Goal: Task Accomplishment & Management: Use online tool/utility

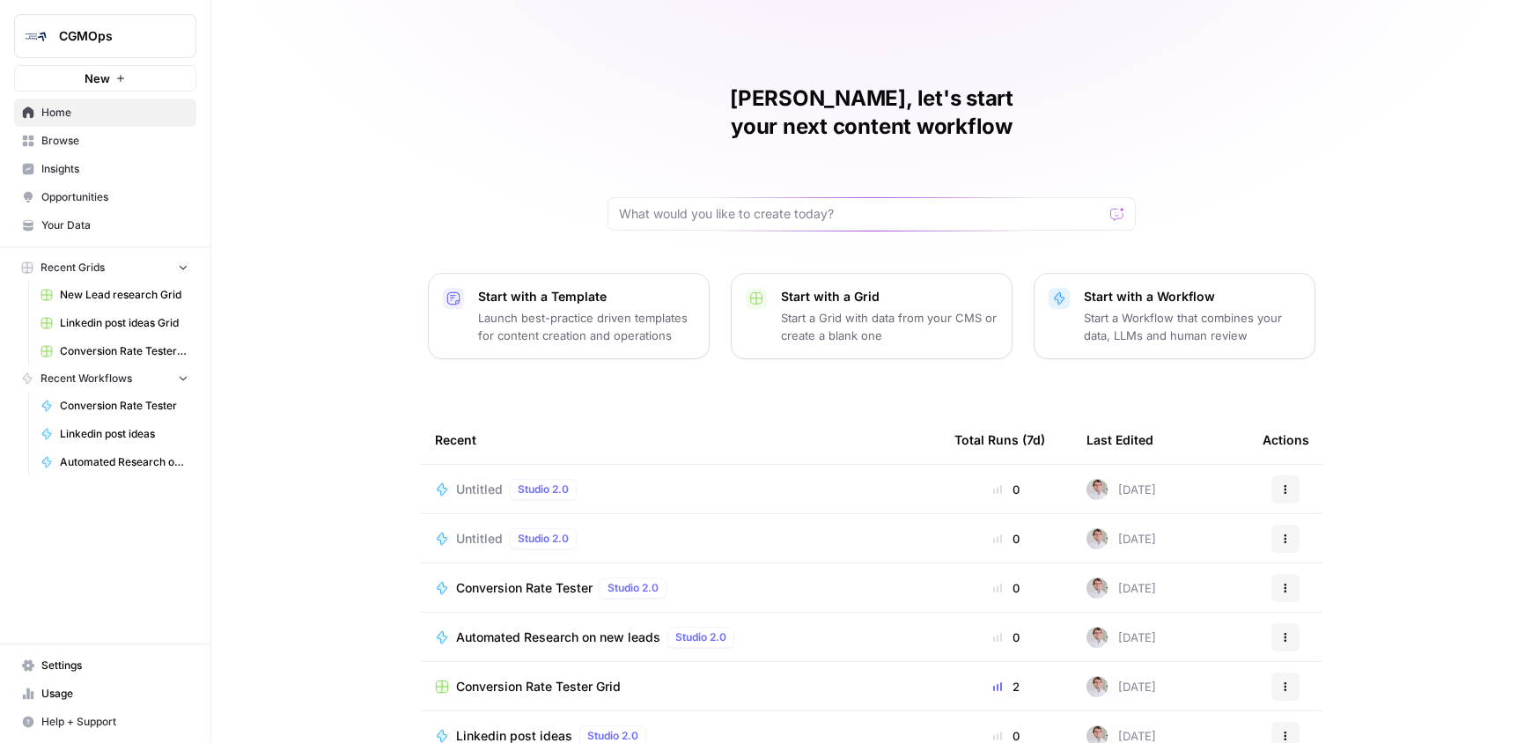
click at [856, 197] on div at bounding box center [871, 213] width 528 height 33
click at [856, 205] on input "text" at bounding box center [861, 214] width 484 height 18
paste input "You are a LinkedIn content strategist writing posts on behalf of a busy CEO. Th…"
click at [806, 205] on input "text" at bounding box center [854, 214] width 470 height 18
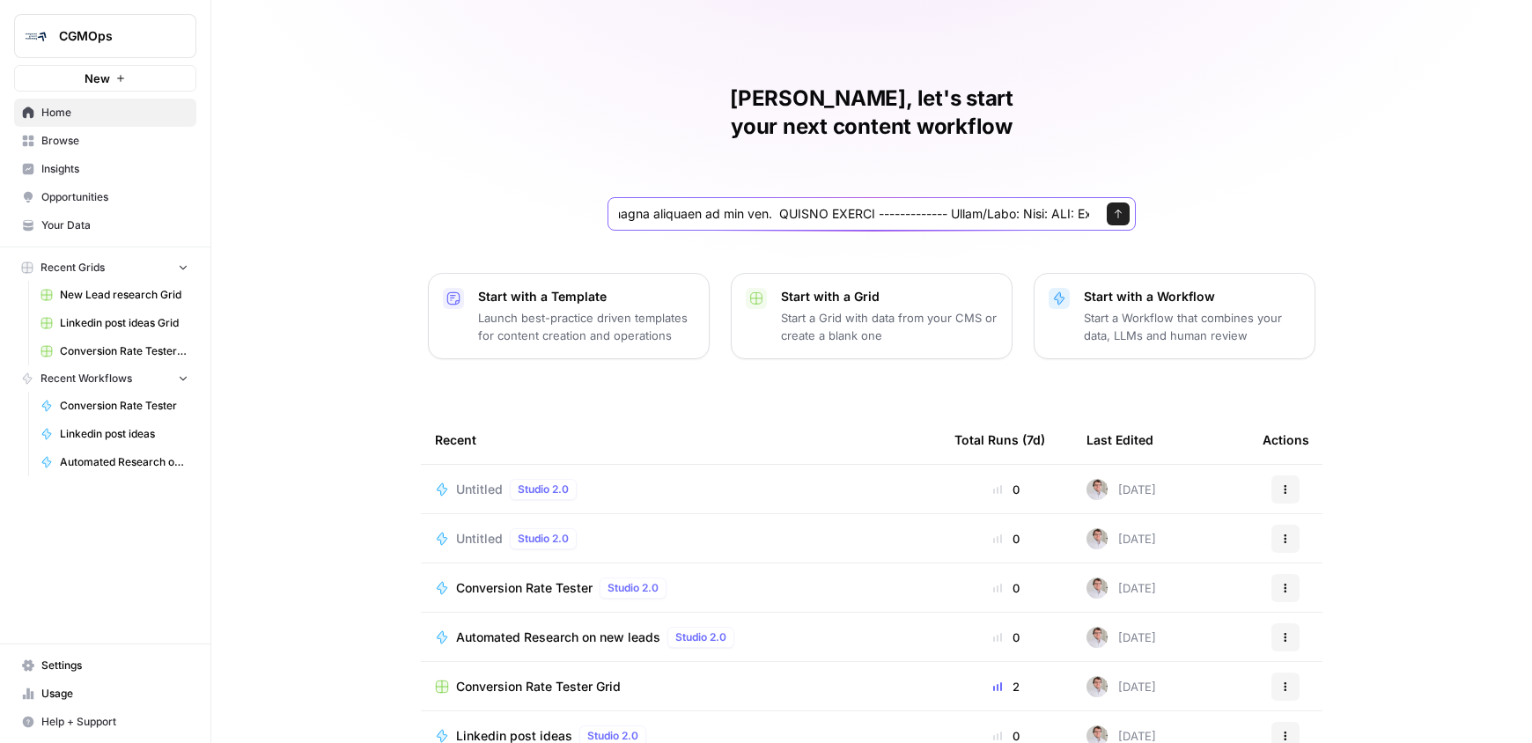
scroll to position [0, 0]
click at [1063, 205] on input "text" at bounding box center [854, 214] width 470 height 18
type input "You are a LinkedIn content strategist writing posts on behalf of a busy CEO. Th…"
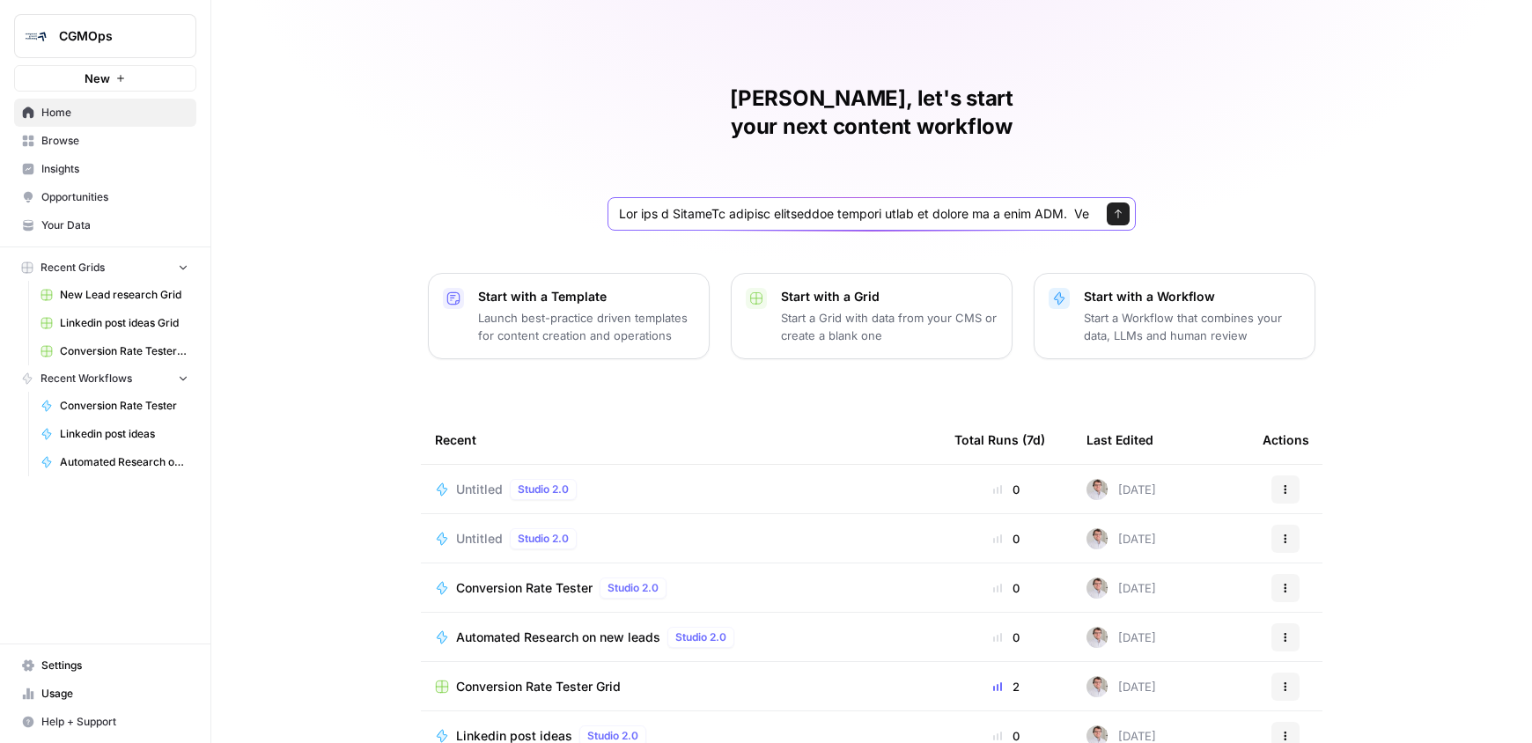
click at [1118, 202] on button "Send" at bounding box center [1118, 213] width 23 height 23
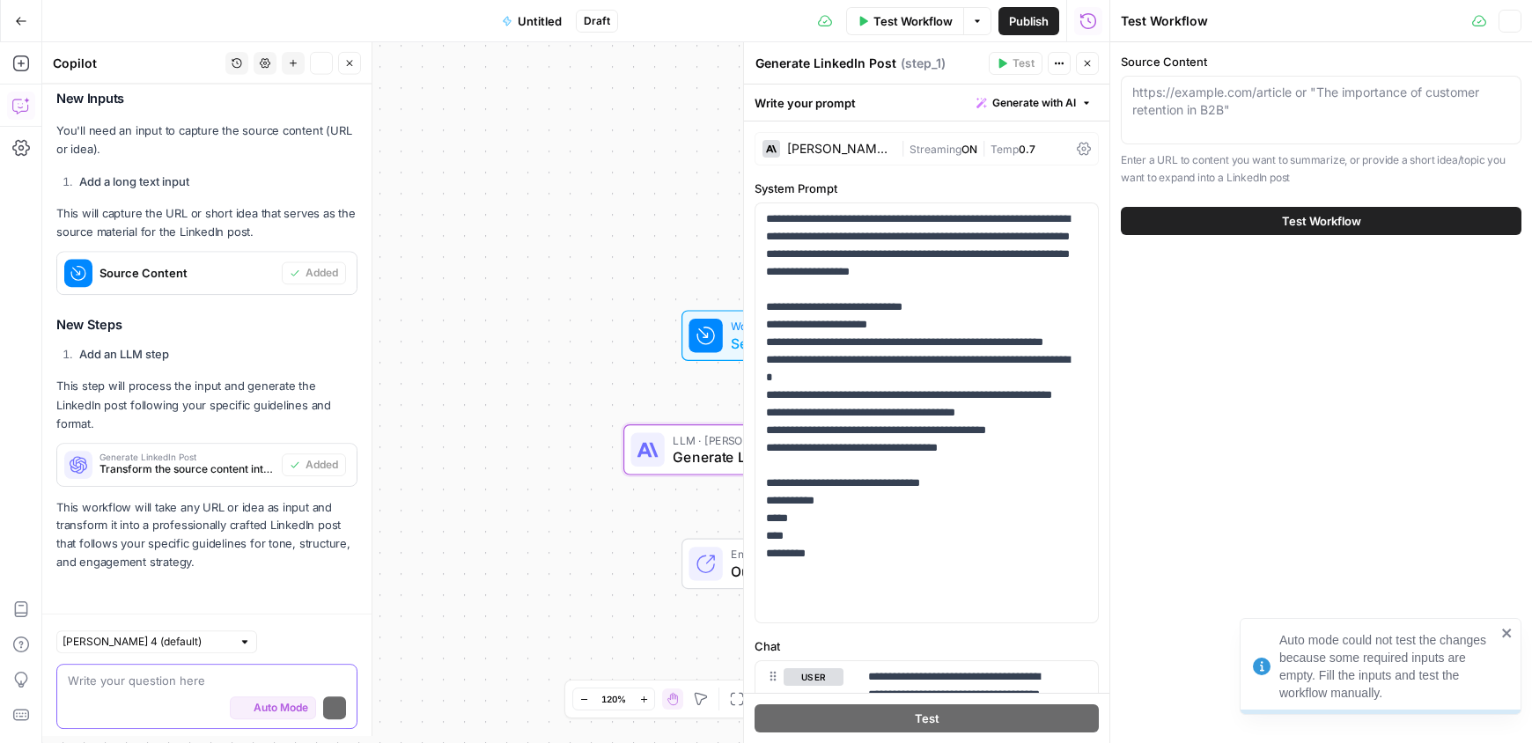
scroll to position [1064, 0]
click at [812, 342] on p "**********" at bounding box center [920, 412] width 308 height 405
click at [836, 342] on p "**********" at bounding box center [920, 412] width 308 height 405
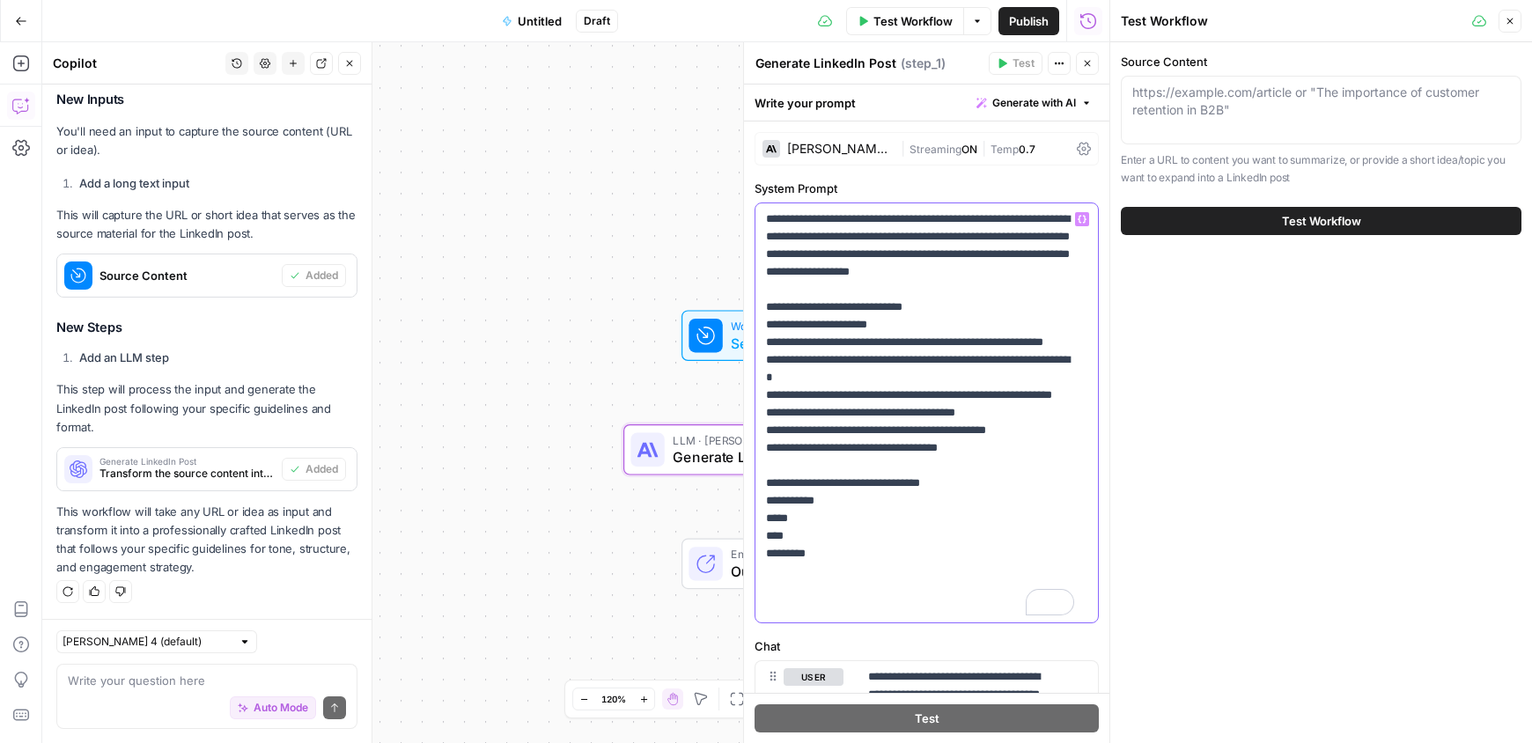
click at [832, 342] on p "**********" at bounding box center [920, 412] width 308 height 405
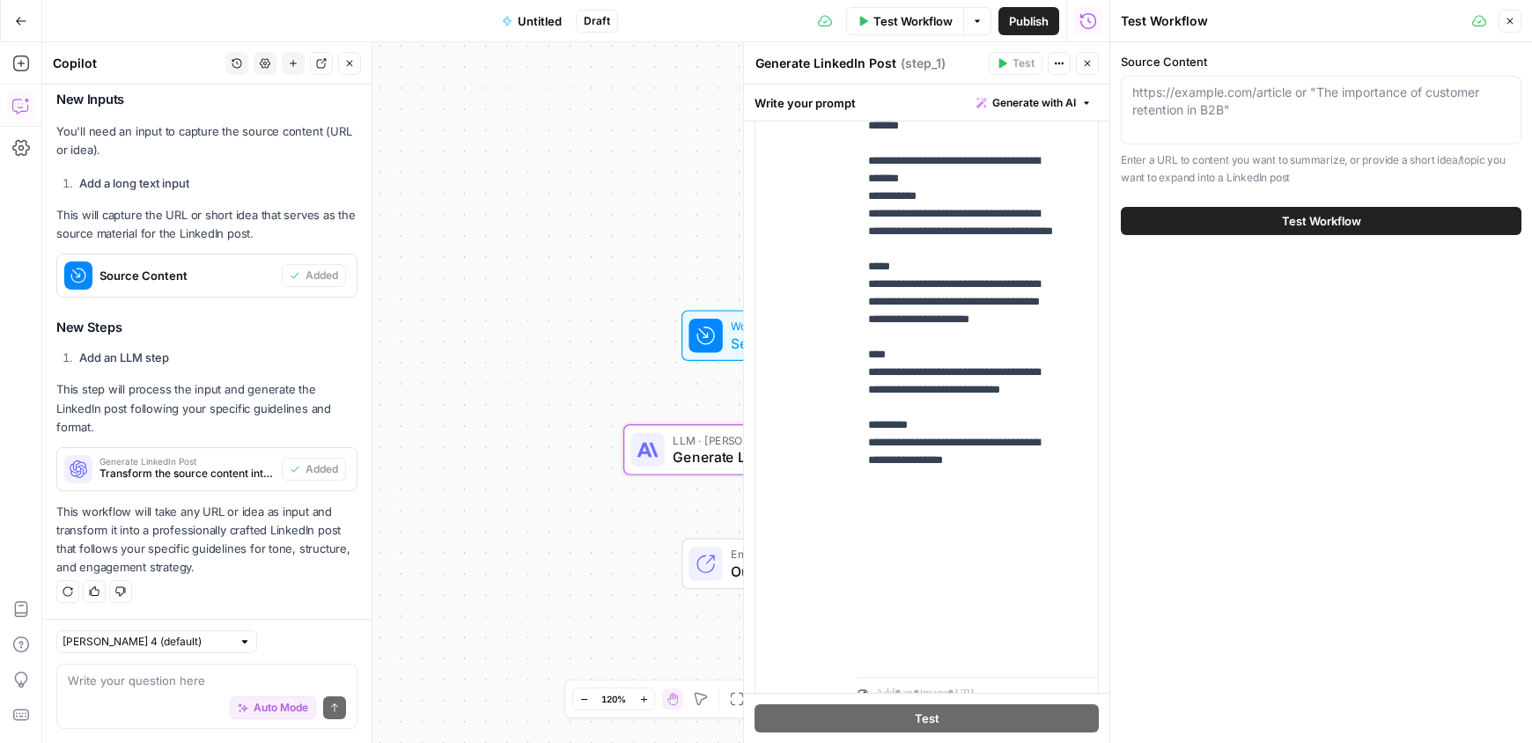
scroll to position [779, 0]
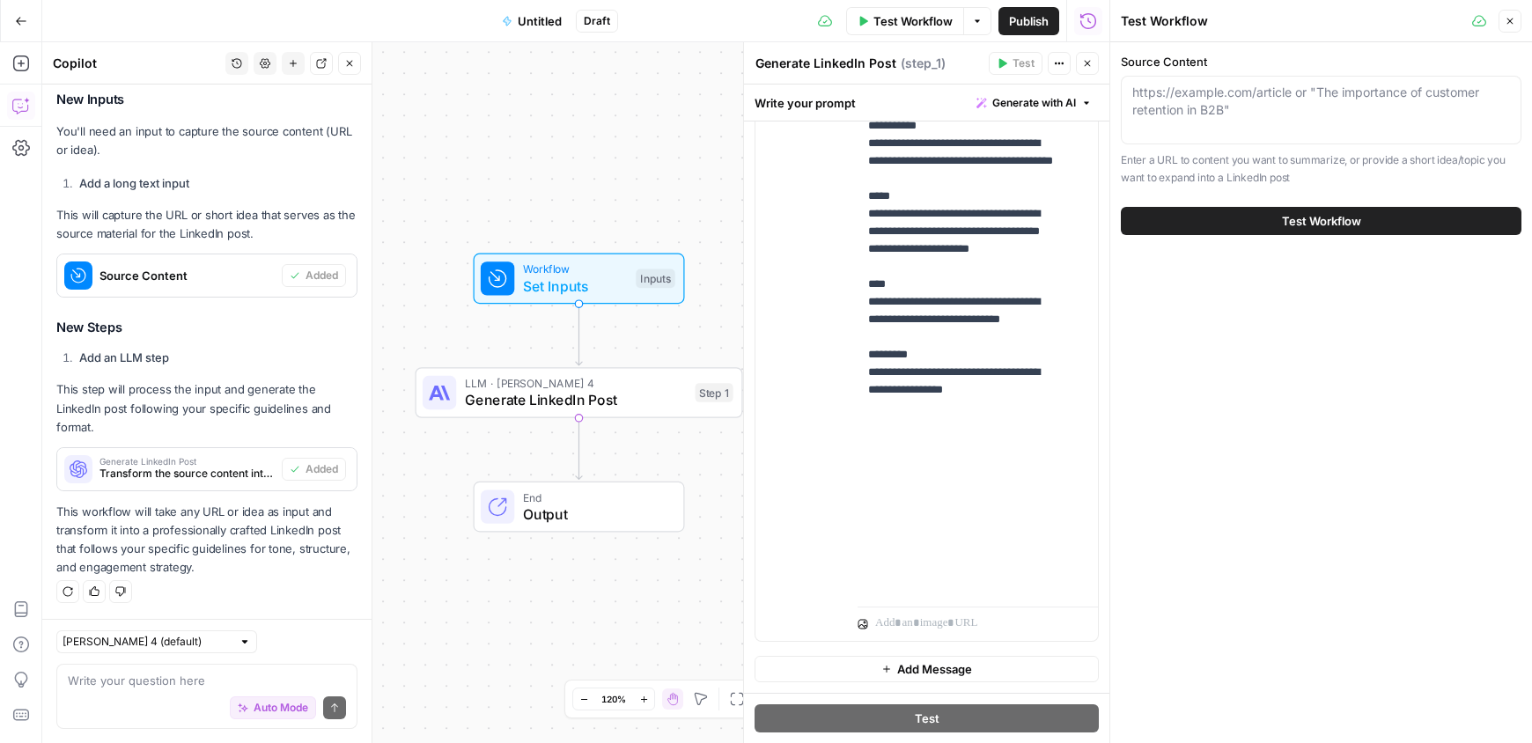
click at [1247, 215] on button "Test Workflow" at bounding box center [1321, 221] width 401 height 28
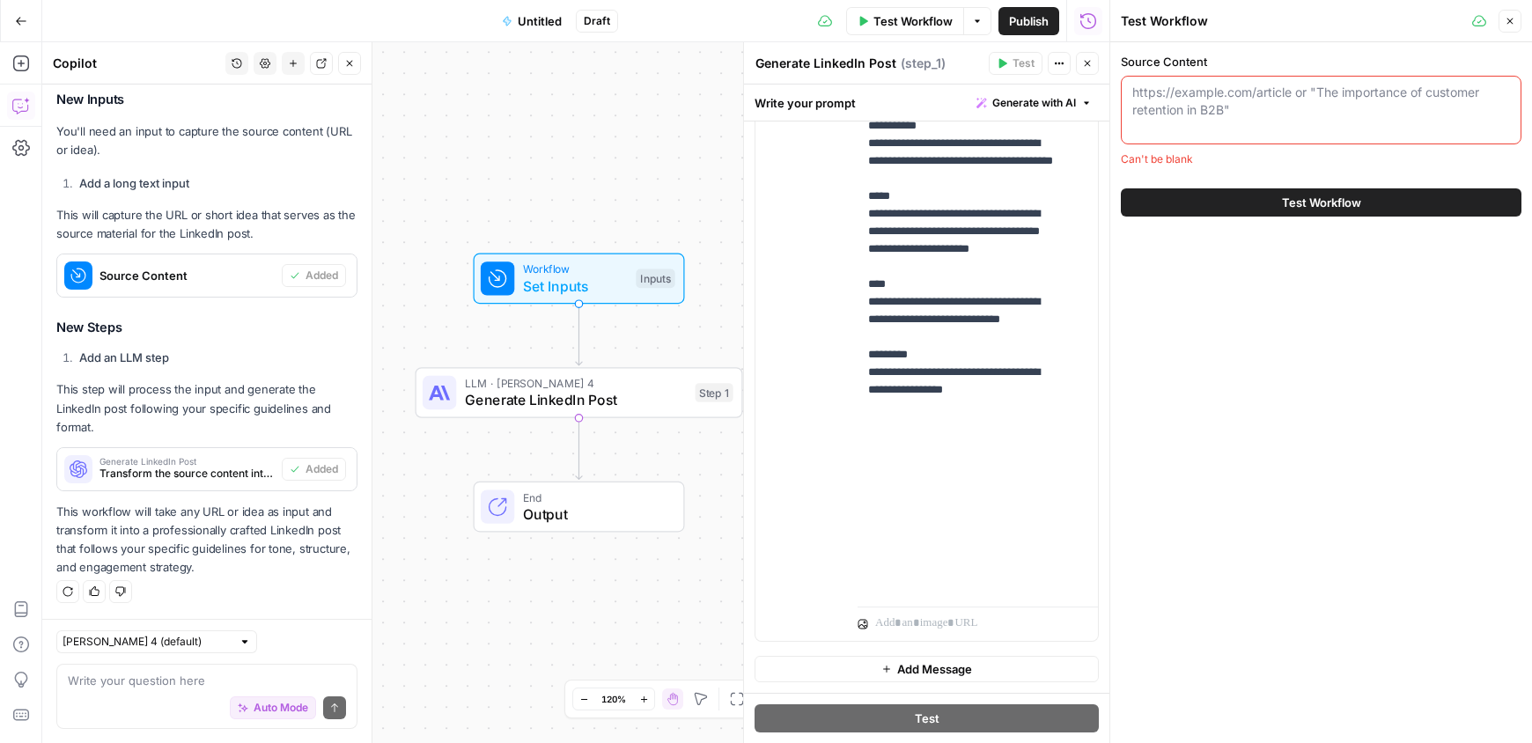
click at [1216, 119] on div "https://example.com/article or "The importance of customer retention in B2B"" at bounding box center [1321, 110] width 401 height 69
paste textarea "https://www.linkedin.com/posts/johngshort_marketing-is-tough-the-shelf-life-of-…"
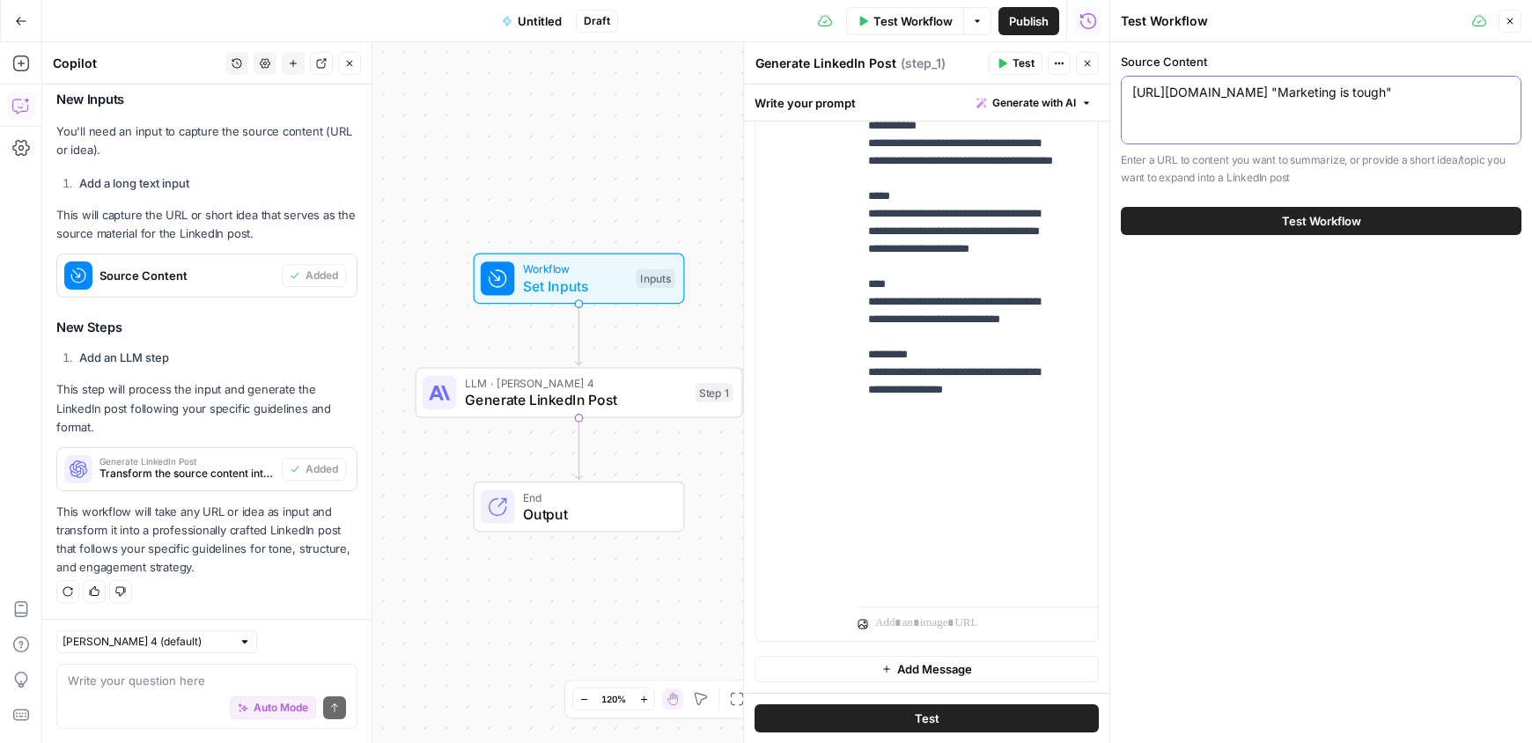
type textarea "https://www.linkedin.com/posts/johngshort_marketing-is-tough-the-shelf-life-of-…"
click at [1372, 235] on button "Test Workflow" at bounding box center [1321, 221] width 401 height 28
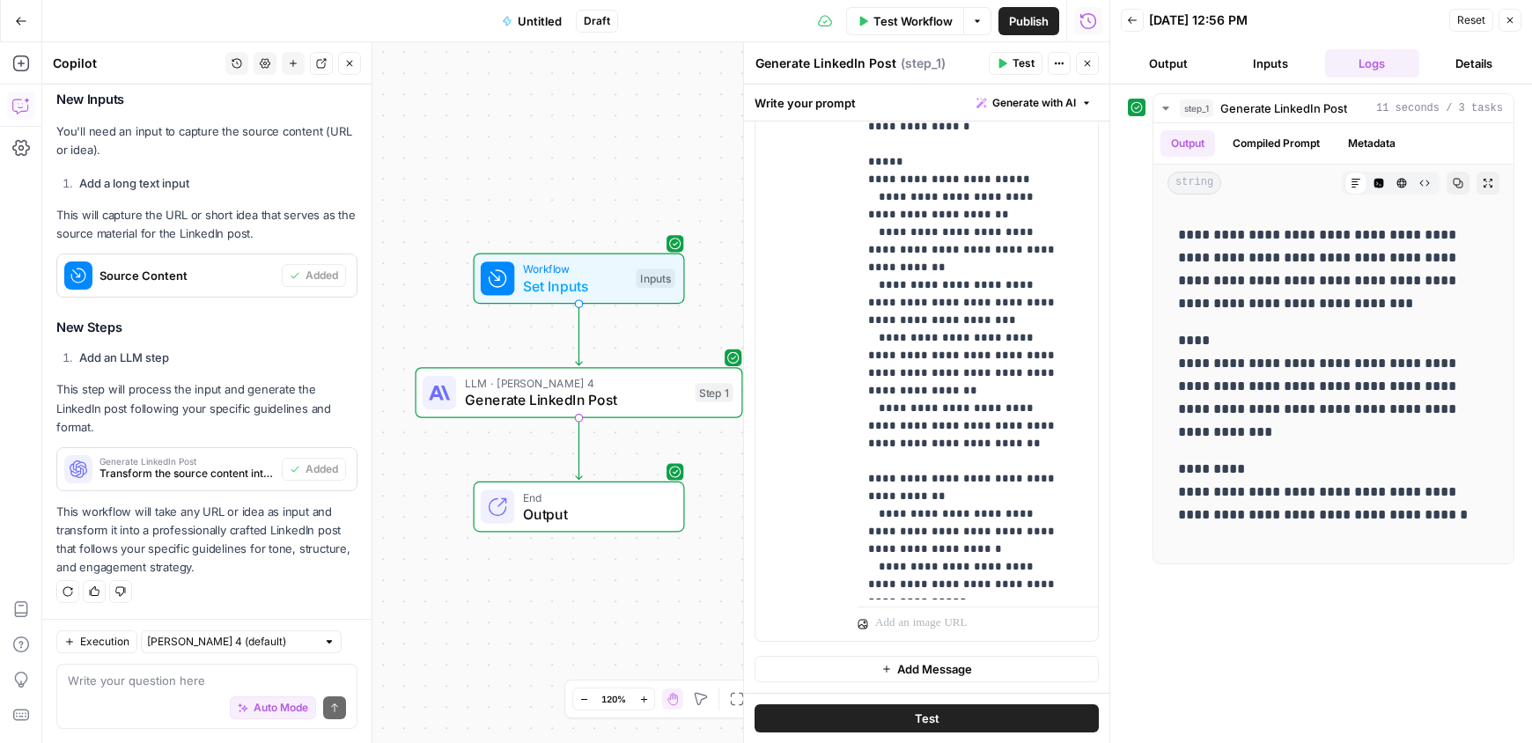
scroll to position [688, 0]
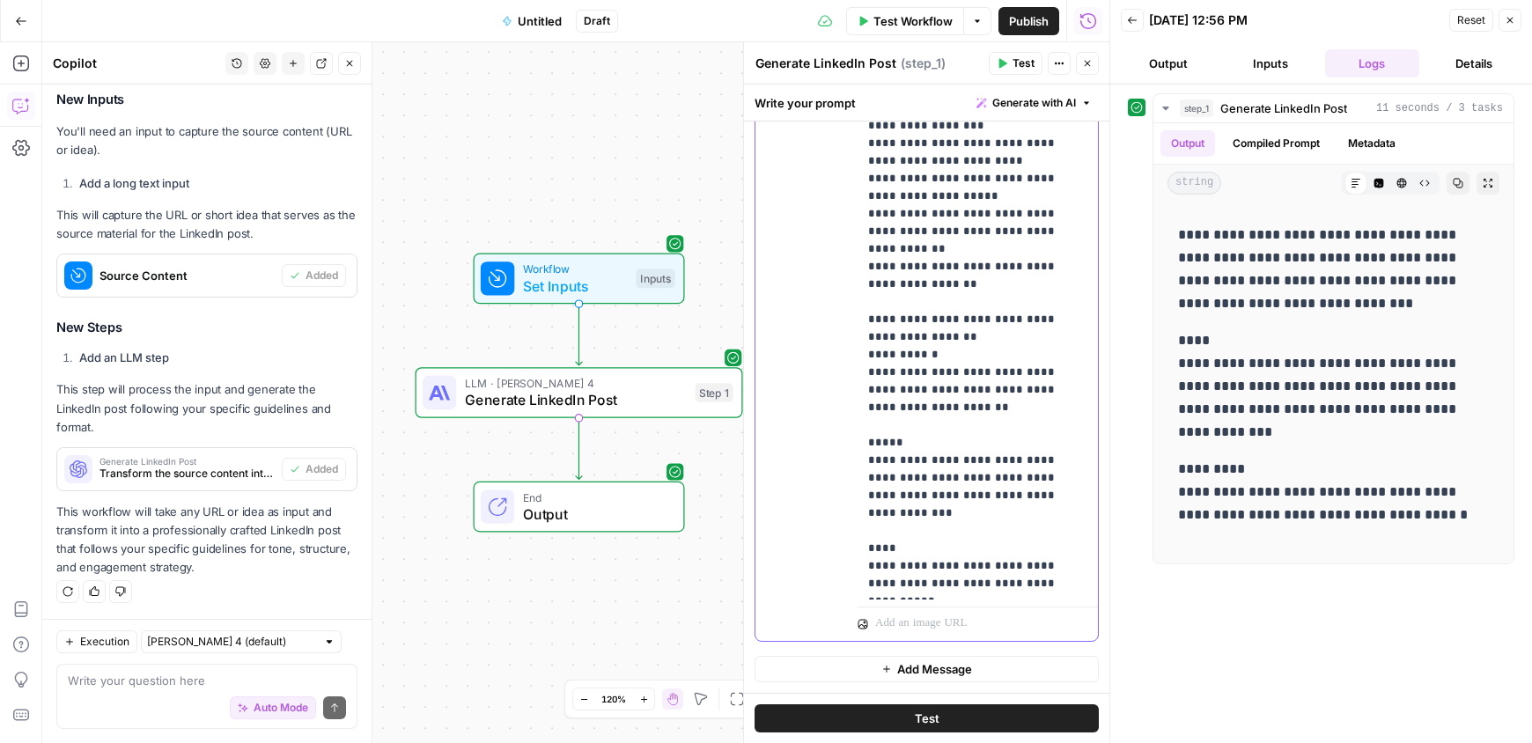
drag, startPoint x: 999, startPoint y: 585, endPoint x: 851, endPoint y: 540, distance: 154.8
click at [851, 540] on div "**********" at bounding box center [926, 261] width 342 height 759
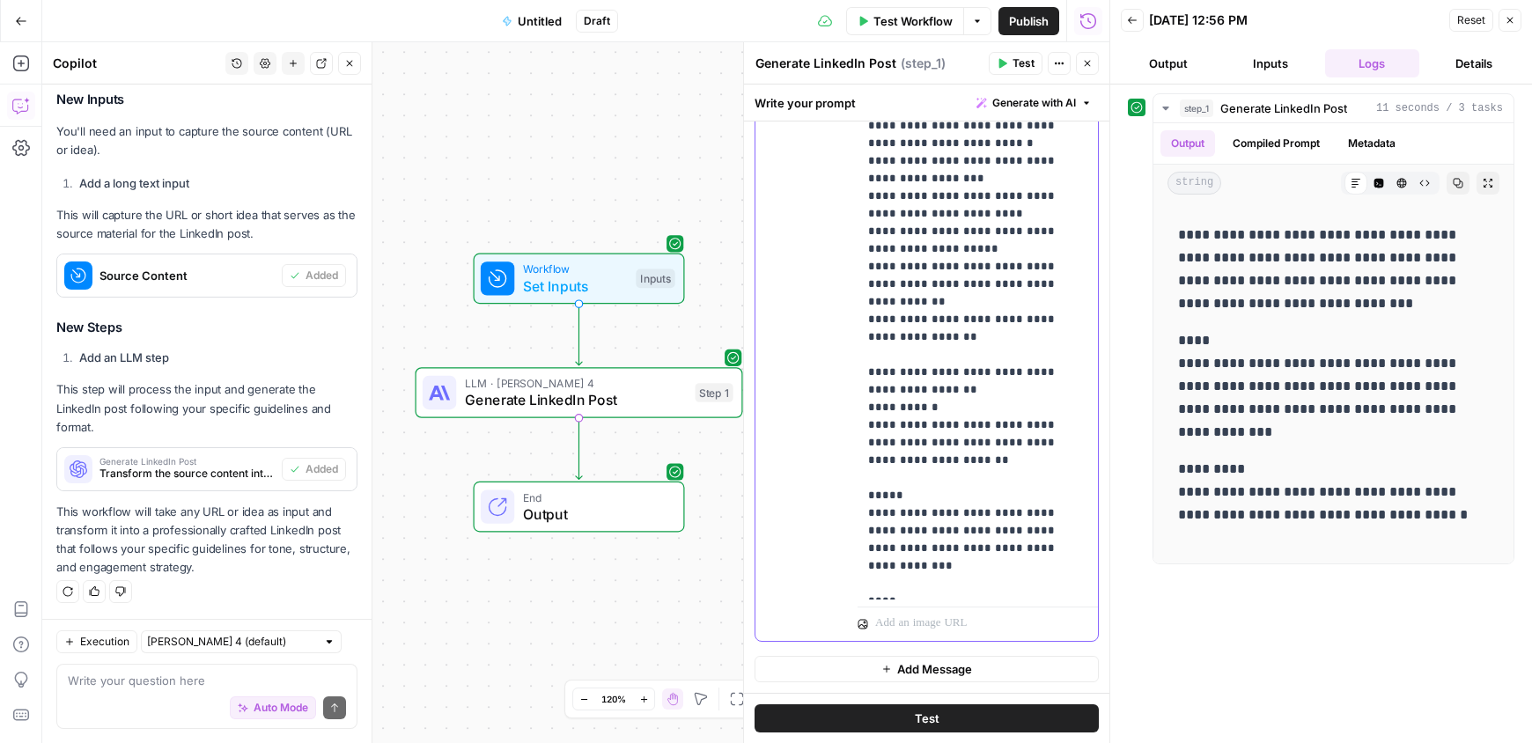
scroll to position [617, 0]
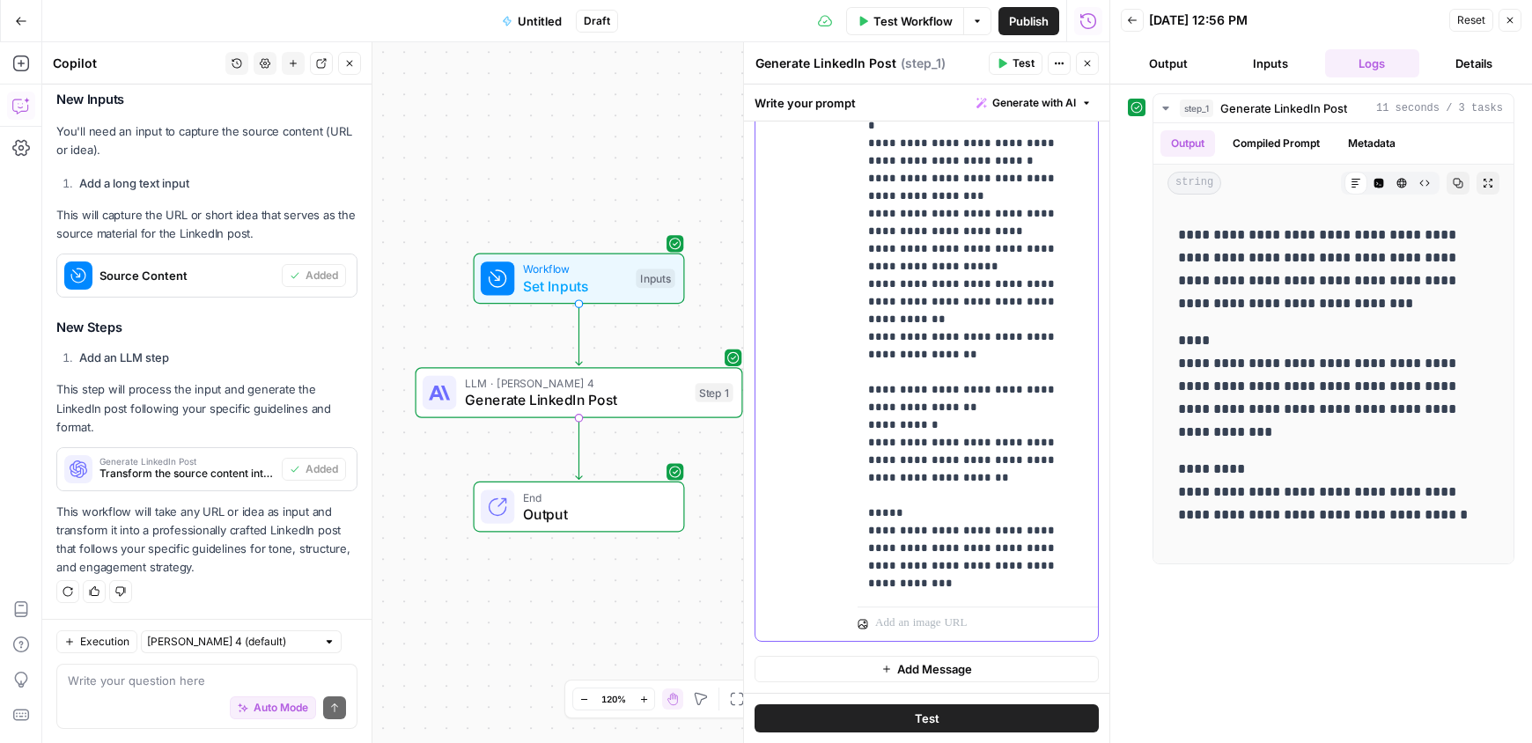
drag, startPoint x: 928, startPoint y: 338, endPoint x: 836, endPoint y: 339, distance: 91.6
click at [836, 339] on div "**********" at bounding box center [926, 261] width 342 height 759
drag, startPoint x: 943, startPoint y: 420, endPoint x: 777, endPoint y: 419, distance: 165.5
click at [811, 419] on div "**********" at bounding box center [926, 261] width 342 height 759
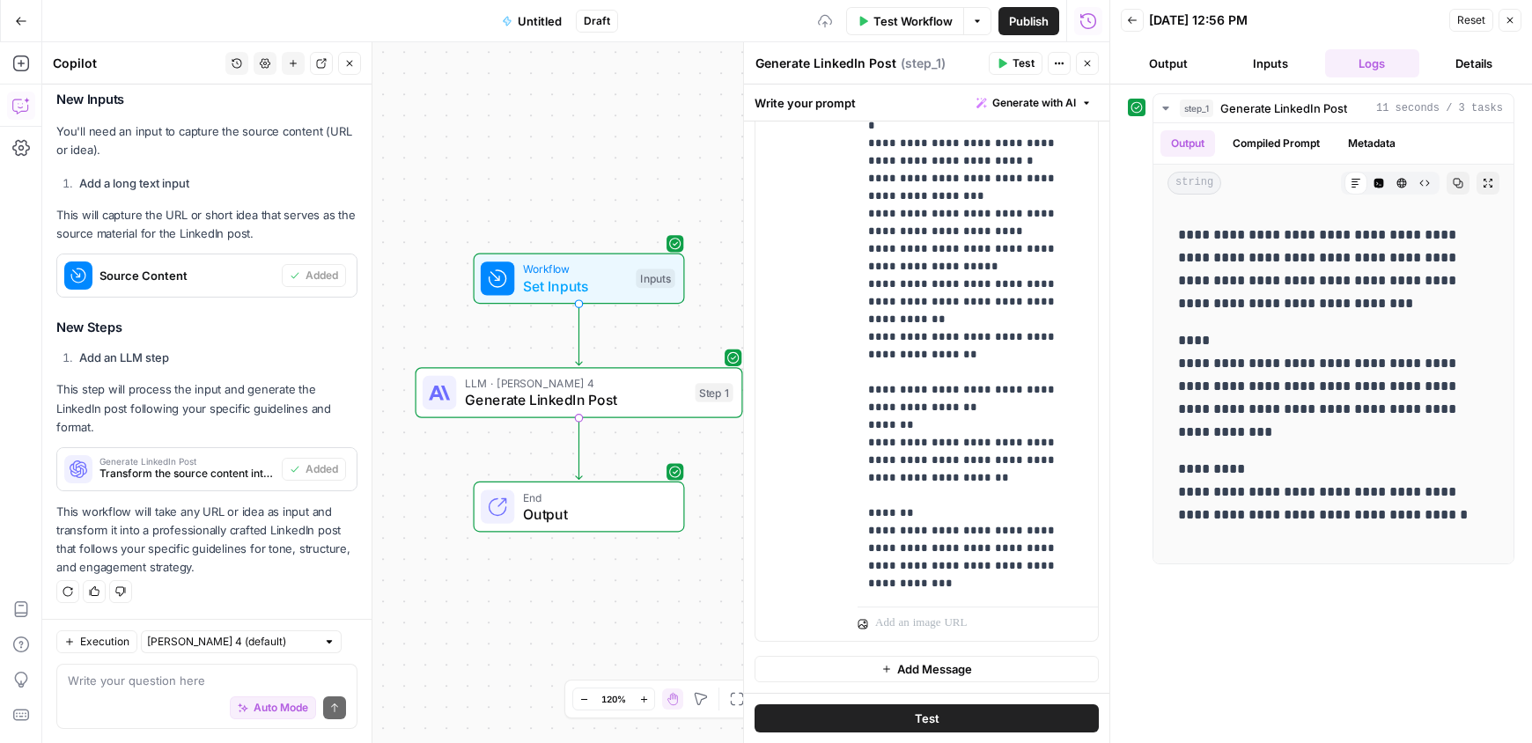
click at [962, 719] on button "Test" at bounding box center [926, 718] width 344 height 28
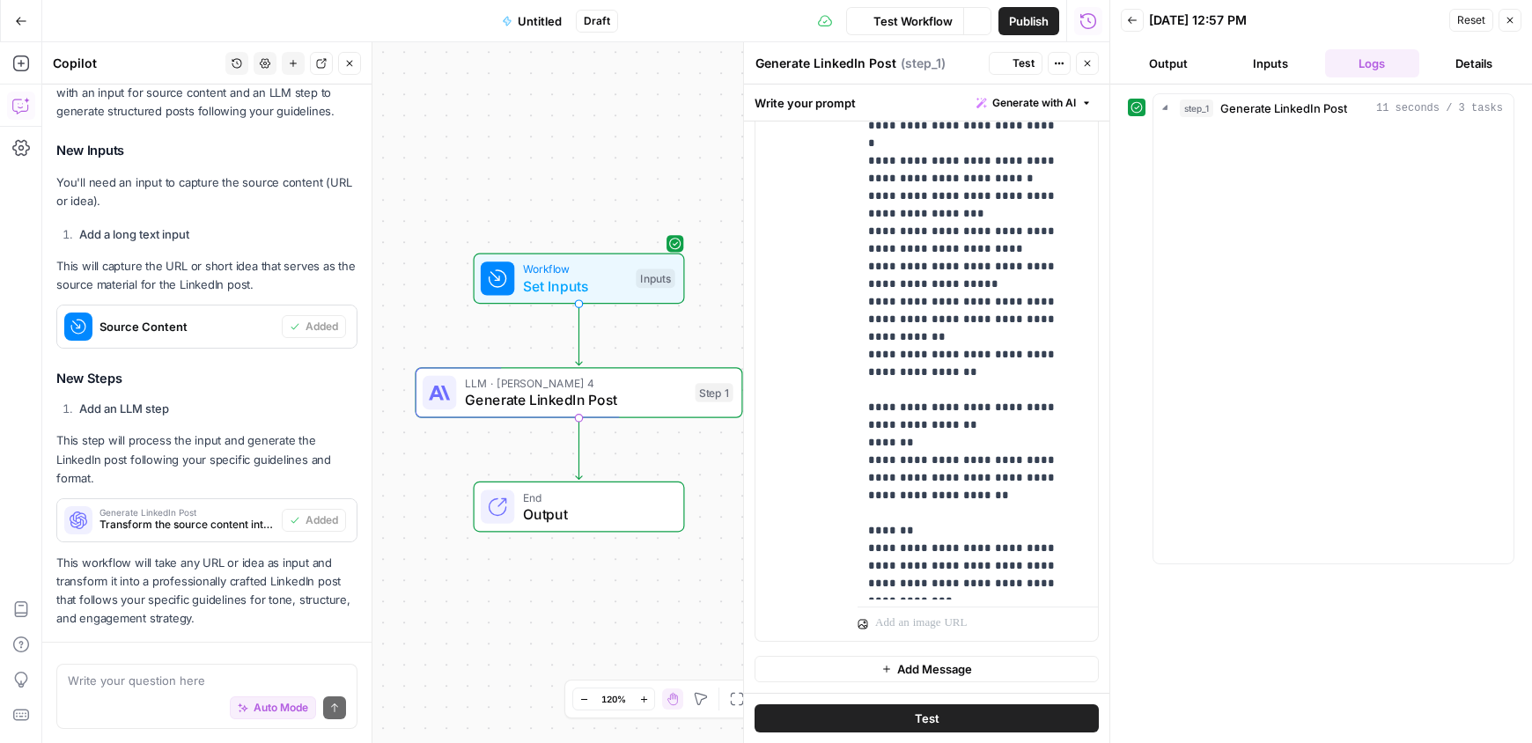
scroll to position [1064, 0]
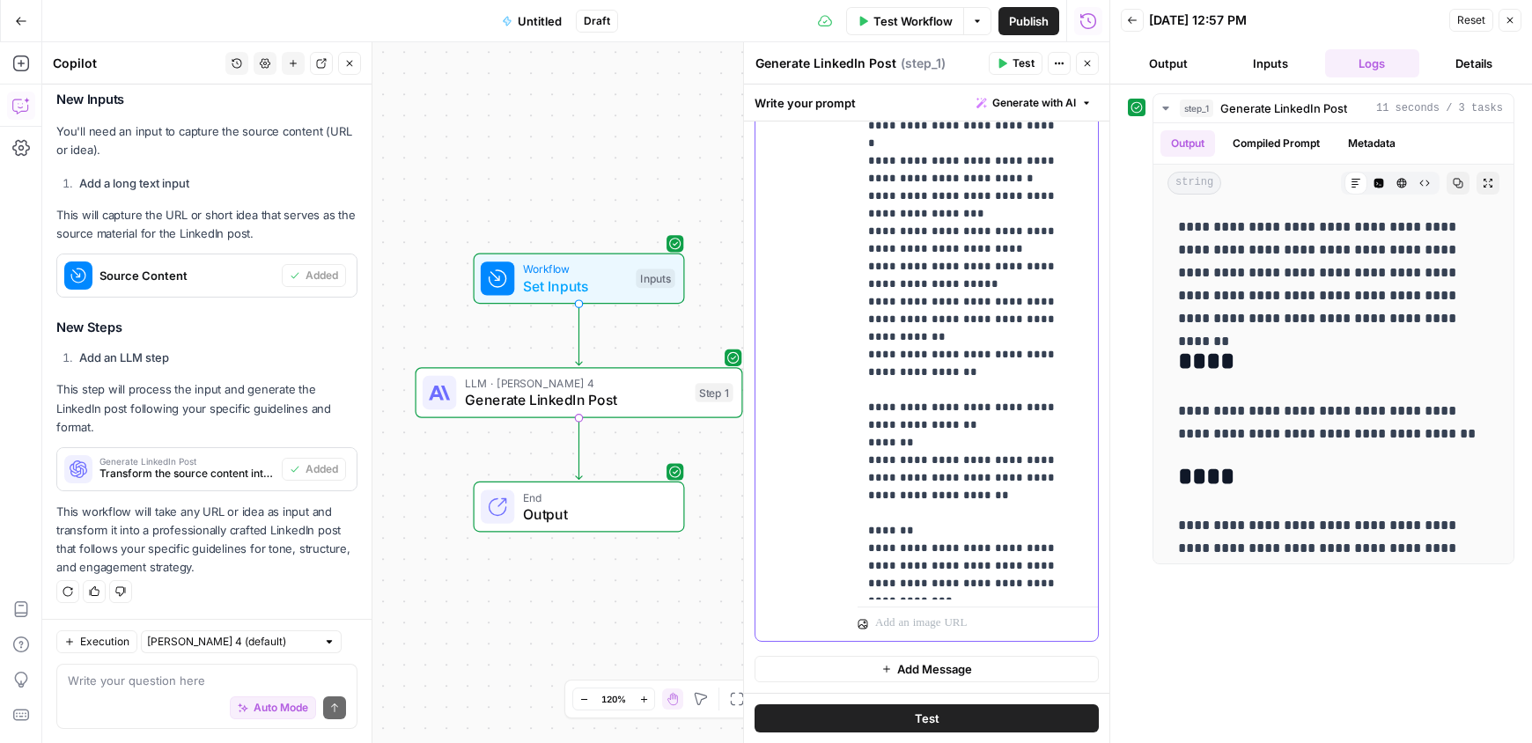
drag, startPoint x: 926, startPoint y: 358, endPoint x: 856, endPoint y: 358, distance: 70.4
click at [856, 358] on div "**********" at bounding box center [926, 261] width 342 height 759
drag, startPoint x: 935, startPoint y: 443, endPoint x: 923, endPoint y: 445, distance: 11.6
drag, startPoint x: 923, startPoint y: 445, endPoint x: 795, endPoint y: 445, distance: 128.5
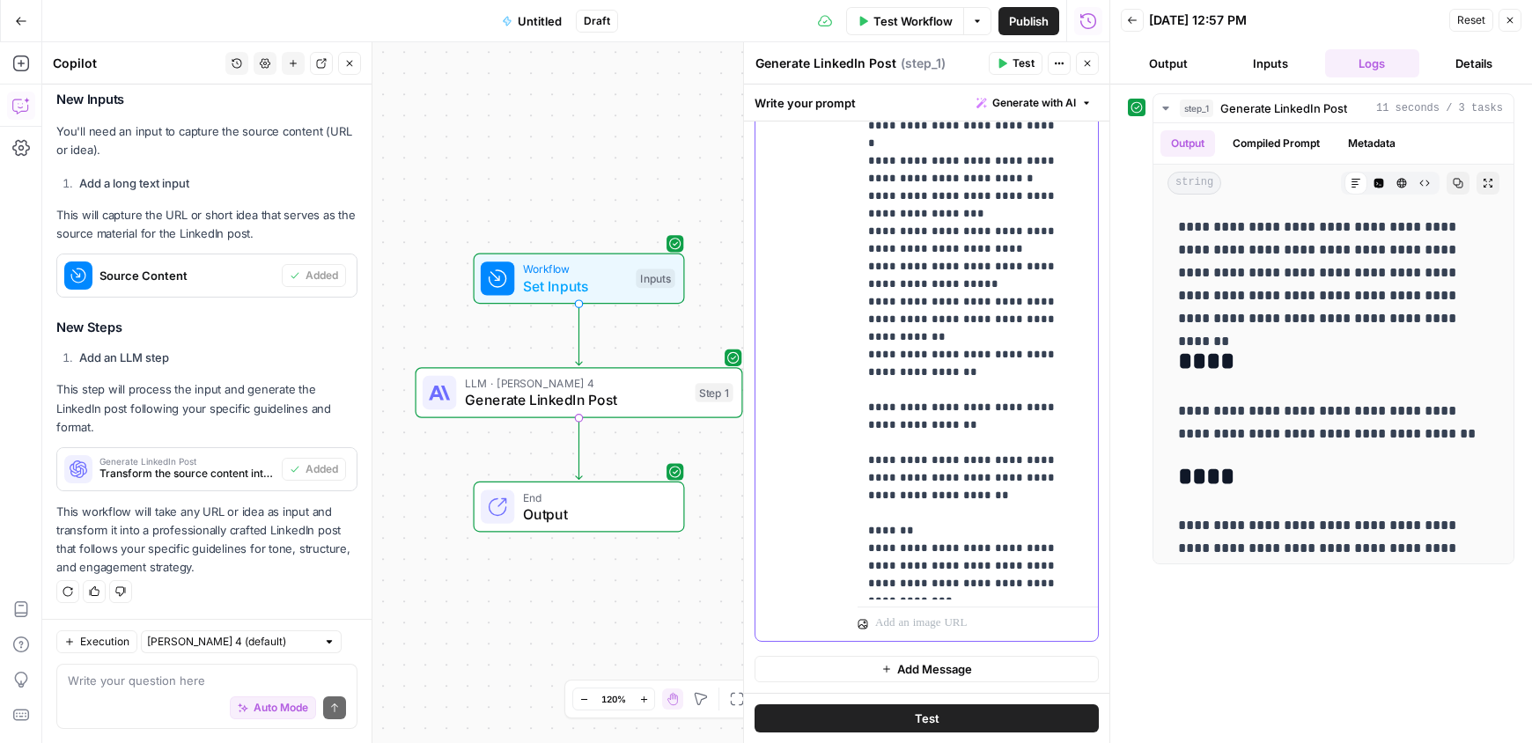
click at [795, 445] on div "**********" at bounding box center [926, 261] width 342 height 759
drag, startPoint x: 934, startPoint y: 530, endPoint x: 791, endPoint y: 533, distance: 143.5
click at [791, 533] on div "**********" at bounding box center [926, 261] width 342 height 759
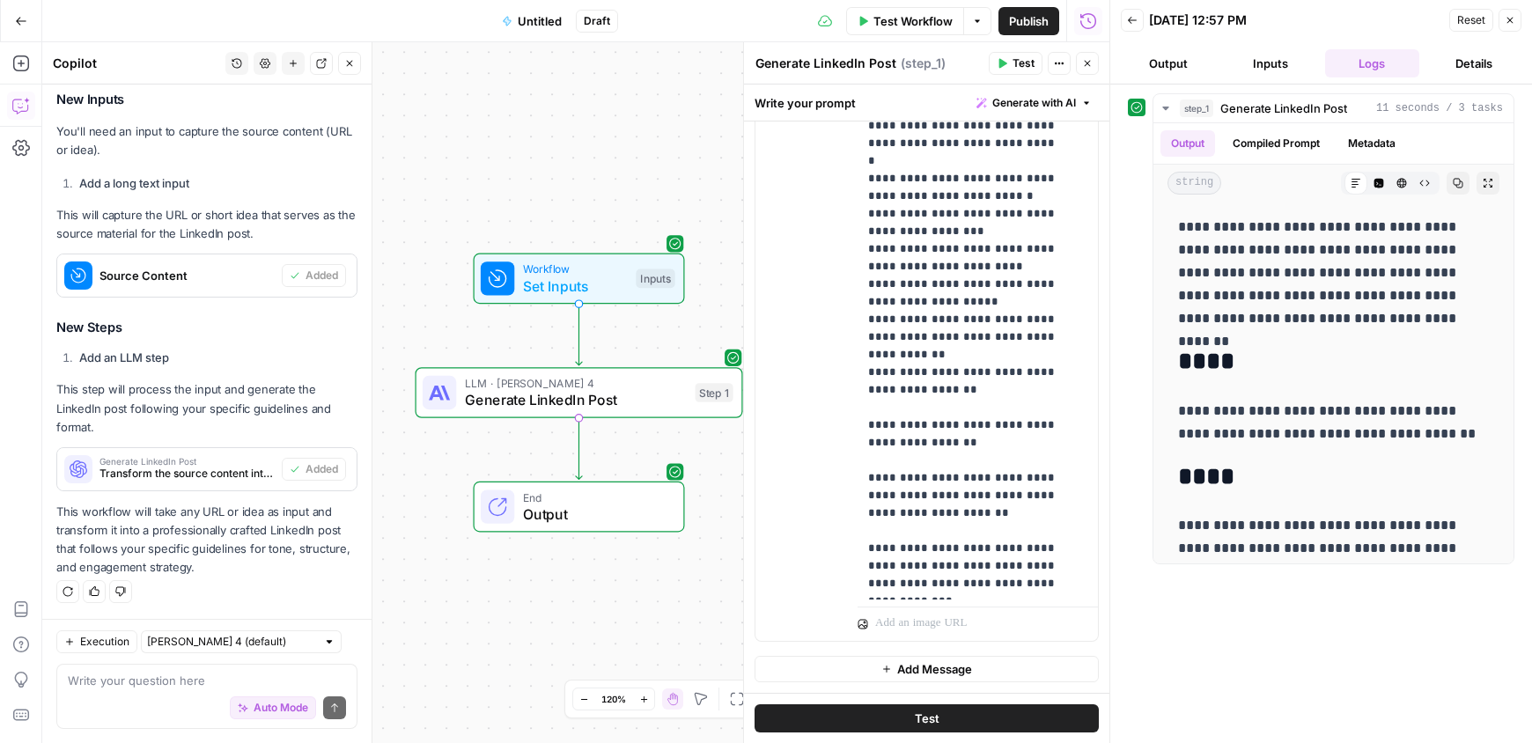
click at [942, 715] on button "Test" at bounding box center [926, 718] width 344 height 28
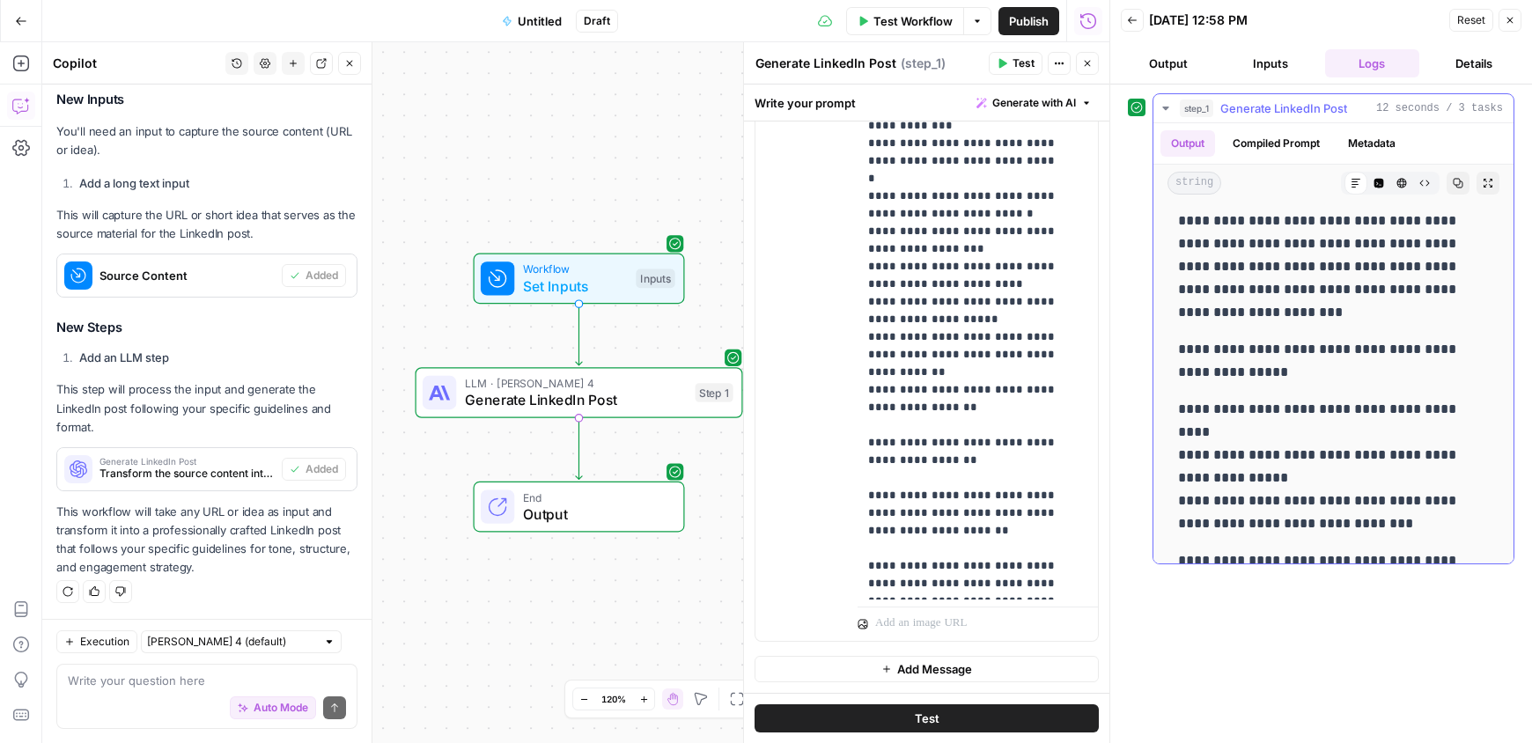
scroll to position [372, 0]
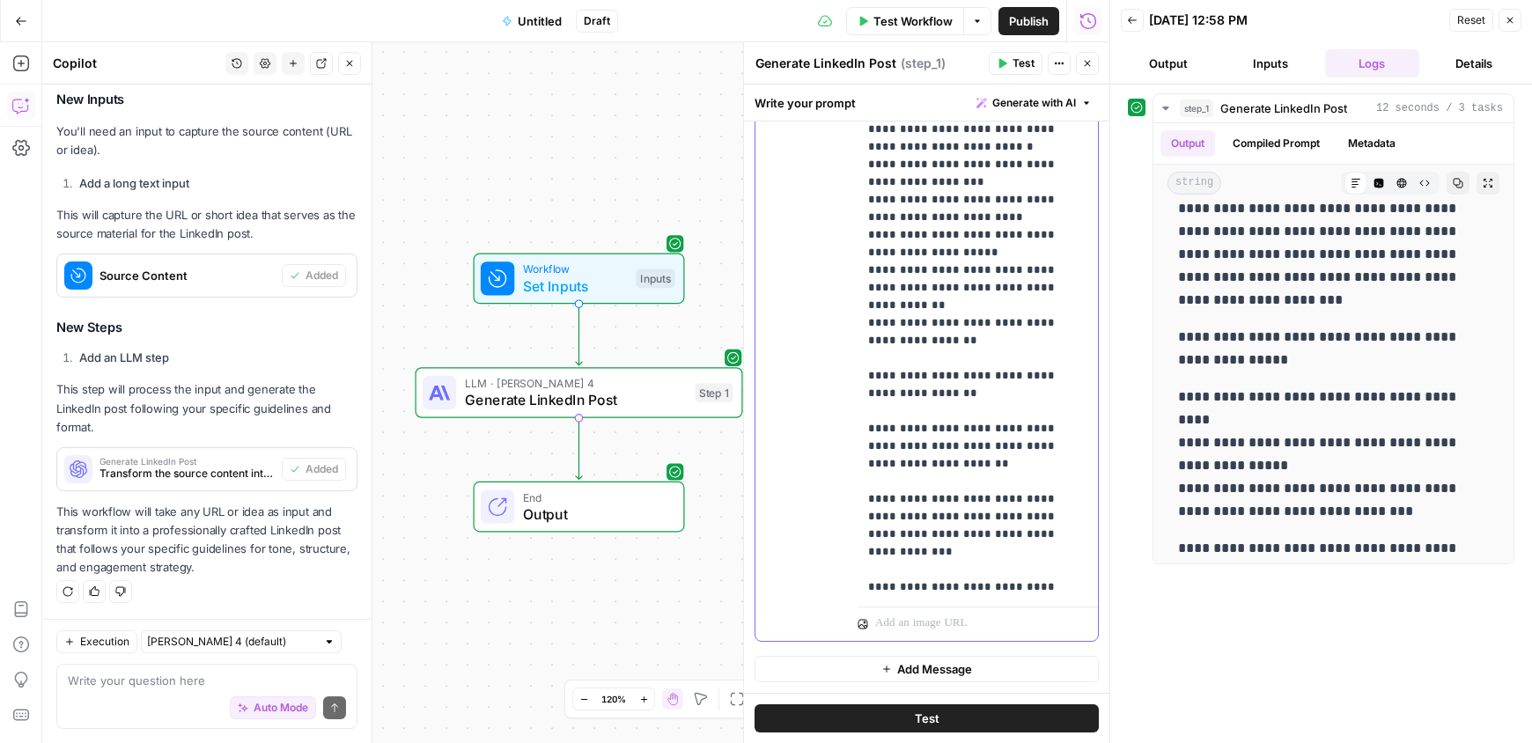
scroll to position [649, 0]
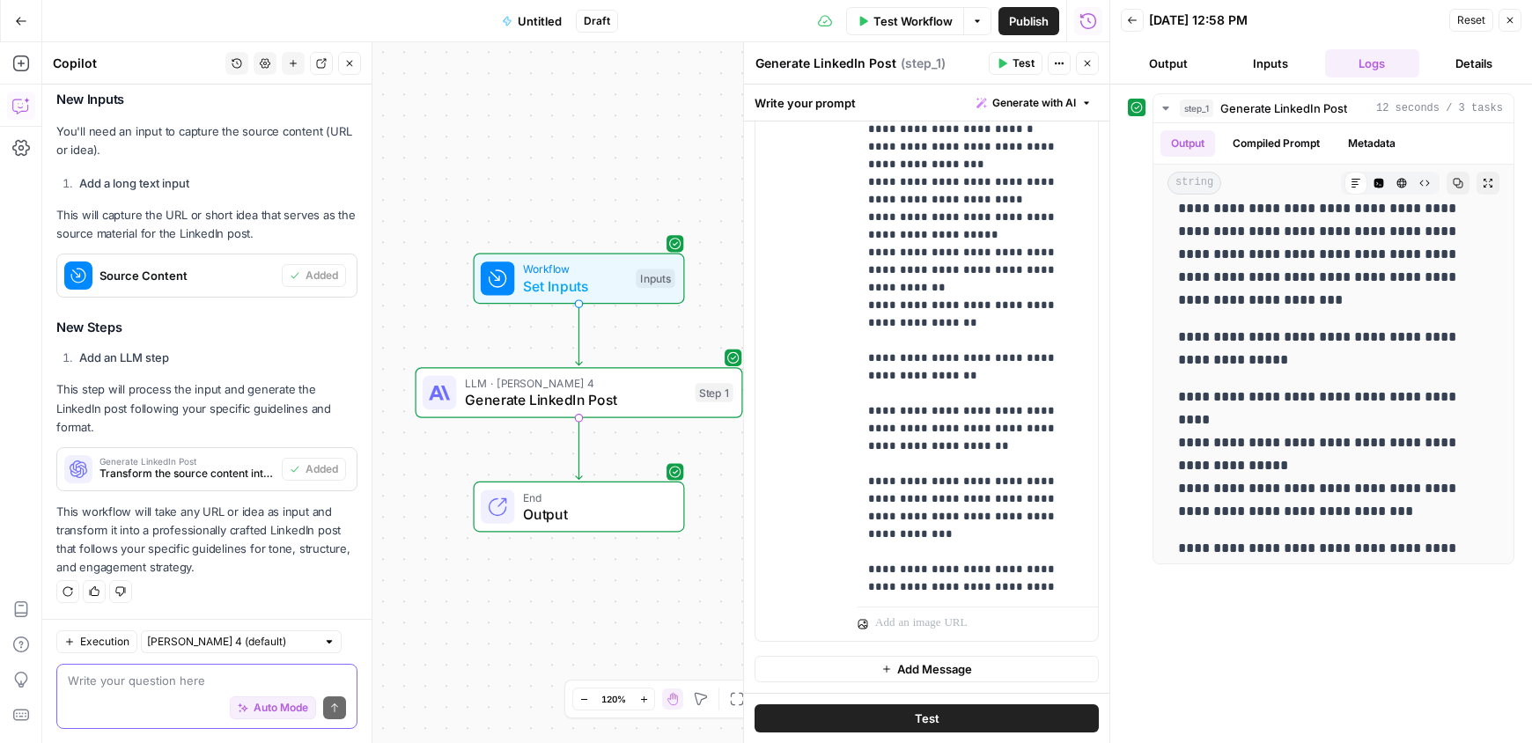
click at [159, 680] on textarea at bounding box center [207, 681] width 278 height 18
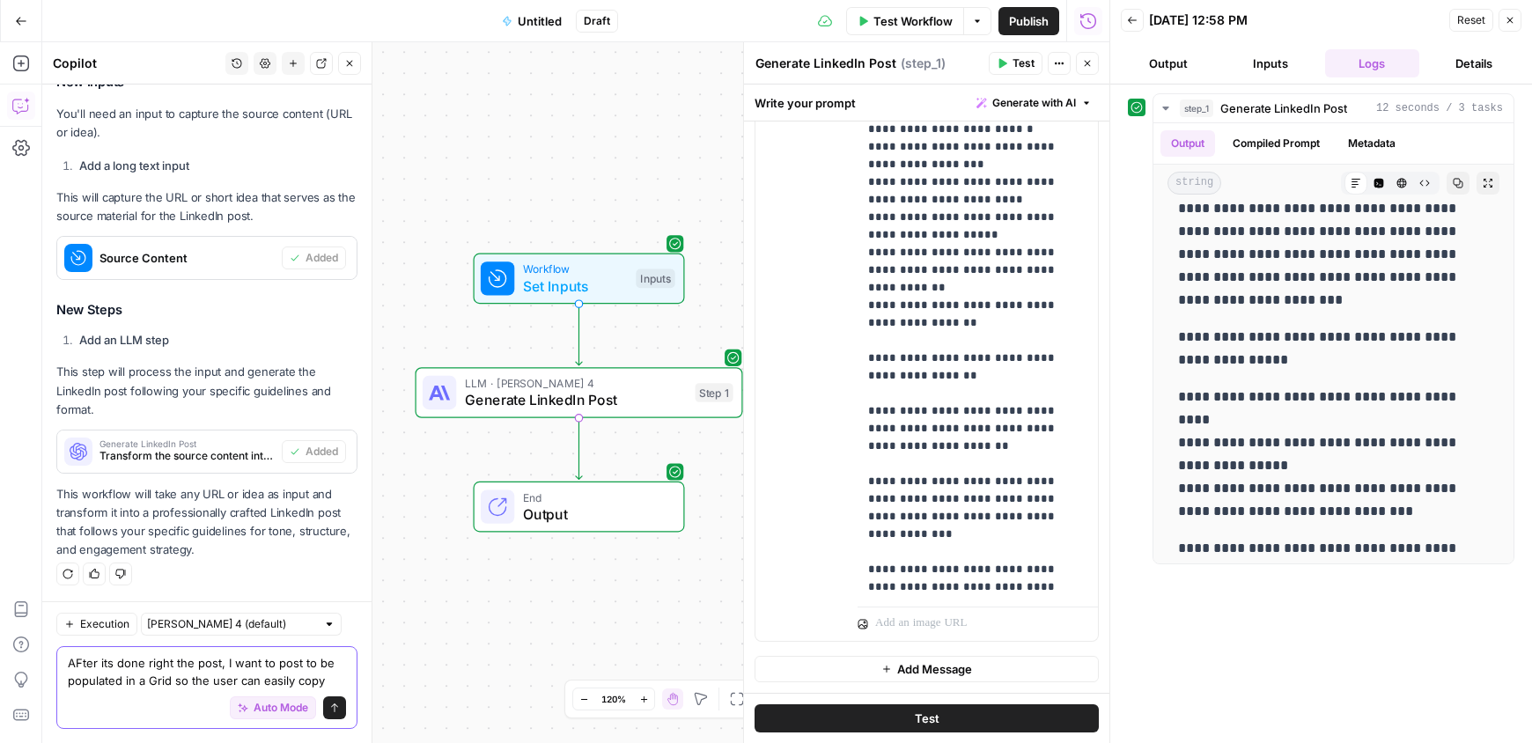
scroll to position [1100, 0]
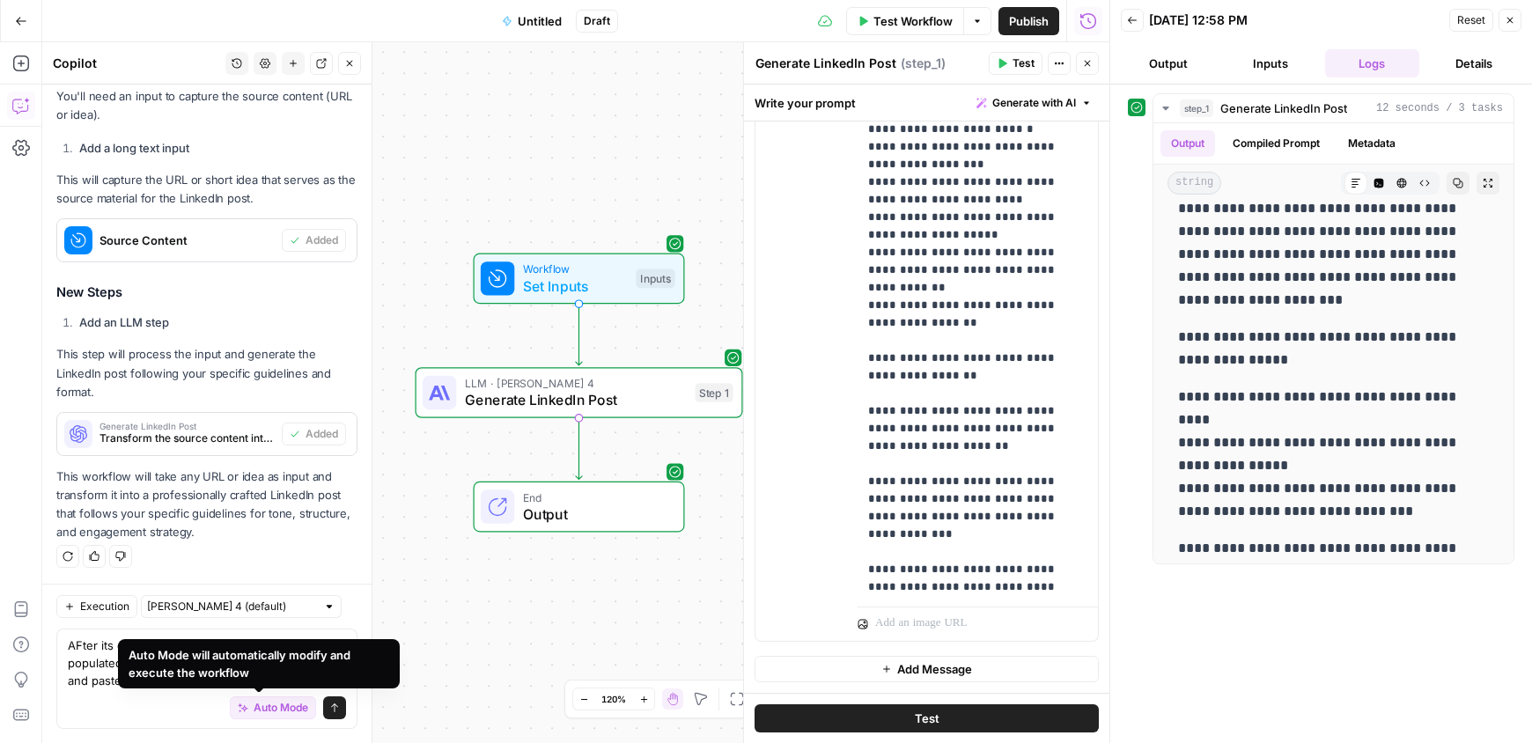
click at [268, 677] on div "Auto Mode will automatically modify and execute the workflow" at bounding box center [259, 663] width 261 height 35
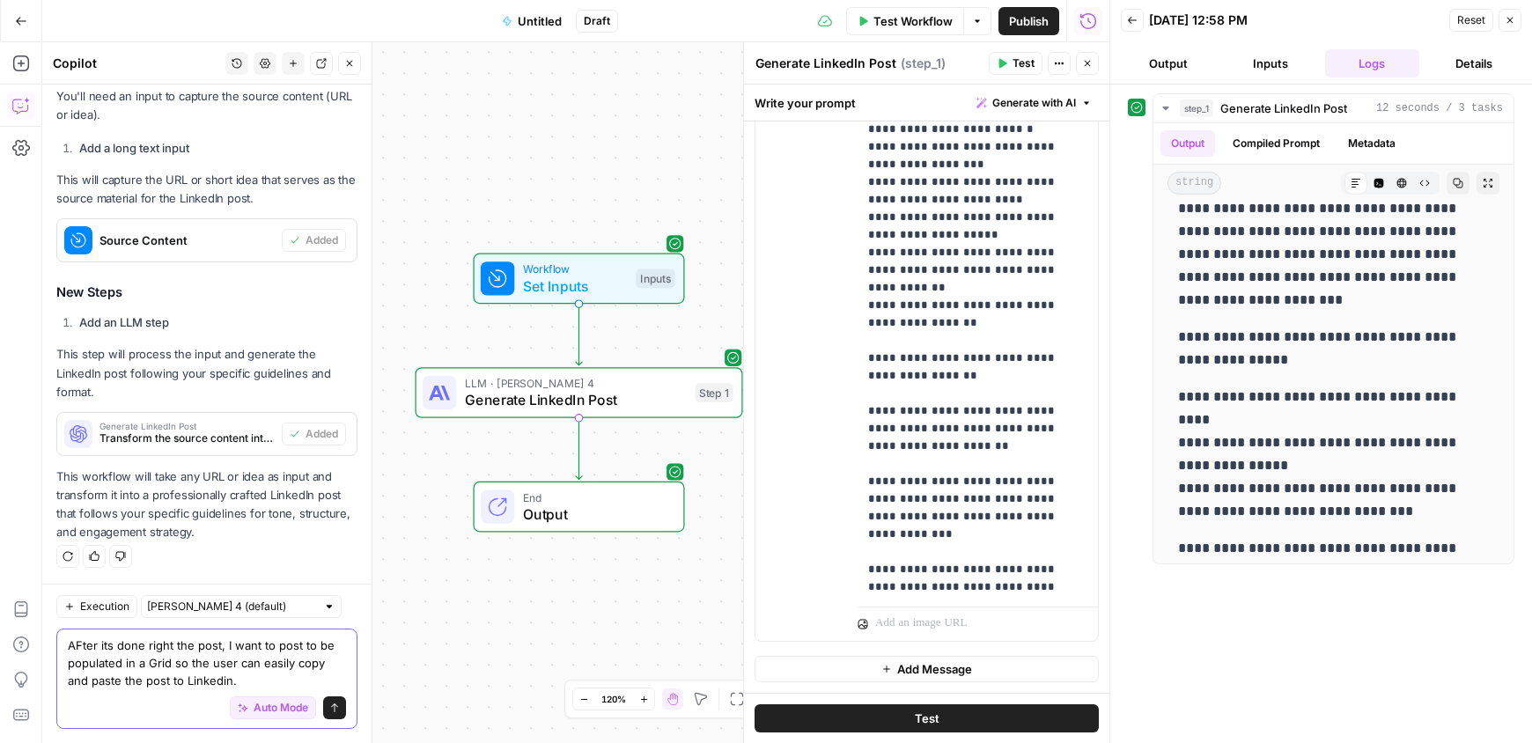
click at [120, 666] on textarea "AFter its done right the post, I want to post to be populated in a Grid so the …" at bounding box center [207, 662] width 278 height 53
click at [285, 683] on textarea "AFter its done right the post, I want to post to be populated in a Grid so the …" at bounding box center [207, 662] width 278 height 53
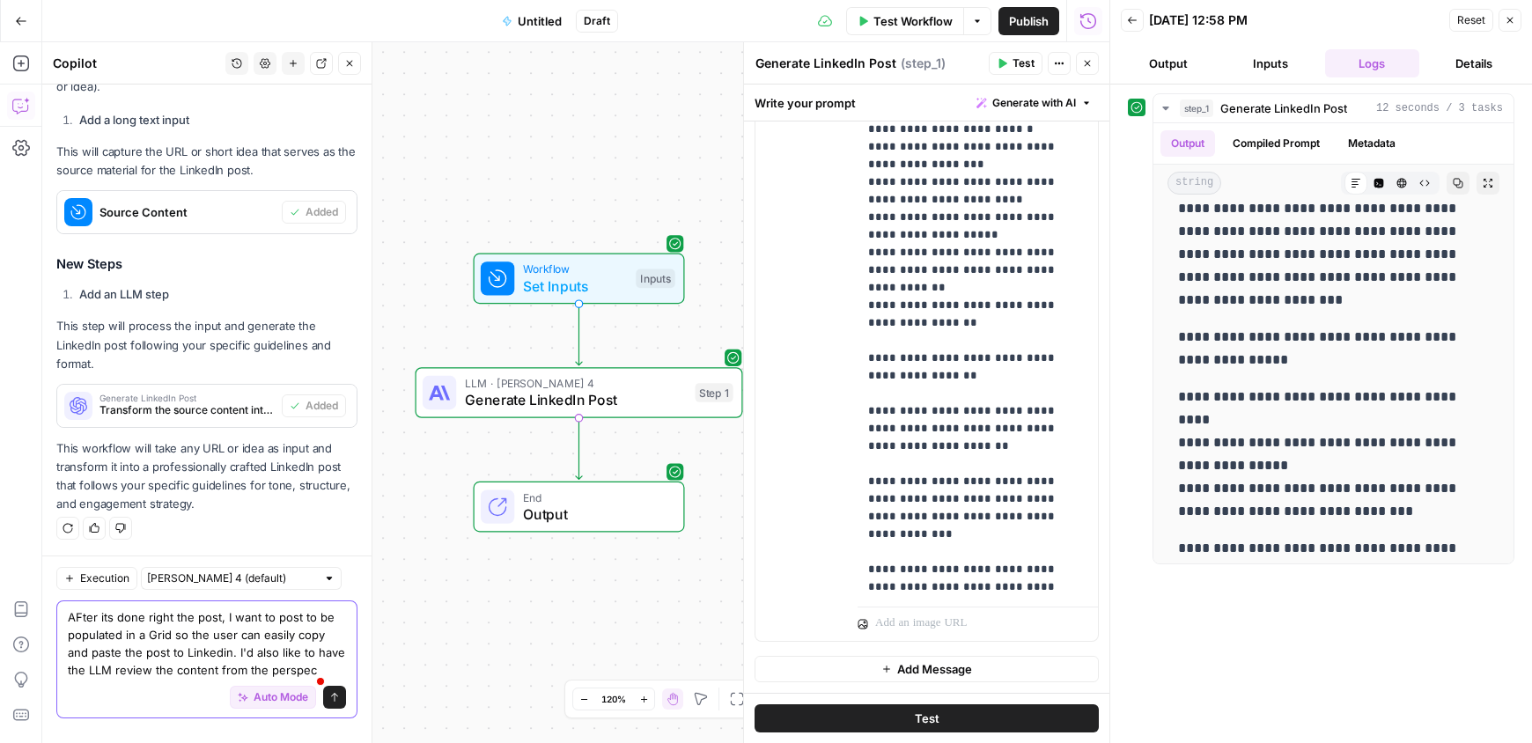
scroll to position [1145, 0]
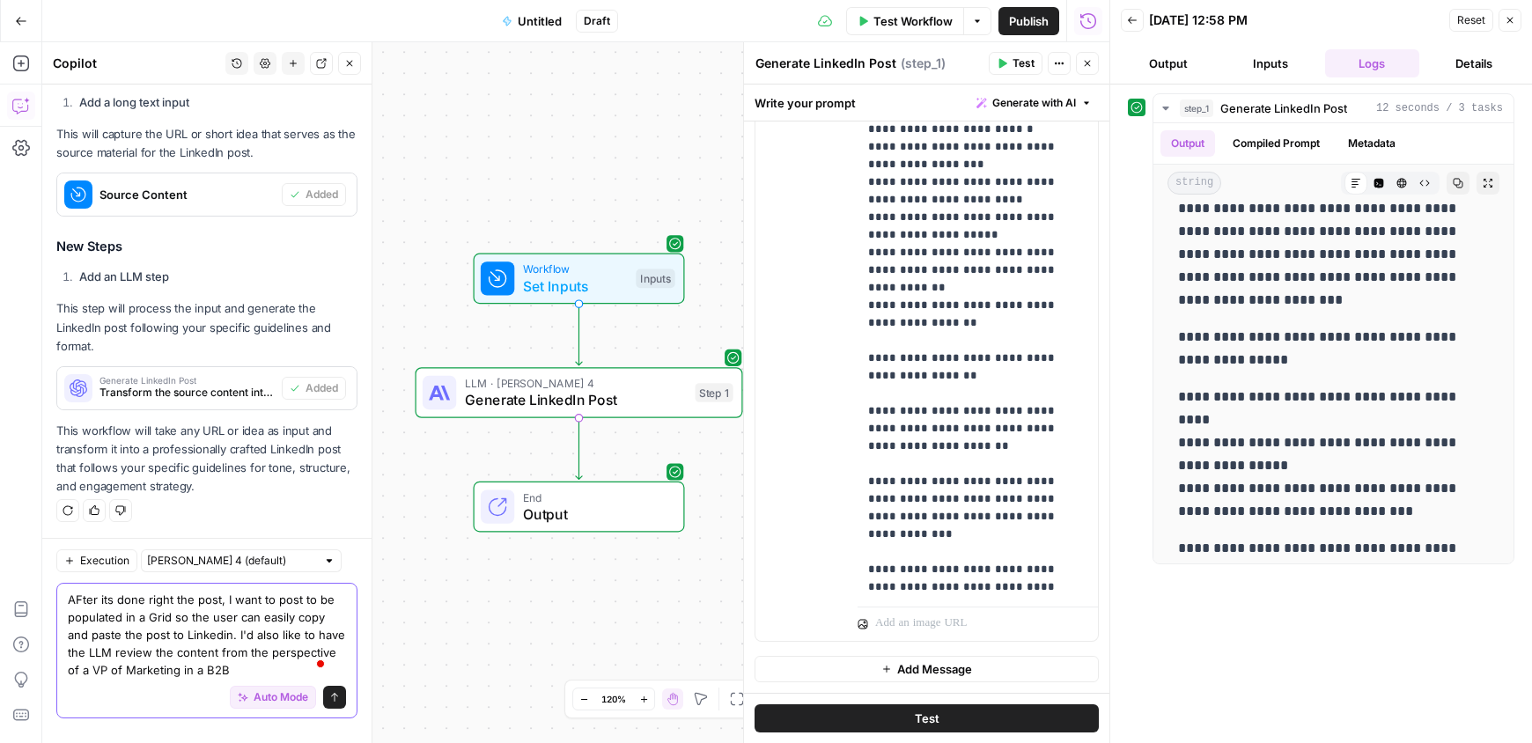
type textarea "AFter its done right the post, I want to post to be populated in a Grid so the …"
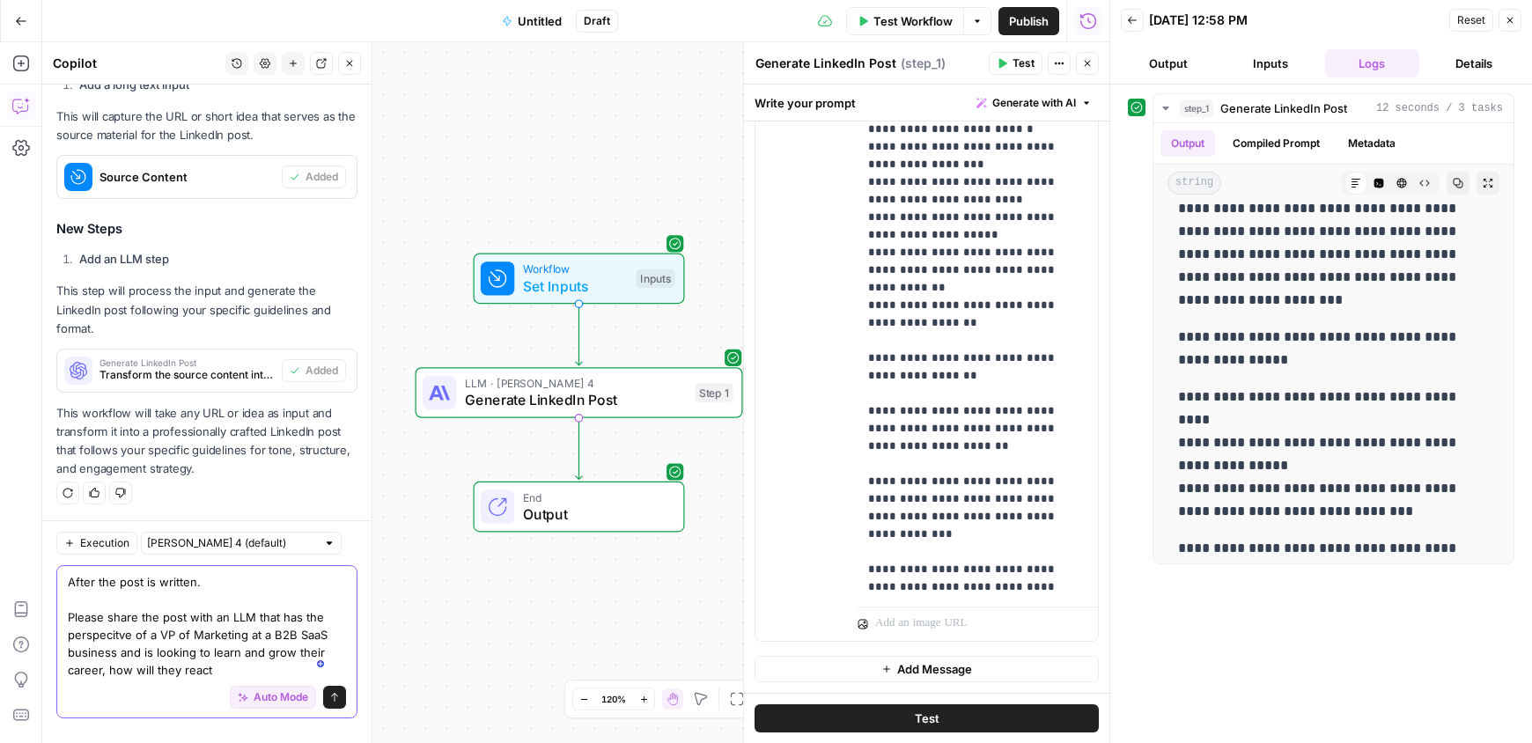
type textarea "After the post is written. Please share the post with an LLM that has the persp…"
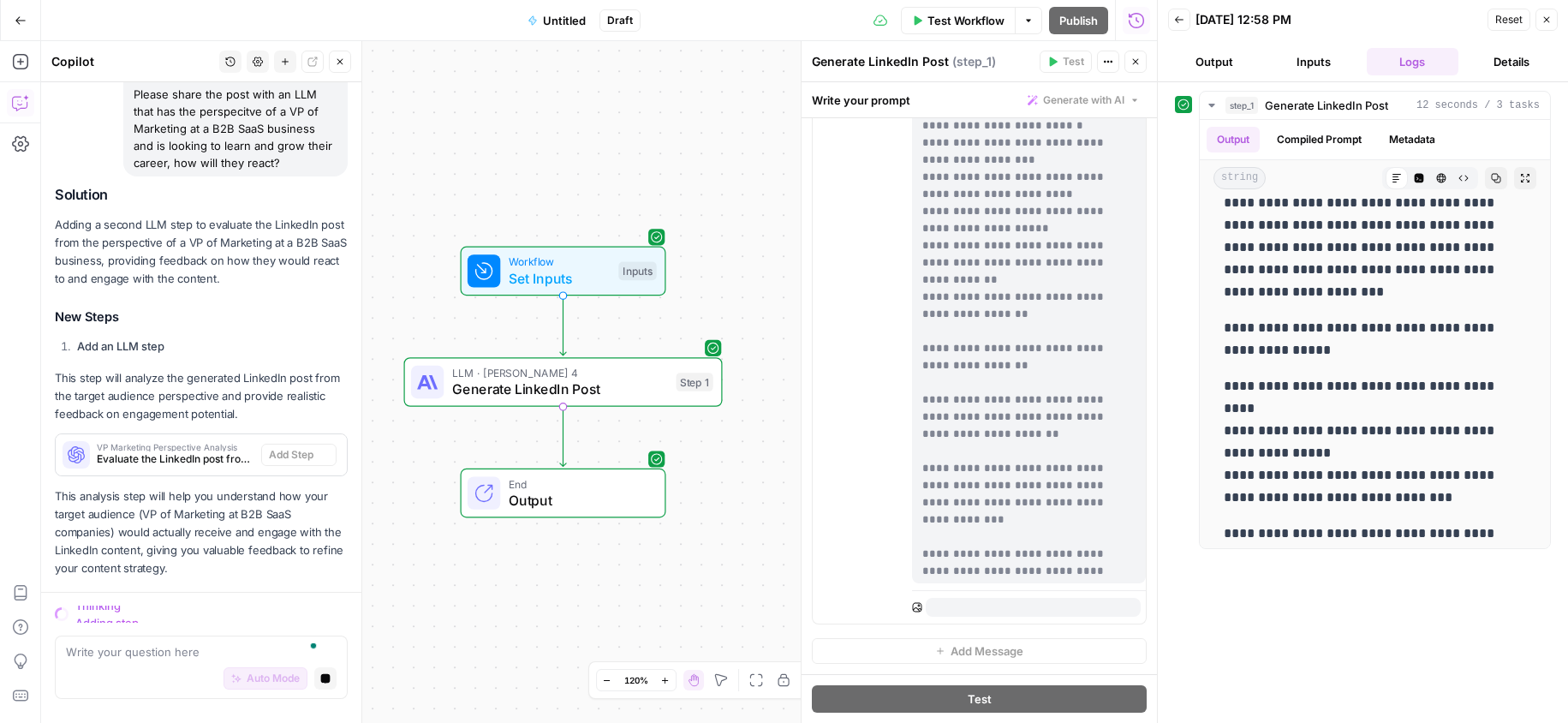
scroll to position [1527, 0]
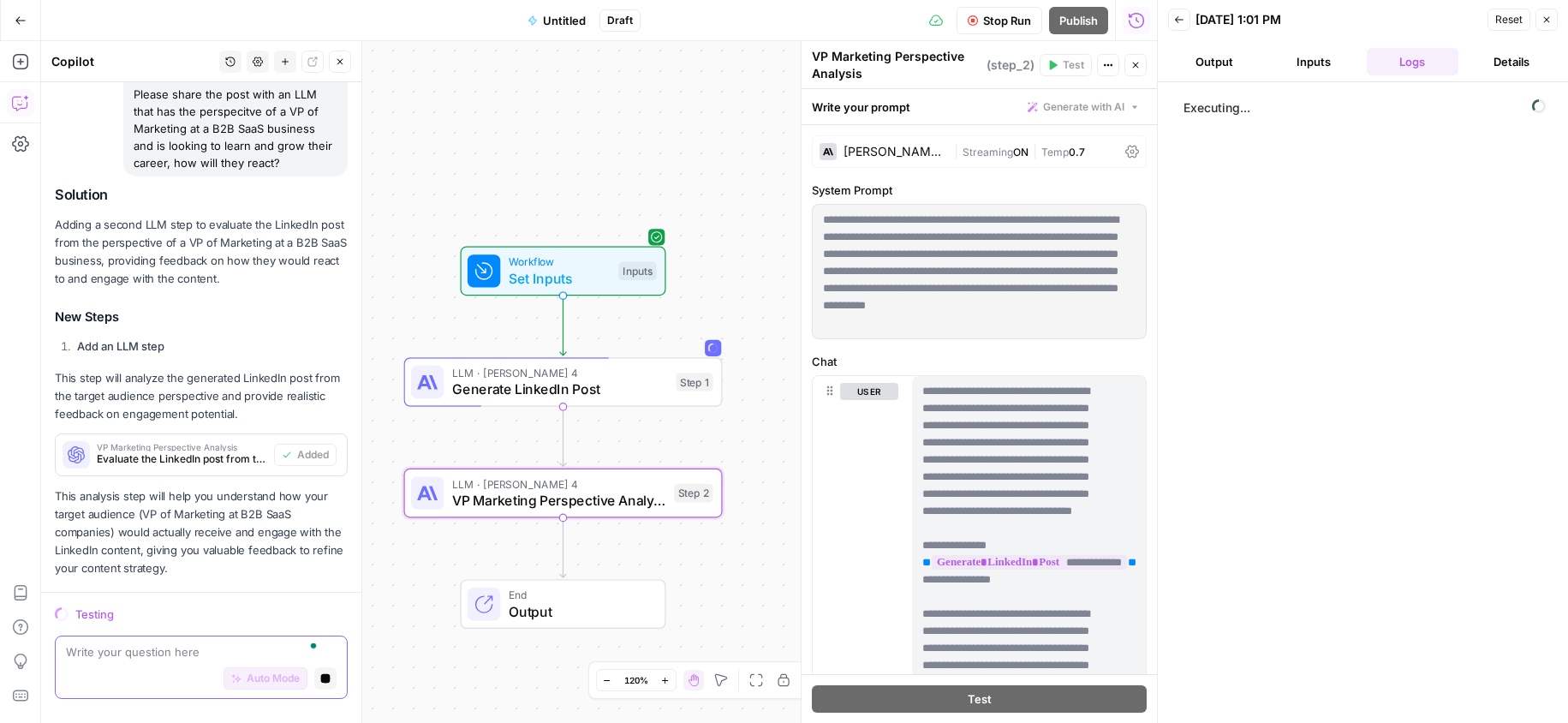
click at [189, 655] on textarea "To enrich screen reader interactions, please activate Accessibility in Grammarl…" at bounding box center [201, 652] width 270 height 18
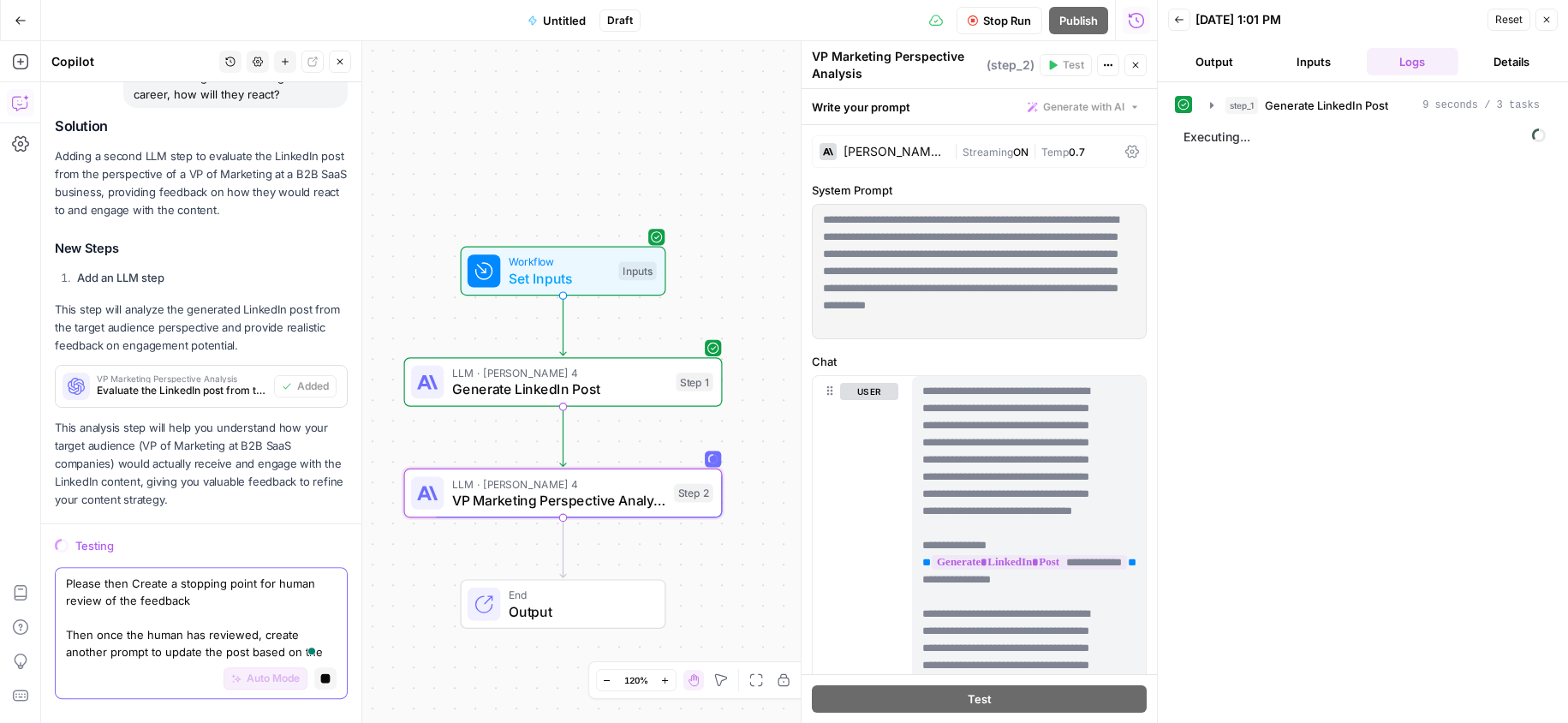
scroll to position [1618, 0]
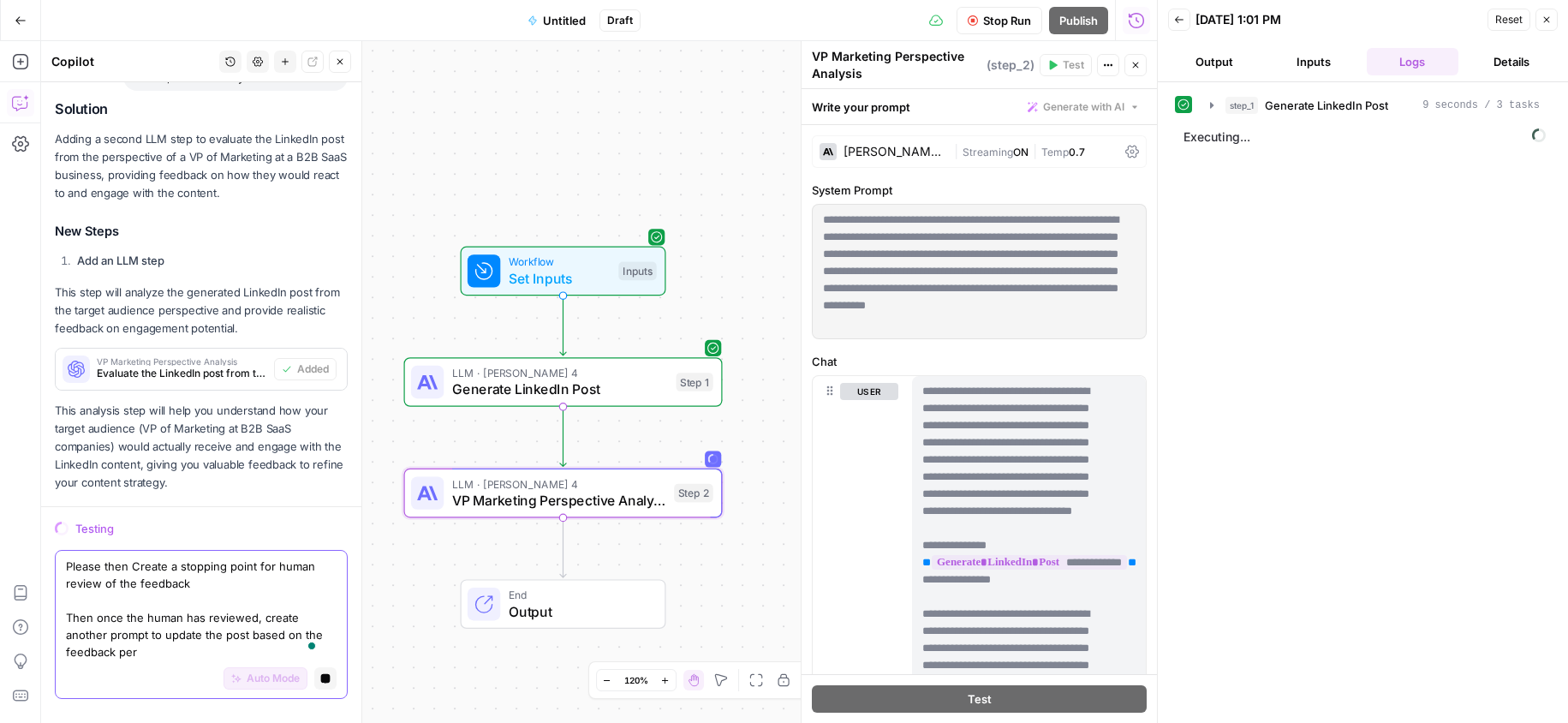
type textarea "Please then Create a stopping point for human review of the feedback Then once …"
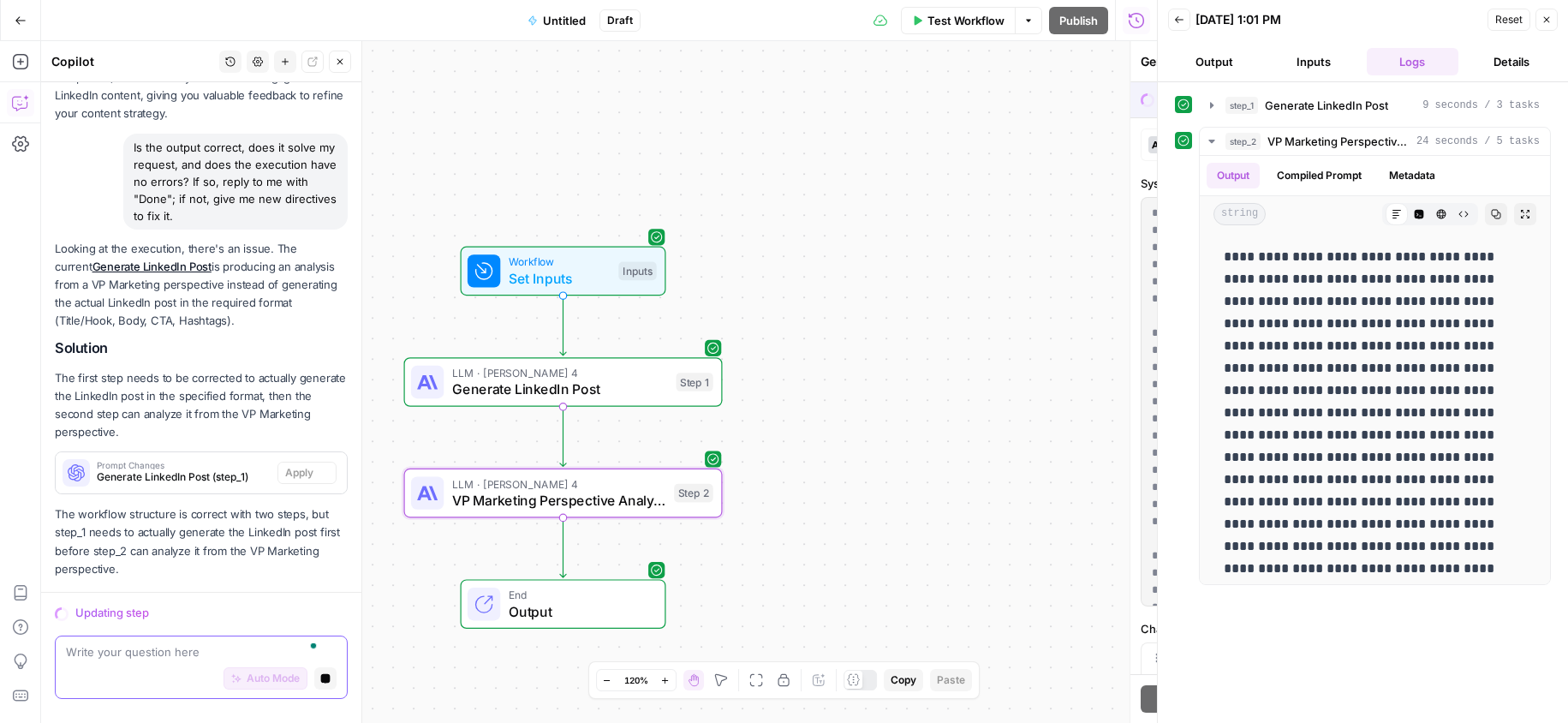
scroll to position [1987, 0]
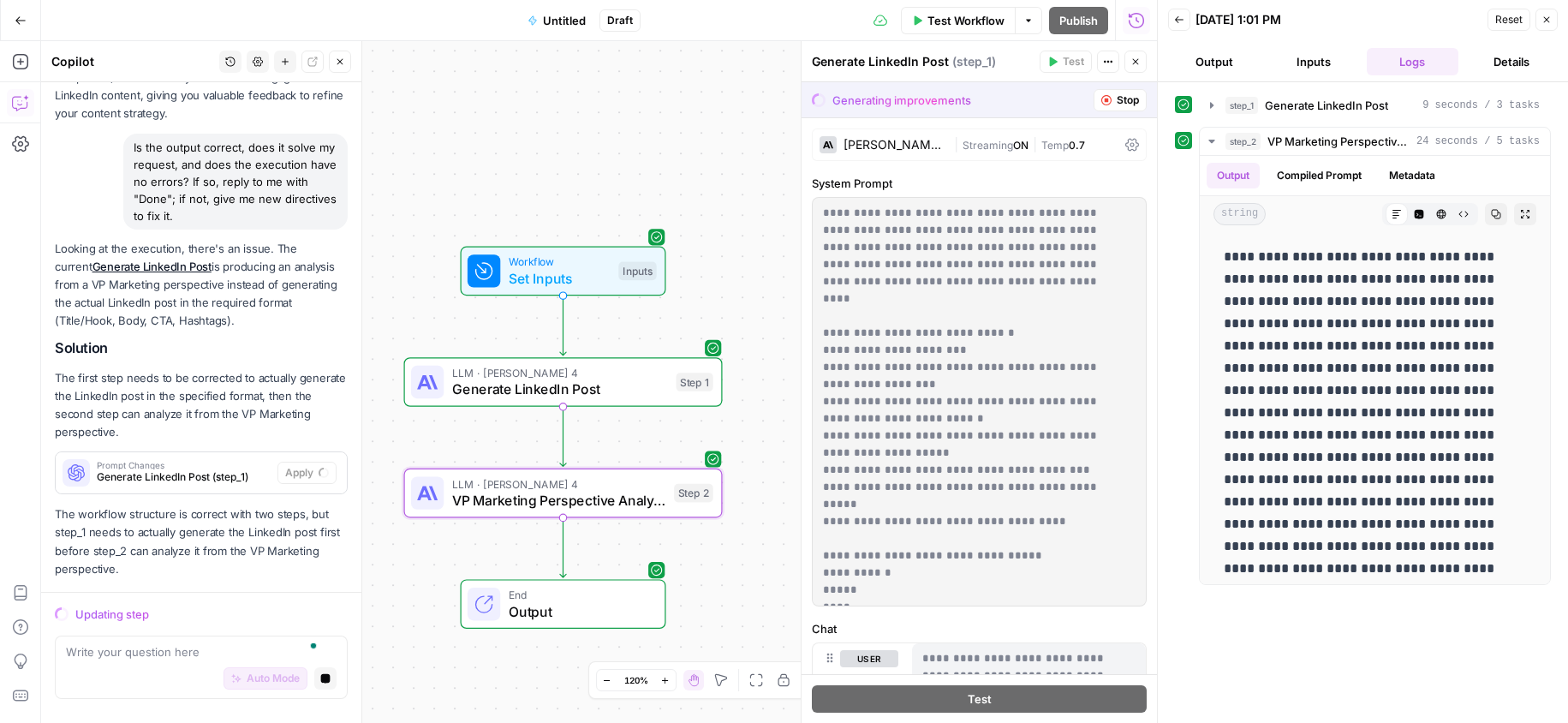
click at [18, 46] on div "Add Steps Copilot Settings AirOps Academy Help Give Feedback Shortcuts" at bounding box center [20, 381] width 41 height 682
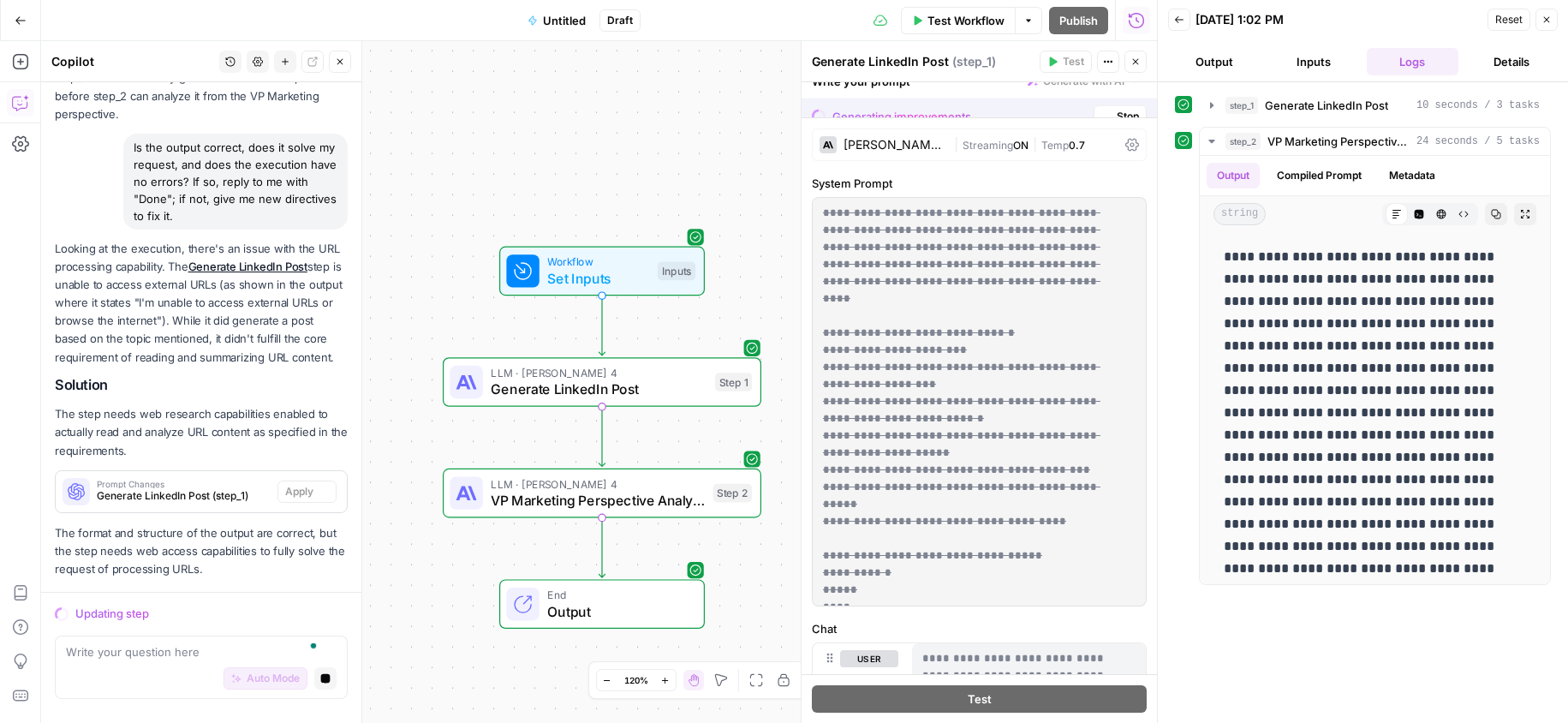
scroll to position [2460, 0]
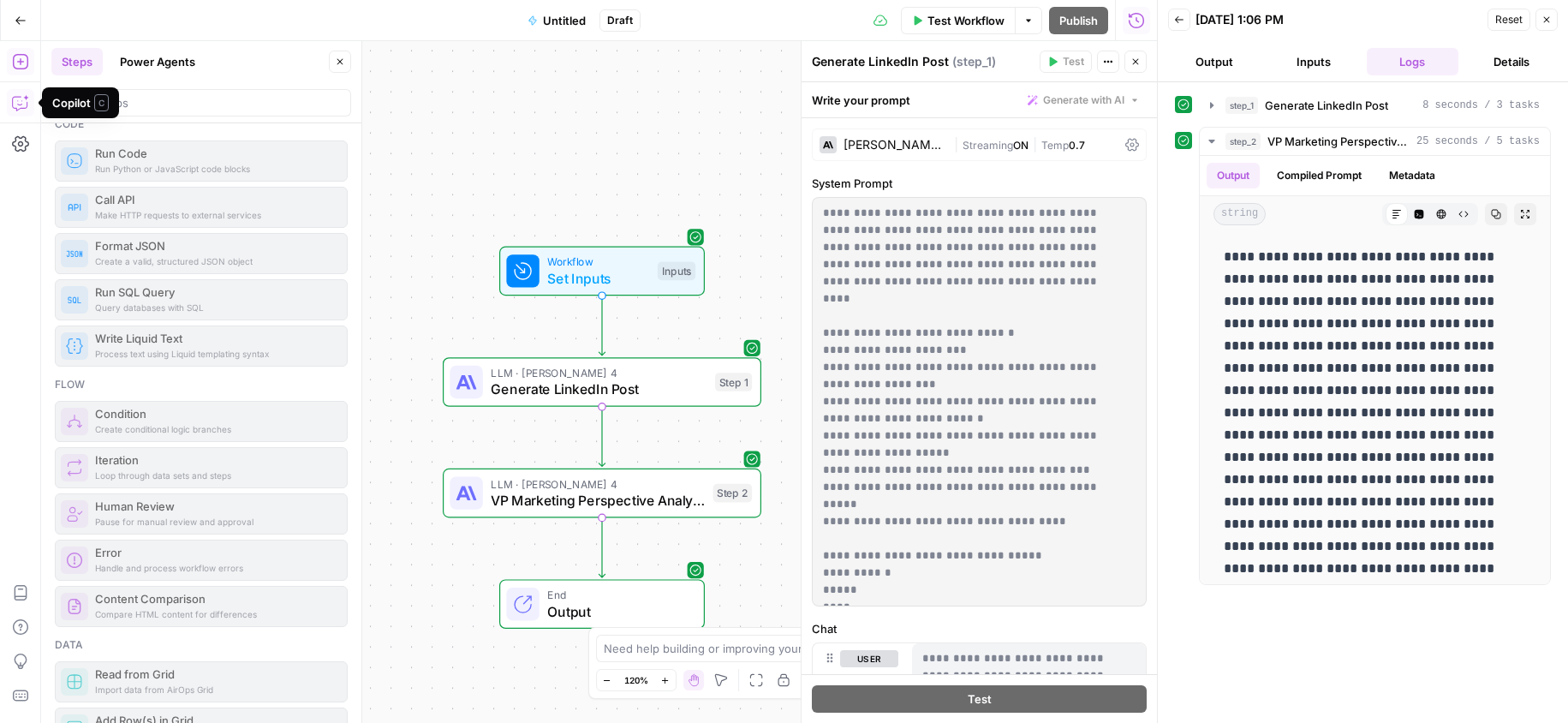
scroll to position [262, 0]
drag, startPoint x: 157, startPoint y: 506, endPoint x: 321, endPoint y: 538, distance: 167.1
click at [321, 538] on div "Flow Create conditional logic branches Condition Loop through data sets and ste…" at bounding box center [200, 500] width 293 height 250
click at [177, 508] on div "Pause for manual review and approval Human Review" at bounding box center [200, 513] width 293 height 41
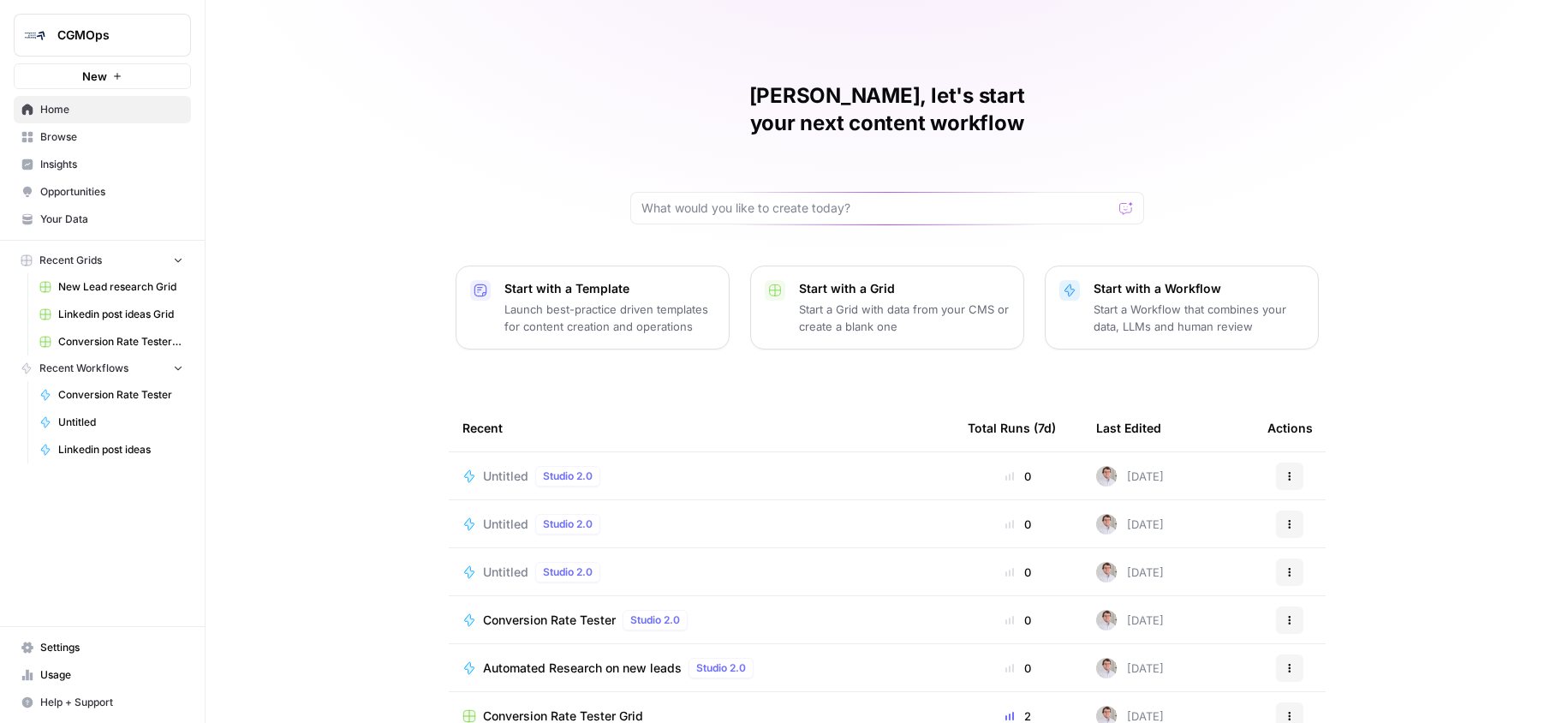
click at [636, 452] on td "Untitled Studio 2.0" at bounding box center [700, 476] width 505 height 47
click at [504, 468] on span "Untitled" at bounding box center [506, 477] width 46 height 18
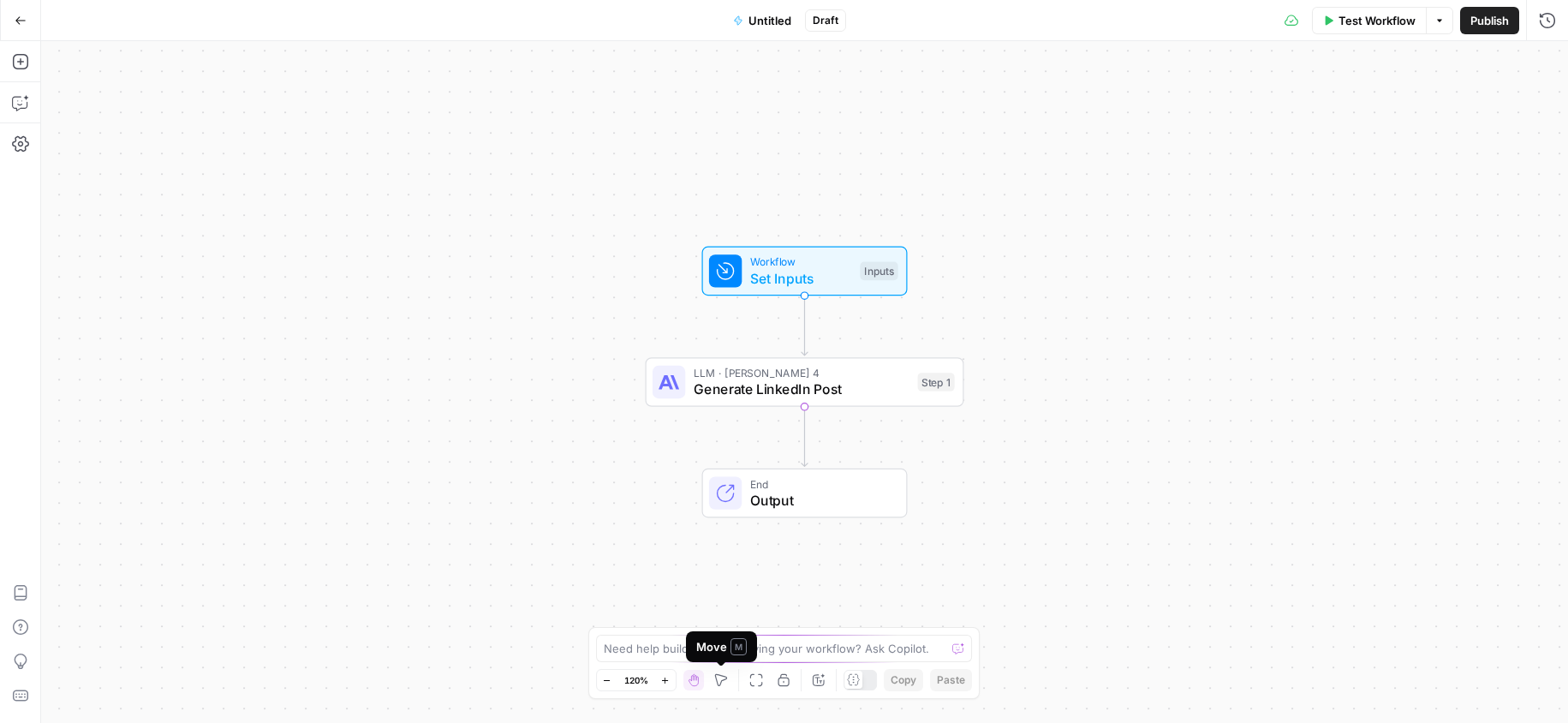
click at [719, 647] on div "Move M" at bounding box center [722, 647] width 51 height 18
click at [625, 650] on textarea at bounding box center [775, 649] width 342 height 18
click at [25, 75] on button "Add Steps" at bounding box center [20, 61] width 27 height 27
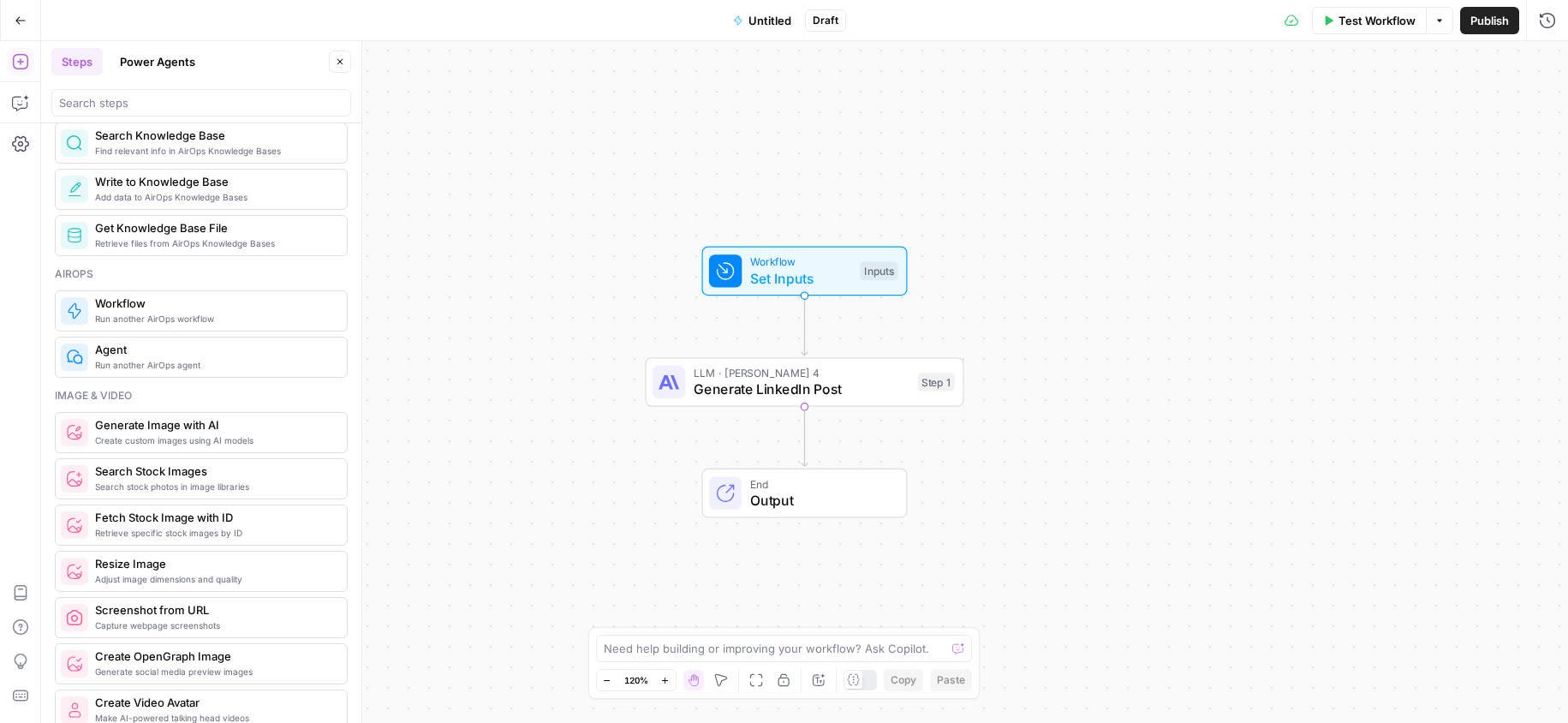
scroll to position [781, 0]
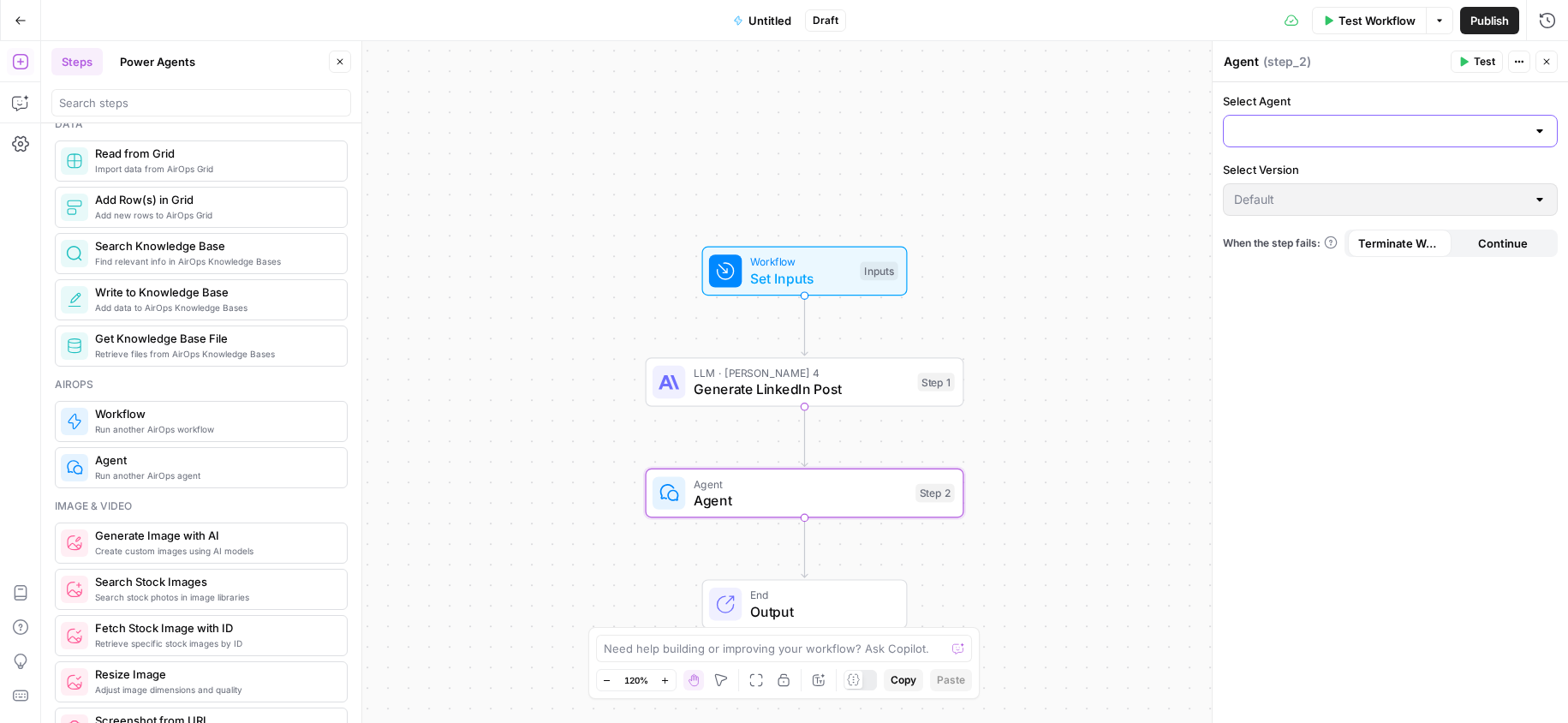
click at [1295, 130] on input "Select Agent" at bounding box center [1380, 131] width 292 height 18
click at [1302, 130] on input "Select Agent" at bounding box center [1380, 131] width 292 height 18
click at [1302, 279] on div "Select Agent Select Version Default When the step fails: Terminate Workflow Con…" at bounding box center [1390, 403] width 355 height 641
click at [841, 459] on icon "button" at bounding box center [836, 454] width 15 height 15
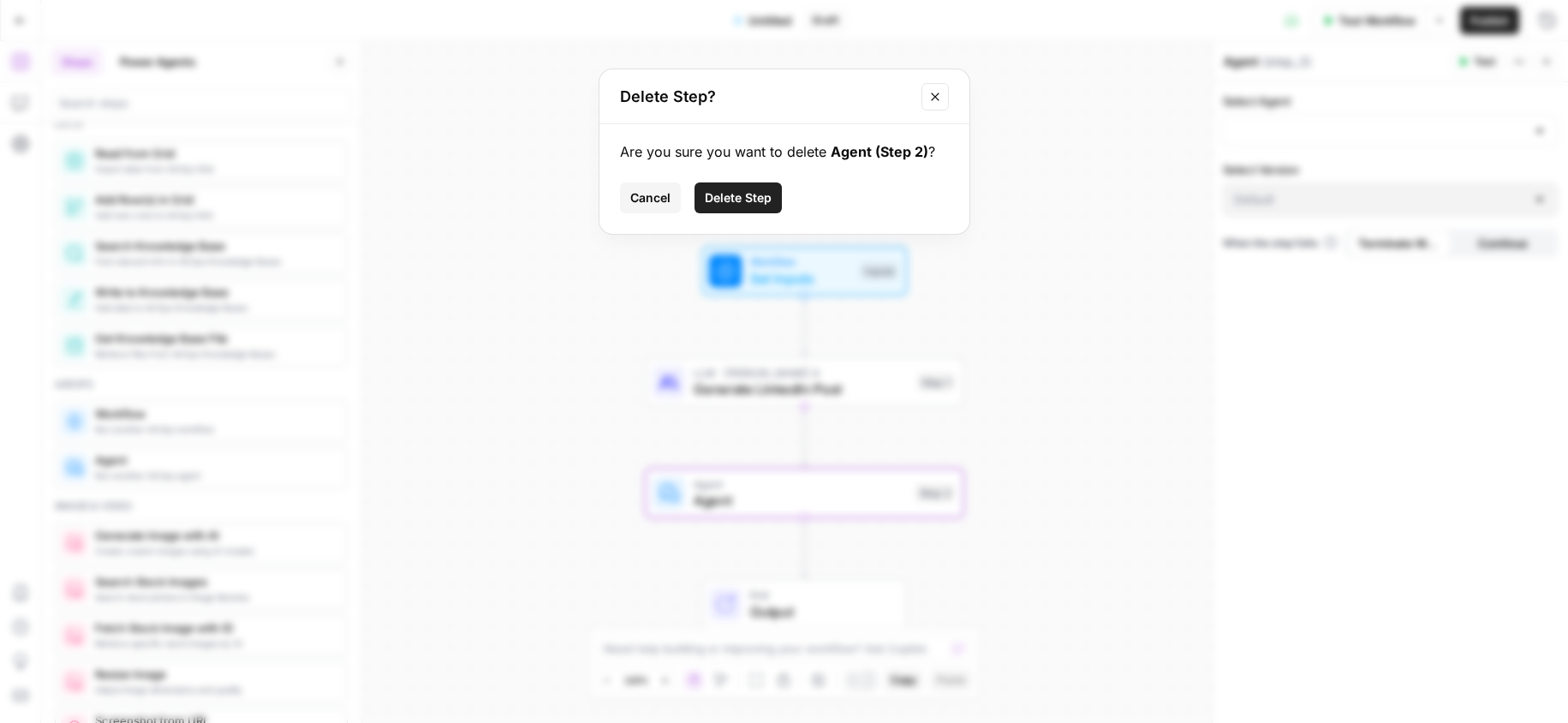
click at [752, 198] on span "Delete Step" at bounding box center [738, 199] width 67 height 18
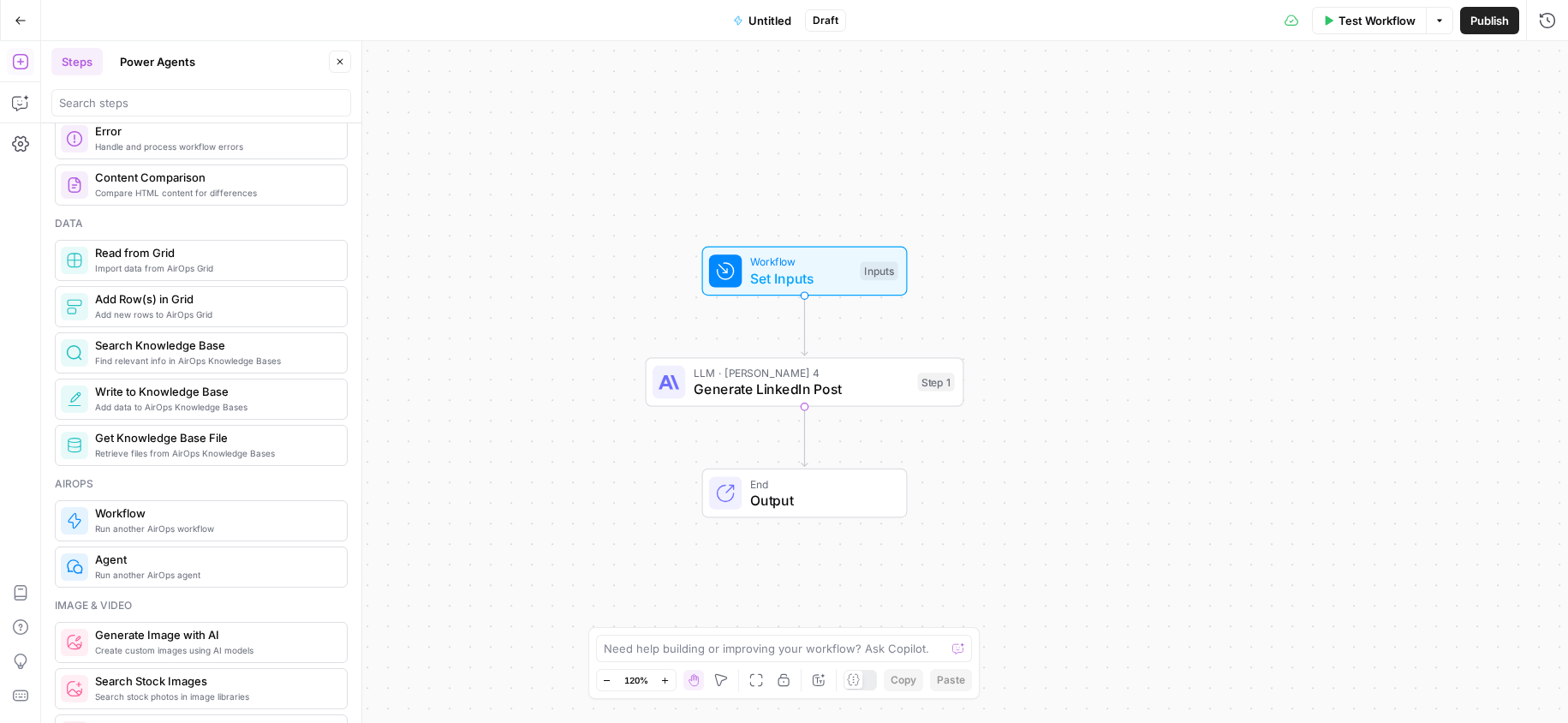
scroll to position [535, 0]
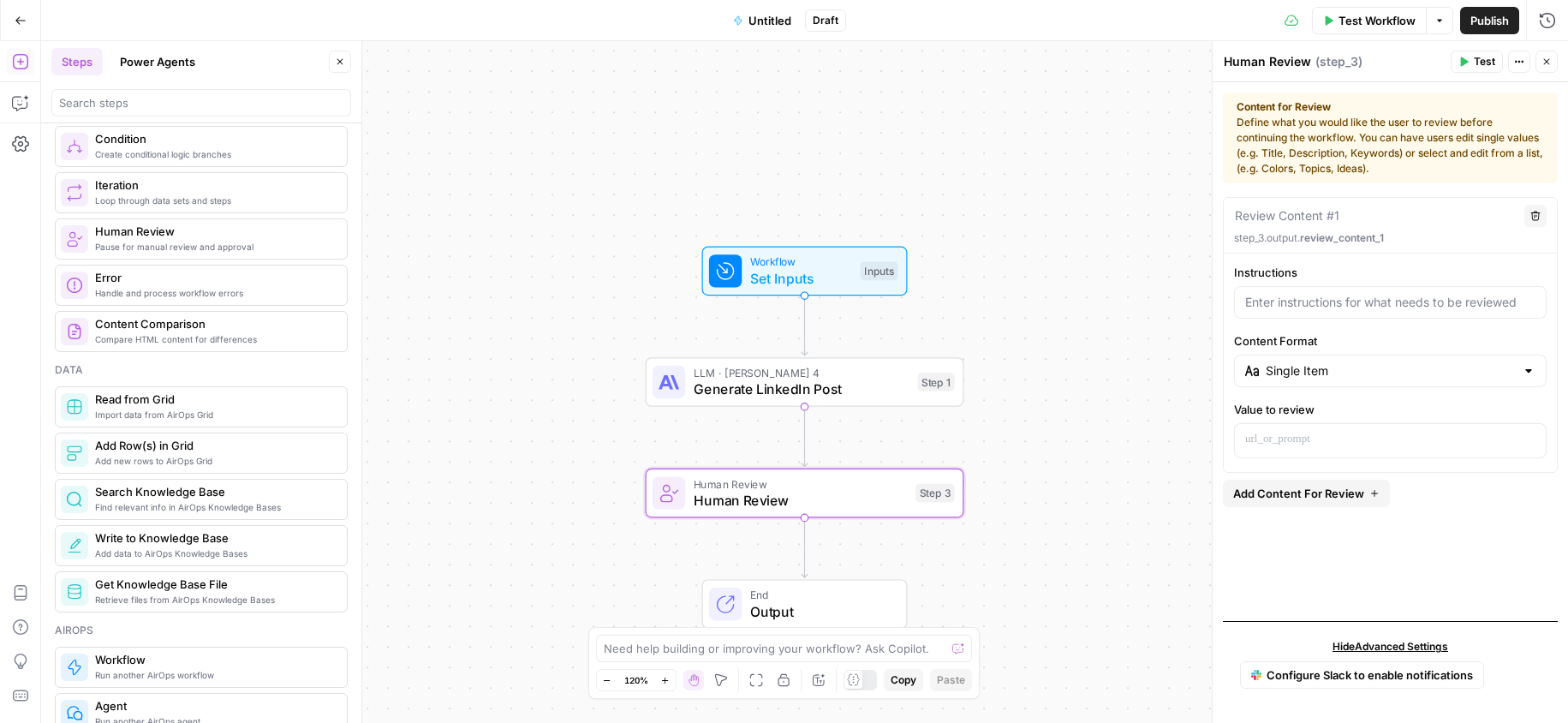
click at [191, 201] on span "Loop through data sets and steps" at bounding box center [214, 200] width 238 height 14
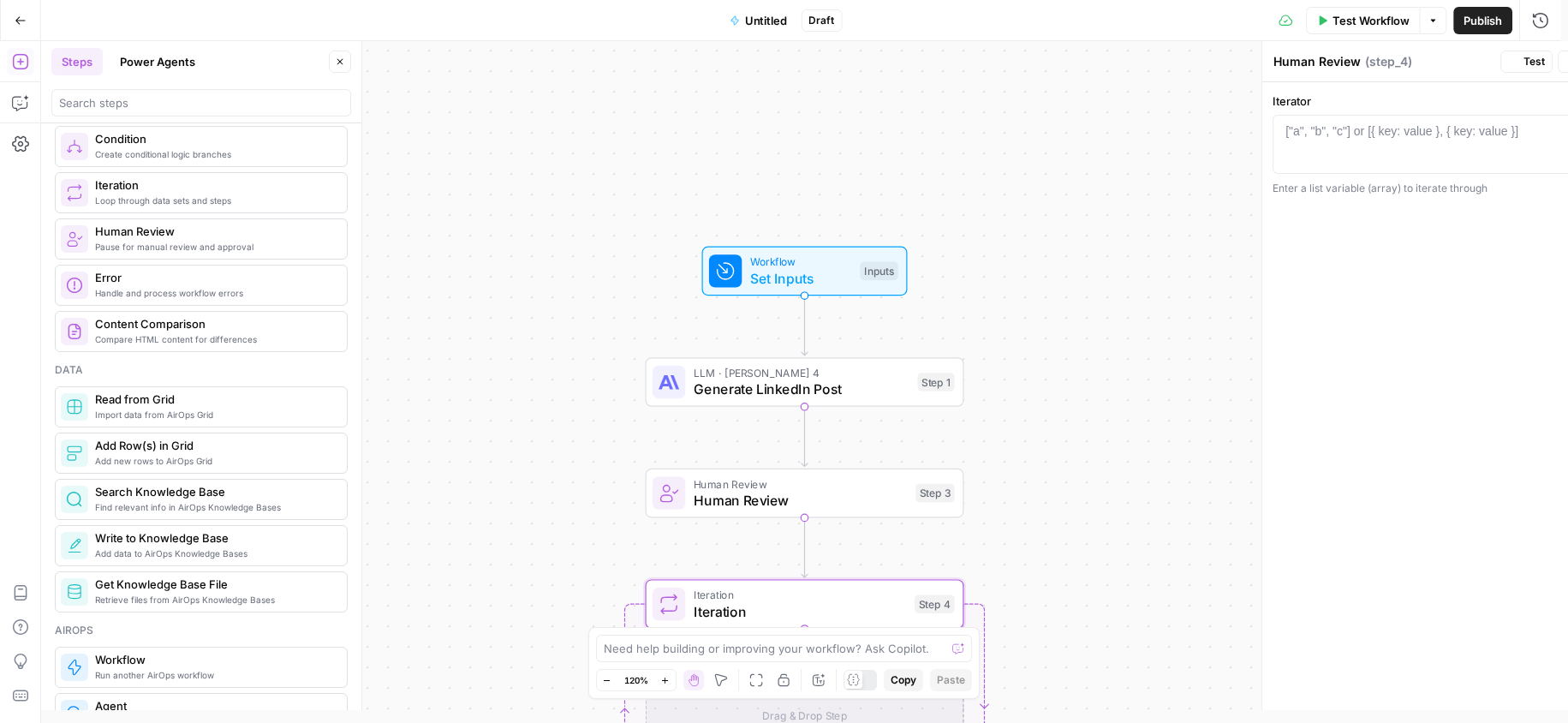
type textarea "Iteration"
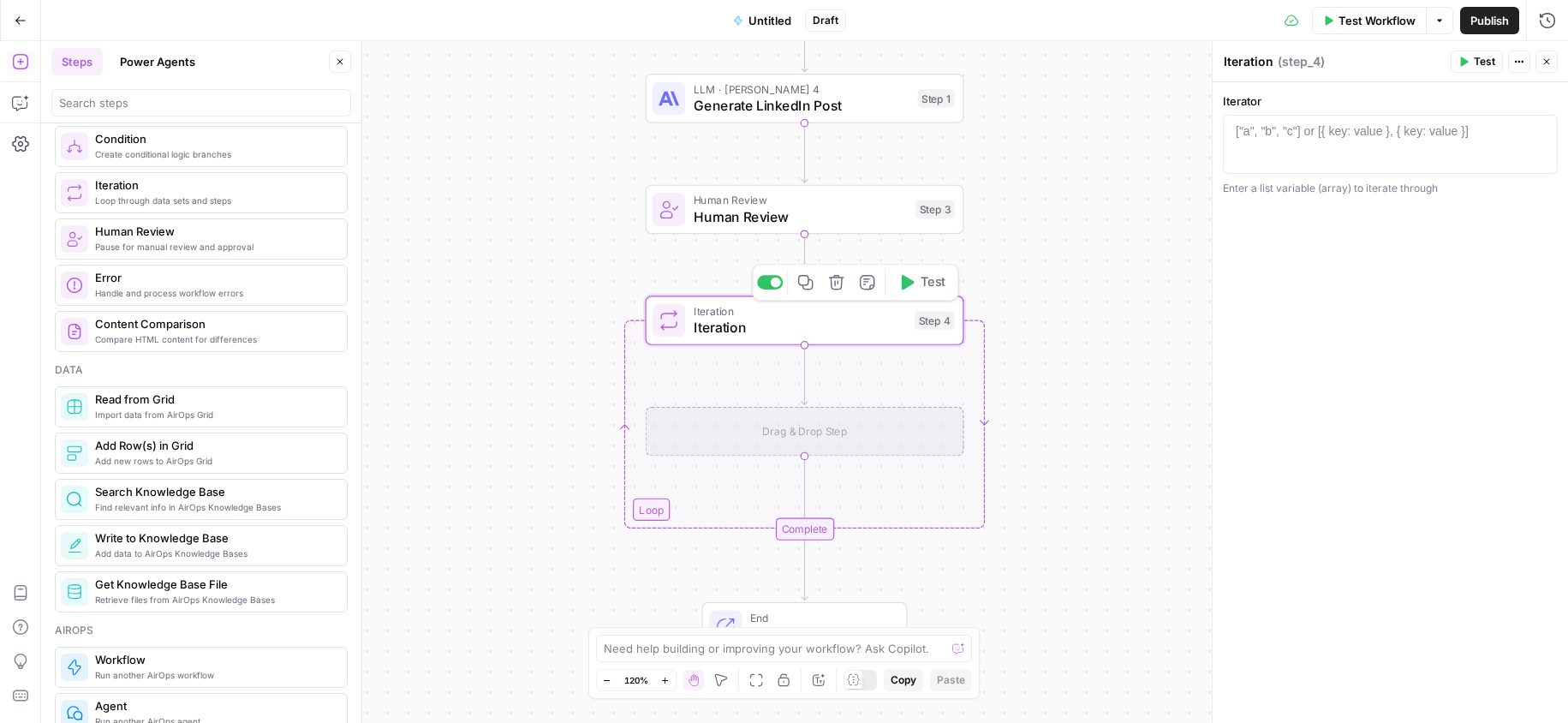
click at [837, 285] on icon "button" at bounding box center [836, 282] width 17 height 17
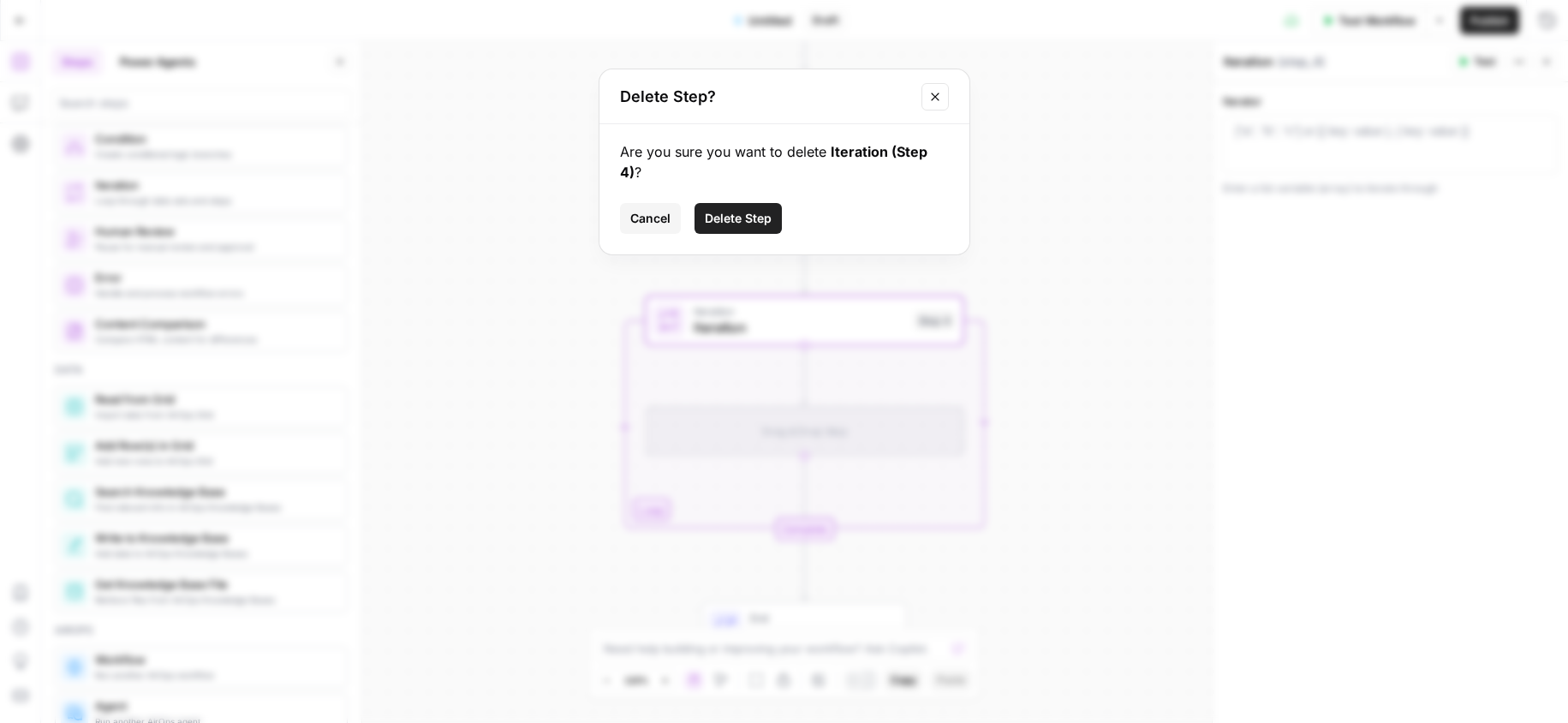
click at [763, 216] on span "Delete Step" at bounding box center [738, 219] width 67 height 18
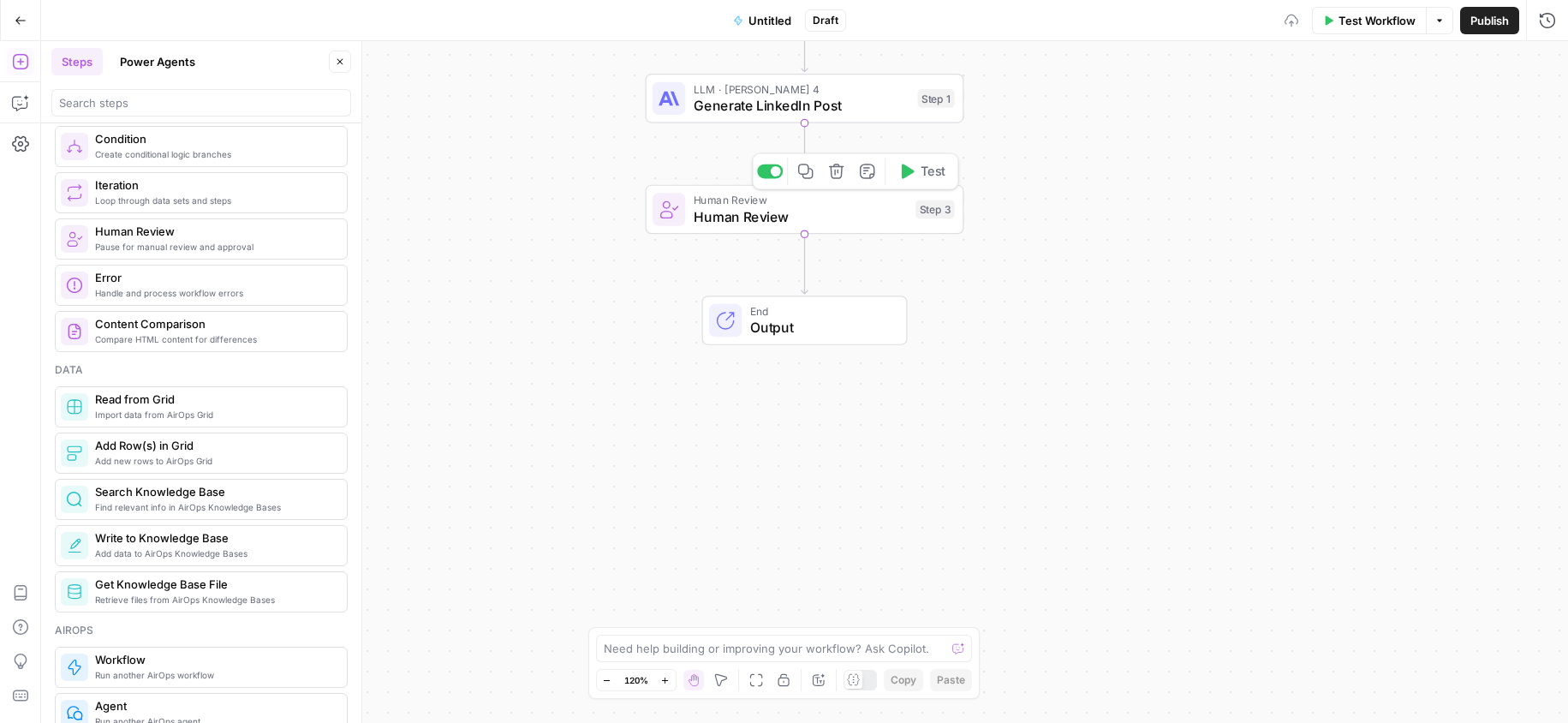
click at [763, 216] on span "Human Review" at bounding box center [801, 216] width 214 height 20
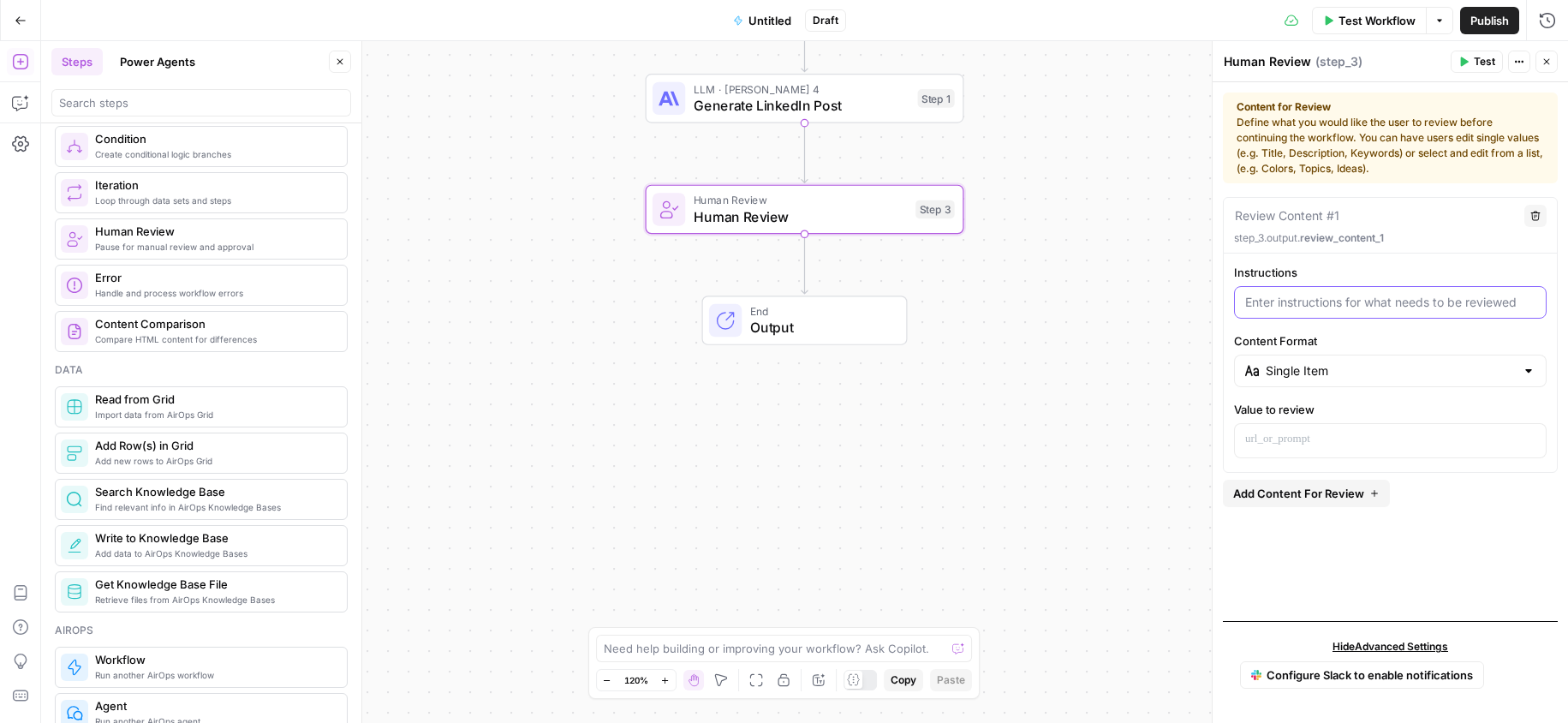
click at [1364, 305] on input "Instructions" at bounding box center [1390, 303] width 290 height 18
click at [1285, 451] on div at bounding box center [1390, 441] width 311 height 33
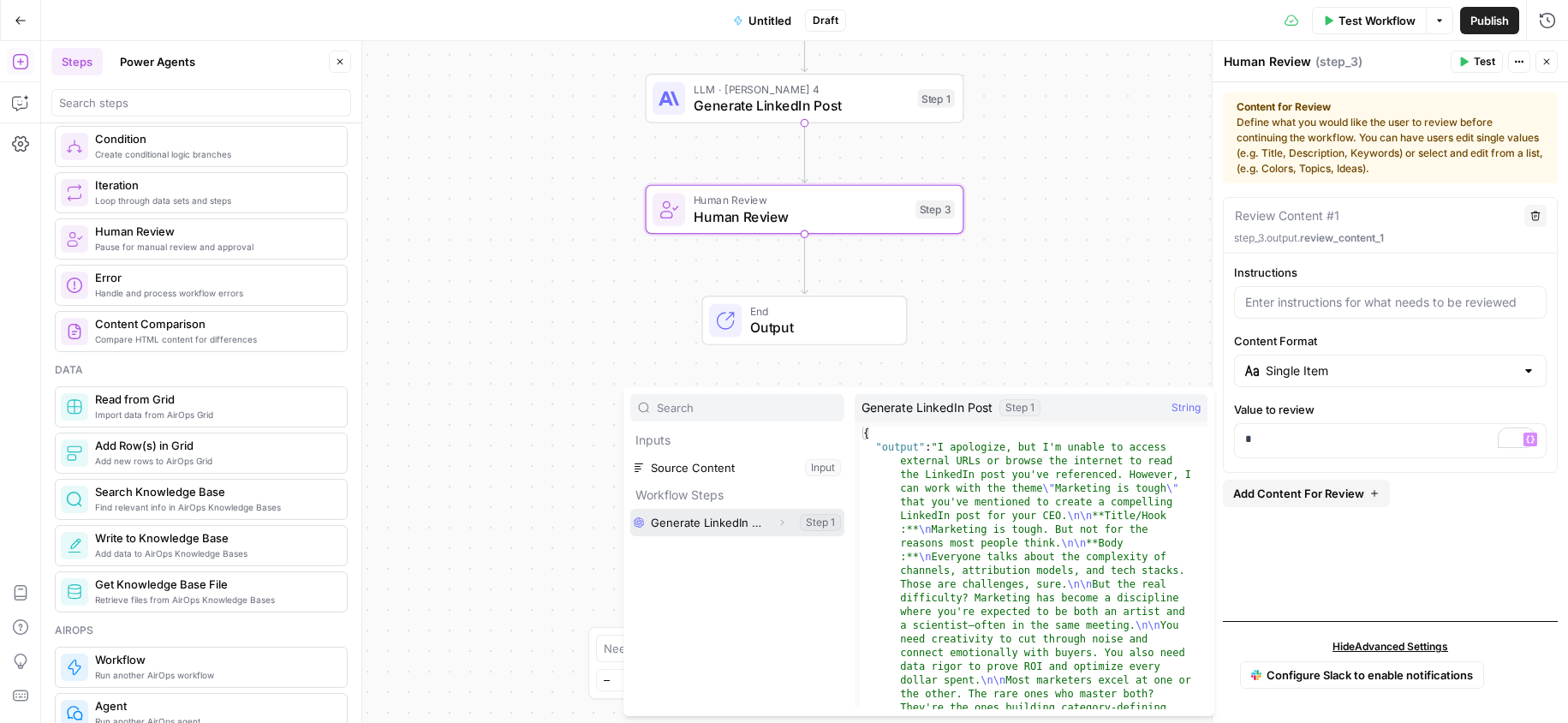
click at [772, 524] on button "Expand" at bounding box center [781, 523] width 22 height 22
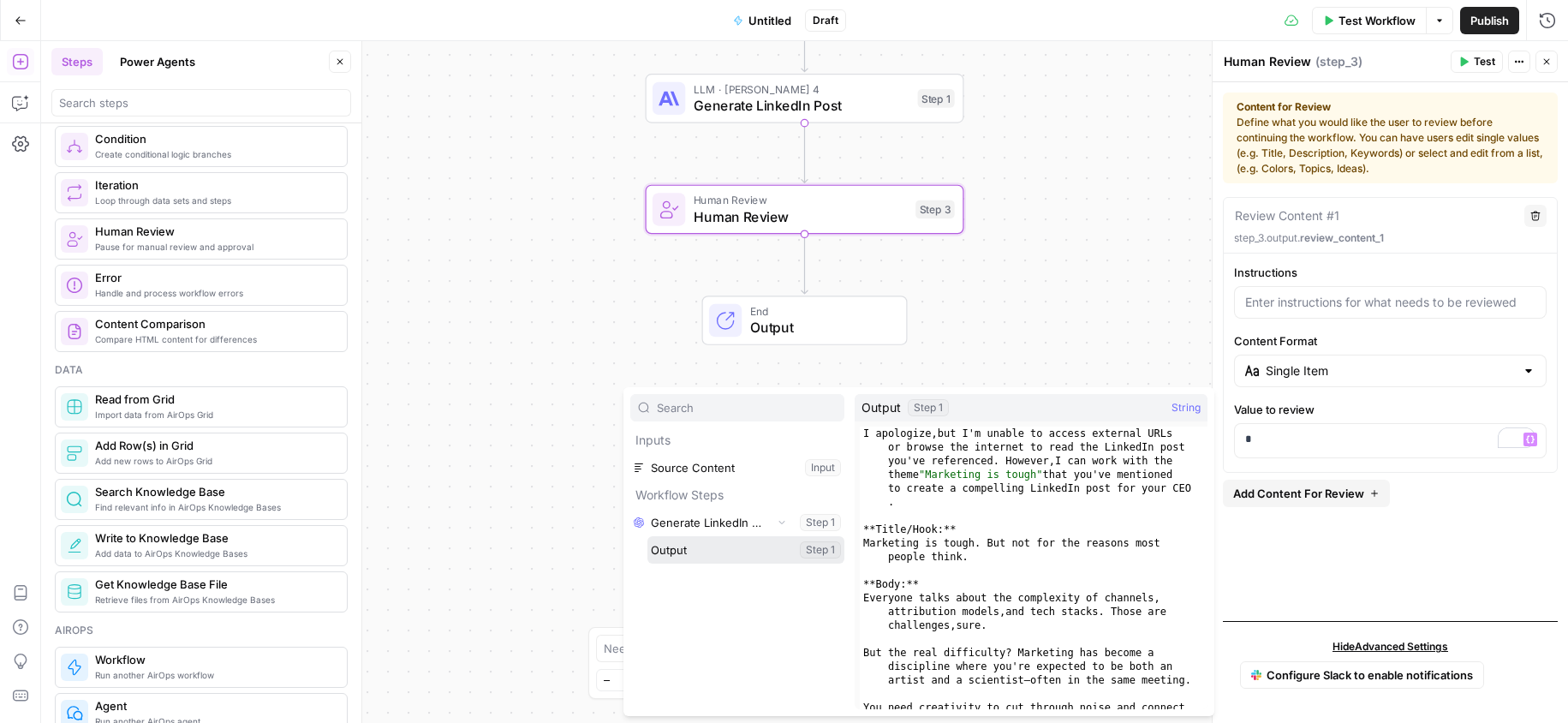
click at [769, 544] on button "Select variable Output" at bounding box center [746, 550] width 196 height 27
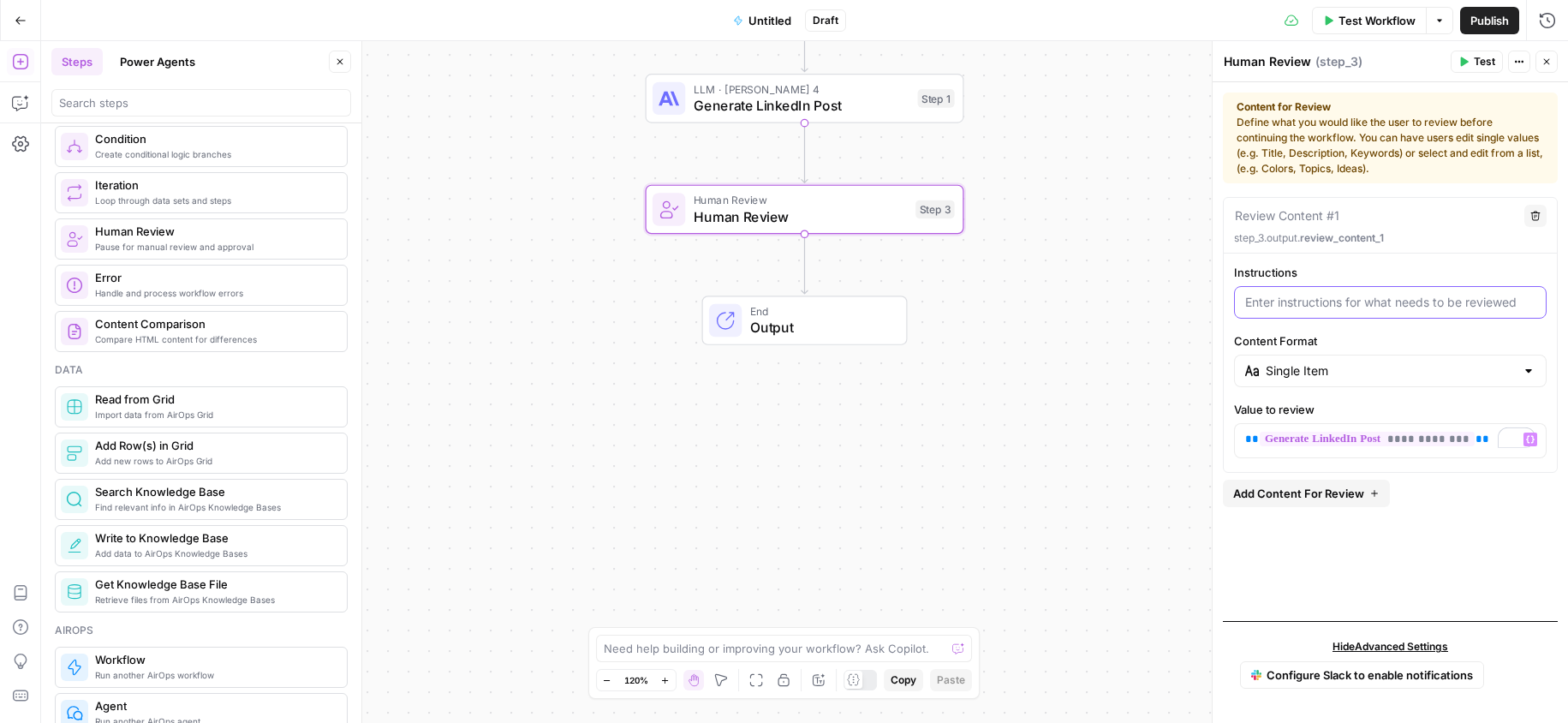
click at [1327, 303] on input "Instructions" at bounding box center [1390, 303] width 290 height 18
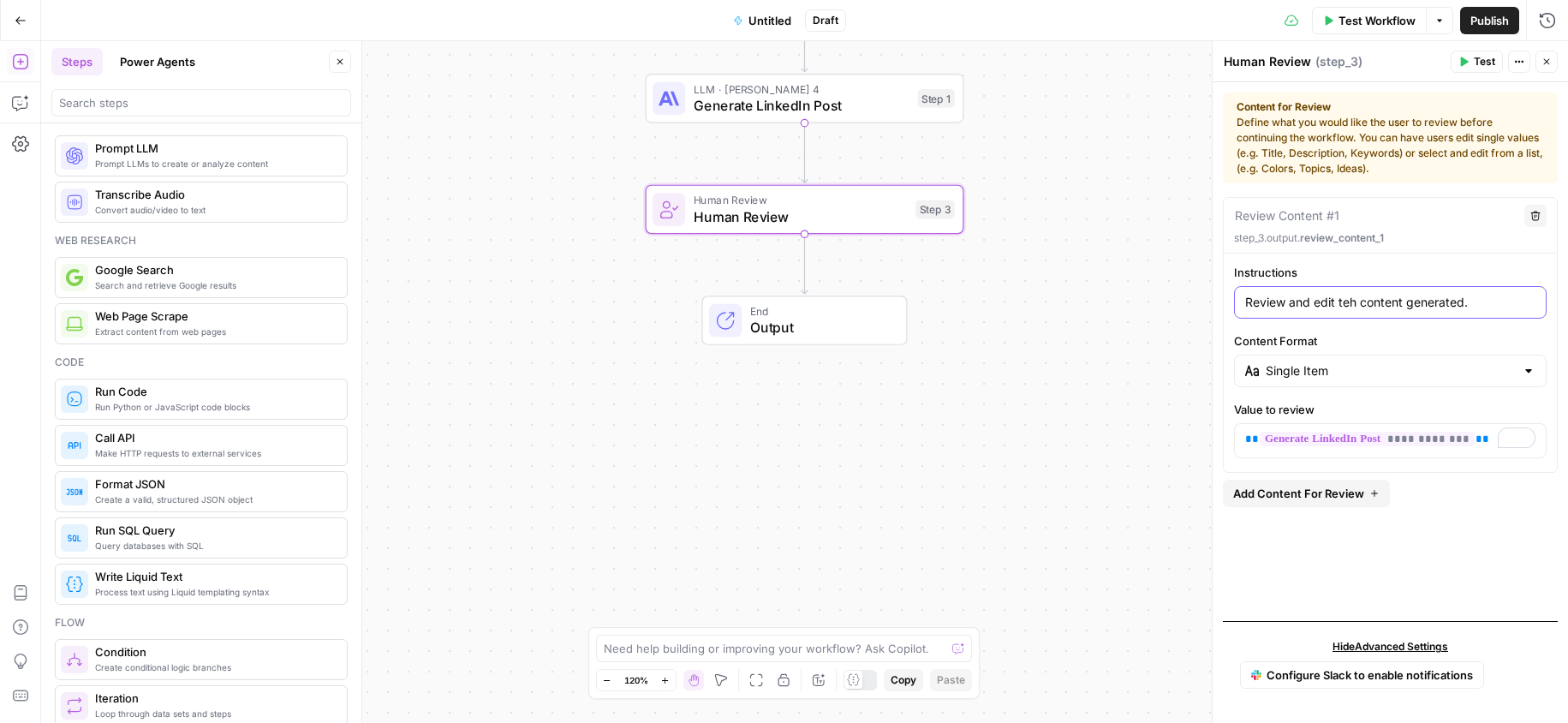
scroll to position [0, 0]
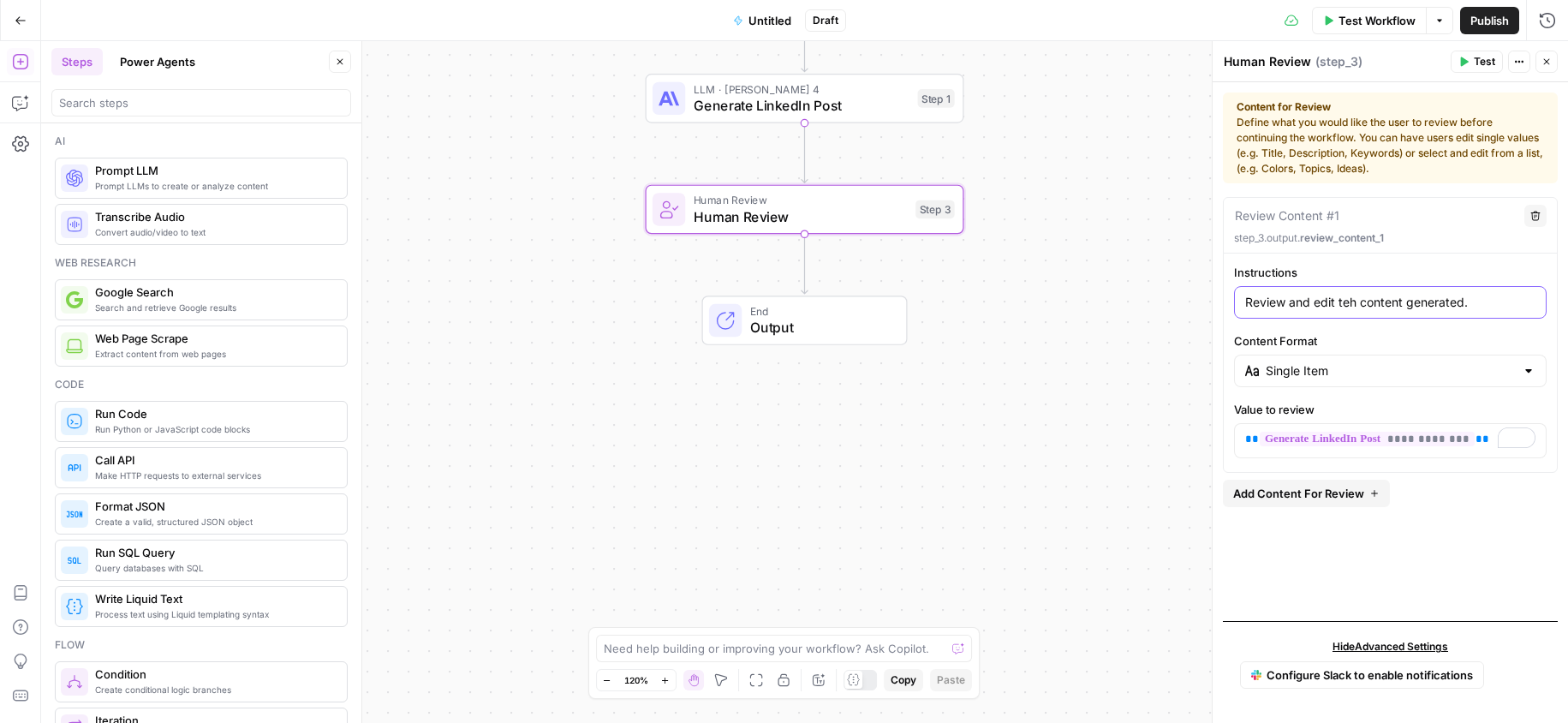
type input "Review and edit teh content generated."
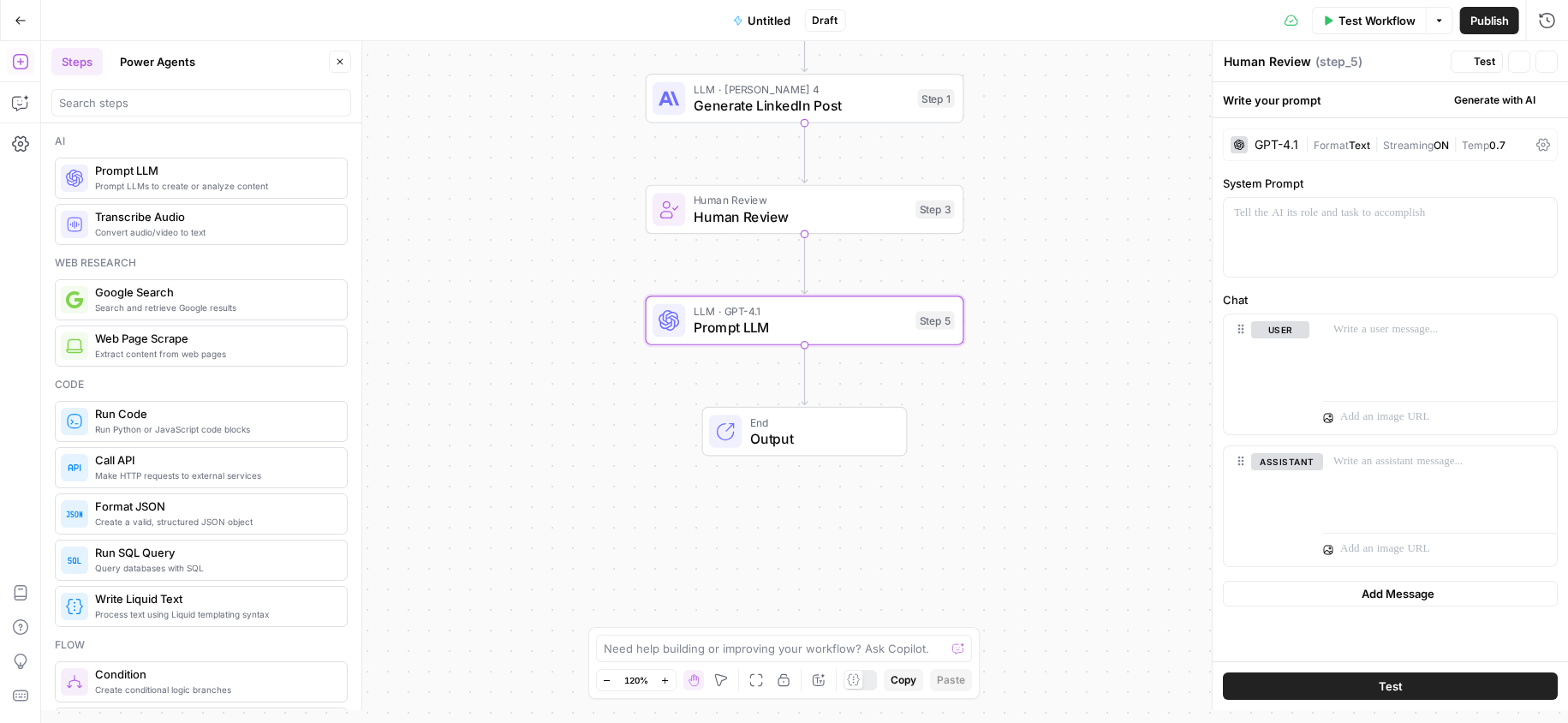
type textarea "Prompt LLM"
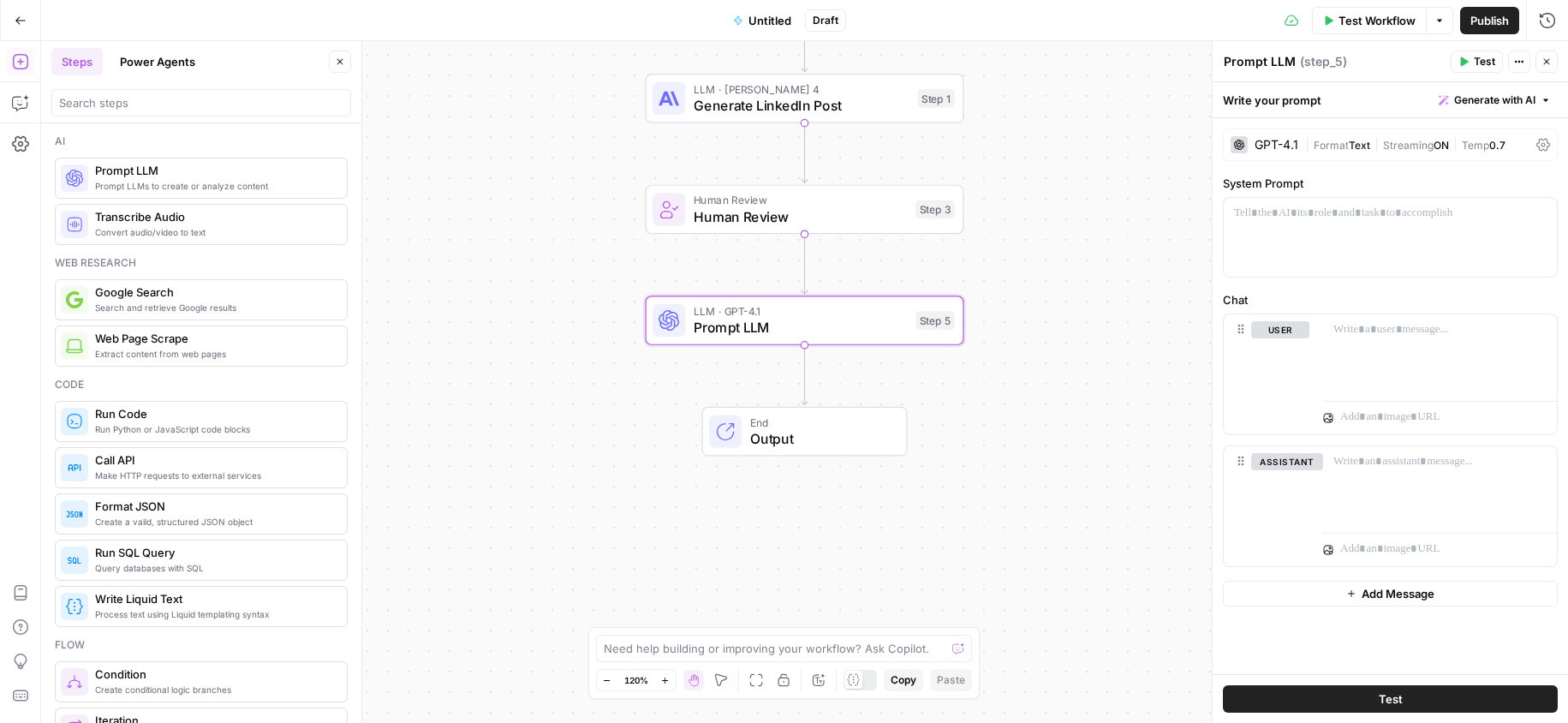
click at [1270, 139] on div "GPT-4.1" at bounding box center [1276, 145] width 44 height 12
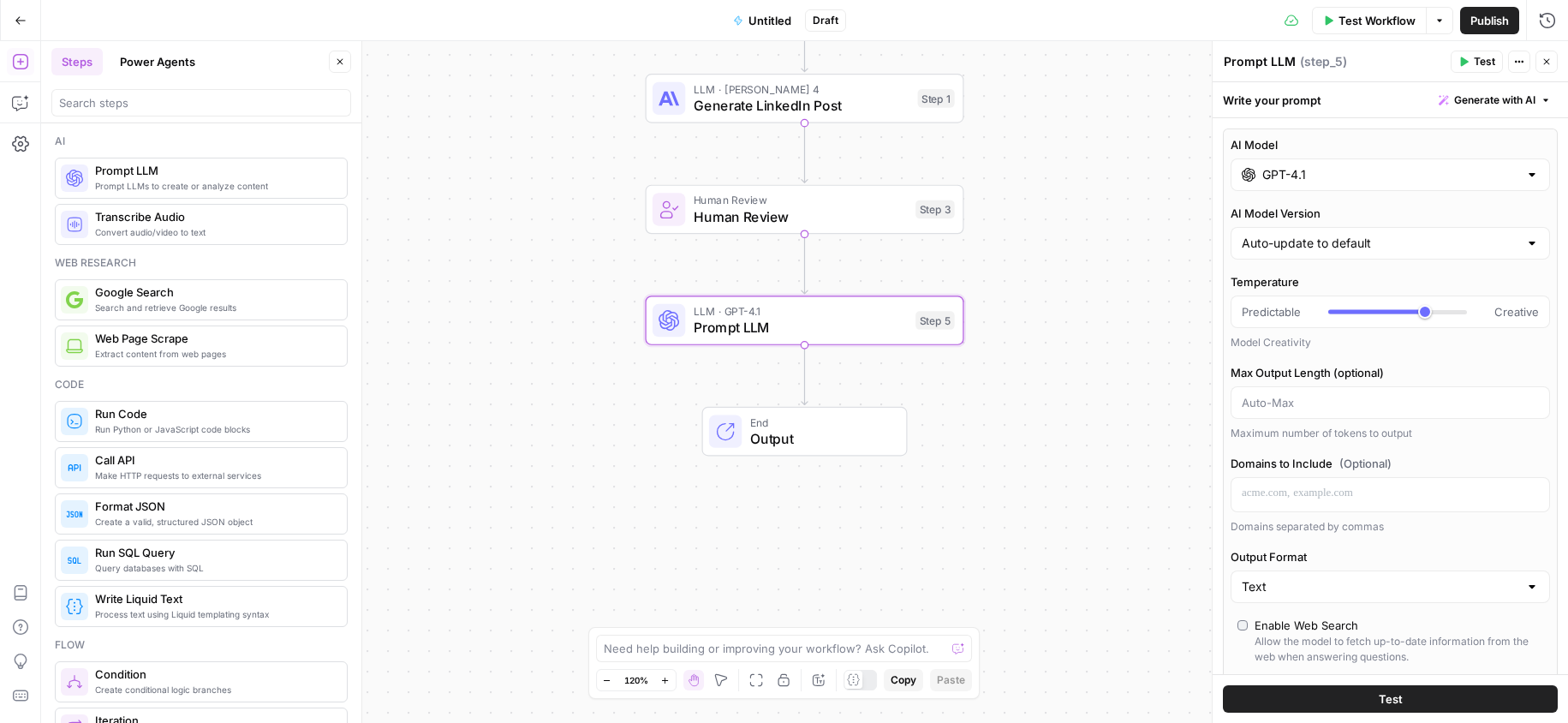
click at [1299, 161] on div "GPT-4.1" at bounding box center [1390, 174] width 319 height 32
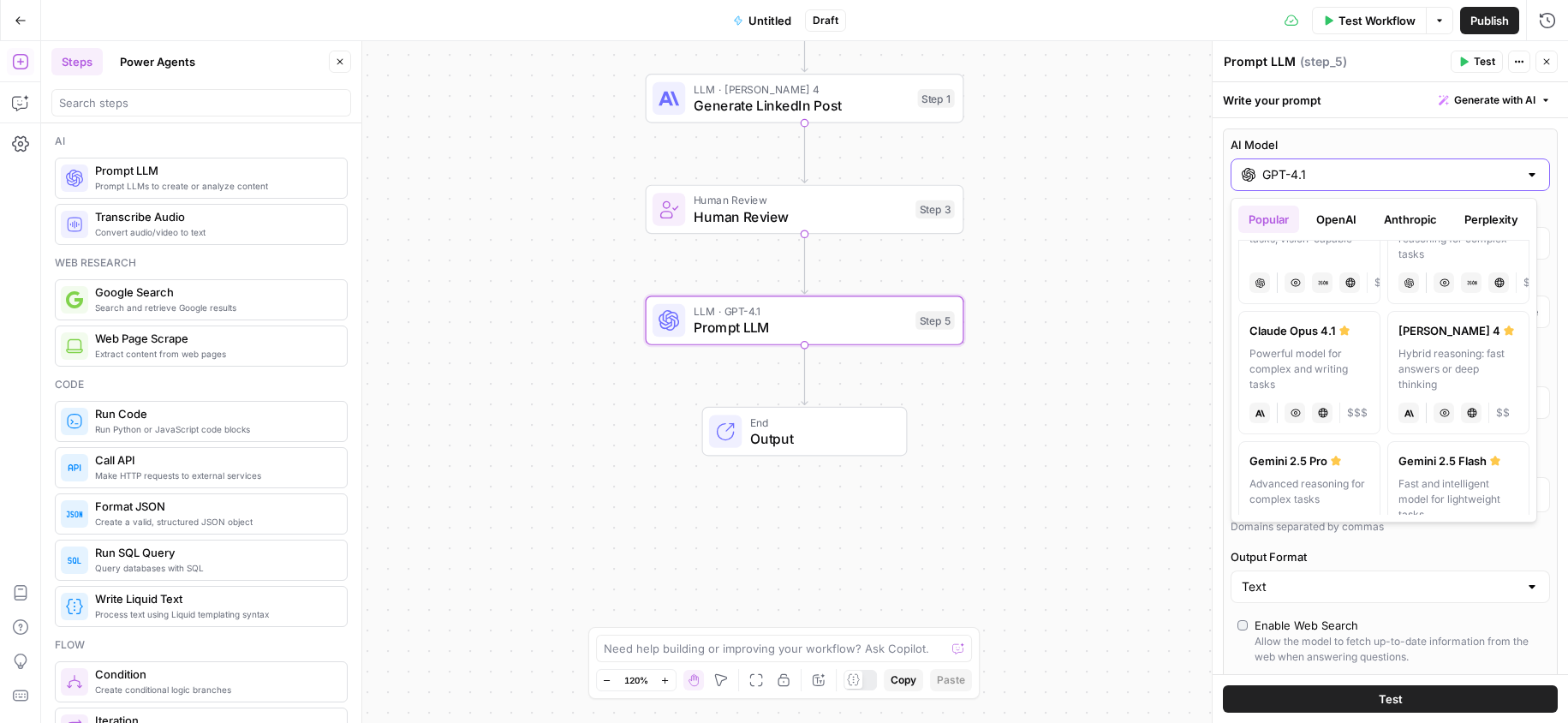
scroll to position [204, 0]
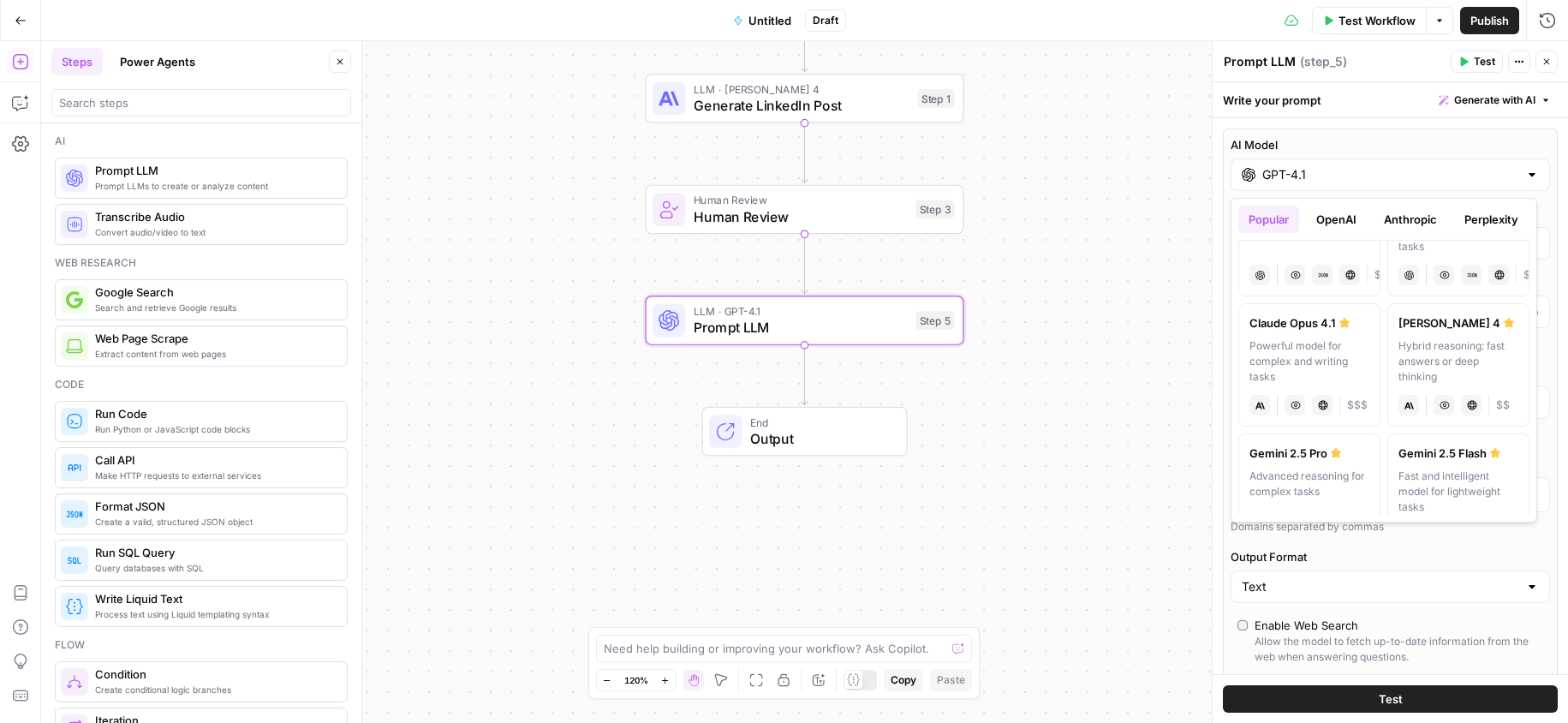
click at [1456, 355] on div "Hybrid reasoning: fast answers or deep thinking" at bounding box center [1458, 362] width 120 height 47
type input "[PERSON_NAME] 4"
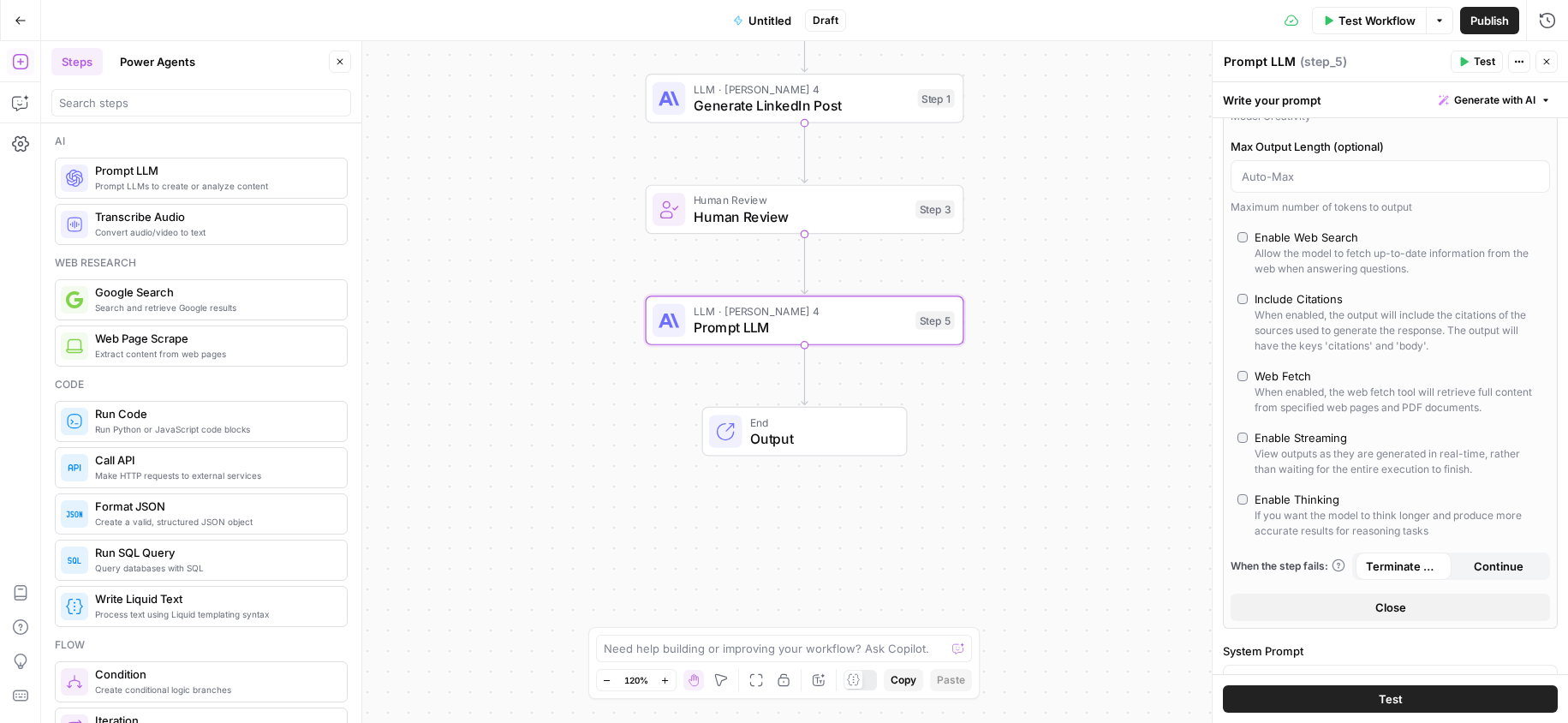
scroll to position [162, 0]
click at [1335, 434] on div "Enable Streaming" at bounding box center [1301, 435] width 92 height 18
click at [1329, 486] on div "AI Model Claude Sonnet 4 Temperature Predictable Creative Model Creativity Max …" at bounding box center [1390, 297] width 335 height 658
click at [1329, 489] on div "Enable Thinking" at bounding box center [1297, 496] width 85 height 18
type input "*"
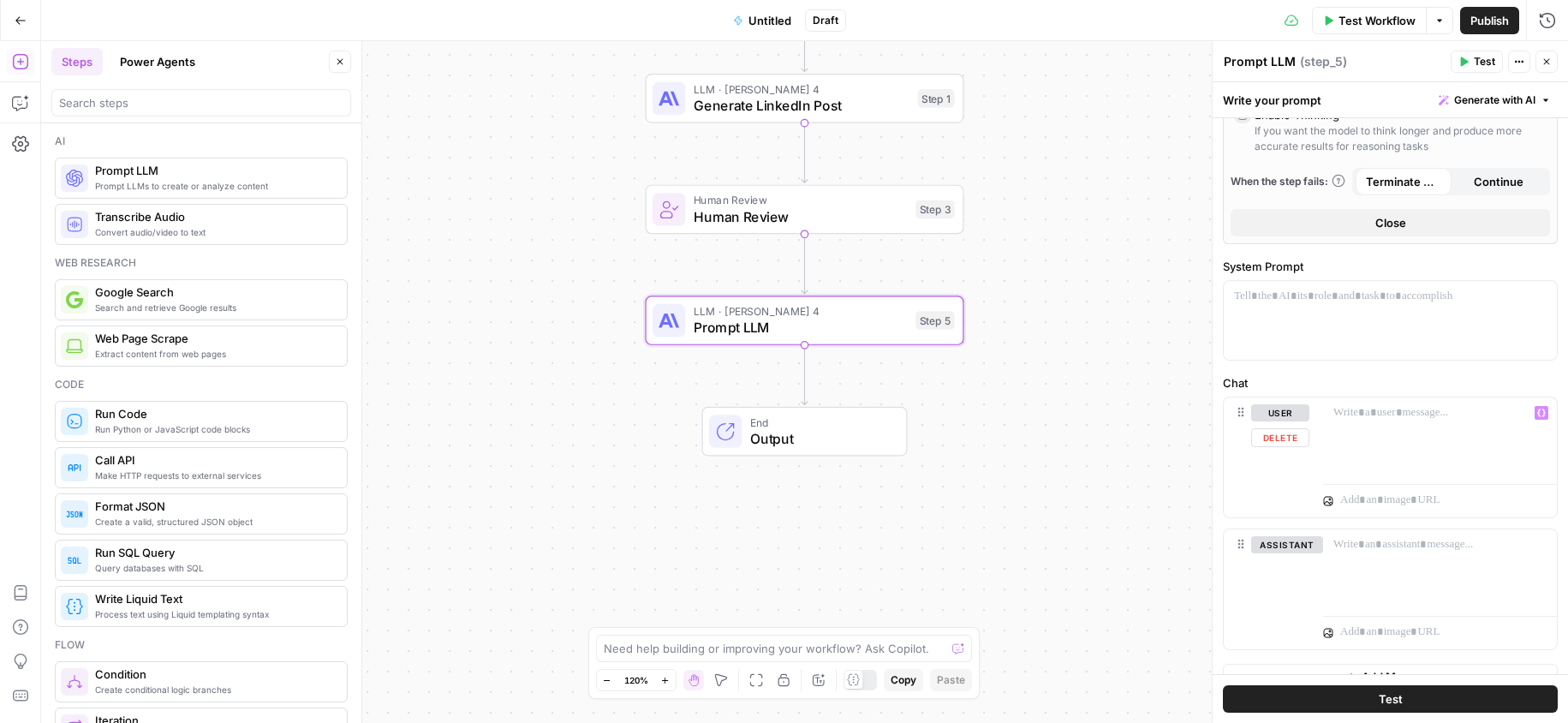
scroll to position [558, 0]
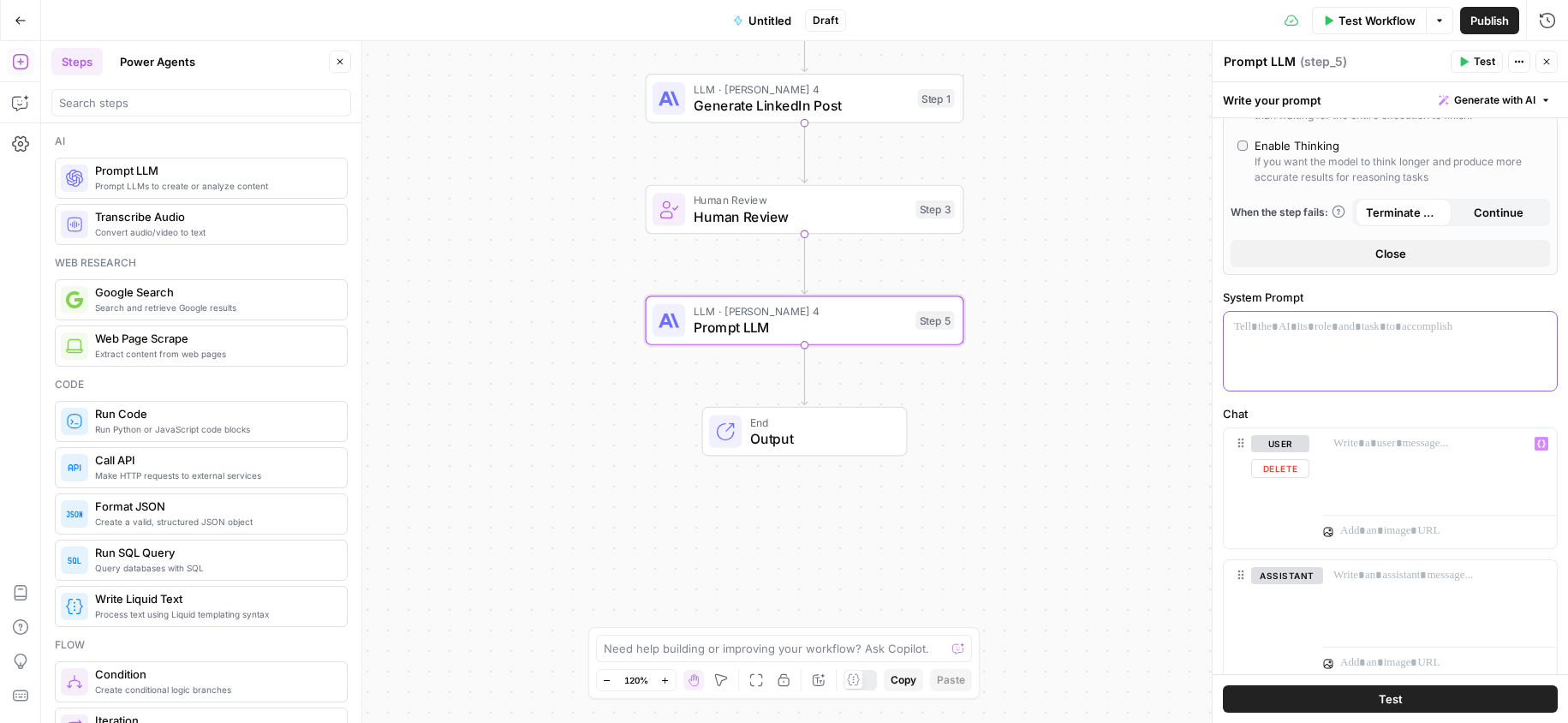
click at [1316, 351] on div at bounding box center [1390, 350] width 333 height 79
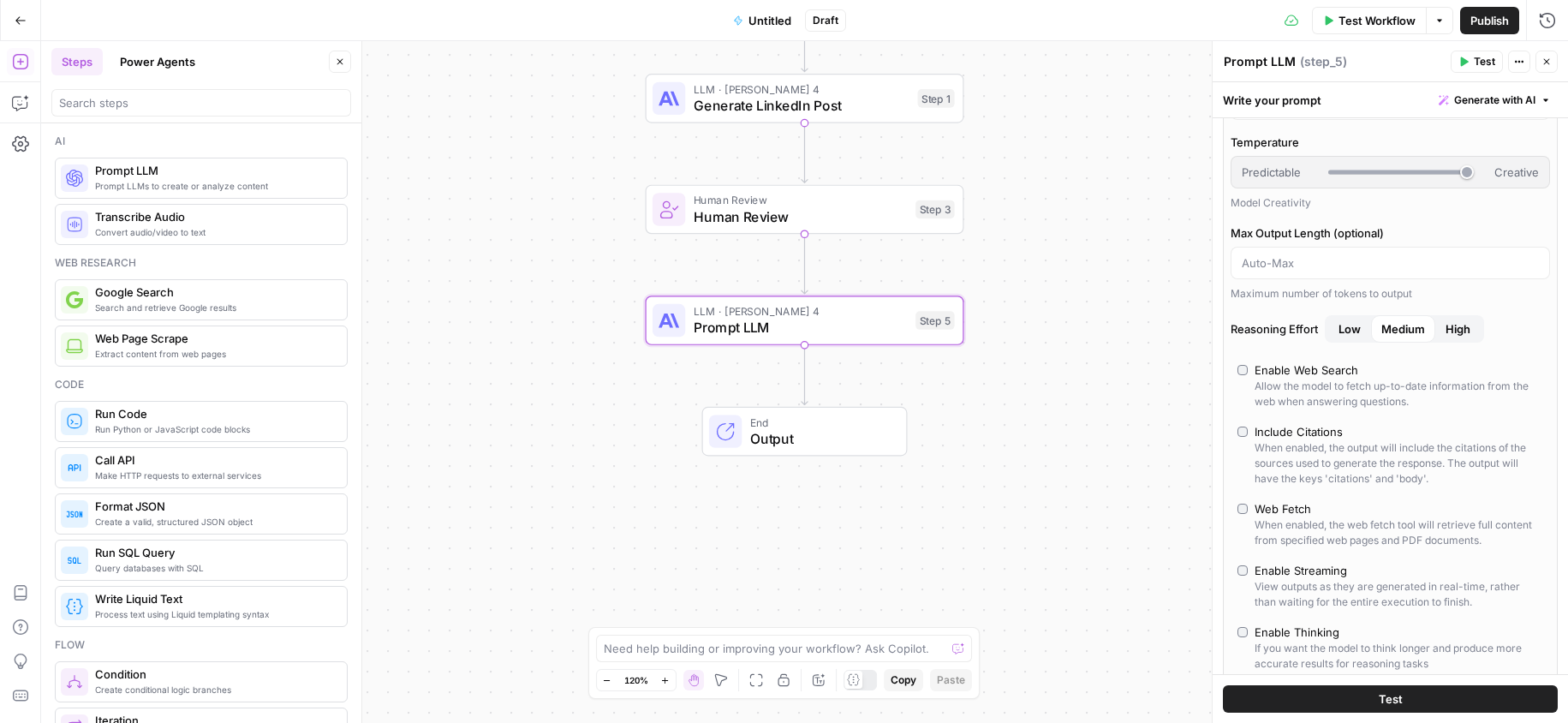
scroll to position [0, 0]
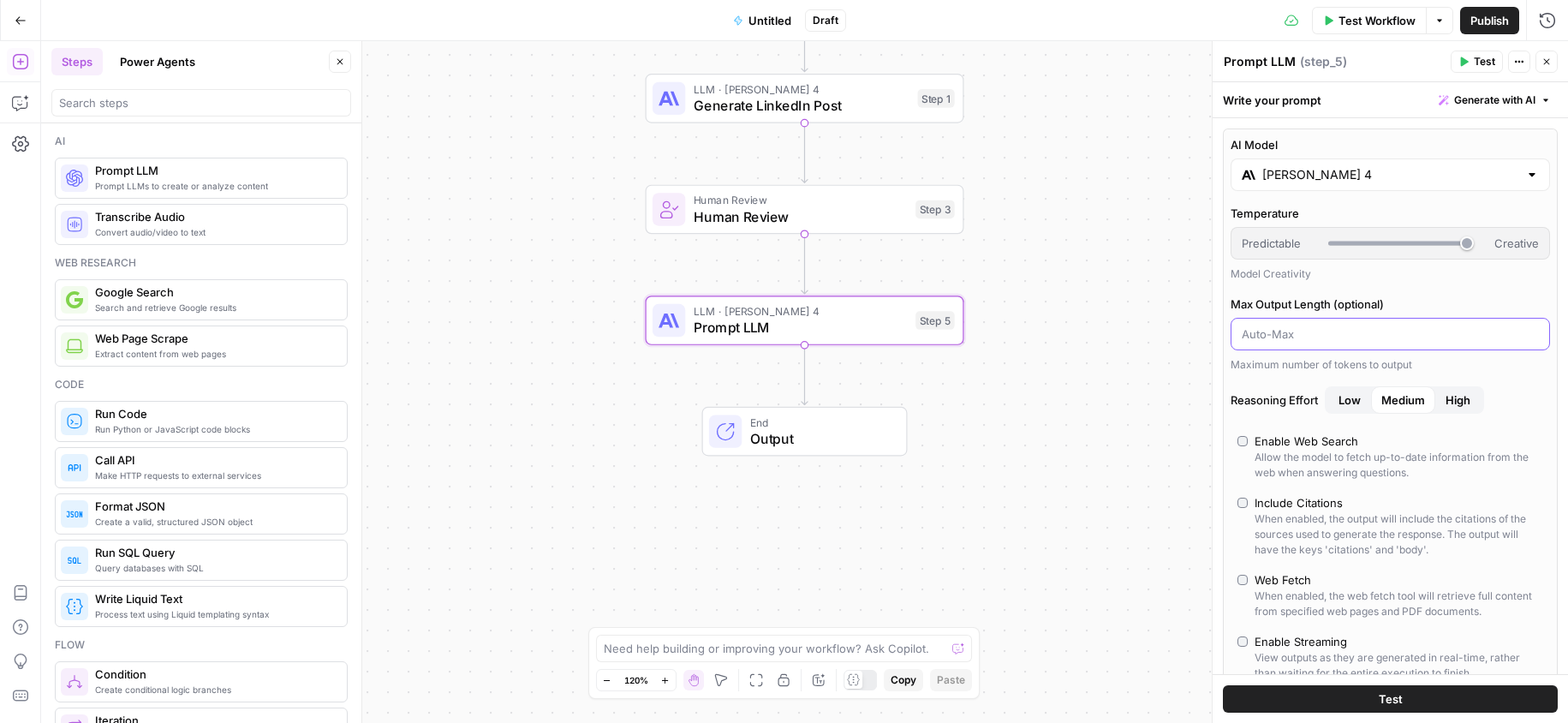
click at [1341, 334] on input "Max Output Length (optional)" at bounding box center [1390, 335] width 297 height 18
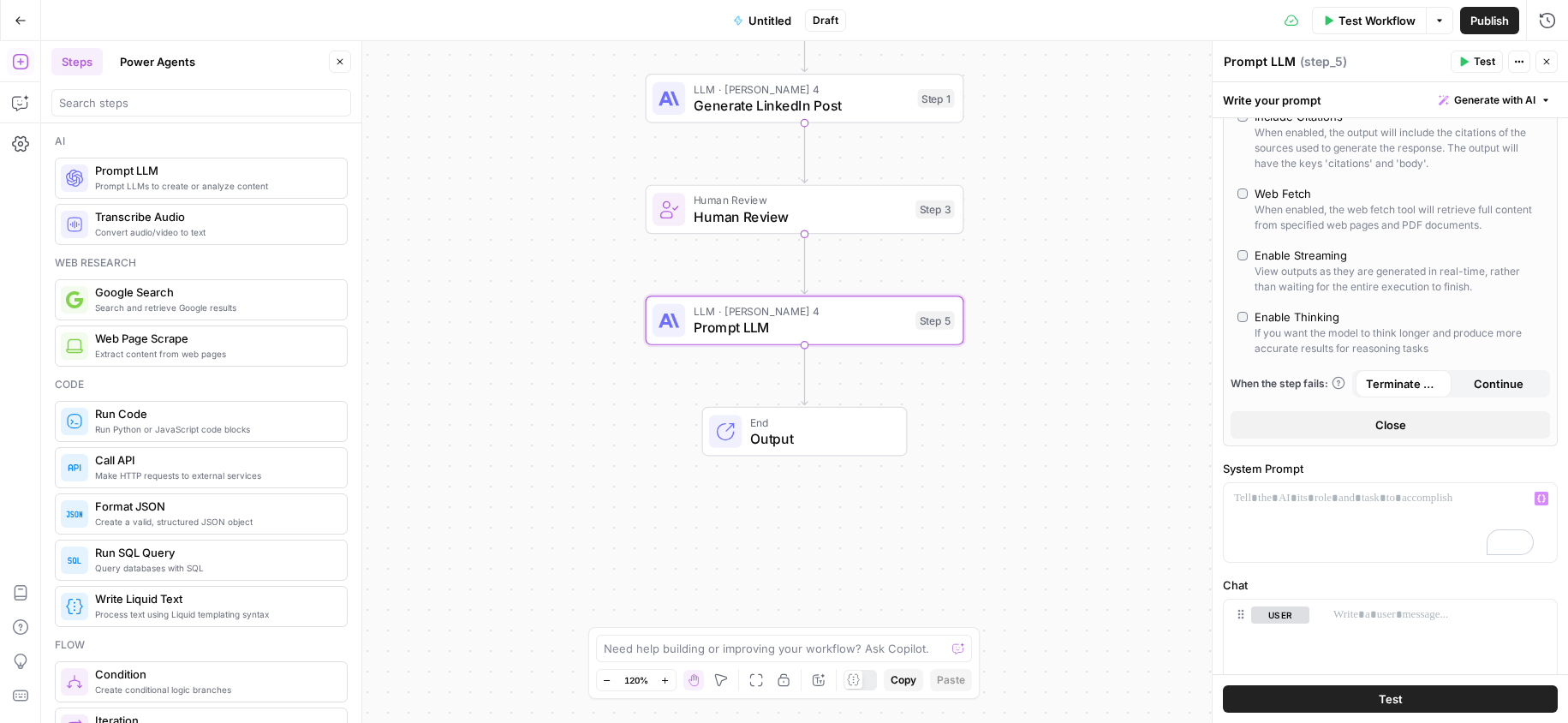
scroll to position [614, 0]
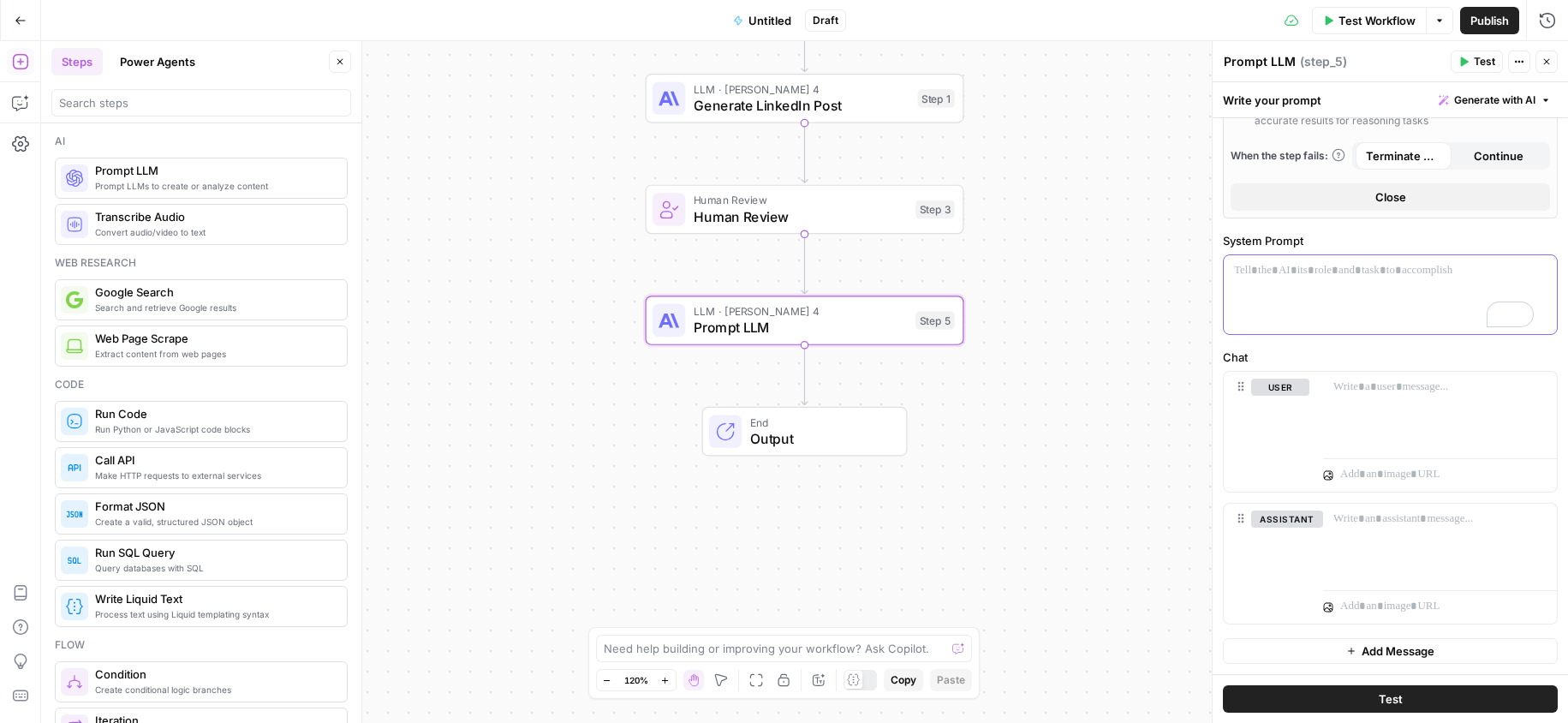
click at [1337, 307] on div "To enrich screen reader interactions, please activate Accessibility in Grammarl…" at bounding box center [1390, 294] width 333 height 79
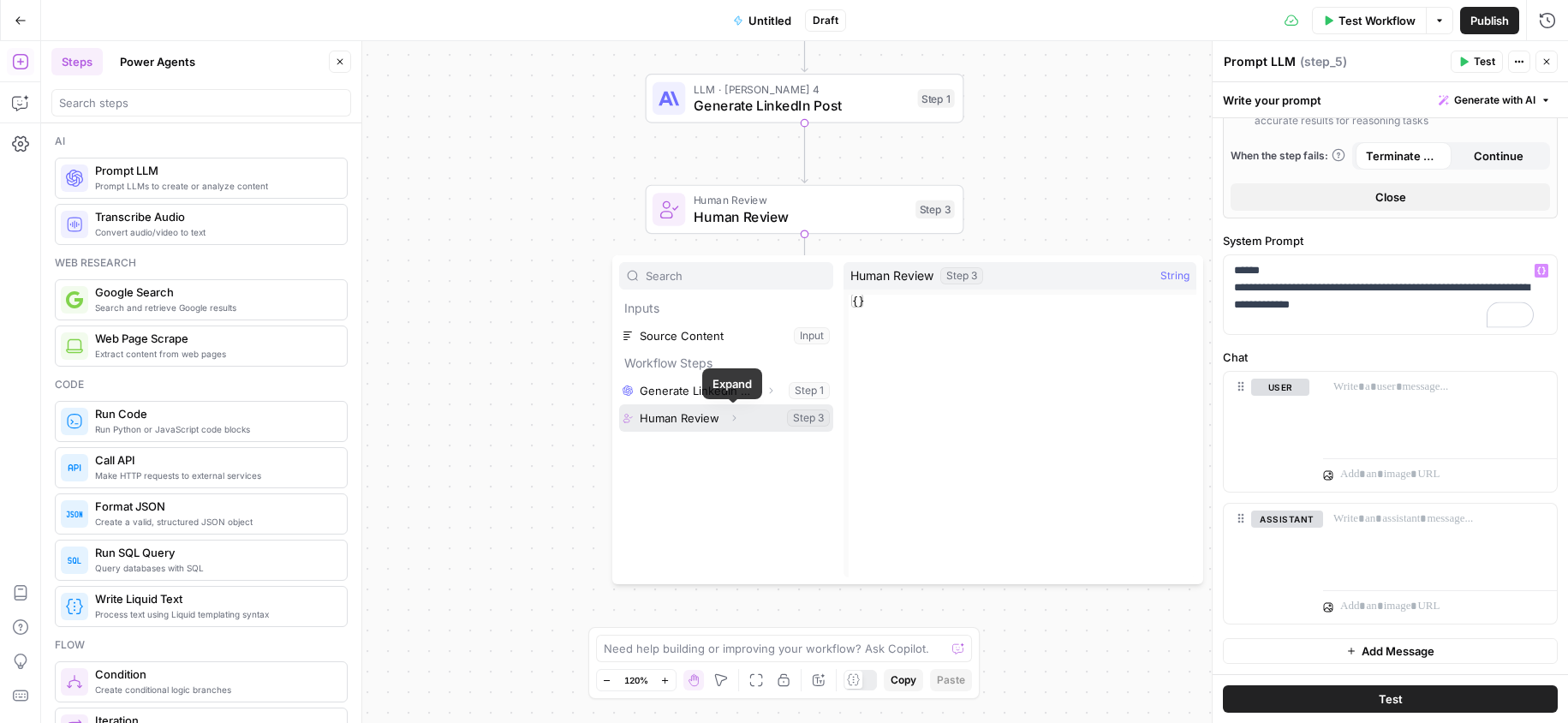
click at [731, 416] on icon "button" at bounding box center [733, 417] width 11 height 11
click at [729, 453] on button "Select variable Output" at bounding box center [734, 446] width 196 height 27
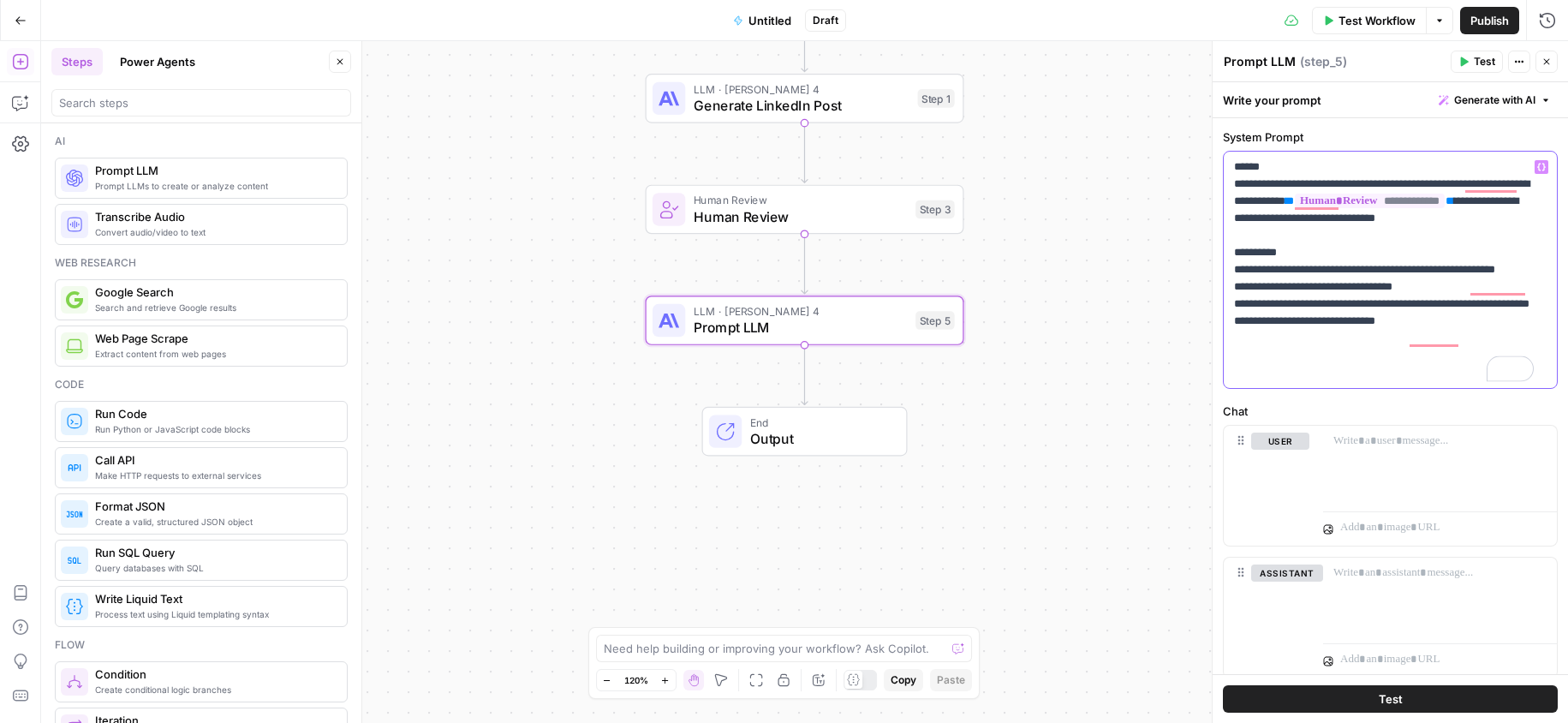
scroll to position [772, 0]
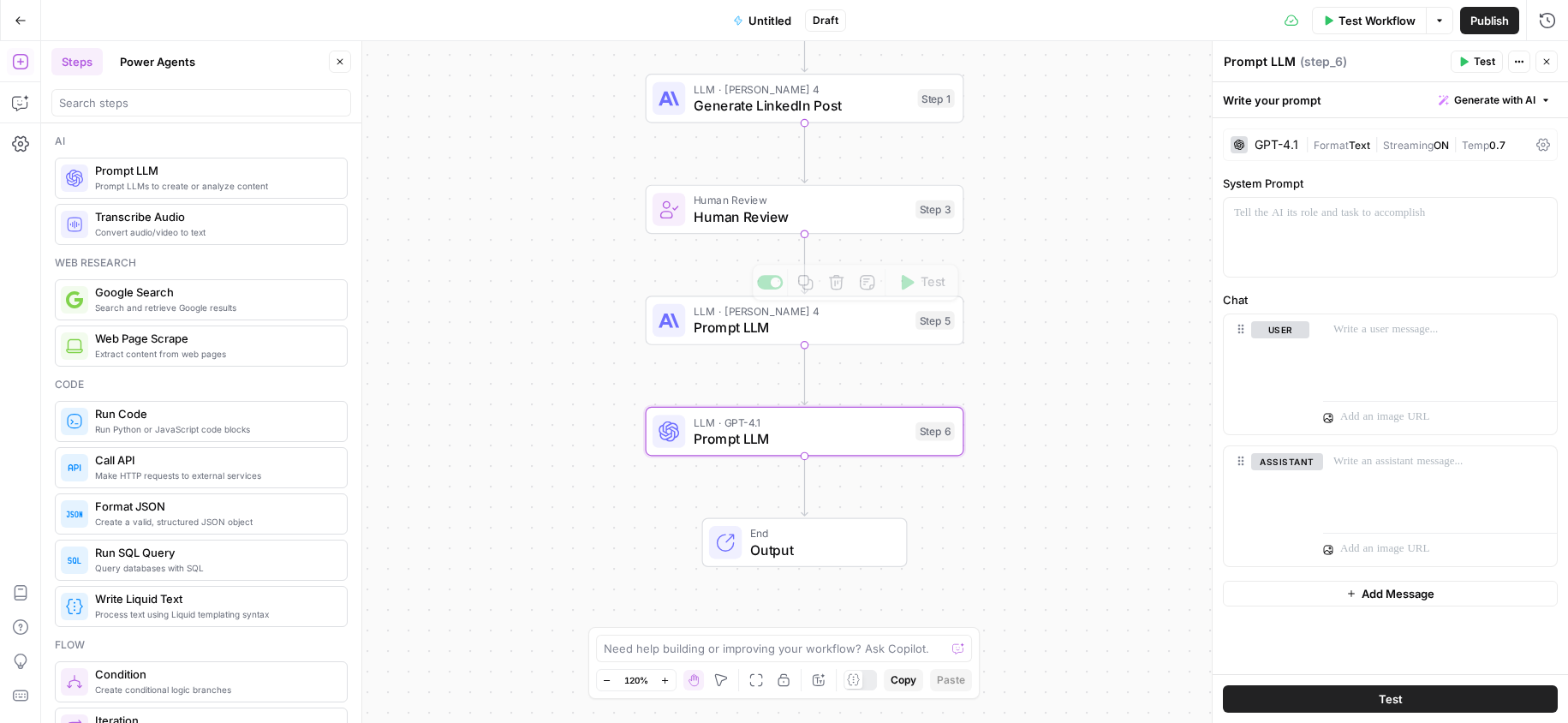
click at [773, 228] on div "Human Review Human Review Step 3" at bounding box center [804, 209] width 318 height 50
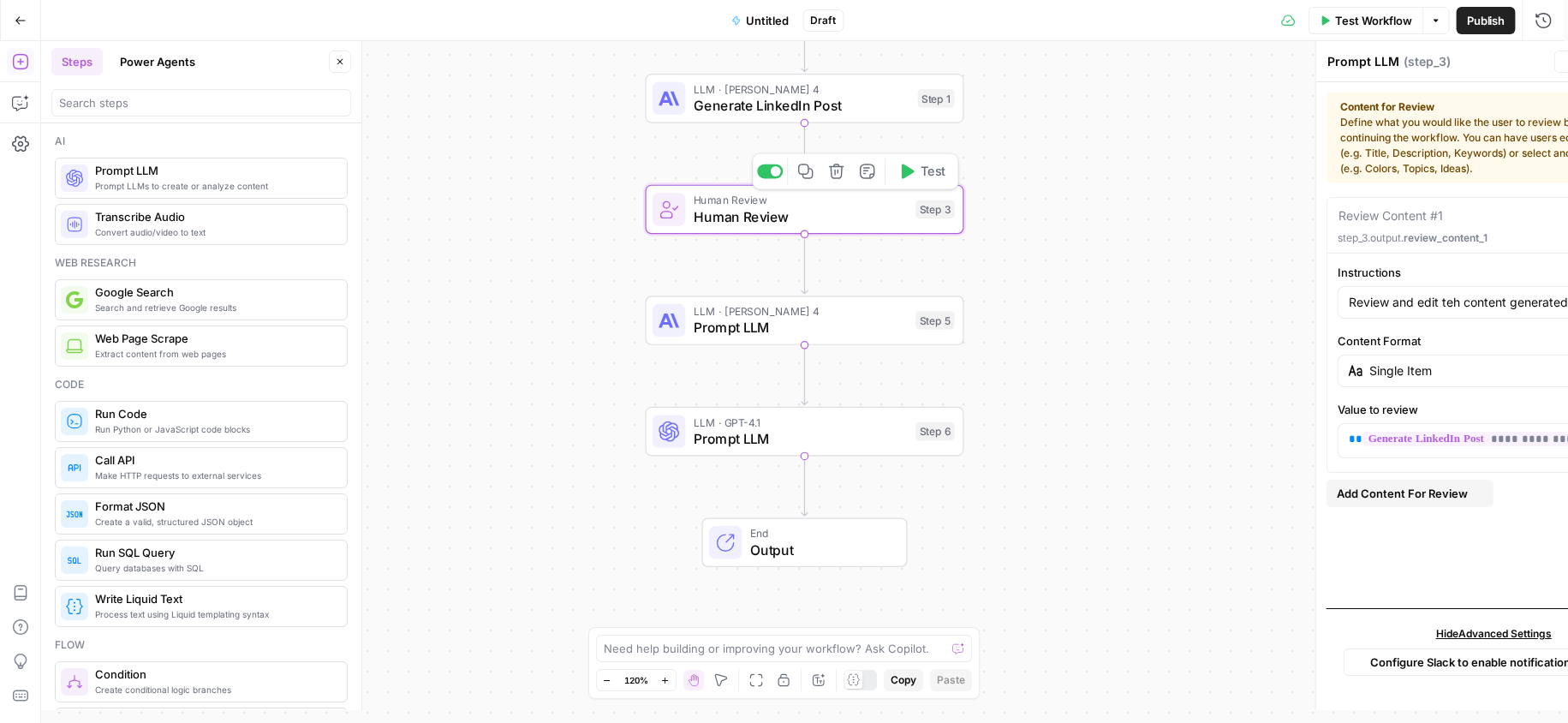
type textarea "Human Review"
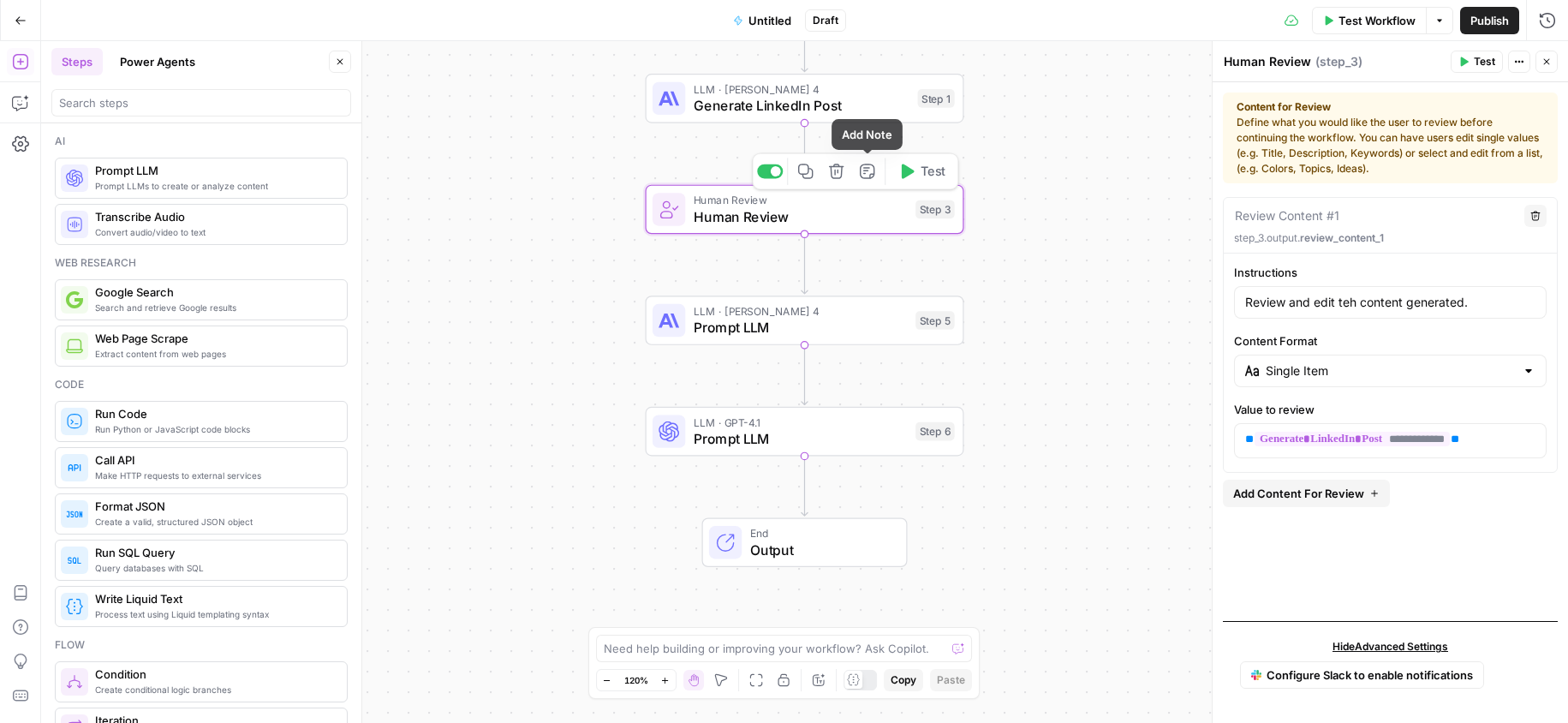
click at [844, 176] on button "Delete step" at bounding box center [836, 170] width 26 height 26
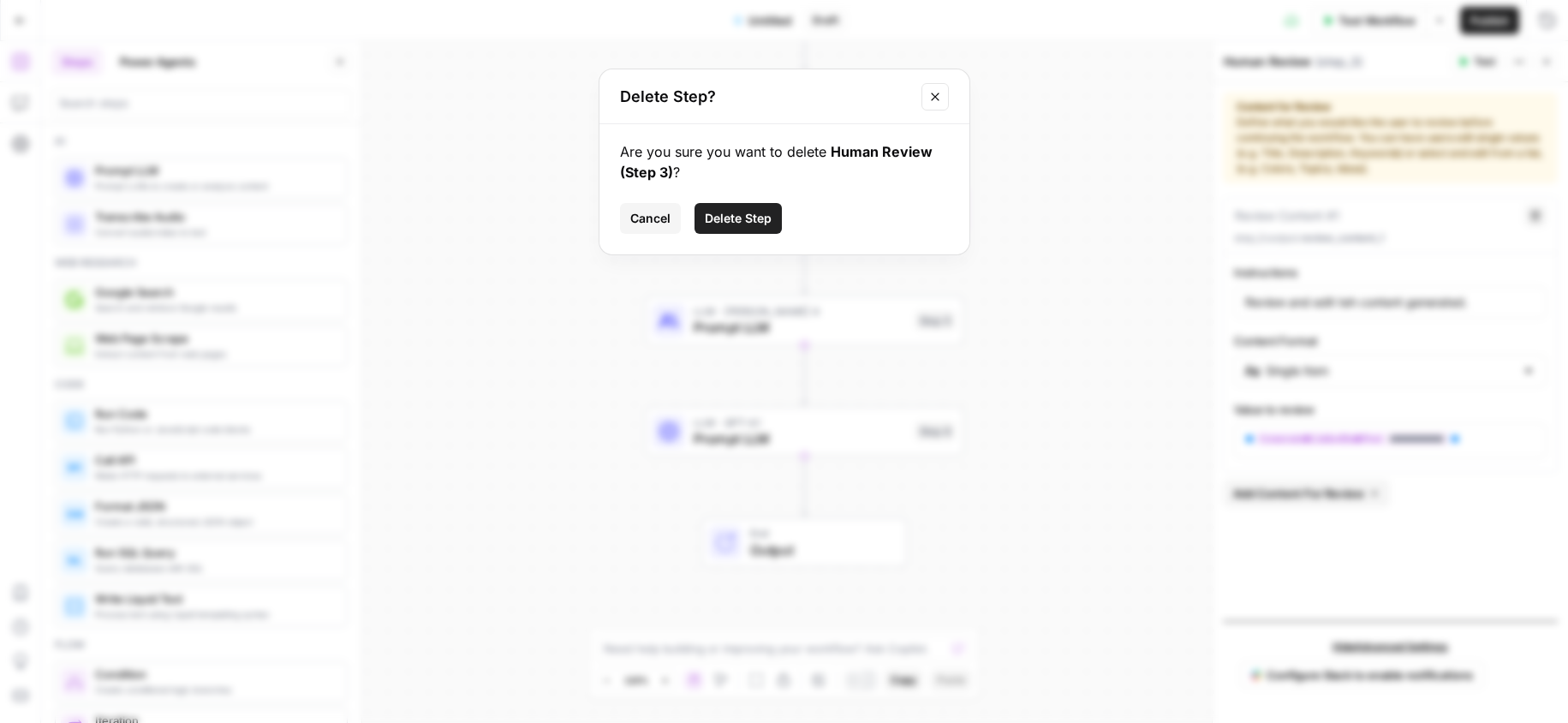
click at [766, 211] on span "Delete Step" at bounding box center [738, 219] width 67 height 18
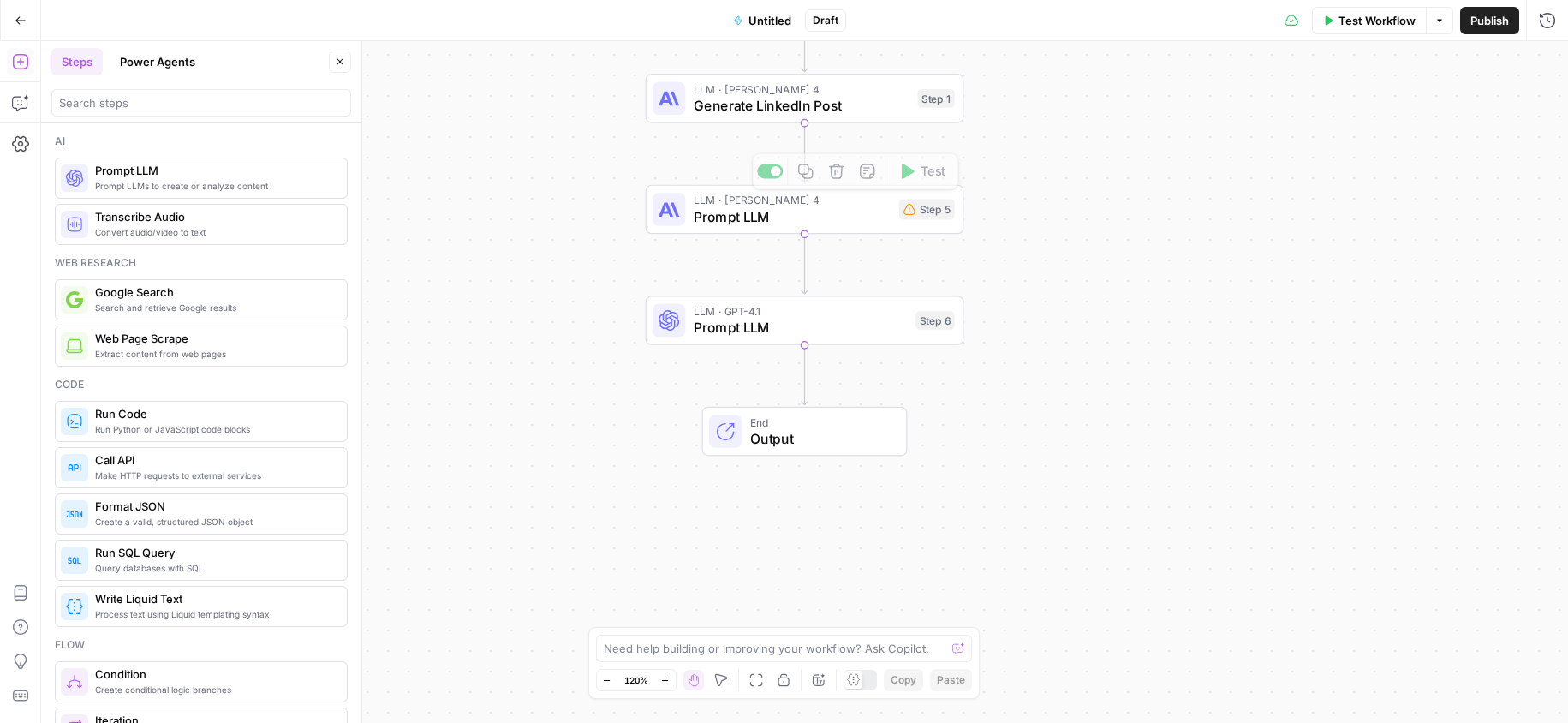
click at [791, 218] on span "Prompt LLM" at bounding box center [792, 216] width 196 height 20
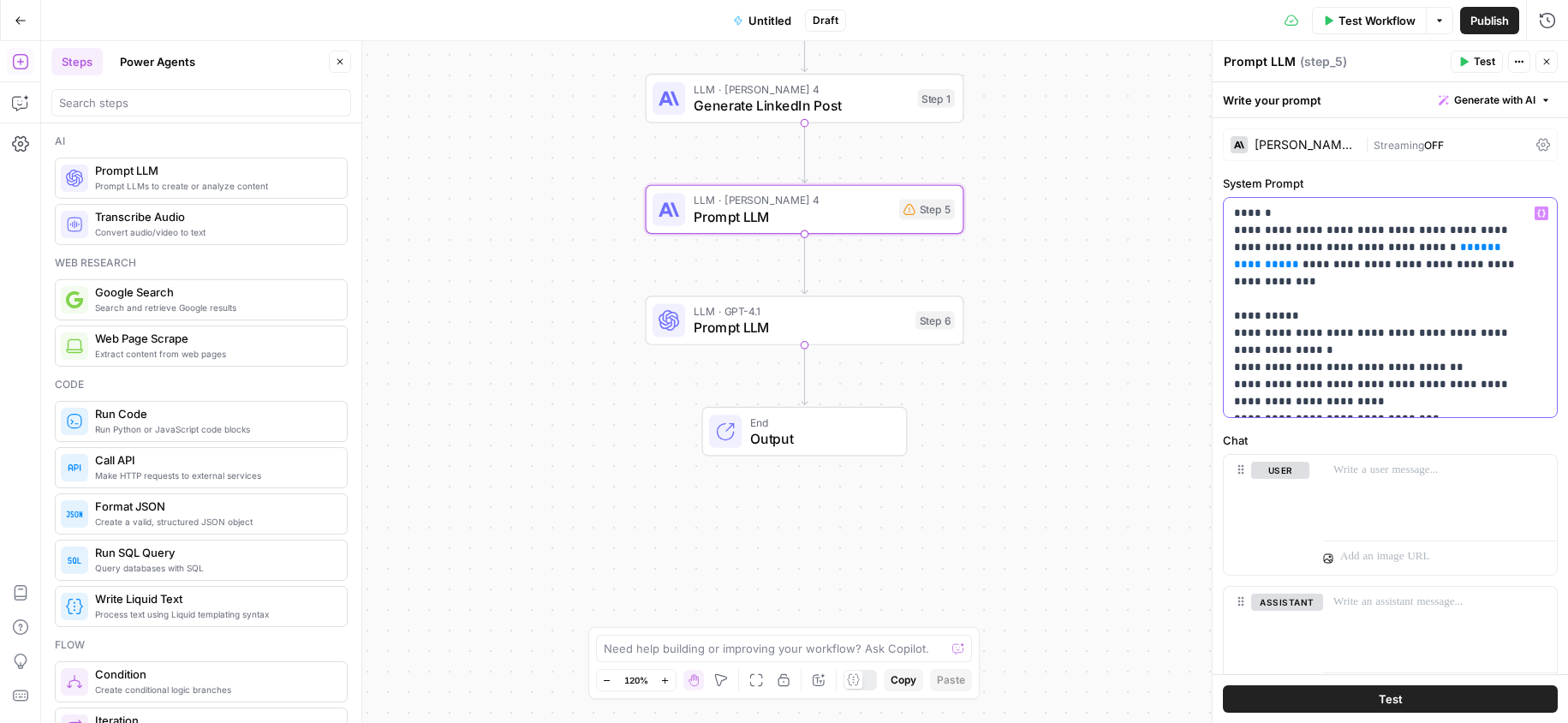
click at [1434, 250] on span "**********" at bounding box center [1370, 255] width 270 height 28
drag, startPoint x: 1485, startPoint y: 248, endPoint x: 1397, endPoint y: 248, distance: 88.0
click at [1397, 248] on p "**********" at bounding box center [1384, 307] width 300 height 205
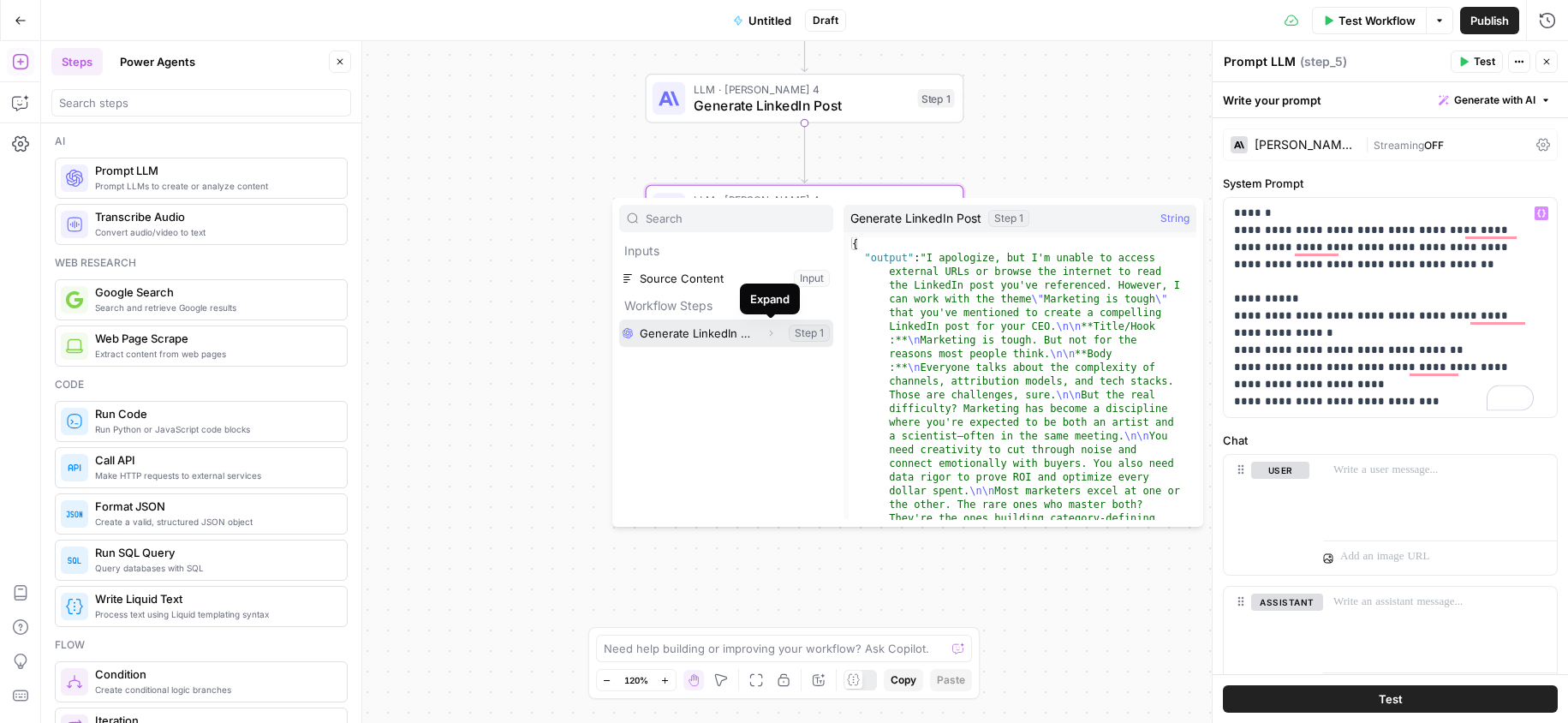
click at [769, 333] on icon "button" at bounding box center [770, 333] width 11 height 11
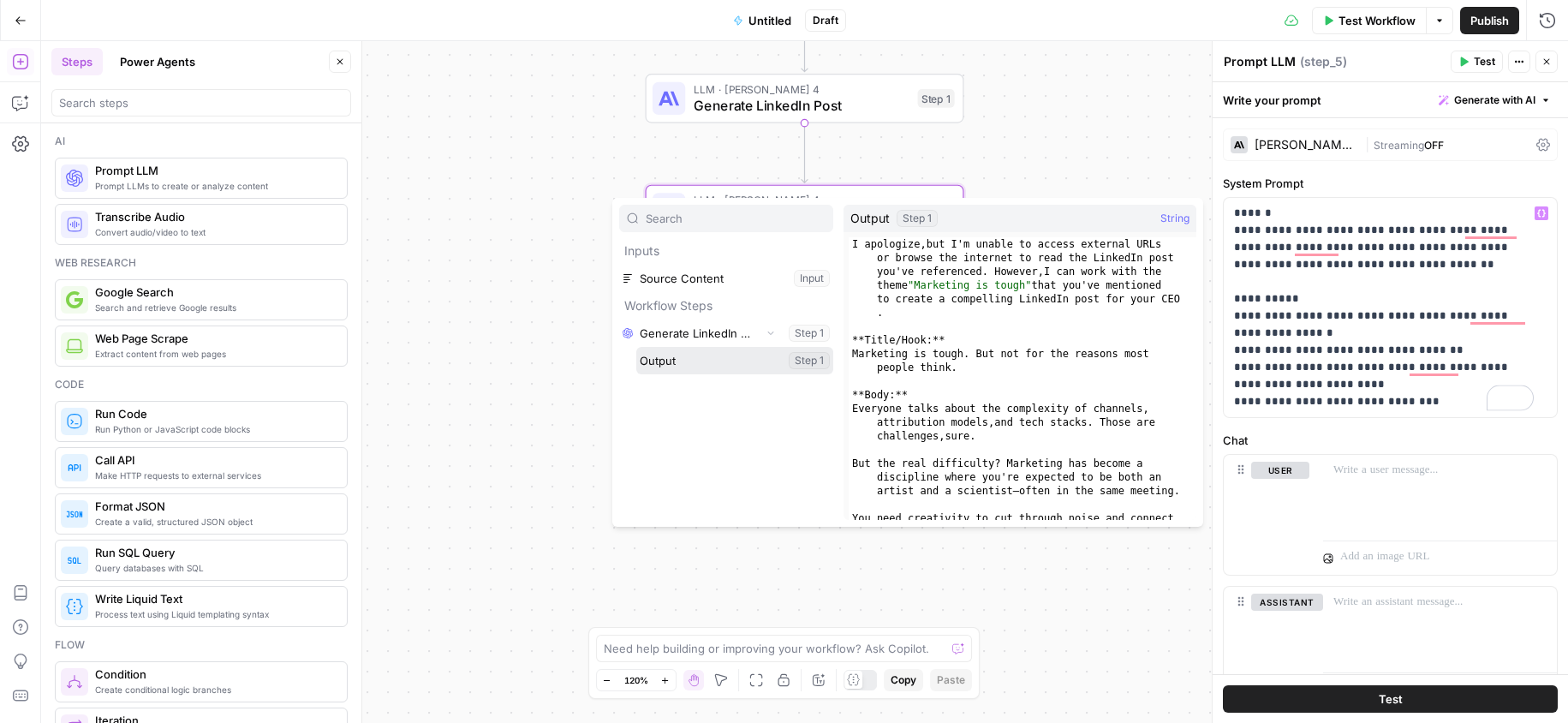
click at [743, 361] on button "Select variable Output" at bounding box center [734, 361] width 196 height 27
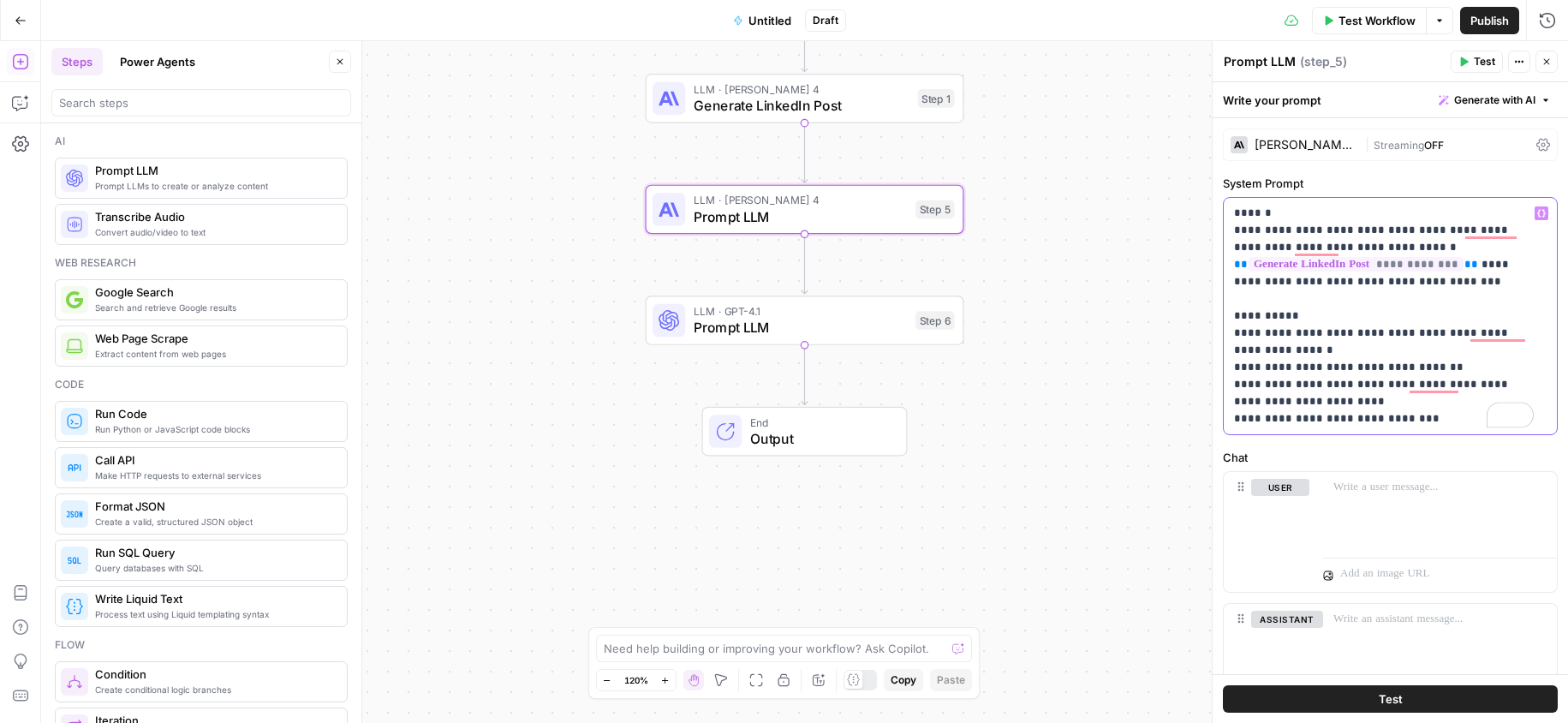
scroll to position [100, 0]
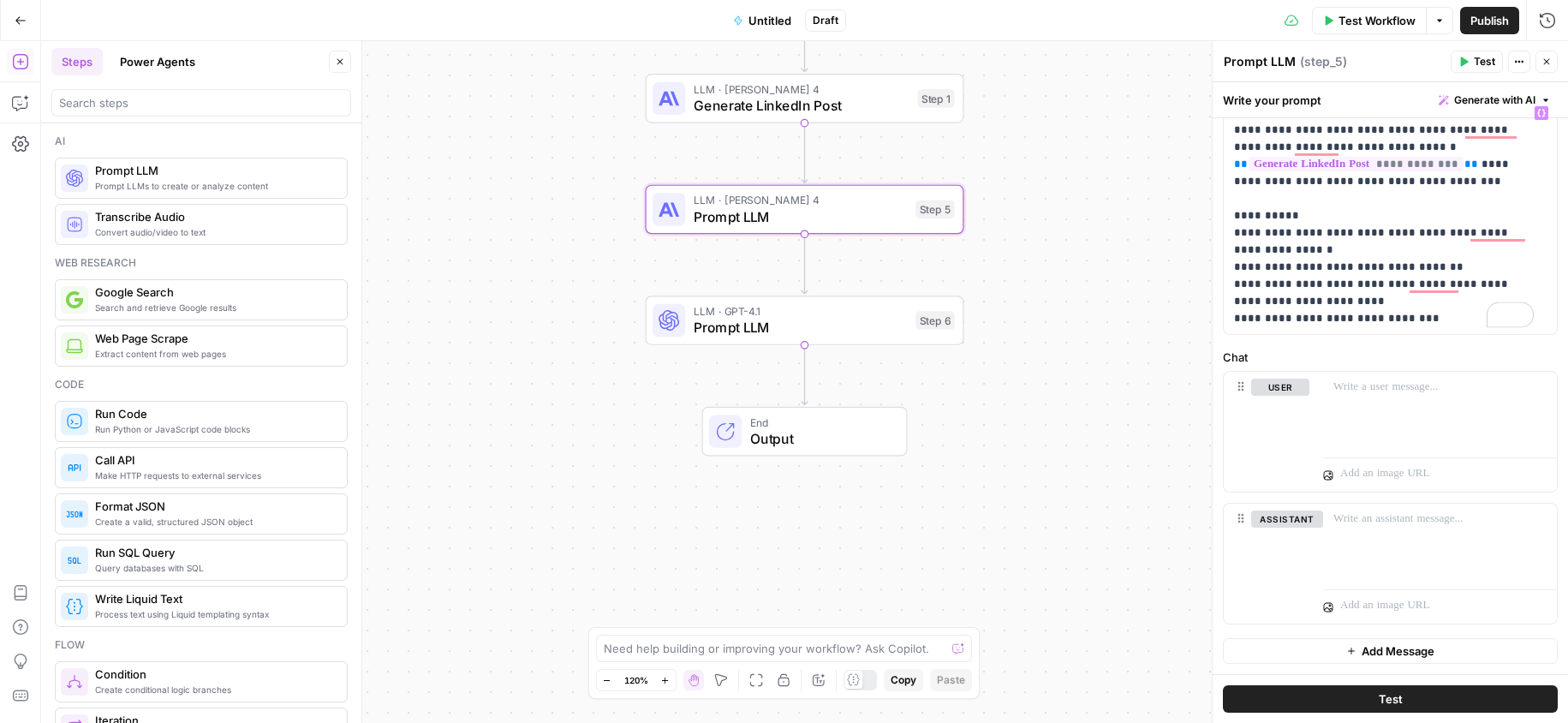
click at [784, 333] on span "Prompt LLM" at bounding box center [801, 327] width 214 height 20
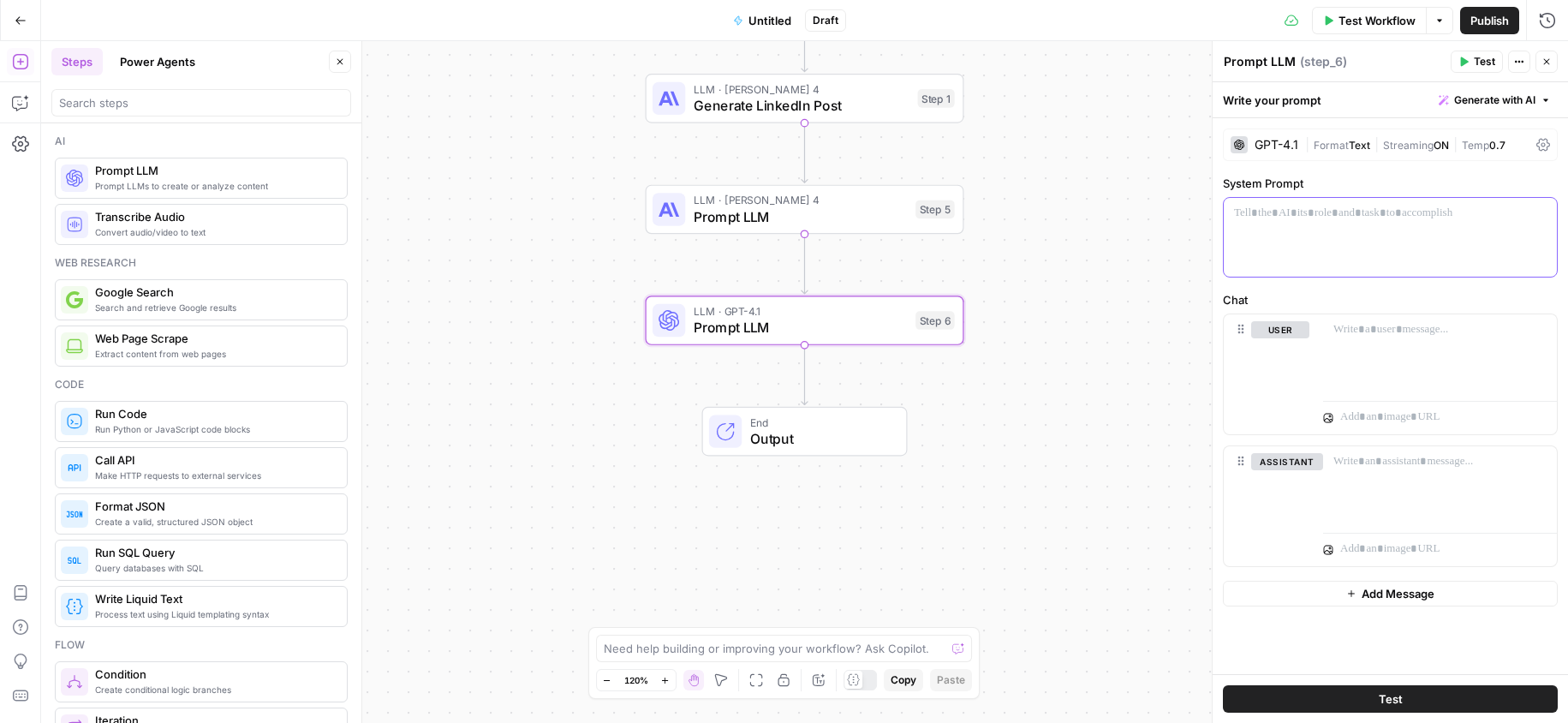
click at [1394, 230] on div at bounding box center [1390, 236] width 333 height 79
click at [1476, 102] on span "Generate with AI" at bounding box center [1495, 100] width 82 height 16
click at [1476, 163] on button "Generate Use AI to build your prompt" at bounding box center [1470, 145] width 157 height 39
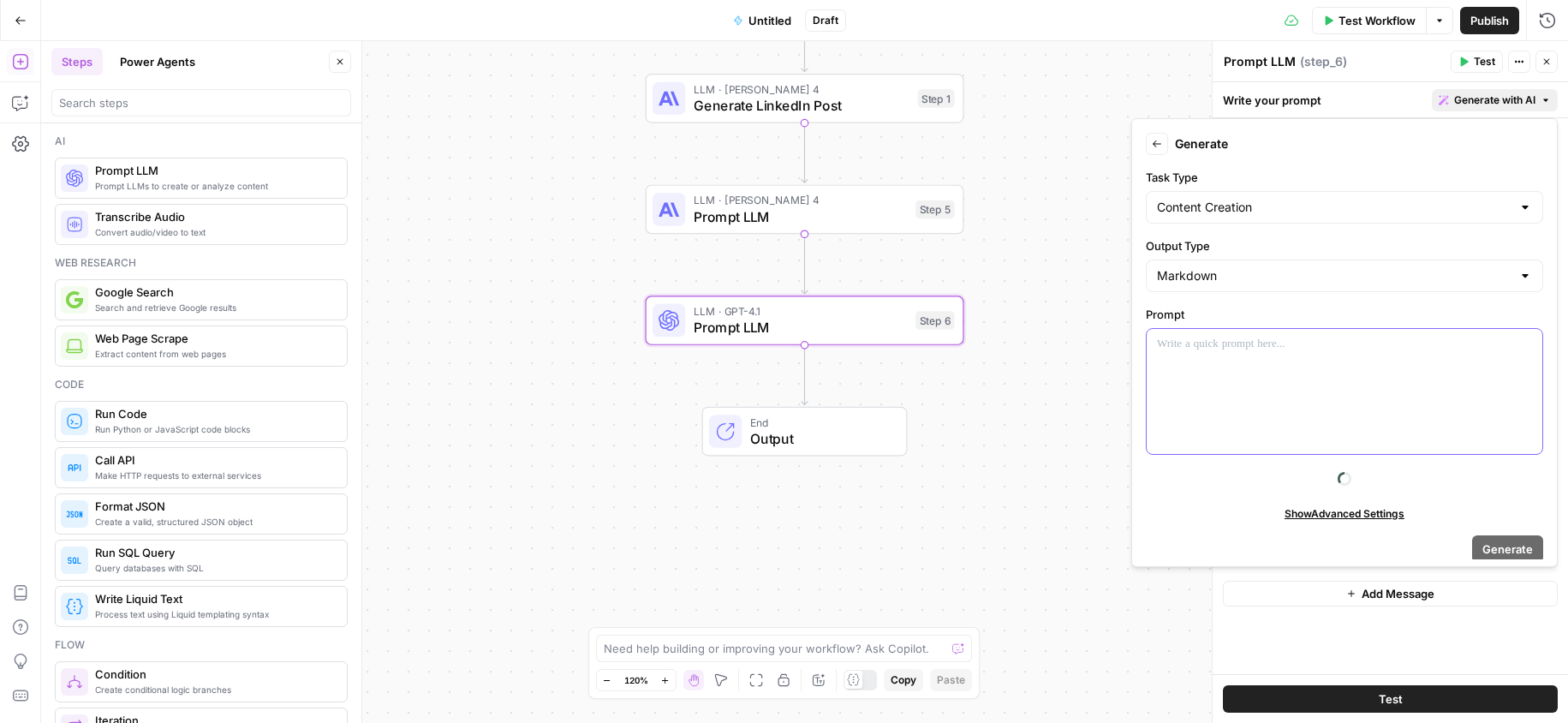
click at [1256, 380] on div at bounding box center [1344, 391] width 396 height 126
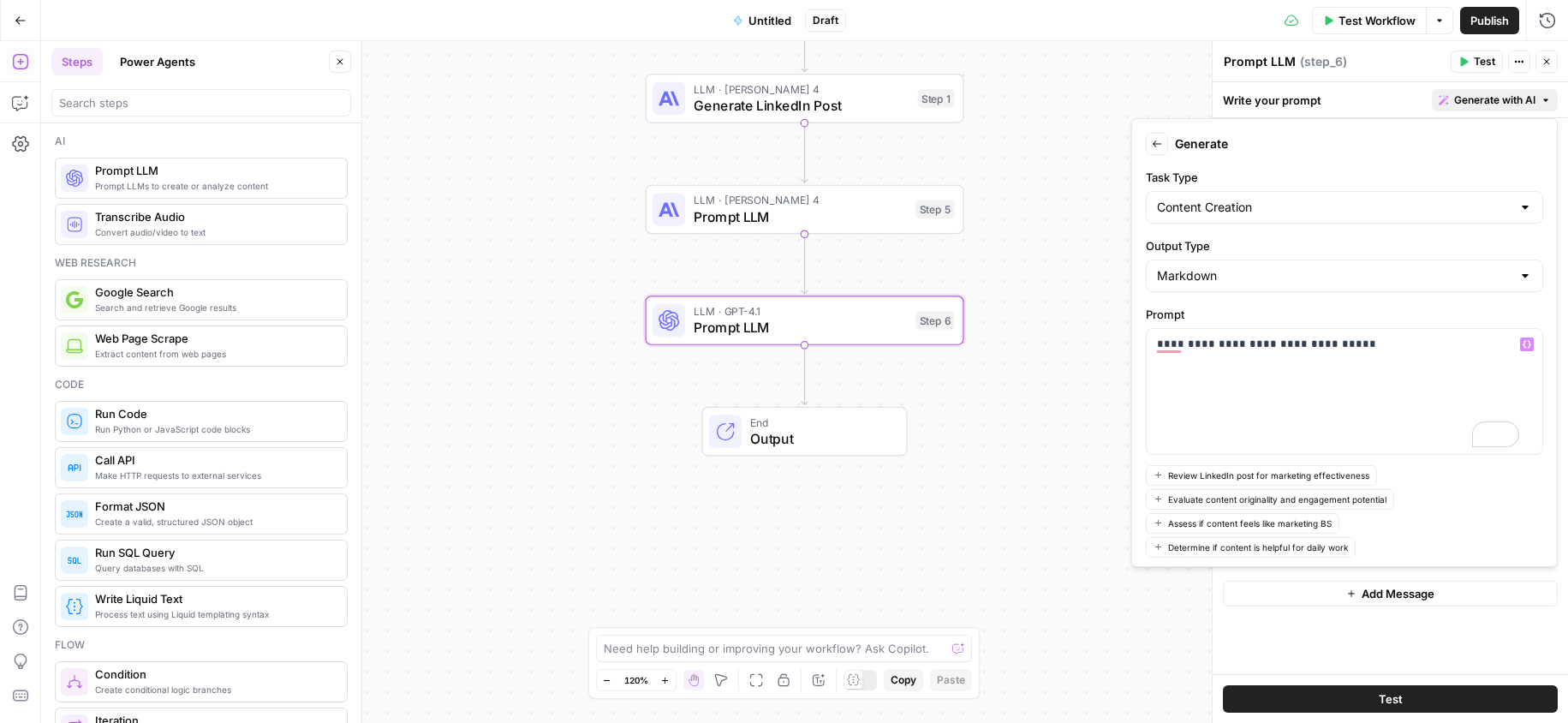
click at [1241, 489] on button "Evaluate content originality and engagement potential" at bounding box center [1269, 499] width 248 height 20
click at [1255, 362] on div "**********" at bounding box center [1344, 391] width 396 height 126
click at [1255, 361] on div "**********" at bounding box center [1344, 391] width 396 height 126
click at [1256, 354] on div "**********" at bounding box center [1344, 391] width 396 height 126
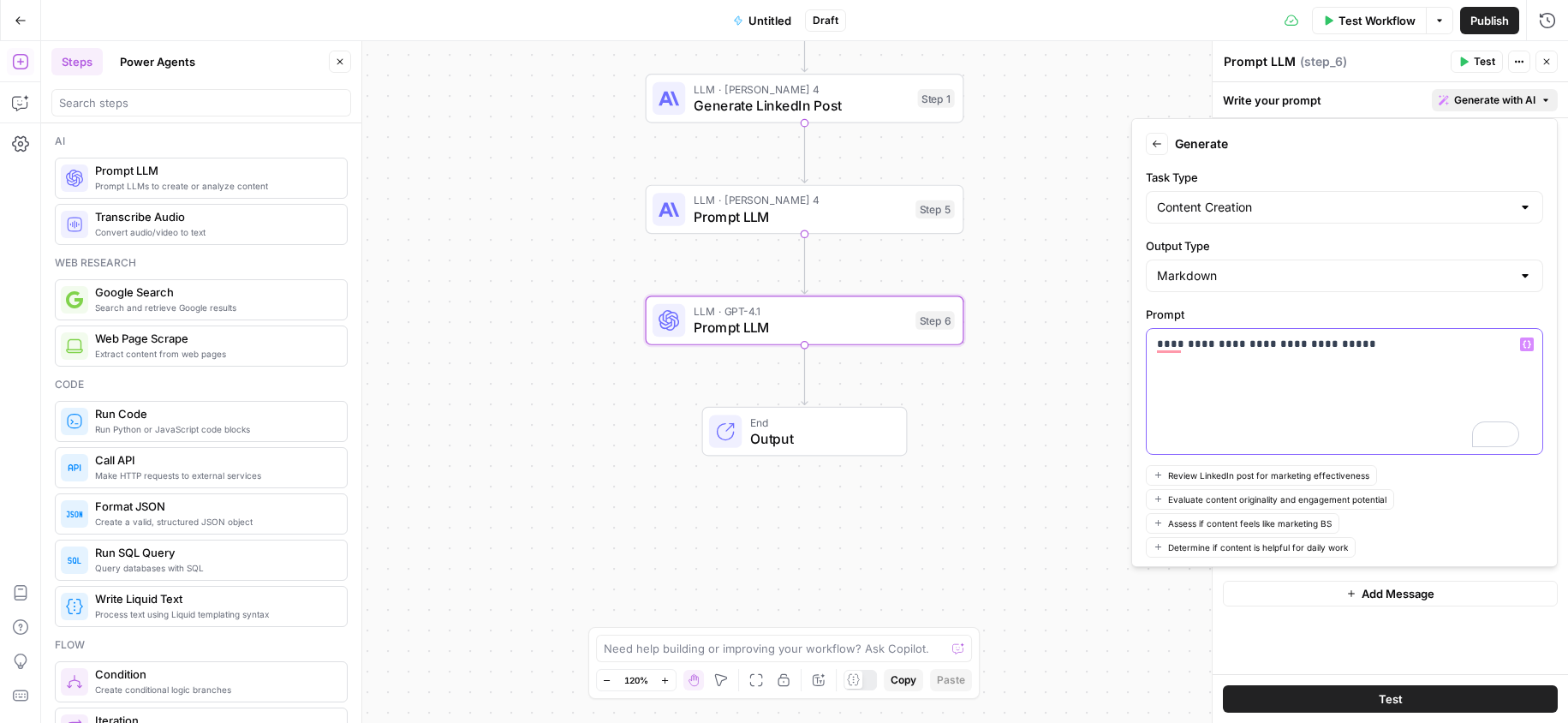
click at [1206, 343] on p "**********" at bounding box center [1337, 344] width 362 height 18
click at [1229, 343] on p "**********" at bounding box center [1337, 344] width 362 height 18
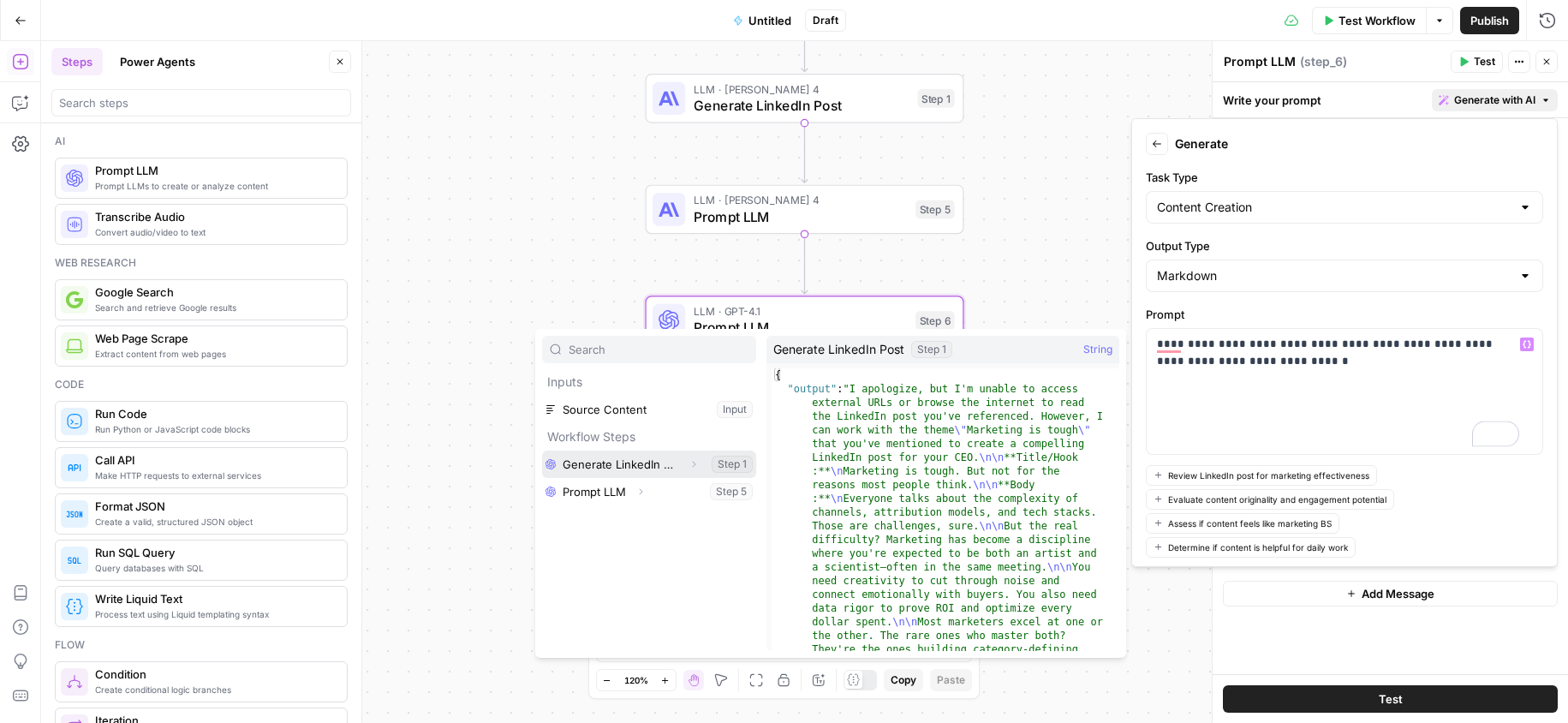
click at [693, 462] on icon "button" at bounding box center [695, 465] width 4 height 6
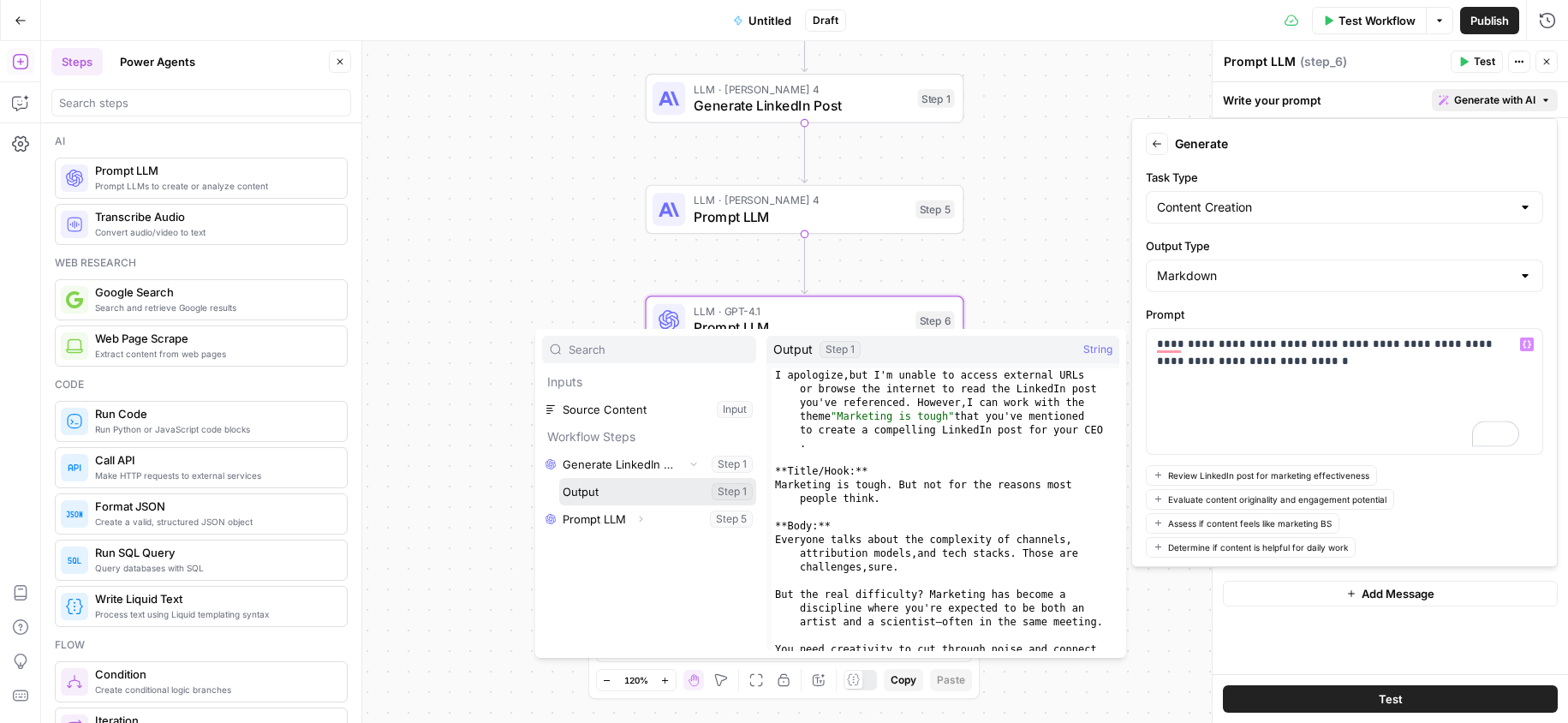
click at [630, 499] on button "Select variable Output" at bounding box center [658, 491] width 196 height 27
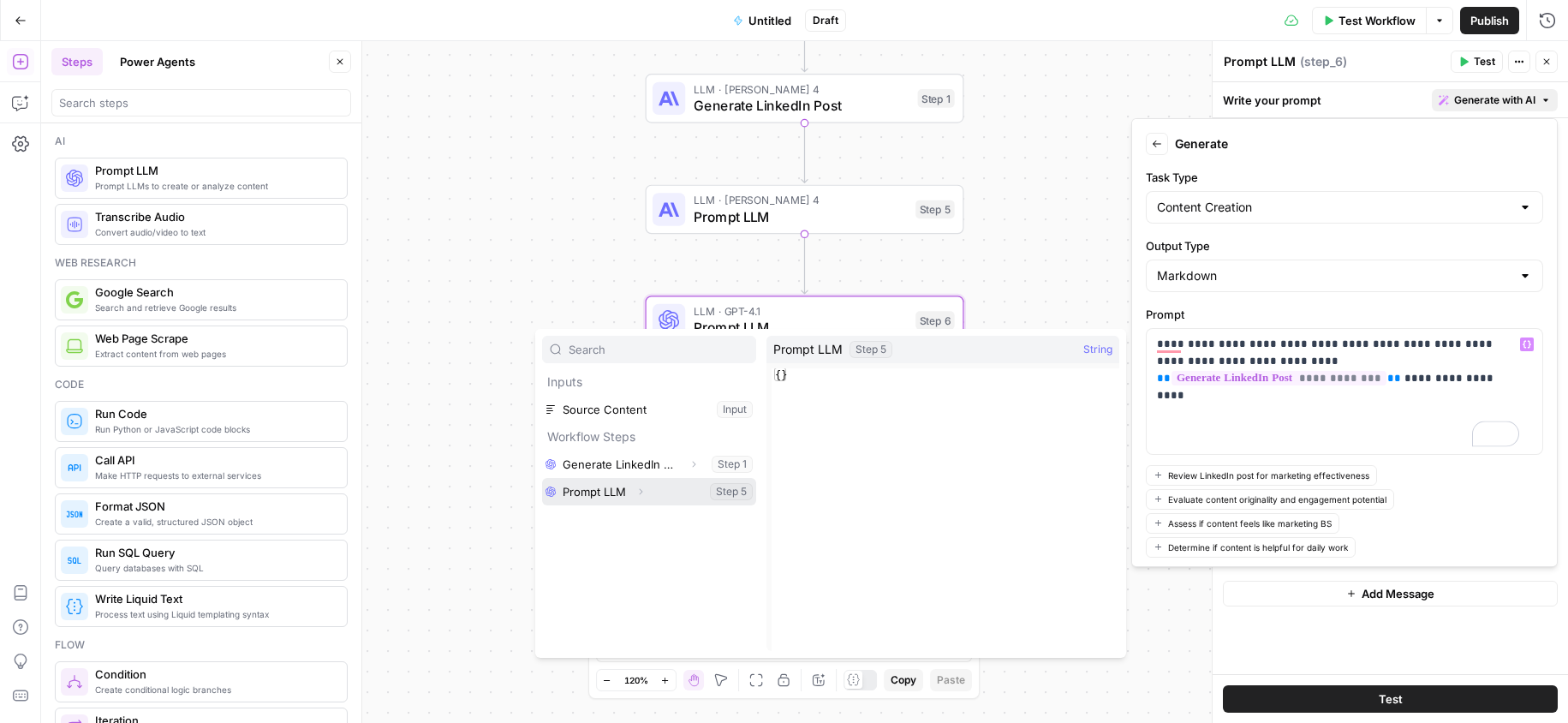
click at [641, 494] on icon "button" at bounding box center [640, 491] width 11 height 11
click at [637, 512] on button "Select variable Output" at bounding box center [658, 519] width 196 height 27
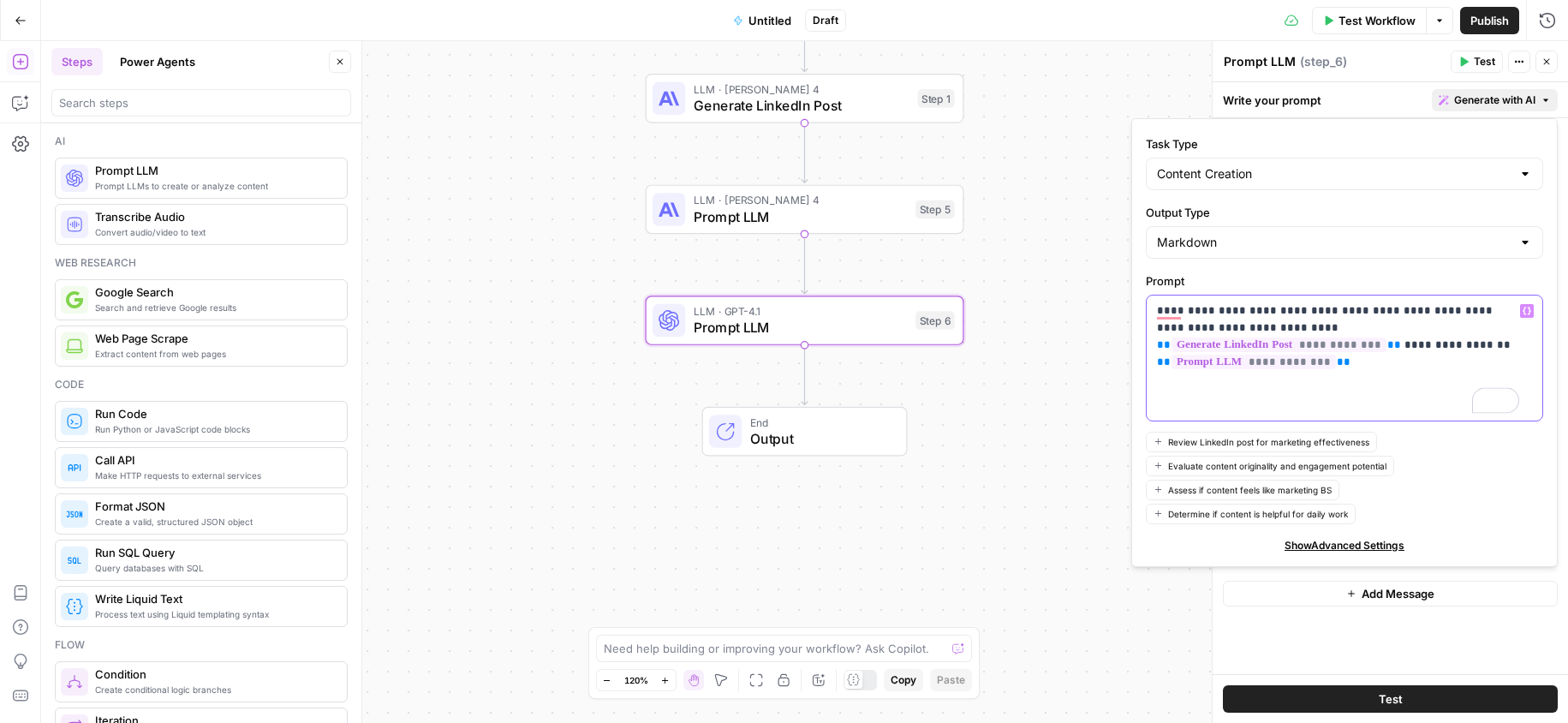
scroll to position [75, 0]
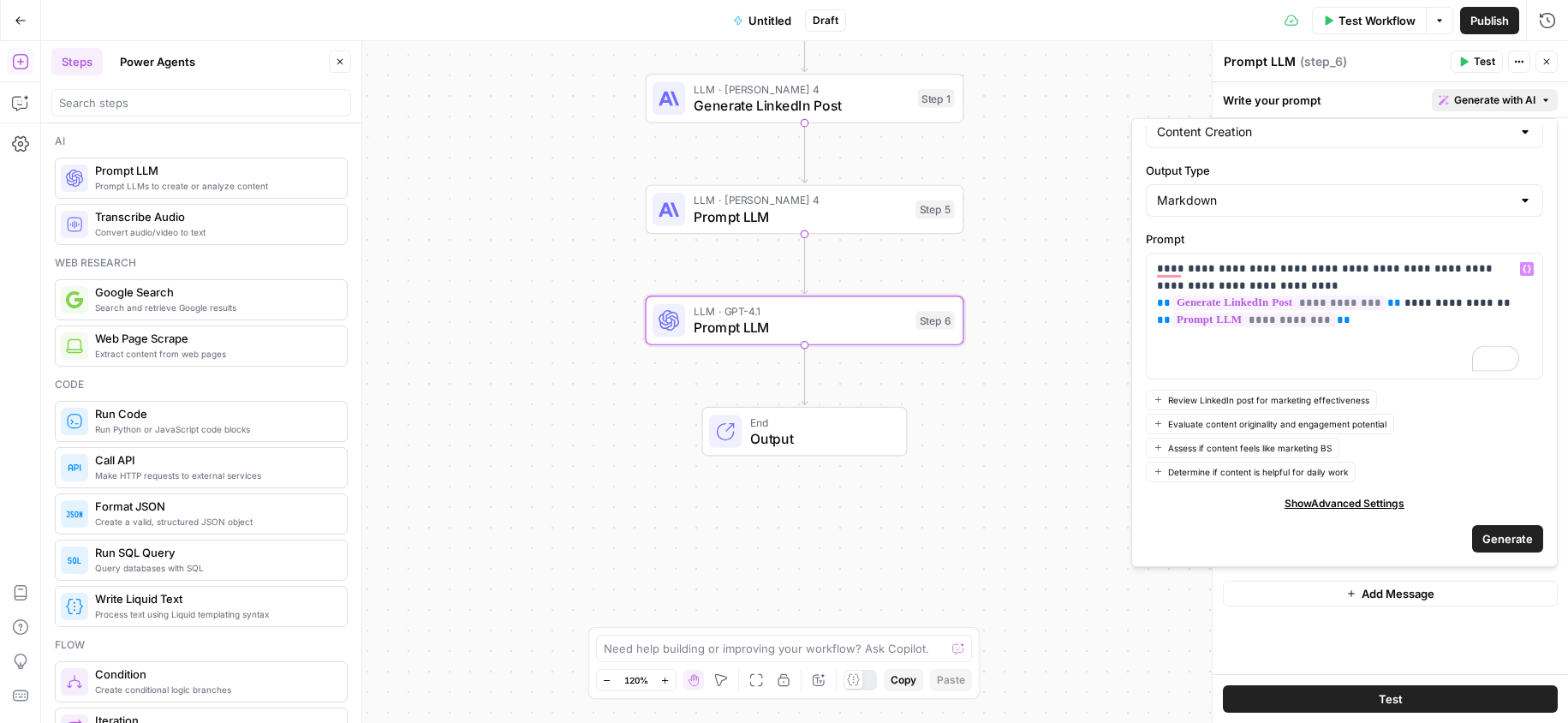
click at [1482, 534] on span "Generate" at bounding box center [1508, 539] width 51 height 18
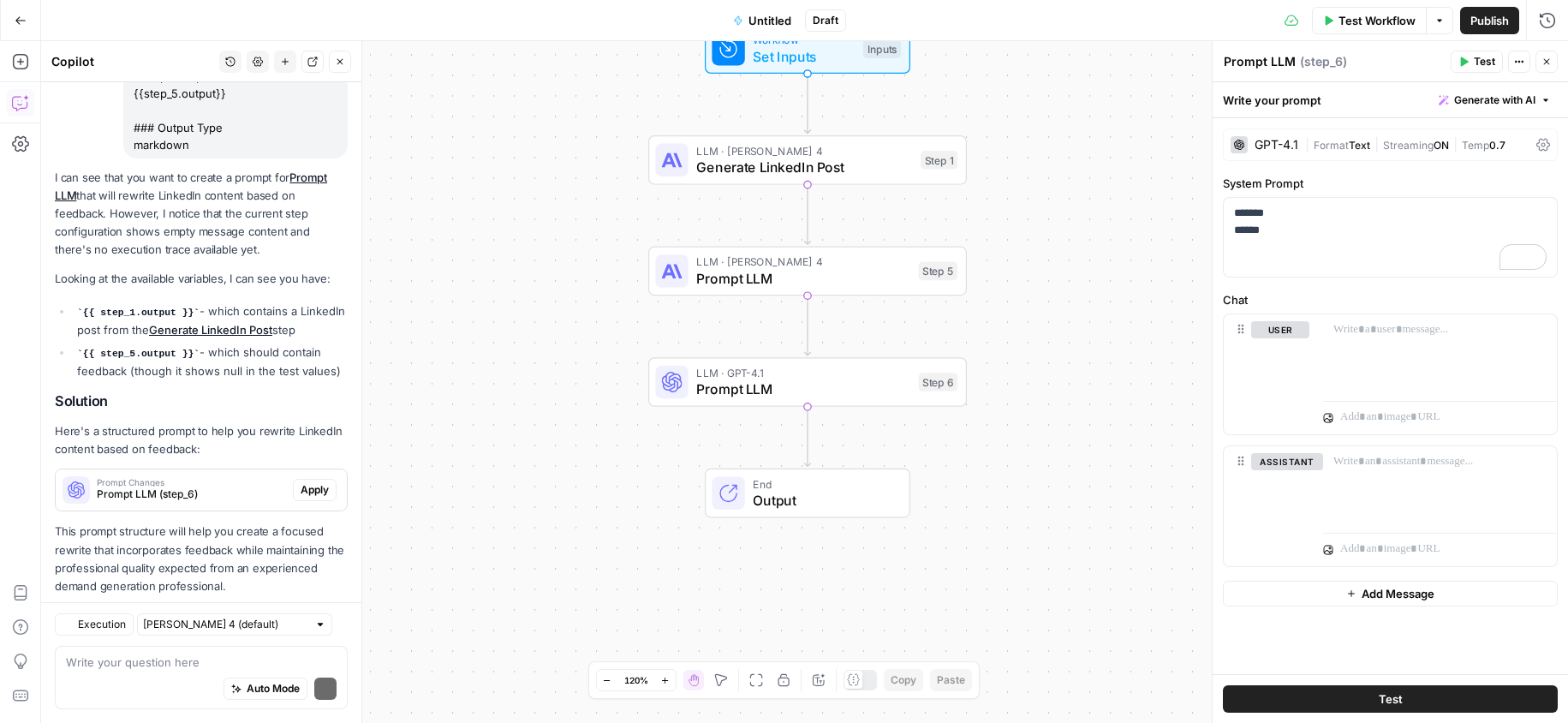
scroll to position [378, 0]
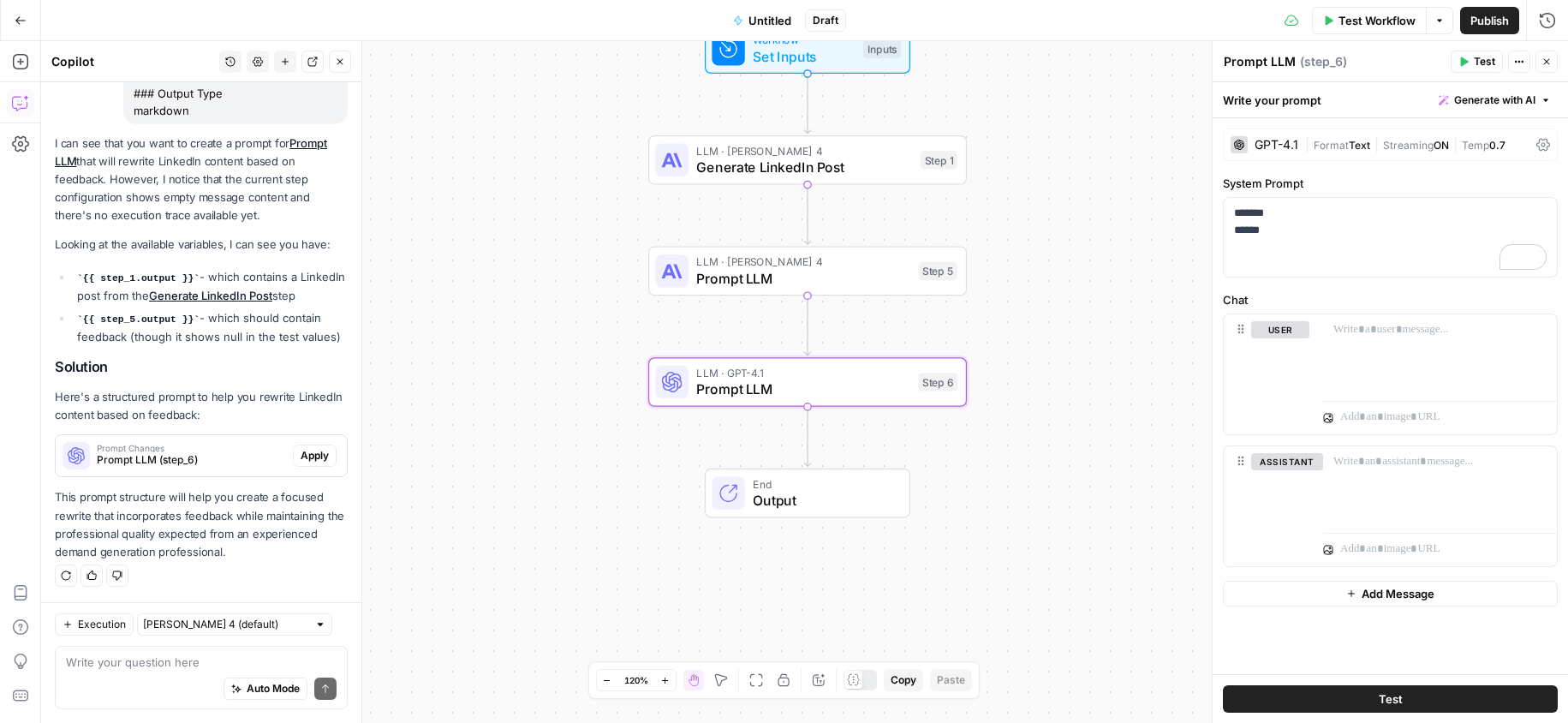
click at [312, 460] on span "Apply" at bounding box center [314, 455] width 28 height 16
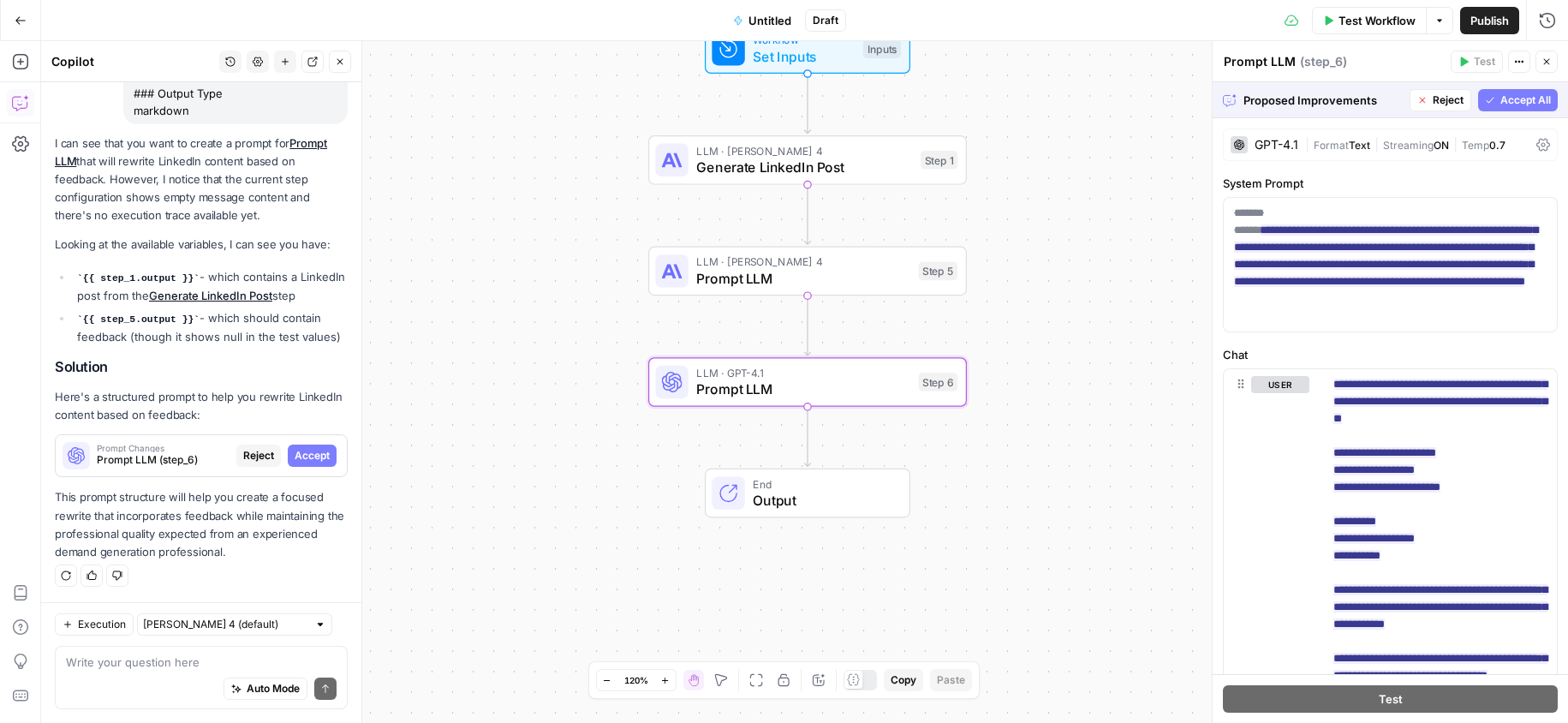
click at [302, 460] on span "Accept" at bounding box center [312, 455] width 35 height 16
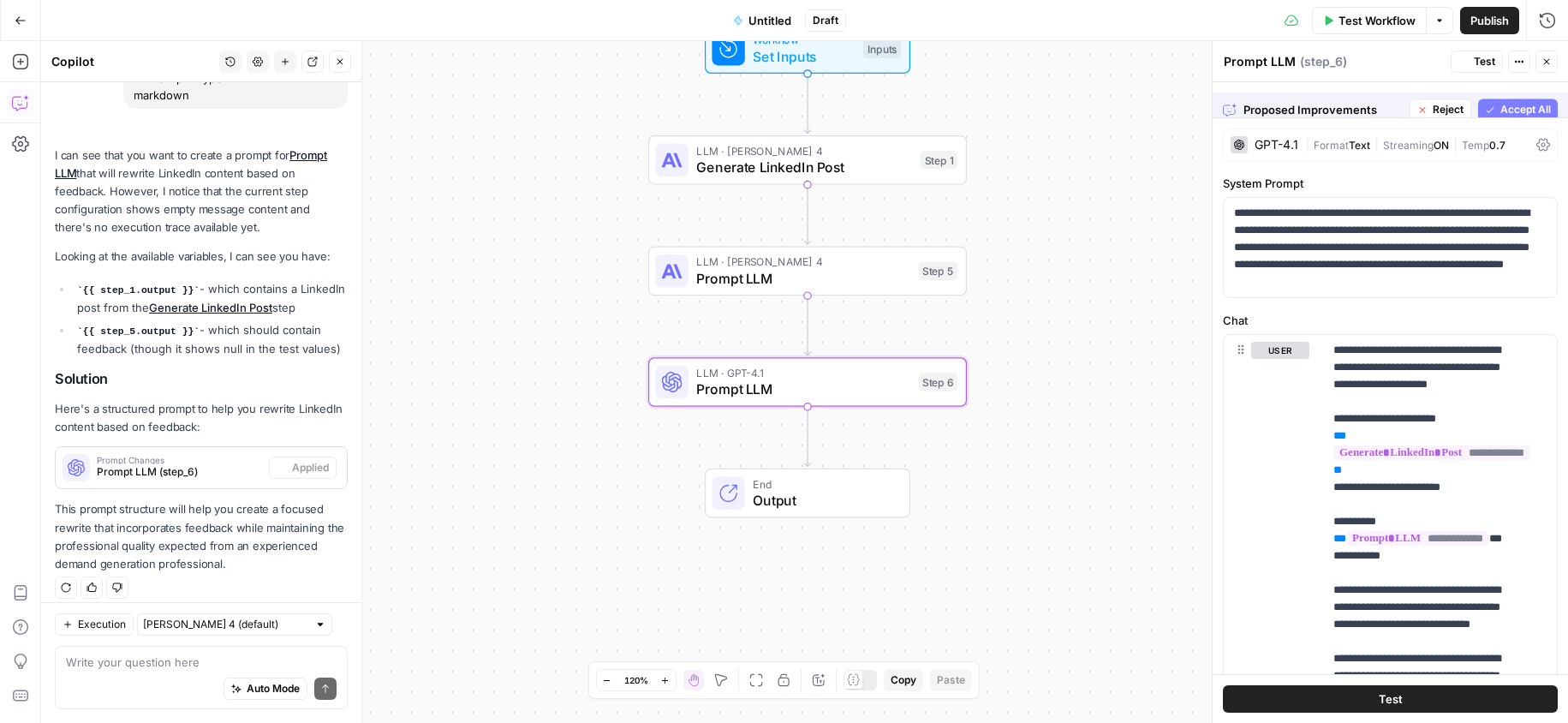
scroll to position [405, 0]
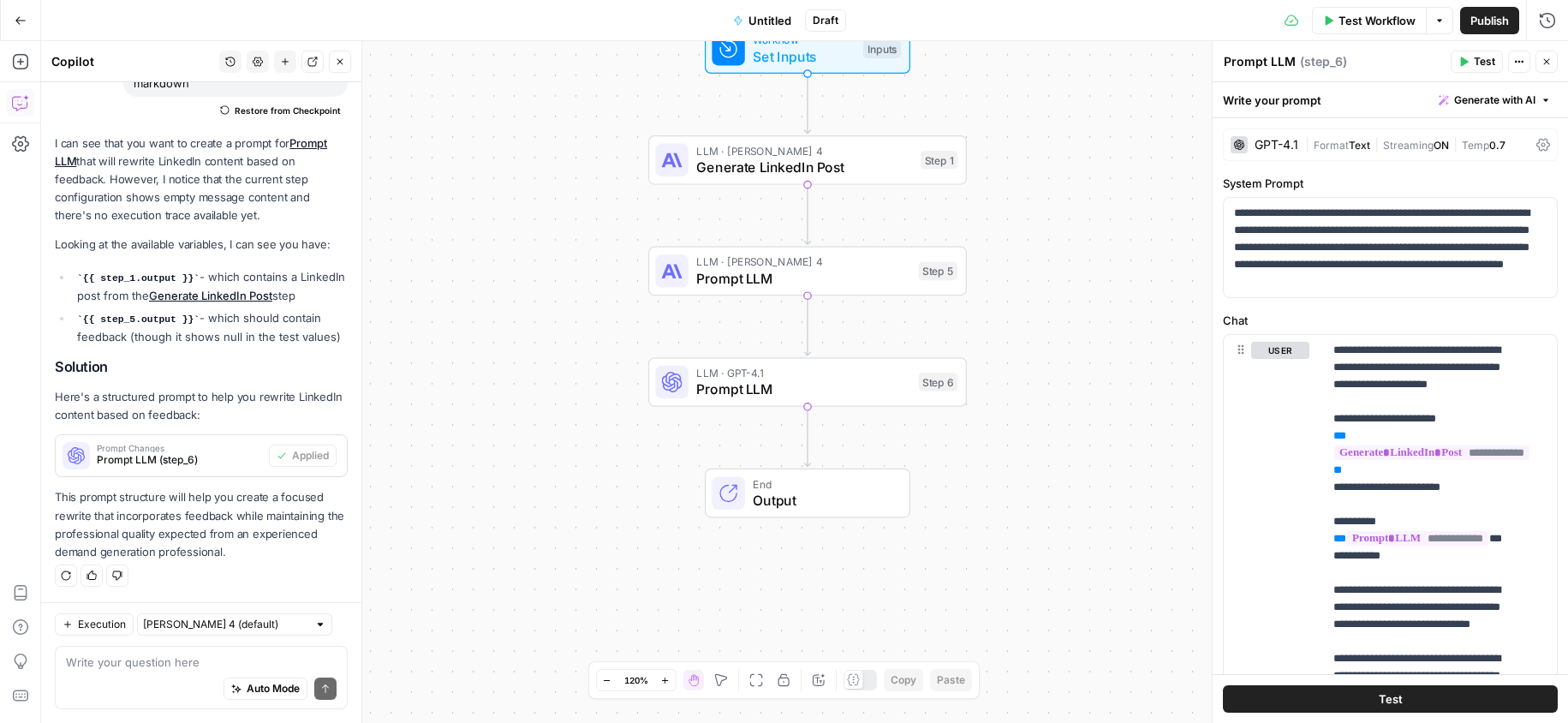
click at [1441, 24] on icon "button" at bounding box center [1440, 20] width 11 height 11
click at [1441, 26] on button "Options" at bounding box center [1440, 20] width 27 height 27
click at [1488, 19] on span "Publish" at bounding box center [1490, 20] width 39 height 18
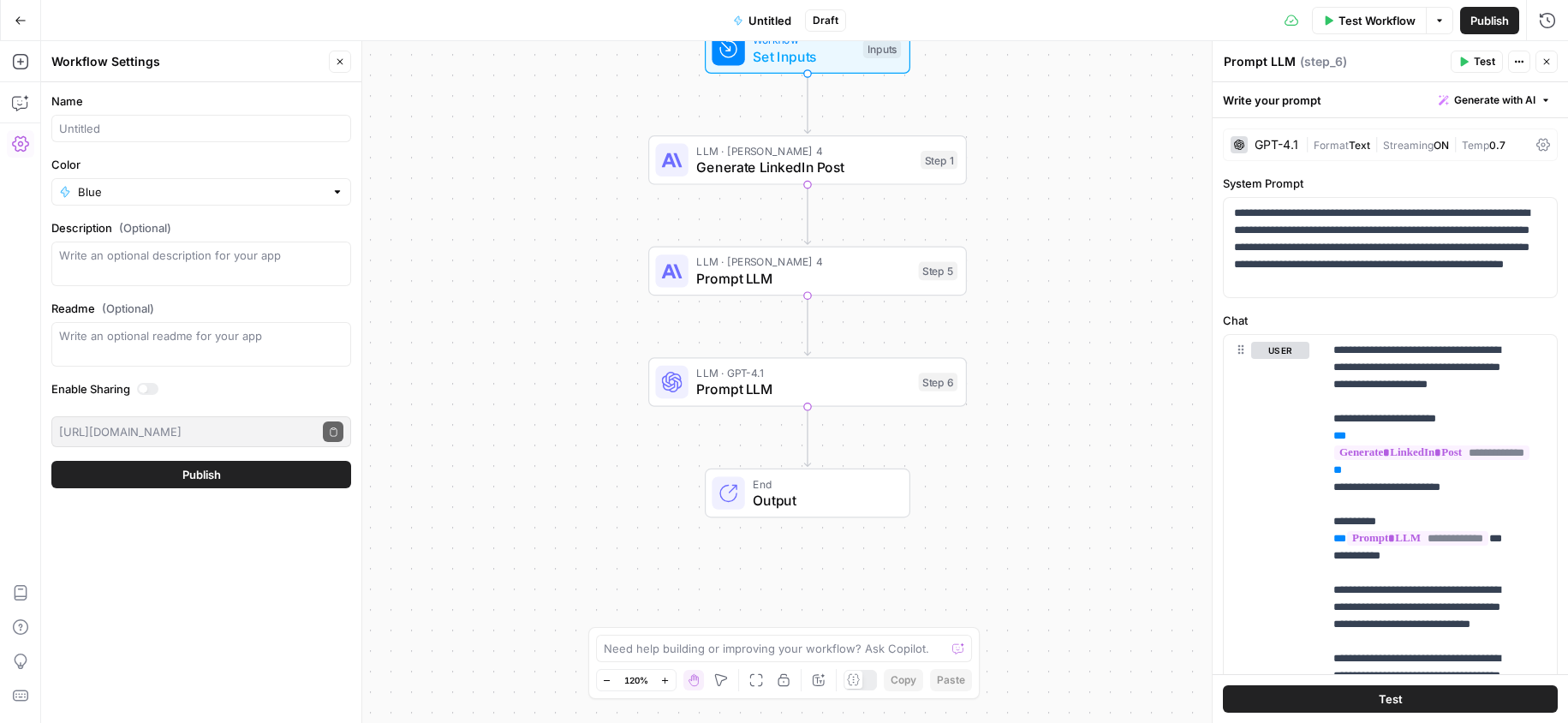
click at [1488, 17] on span "Publish" at bounding box center [1490, 20] width 39 height 18
click at [220, 126] on input "Name" at bounding box center [201, 128] width 284 height 18
type input "L"
type input "Linkedin post builder with review"
click at [155, 479] on button "Publish" at bounding box center [201, 475] width 300 height 27
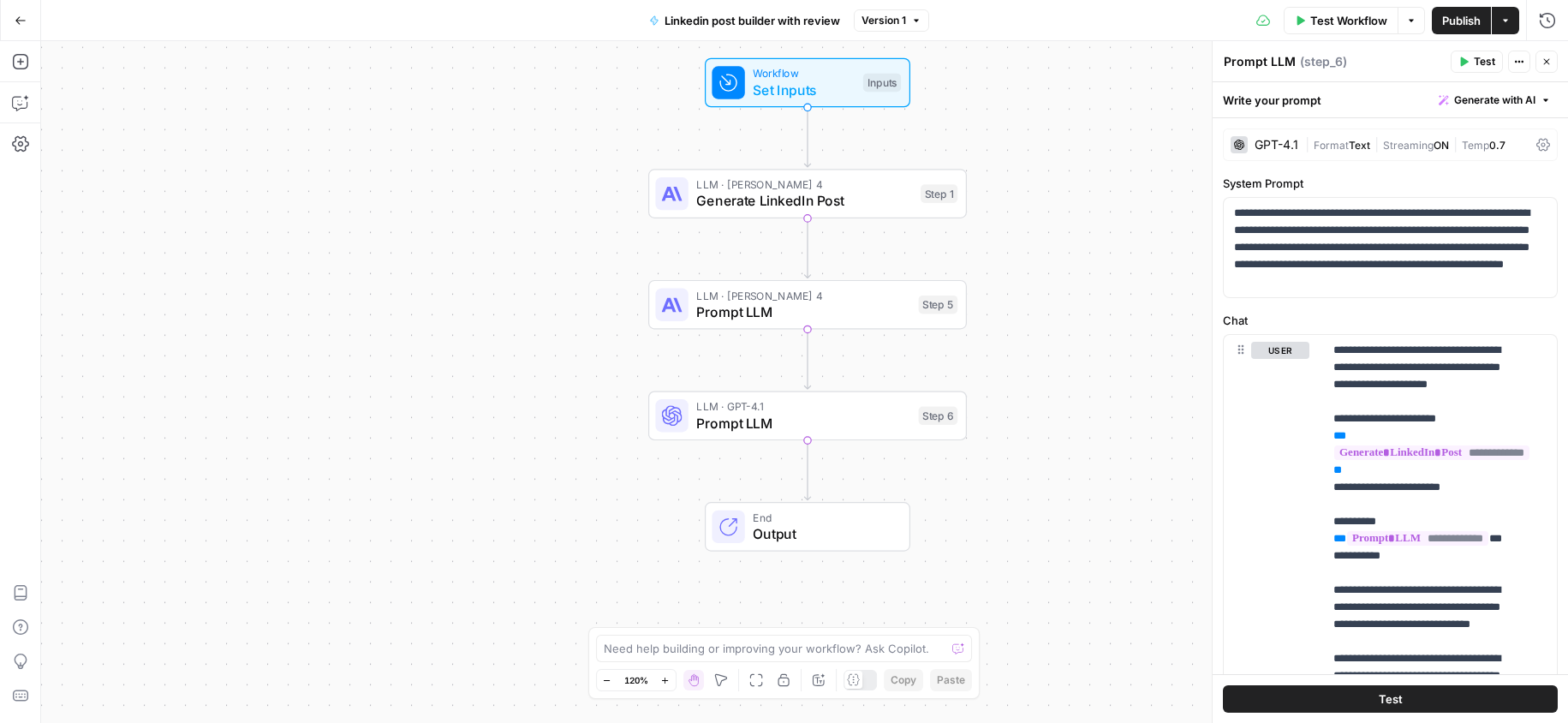
click at [1352, 8] on button "Test Workflow" at bounding box center [1341, 20] width 115 height 27
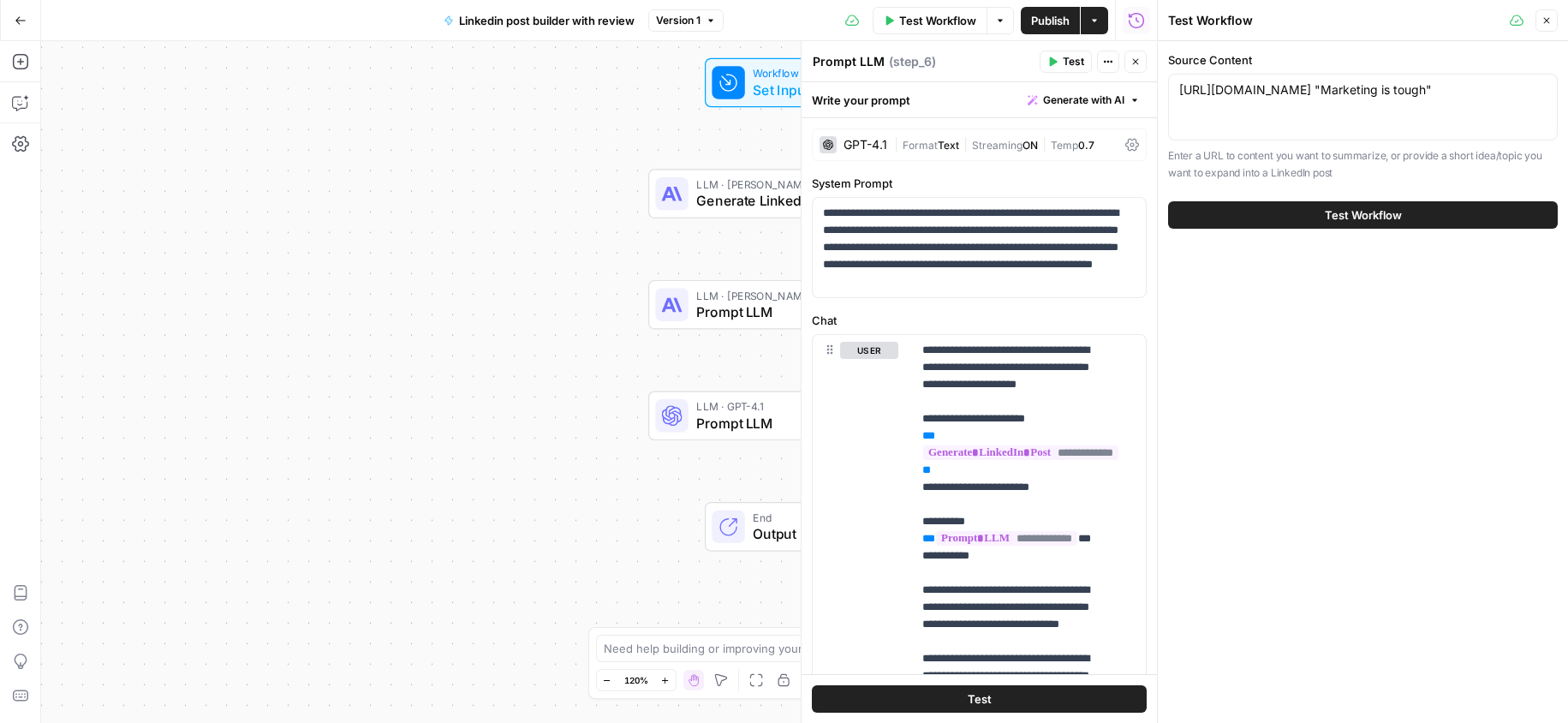
click at [1341, 224] on span "Test Workflow" at bounding box center [1363, 215] width 77 height 18
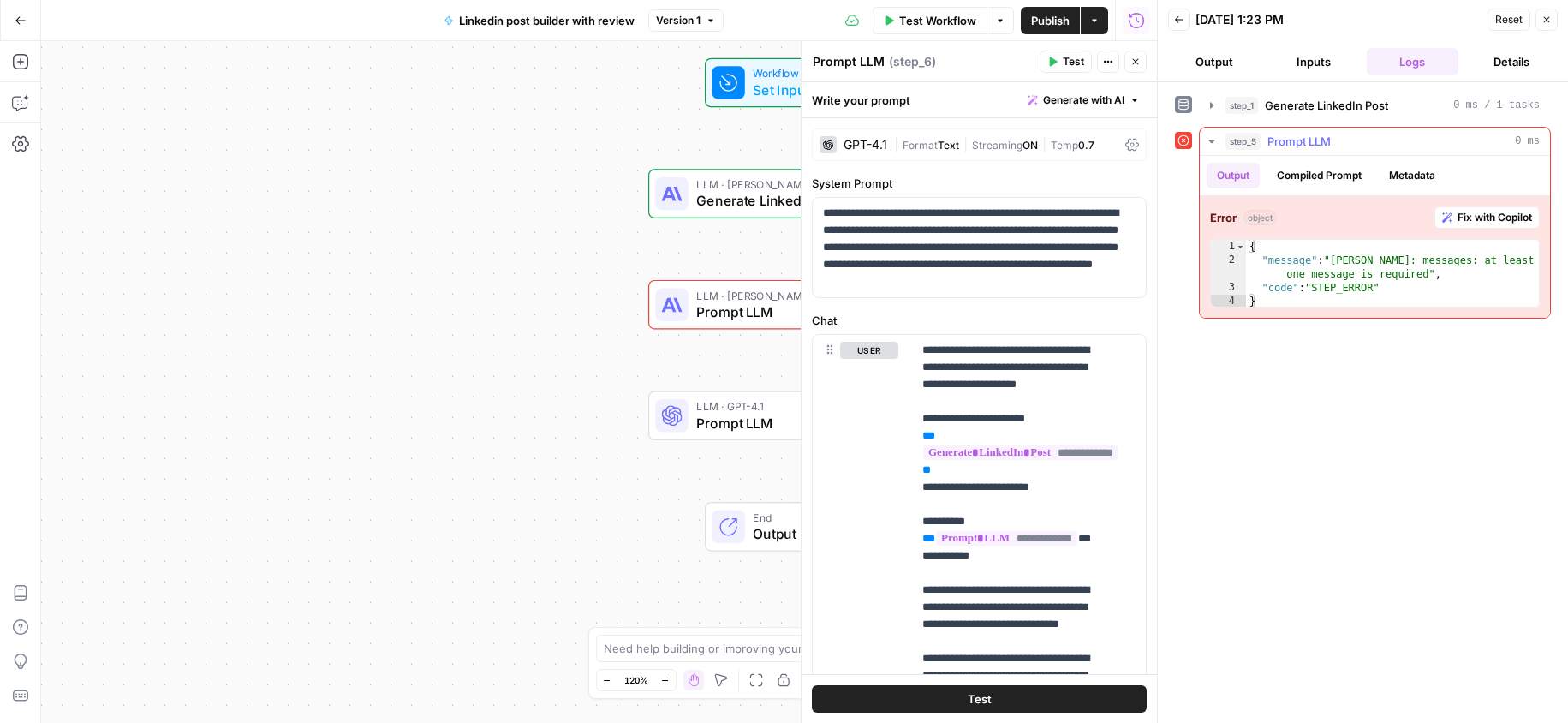
click at [1460, 214] on span "Fix with Copilot" at bounding box center [1494, 218] width 75 height 16
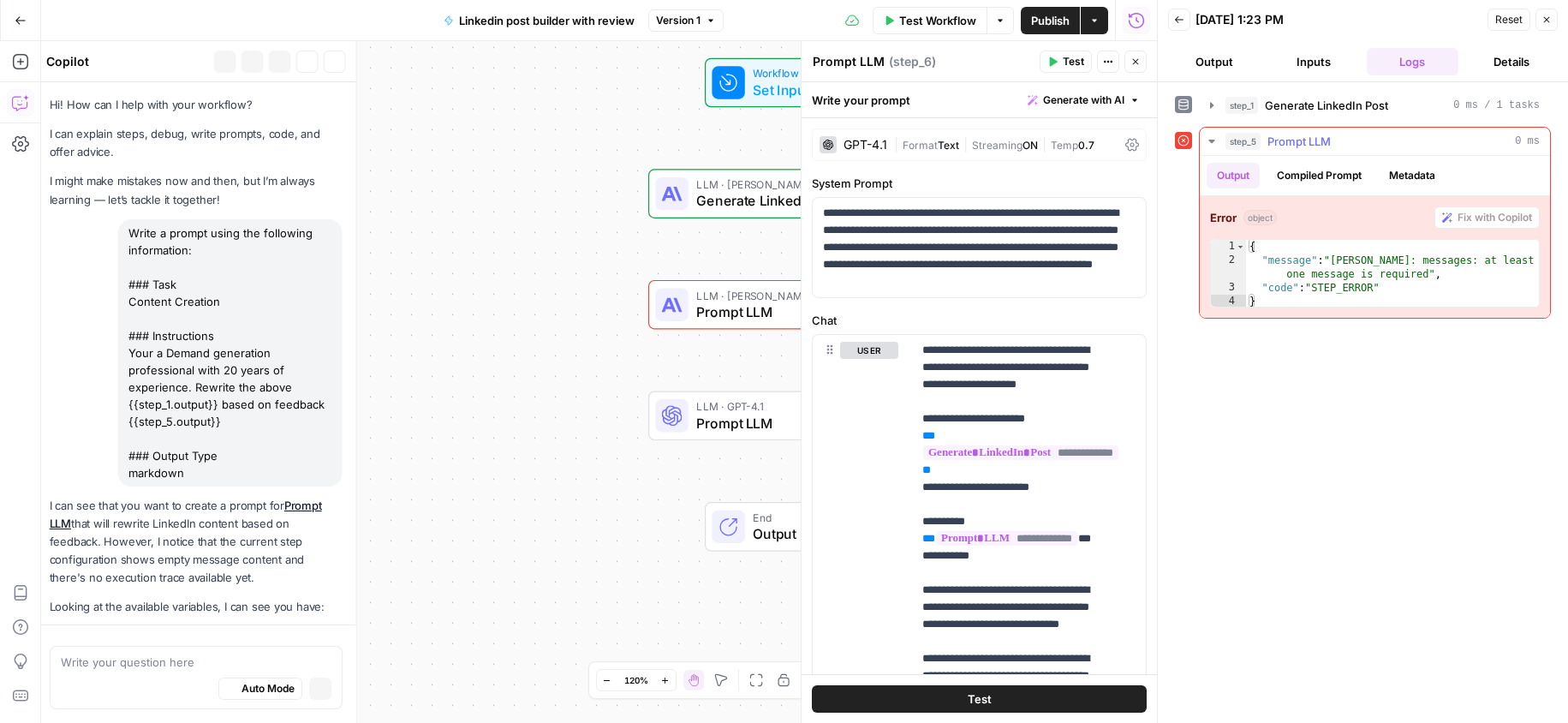
scroll to position [393, 0]
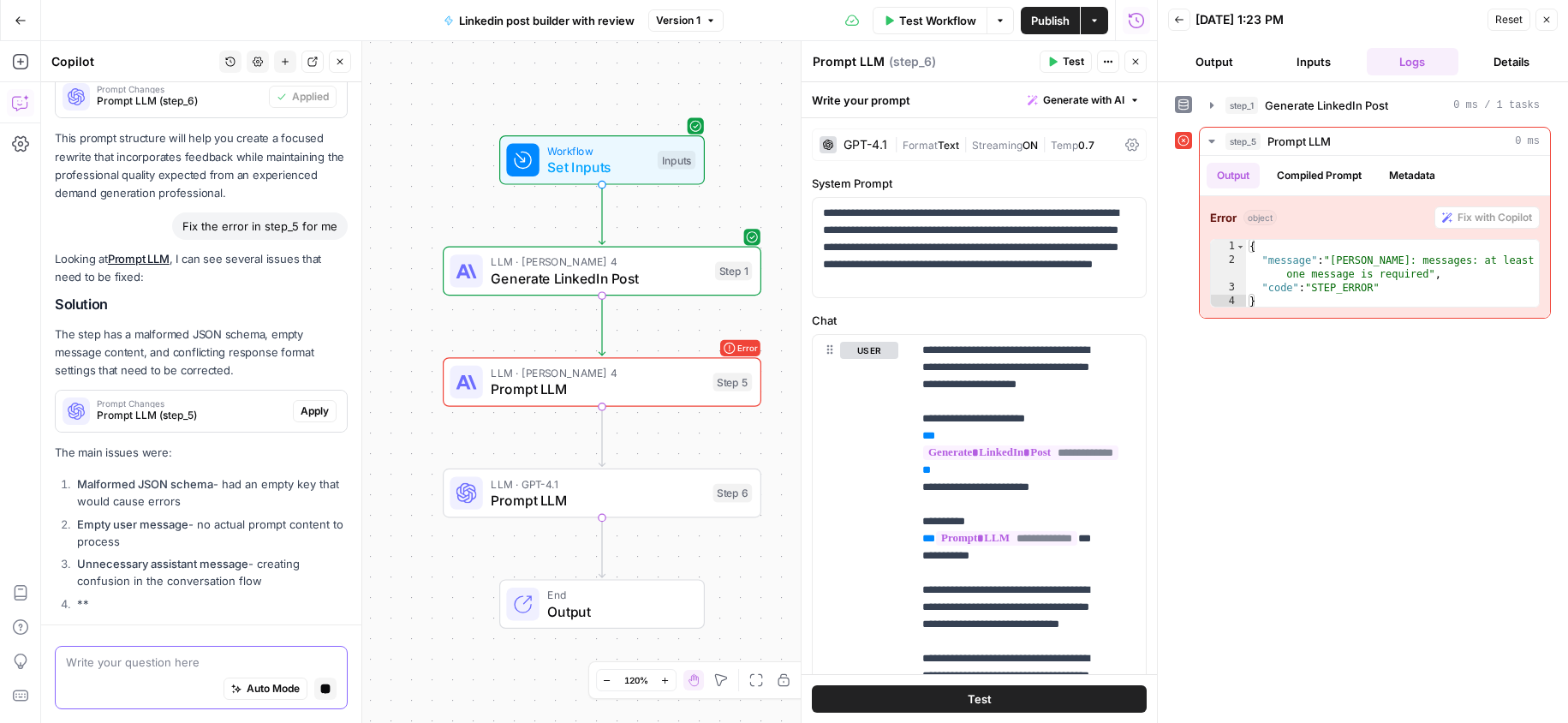
scroll to position [743, 0]
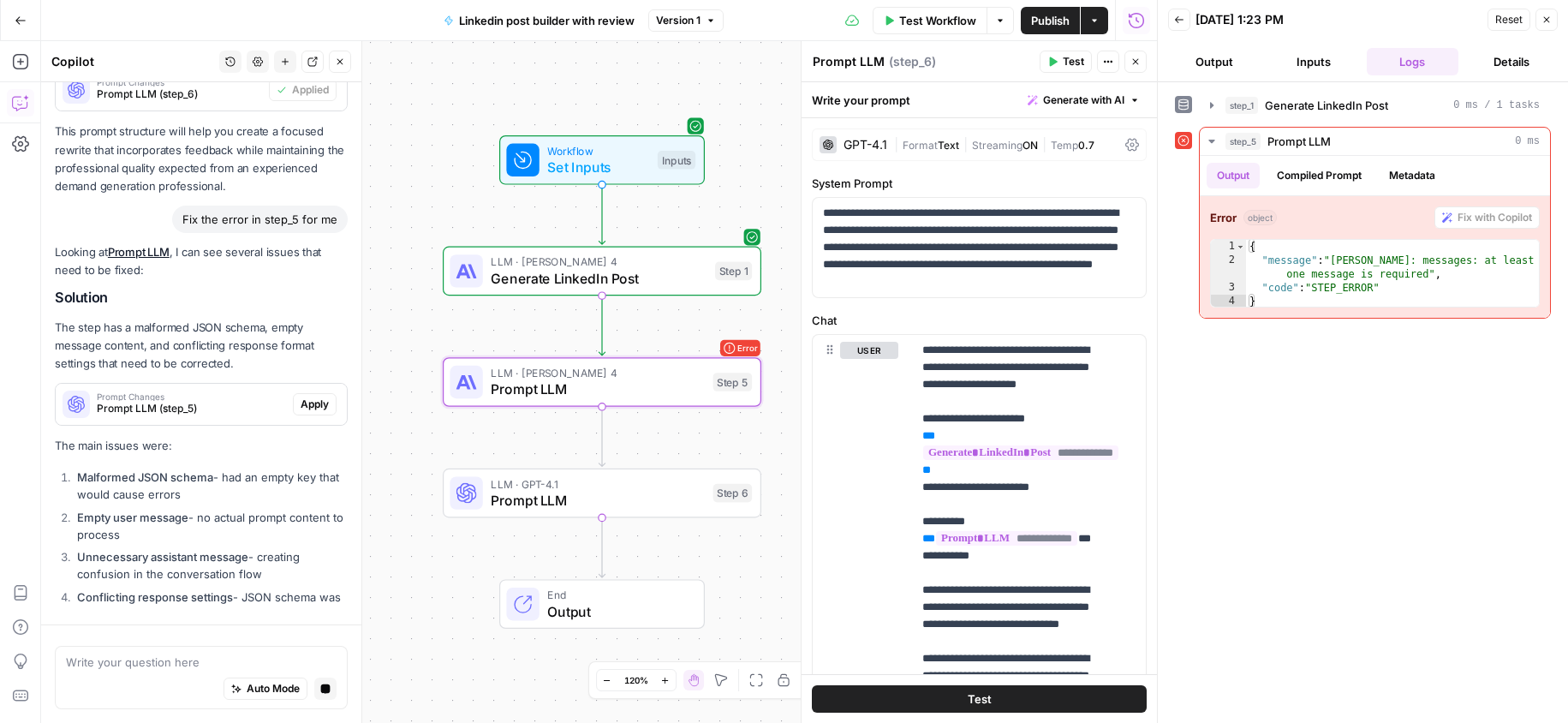
click at [312, 397] on button "Apply" at bounding box center [314, 404] width 44 height 22
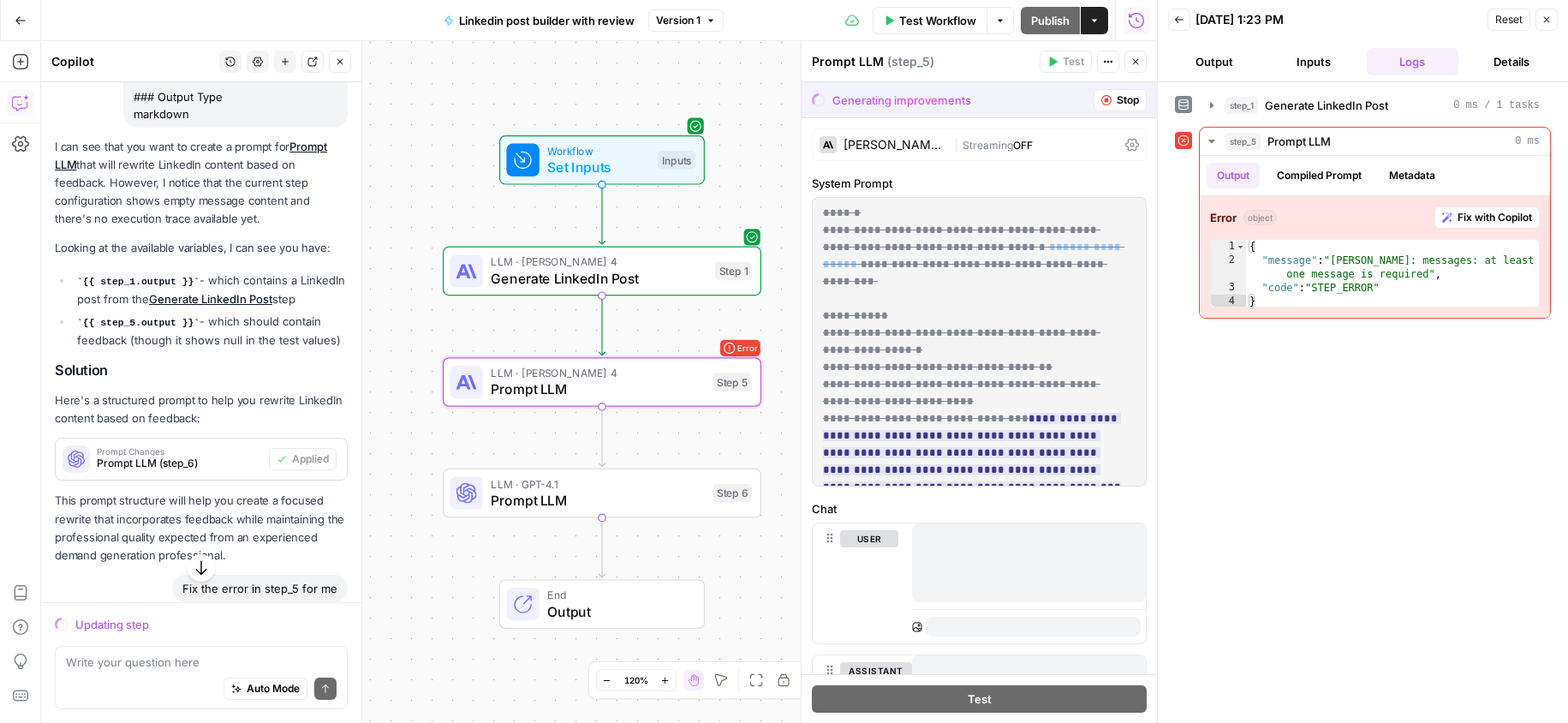
scroll to position [874, 0]
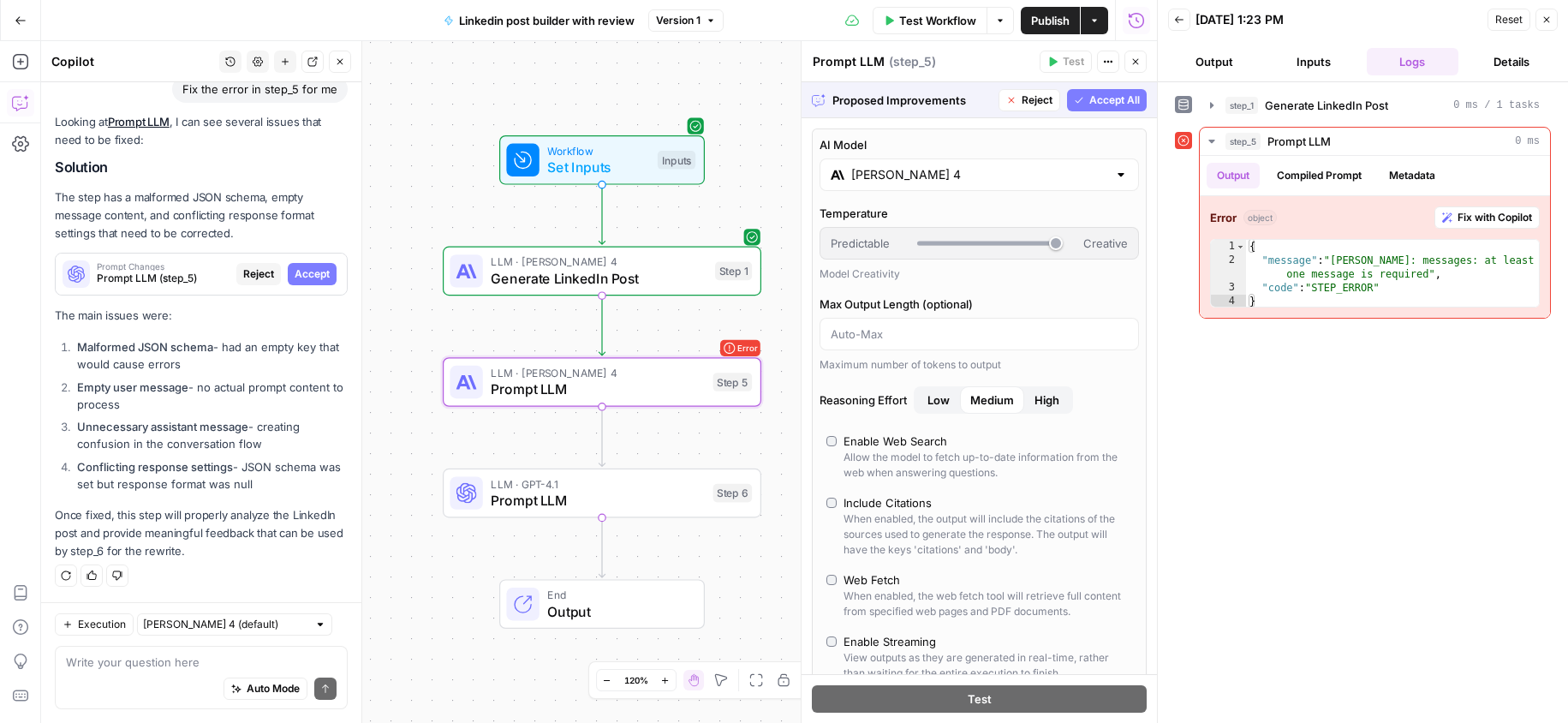
click at [1097, 93] on span "Accept All" at bounding box center [1115, 100] width 51 height 16
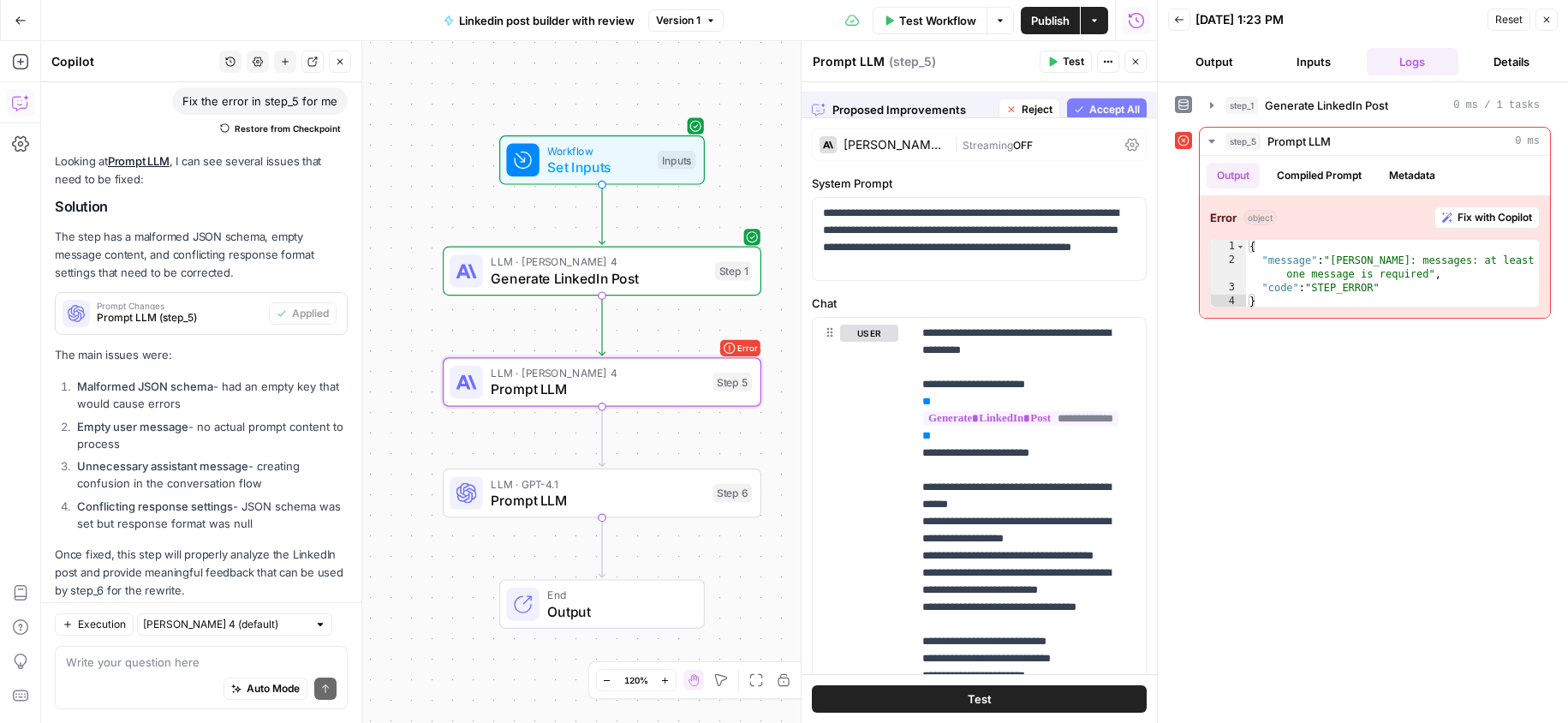
scroll to position [928, 0]
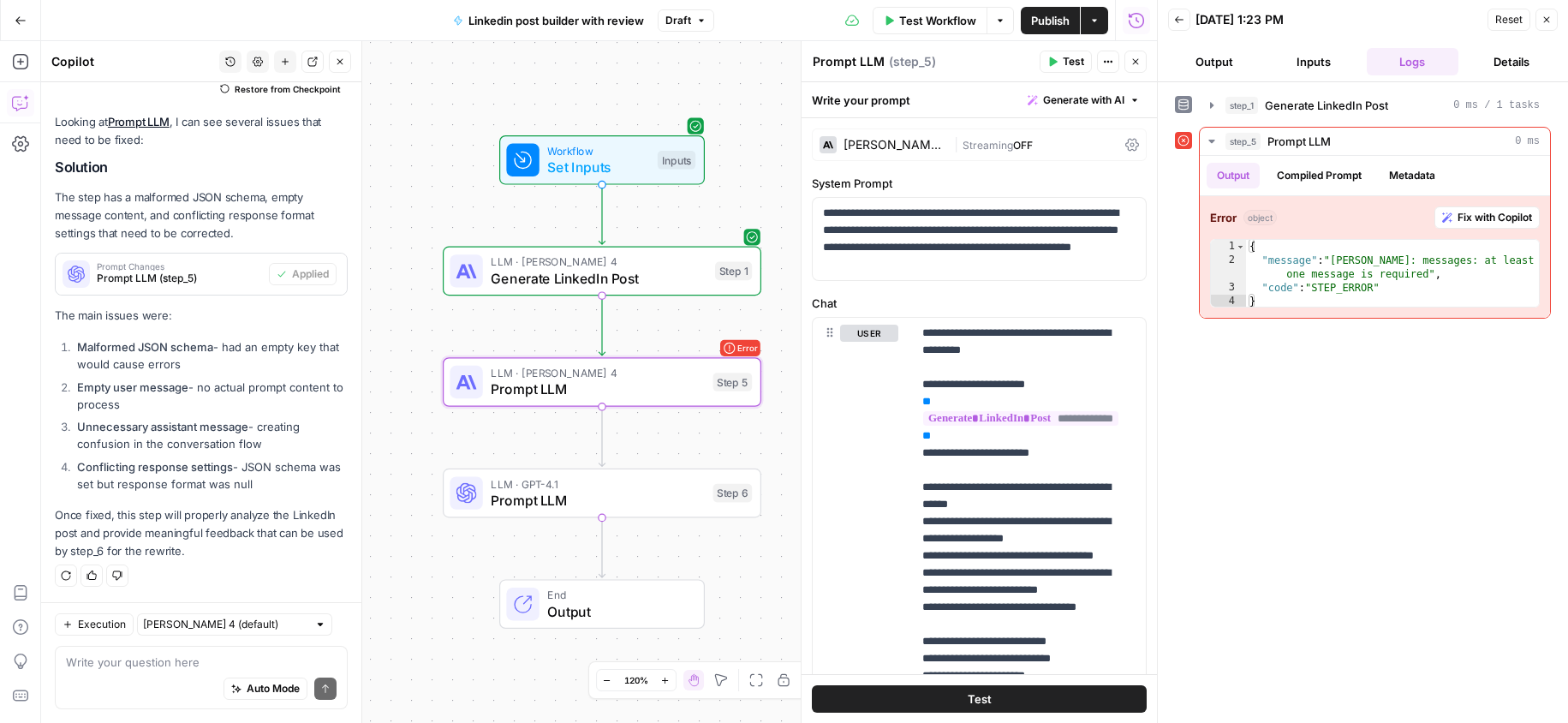
click at [1207, 45] on header "Back 09/17/25 at 1:23 PM Reset Close Output Inputs Logs Details" at bounding box center [1363, 41] width 410 height 83
click at [1209, 53] on button "Output" at bounding box center [1214, 61] width 92 height 27
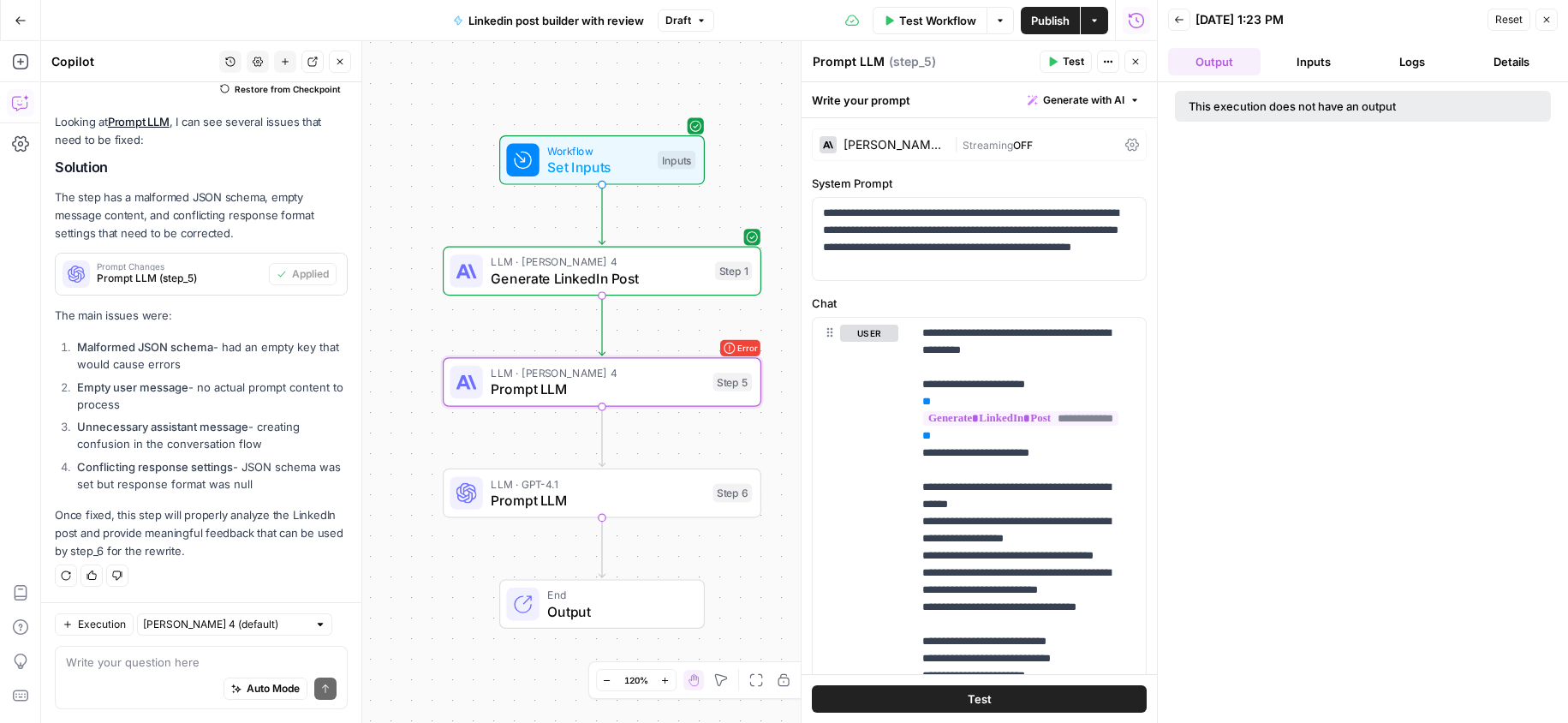
click at [1185, 19] on button "Back" at bounding box center [1179, 19] width 22 height 22
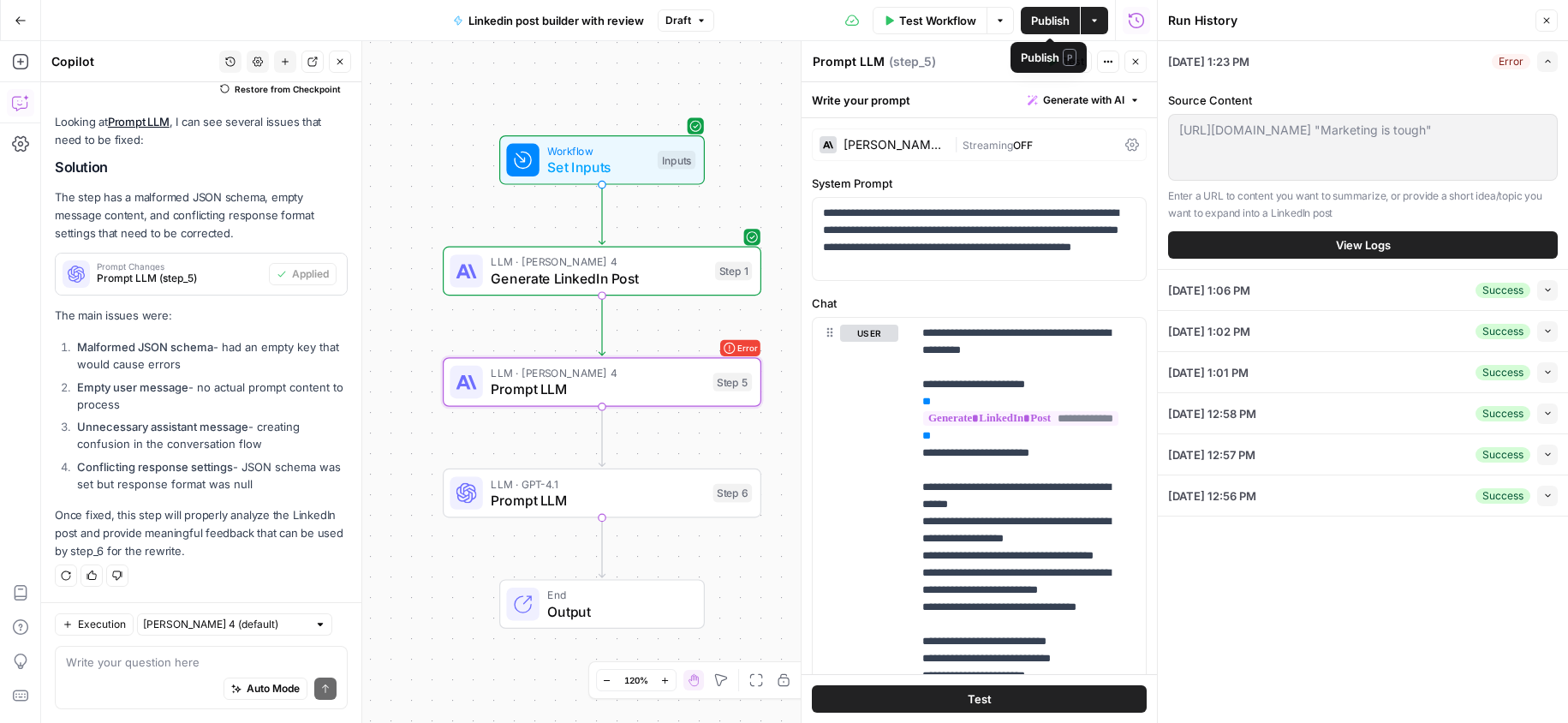
click at [975, 15] on span "Test Workflow" at bounding box center [937, 20] width 77 height 18
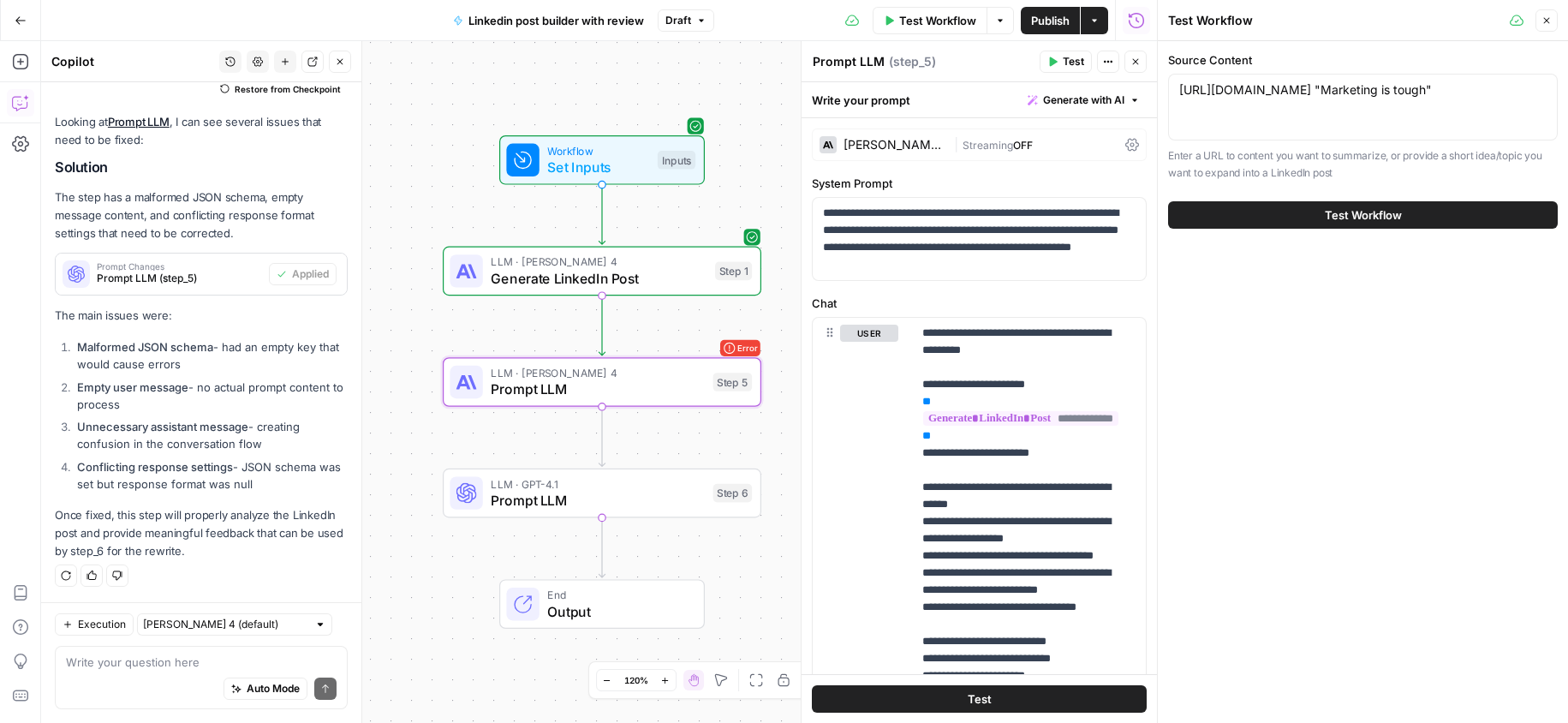
click at [1319, 229] on button "Test Workflow" at bounding box center [1363, 215] width 390 height 27
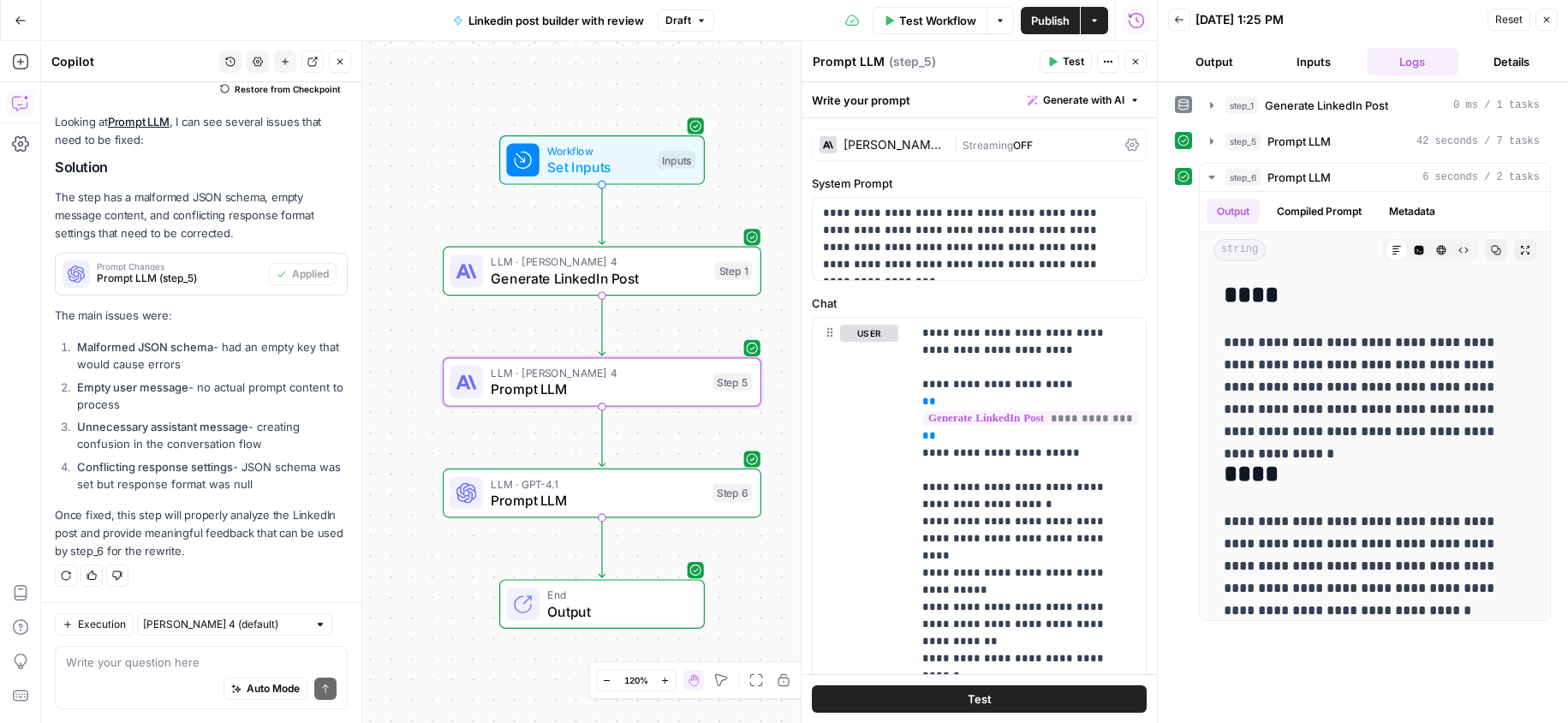
click at [1067, 16] on span "Publish" at bounding box center [1051, 20] width 39 height 18
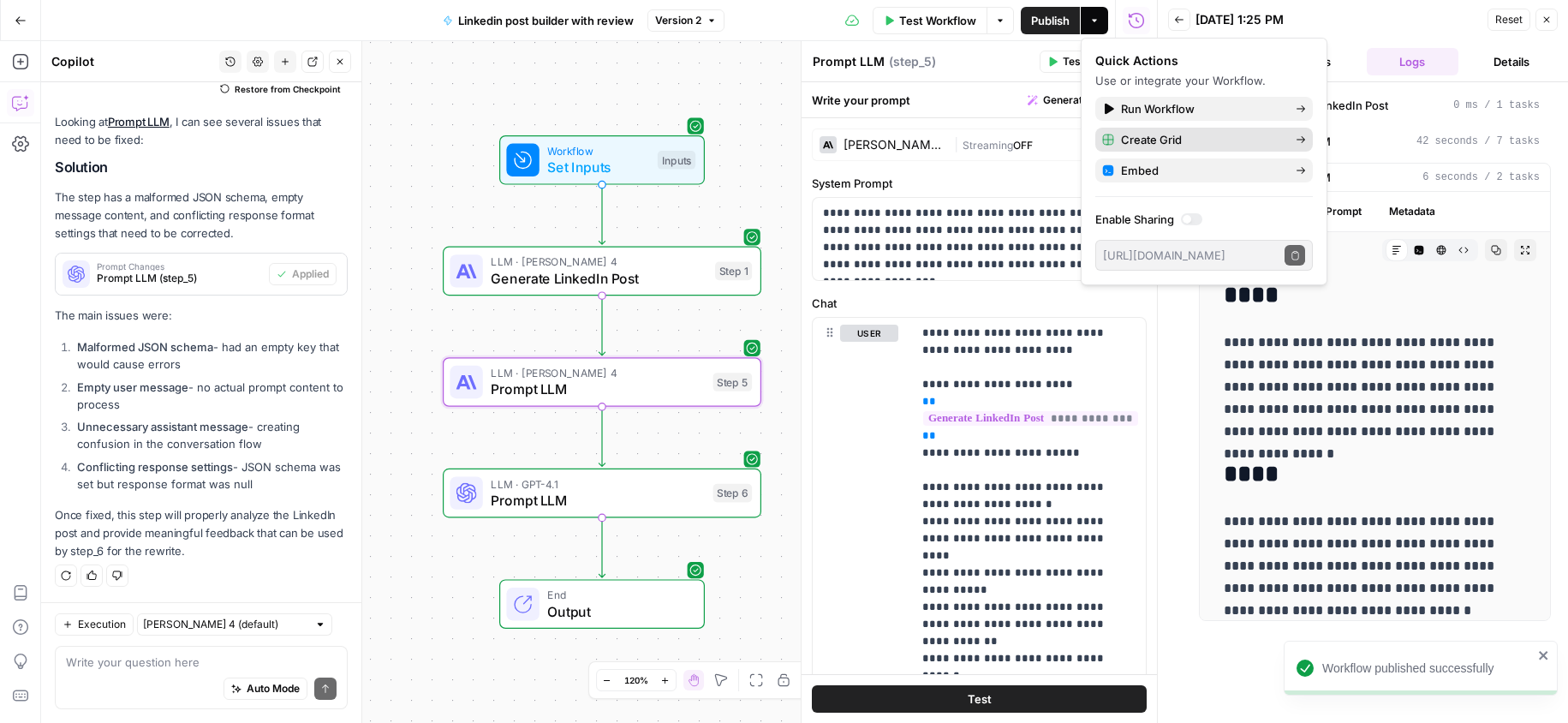
click at [1206, 148] on button "Create Grid" at bounding box center [1204, 139] width 218 height 24
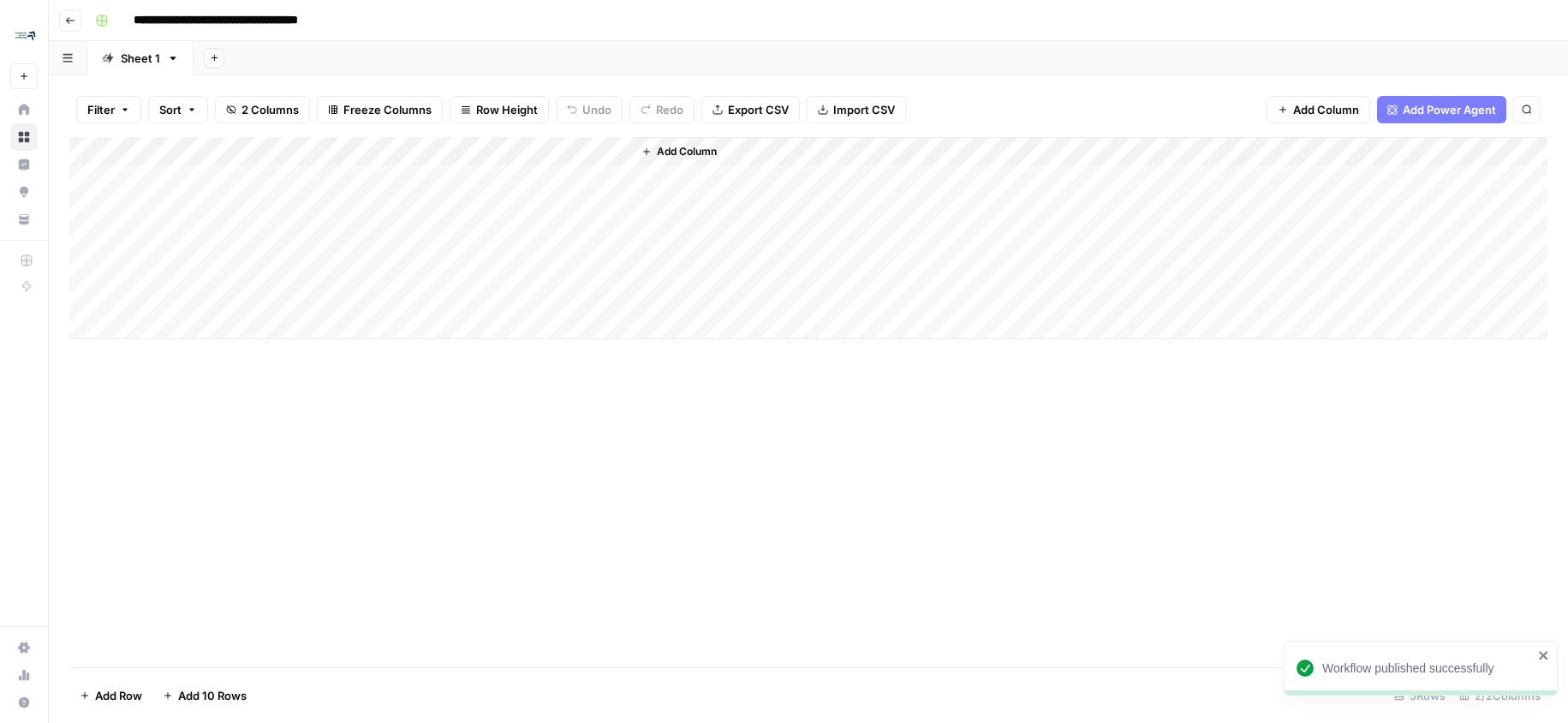
click at [306, 172] on div "Add Column" at bounding box center [807, 238] width 1478 height 202
click at [229, 183] on div "Add Column" at bounding box center [807, 238] width 1478 height 202
click at [229, 178] on textarea at bounding box center [266, 180] width 274 height 24
type textarea "**********"
click at [297, 208] on div "Add Column" at bounding box center [807, 238] width 1478 height 202
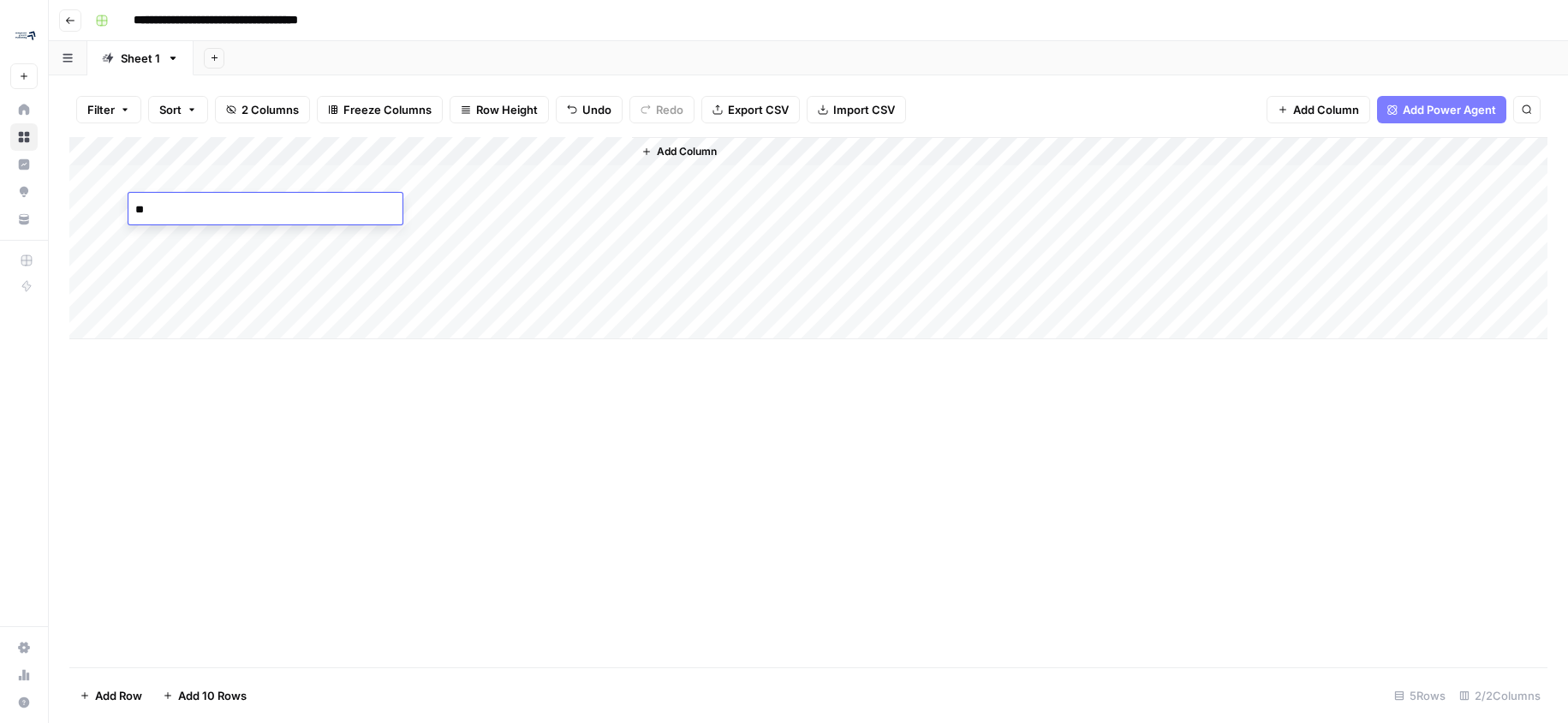
type textarea "*"
click at [194, 200] on textarea at bounding box center [266, 209] width 274 height 24
click at [194, 202] on textarea at bounding box center [266, 209] width 274 height 24
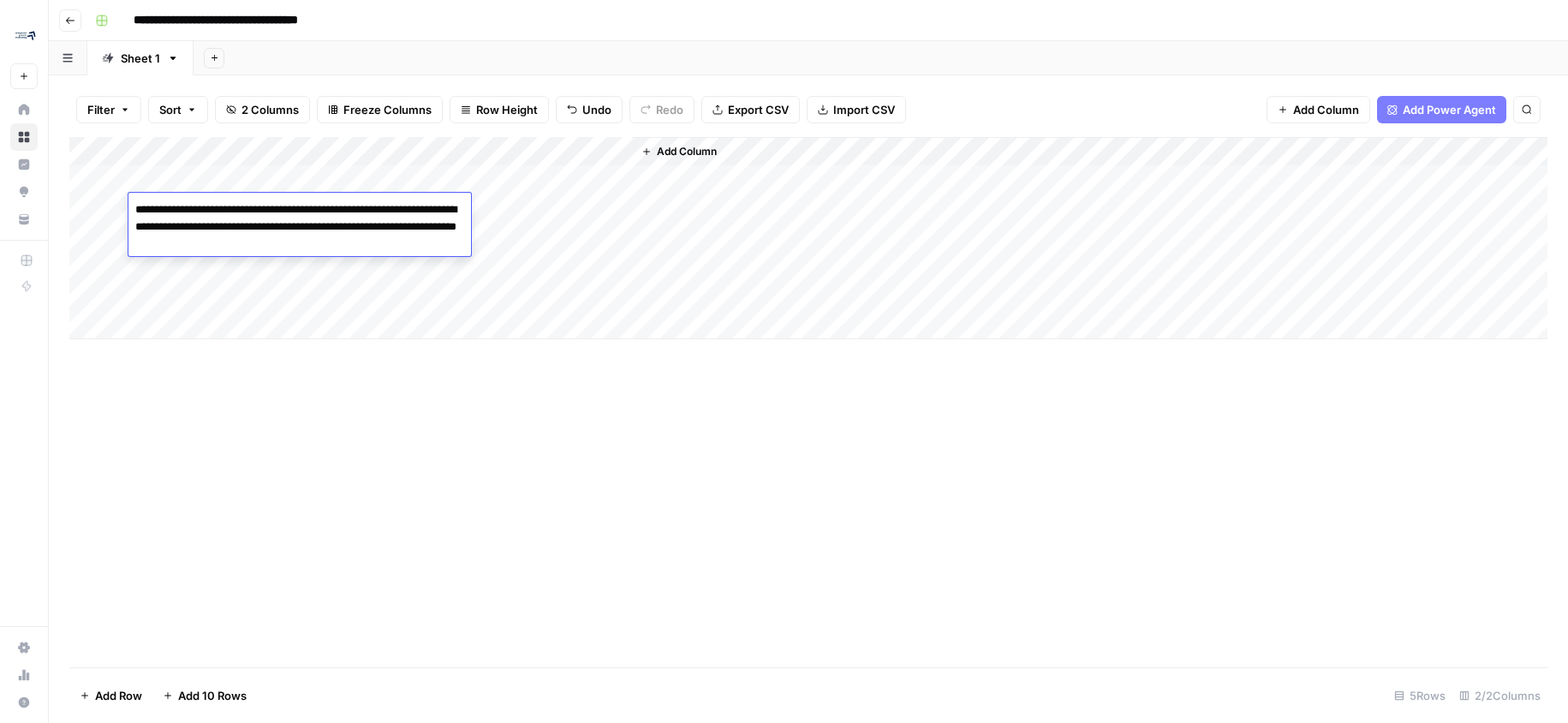
type textarea "**********"
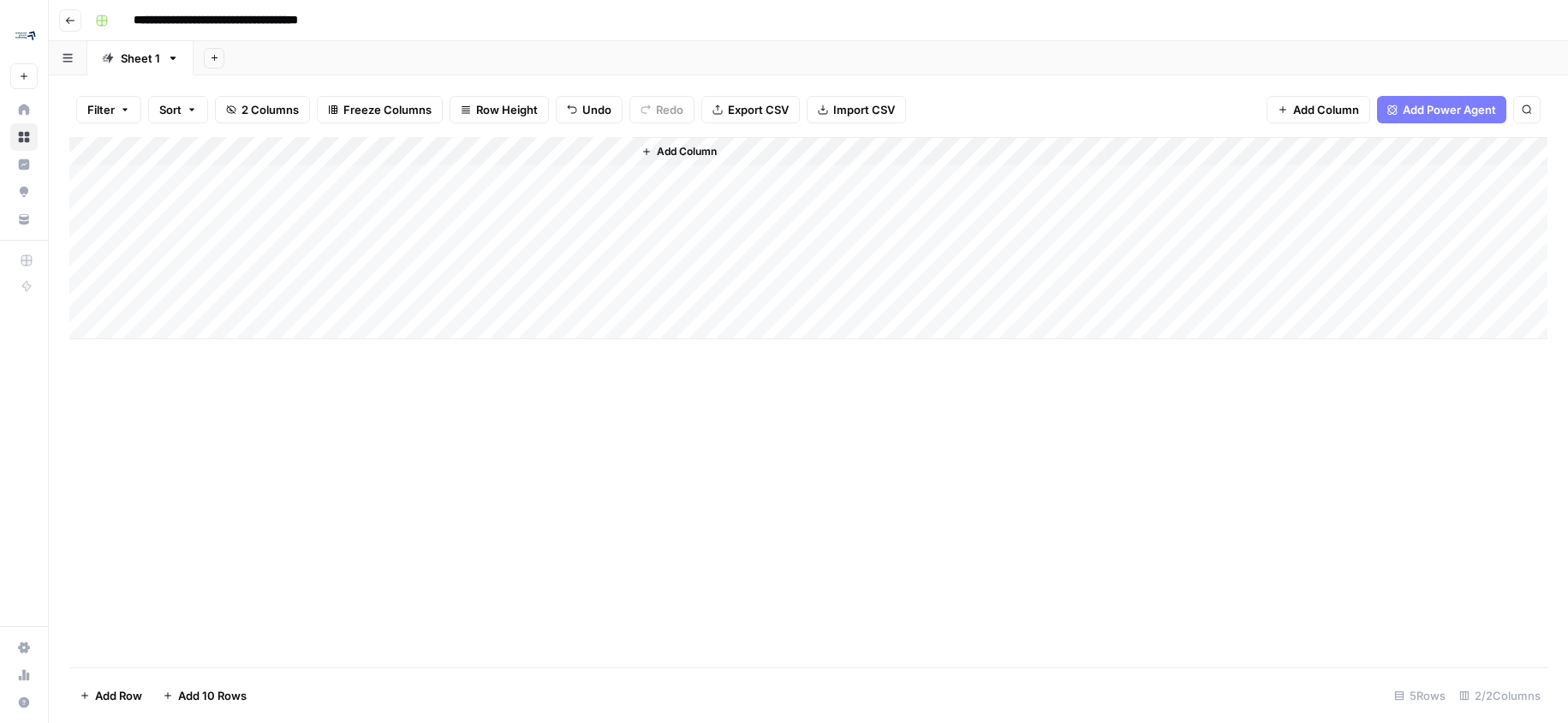
click at [497, 179] on div "Add Column" at bounding box center [807, 238] width 1478 height 202
click at [443, 210] on div "Add Column" at bounding box center [807, 238] width 1478 height 202
click at [500, 205] on div "Add Column" at bounding box center [807, 238] width 1478 height 202
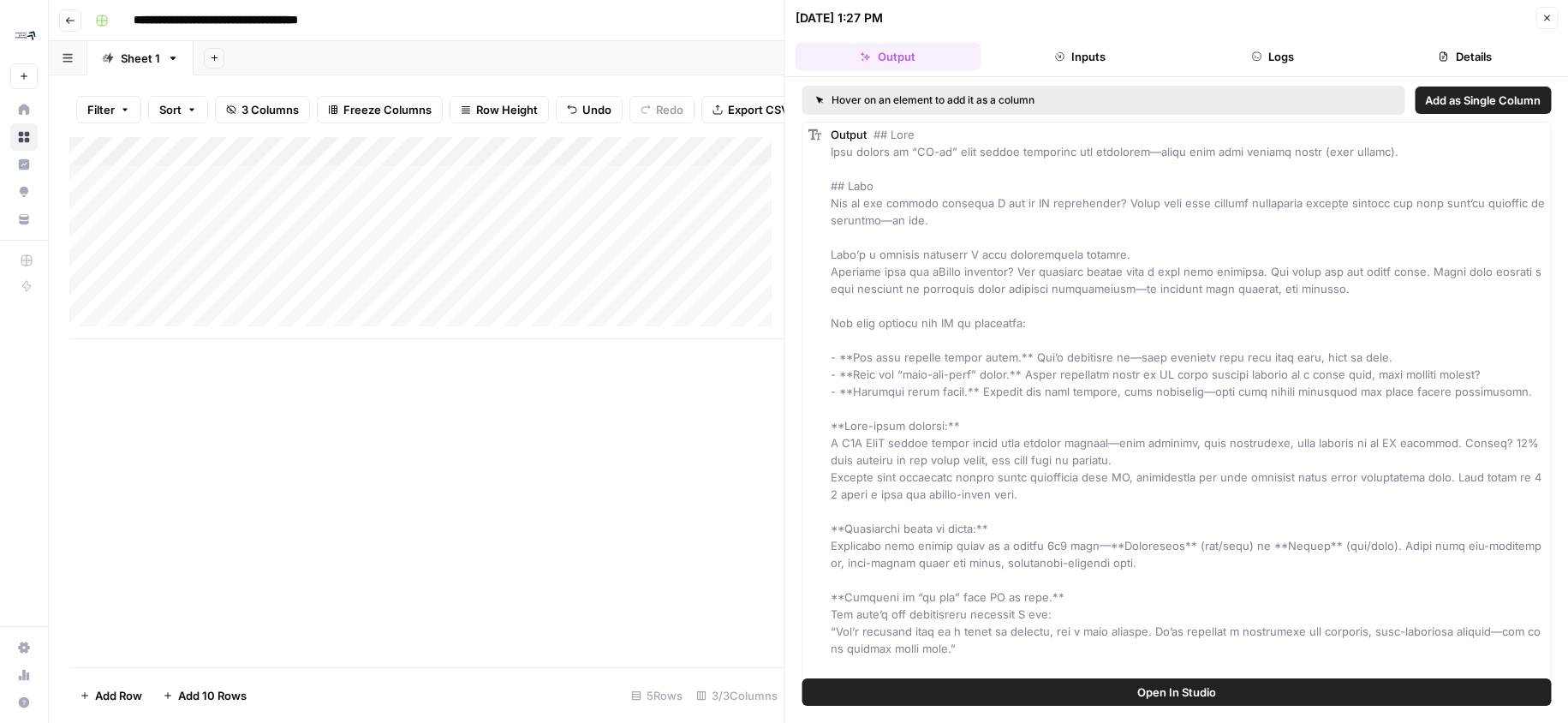
click at [1546, 10] on button "Close" at bounding box center [1546, 18] width 22 height 22
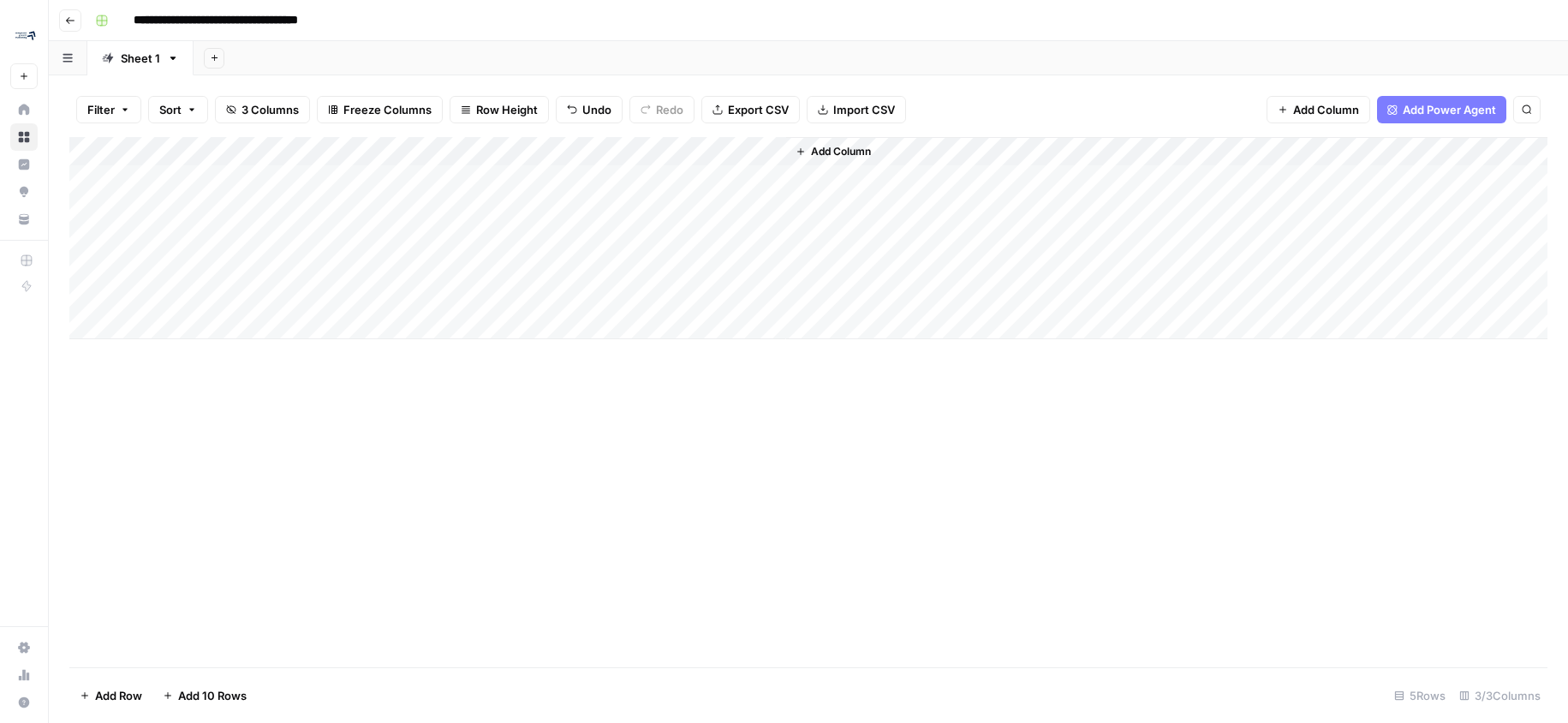
drag, startPoint x: 784, startPoint y: 146, endPoint x: 1140, endPoint y: 157, distance: 356.2
click at [1140, 157] on div "Add Column" at bounding box center [1166, 238] width 763 height 202
drag, startPoint x: 785, startPoint y: 150, endPoint x: 952, endPoint y: 156, distance: 167.1
click at [970, 152] on div "Add Column" at bounding box center [1166, 238] width 762 height 202
drag, startPoint x: 784, startPoint y: 147, endPoint x: 1306, endPoint y: 153, distance: 522.0
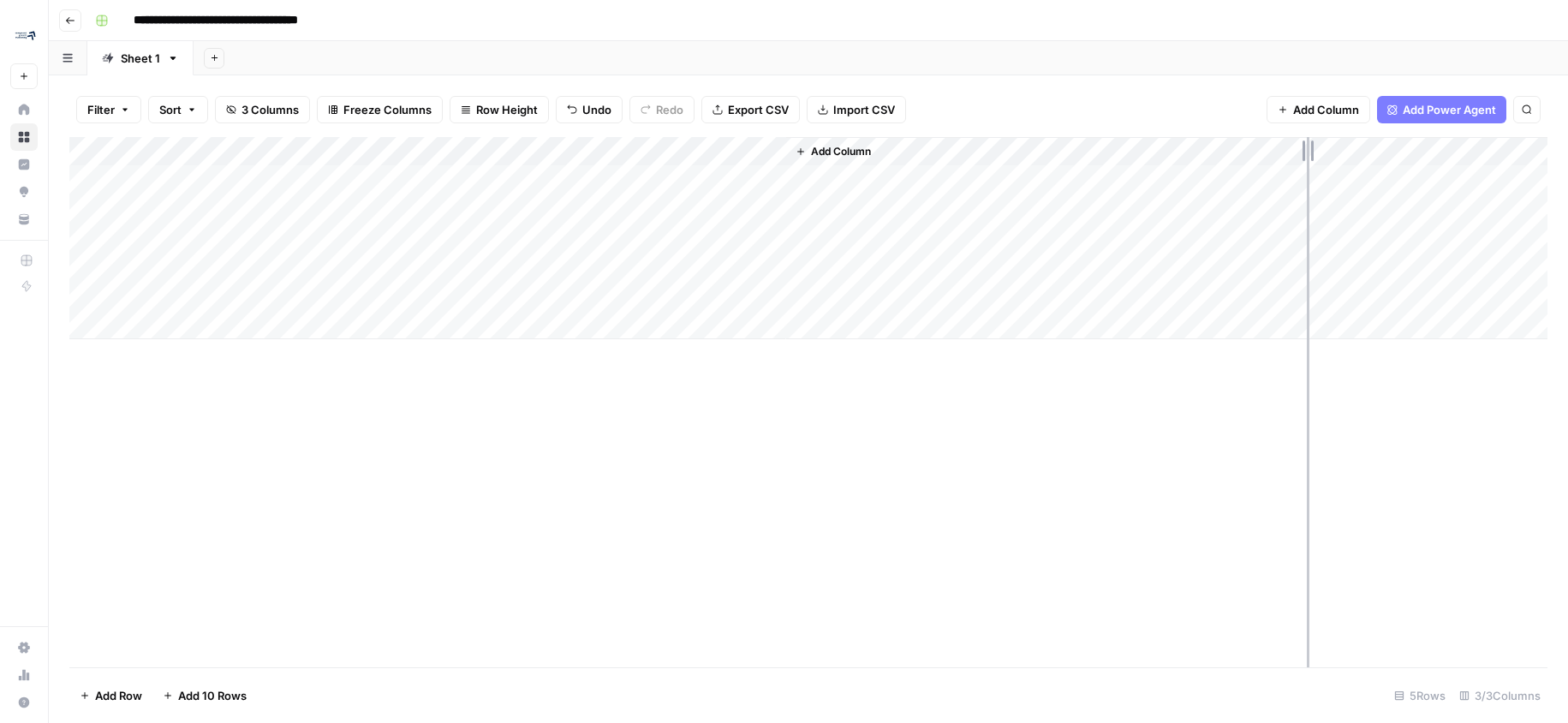
click at [1306, 153] on div "Add Column" at bounding box center [807, 238] width 1478 height 202
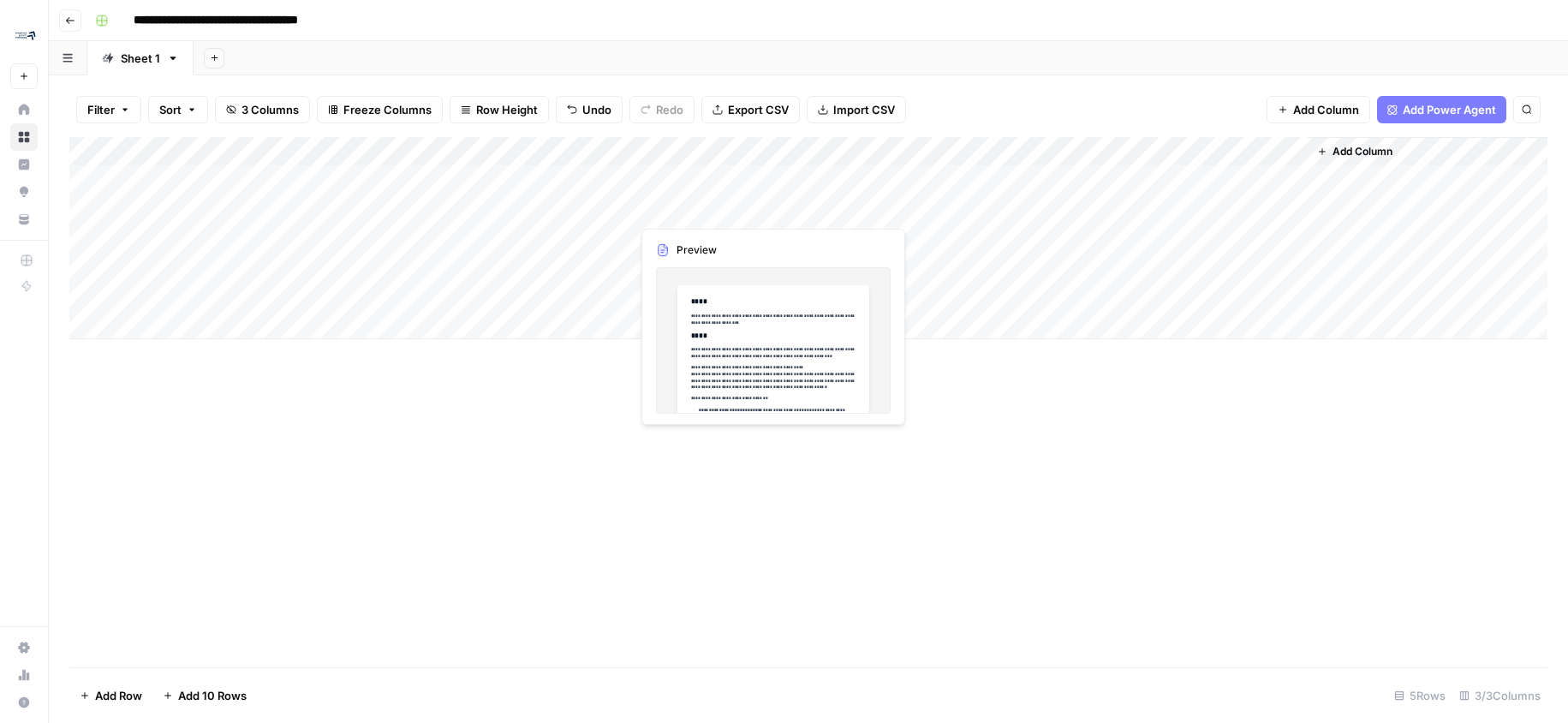
click at [805, 171] on div "Add Column" at bounding box center [807, 238] width 1478 height 202
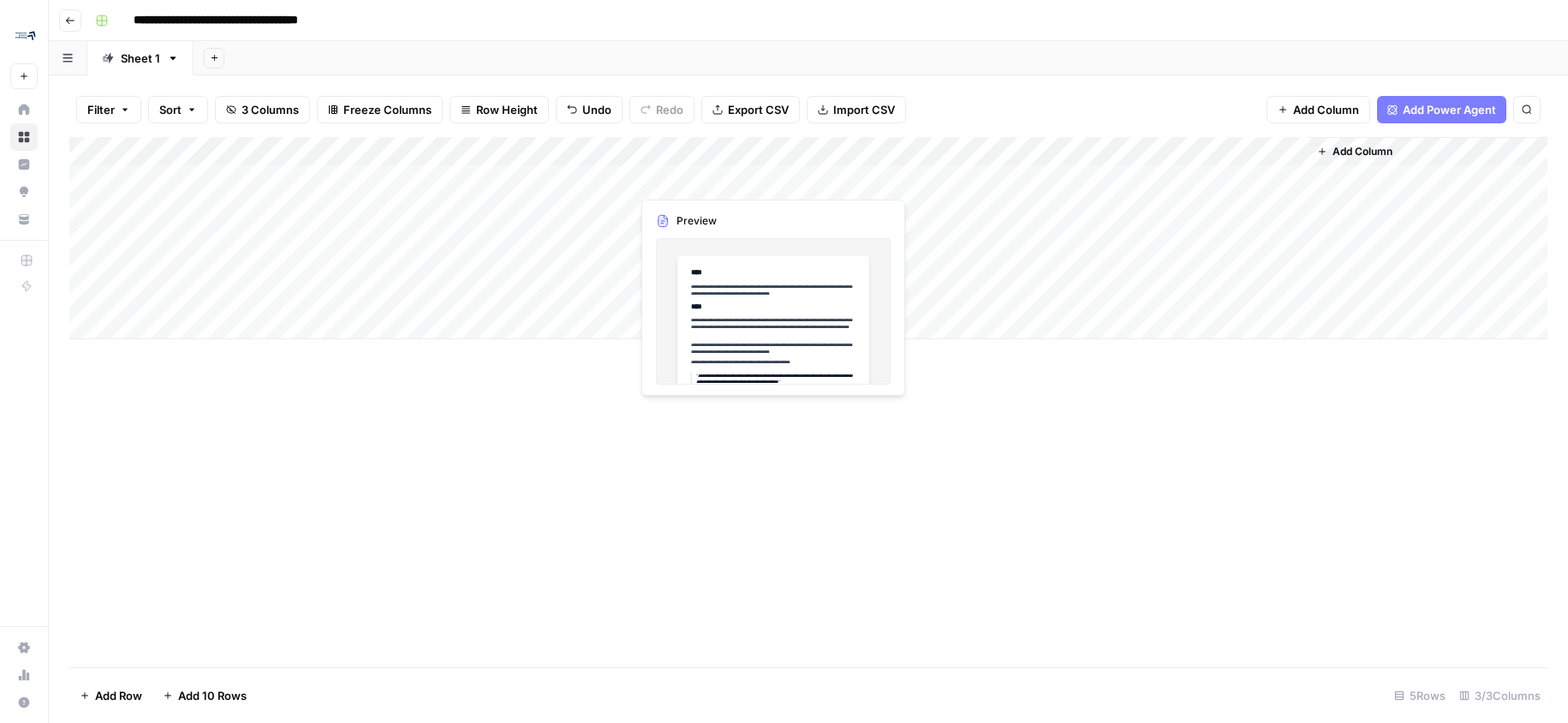
click at [805, 171] on div "Add Column" at bounding box center [807, 238] width 1478 height 202
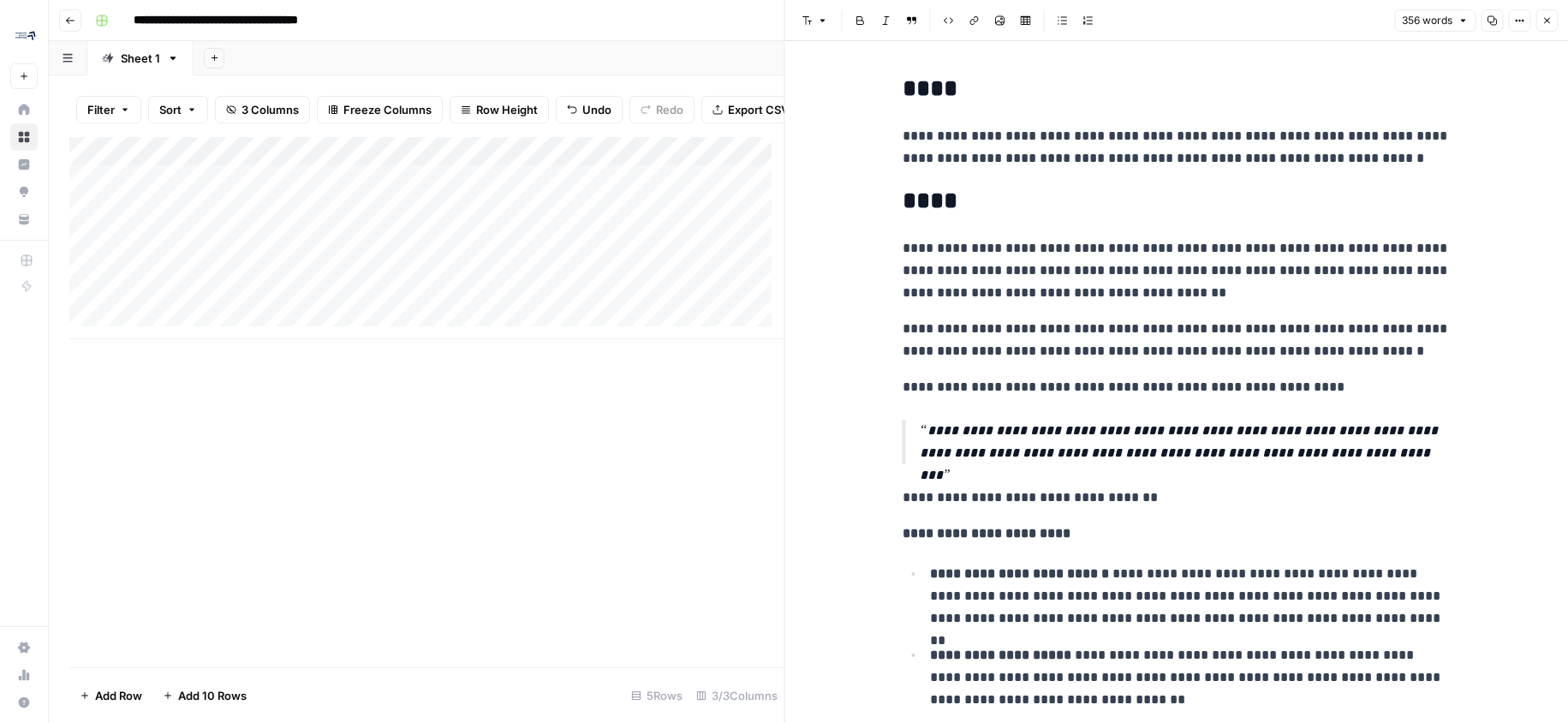
click at [681, 211] on div "Add Column" at bounding box center [426, 238] width 715 height 202
click at [694, 215] on div "Add Column" at bounding box center [426, 238] width 715 height 202
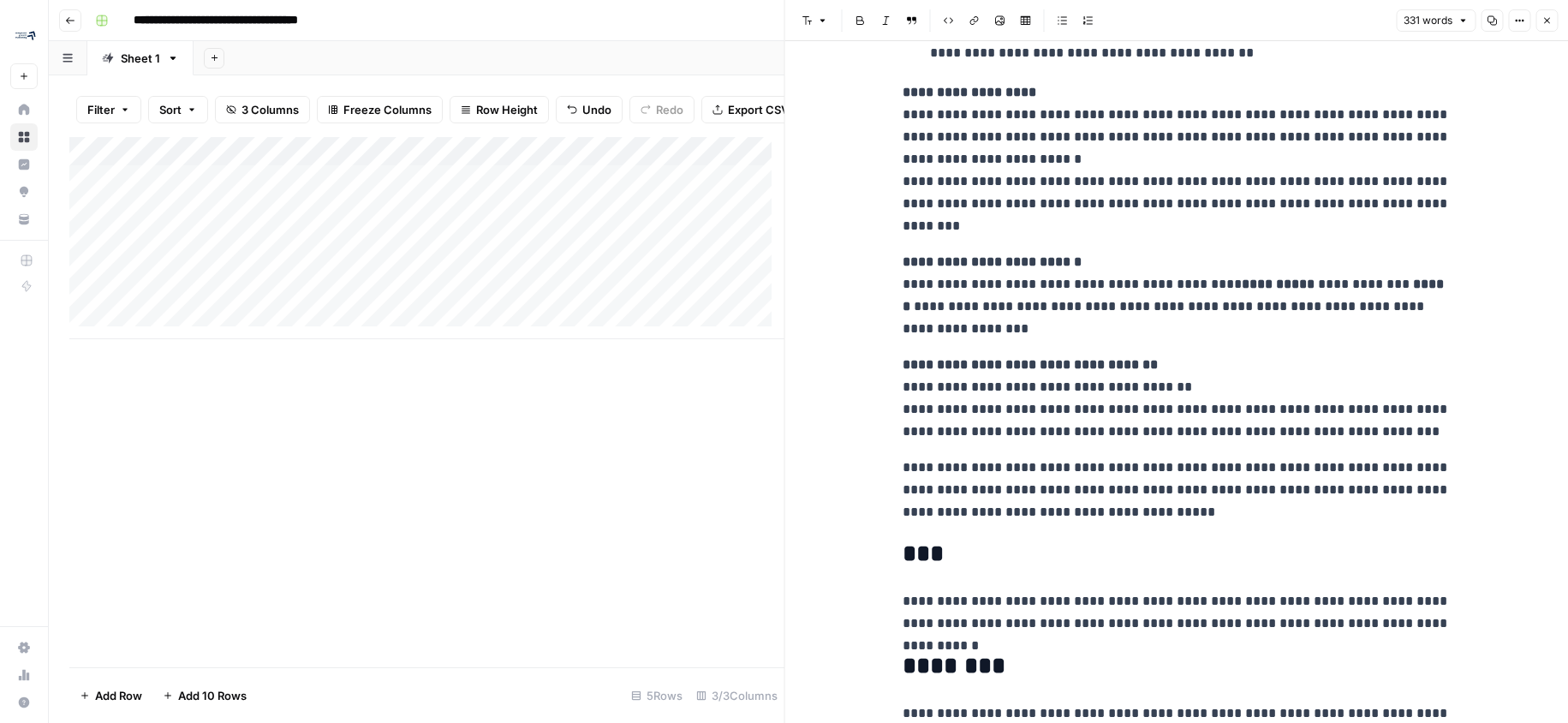
scroll to position [623, 0]
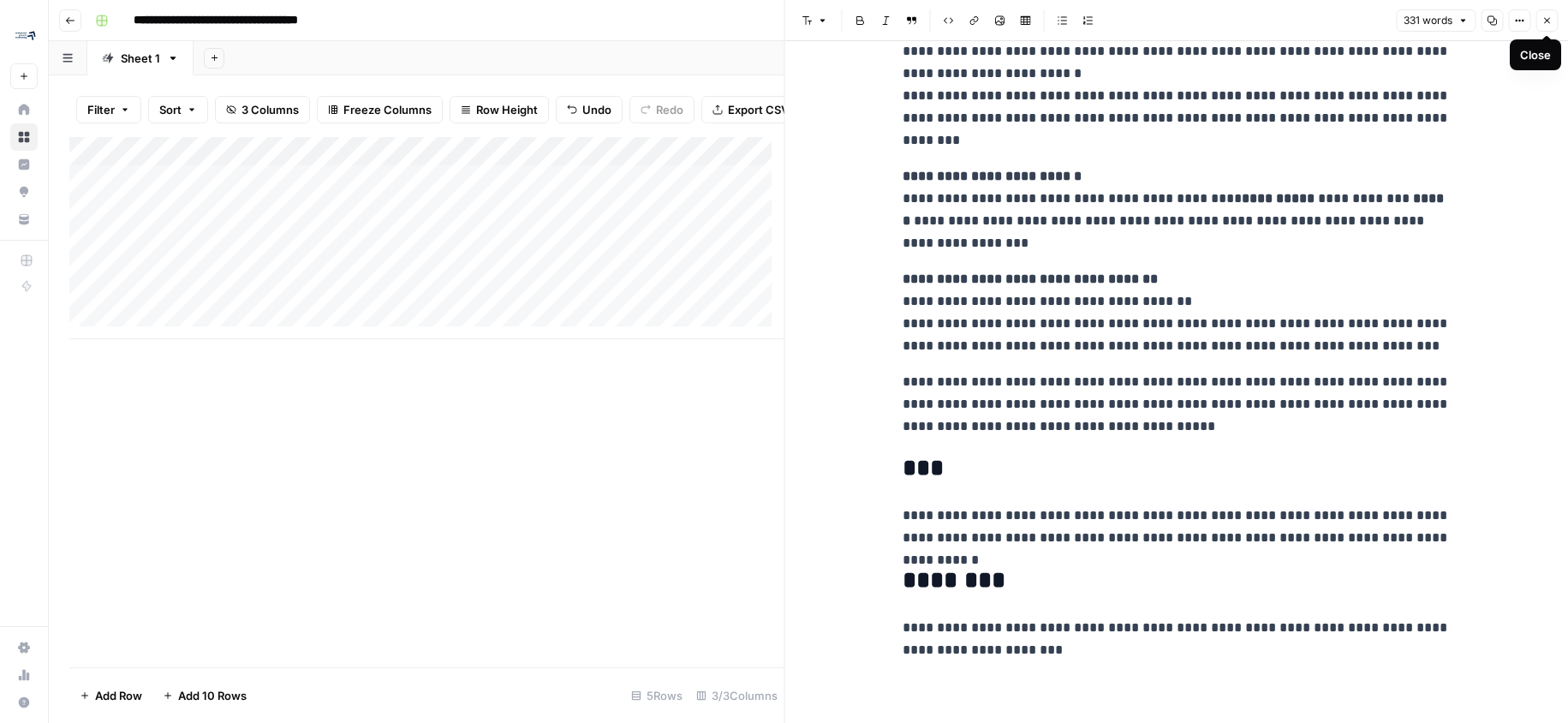
click at [1543, 21] on icon "button" at bounding box center [1547, 20] width 11 height 11
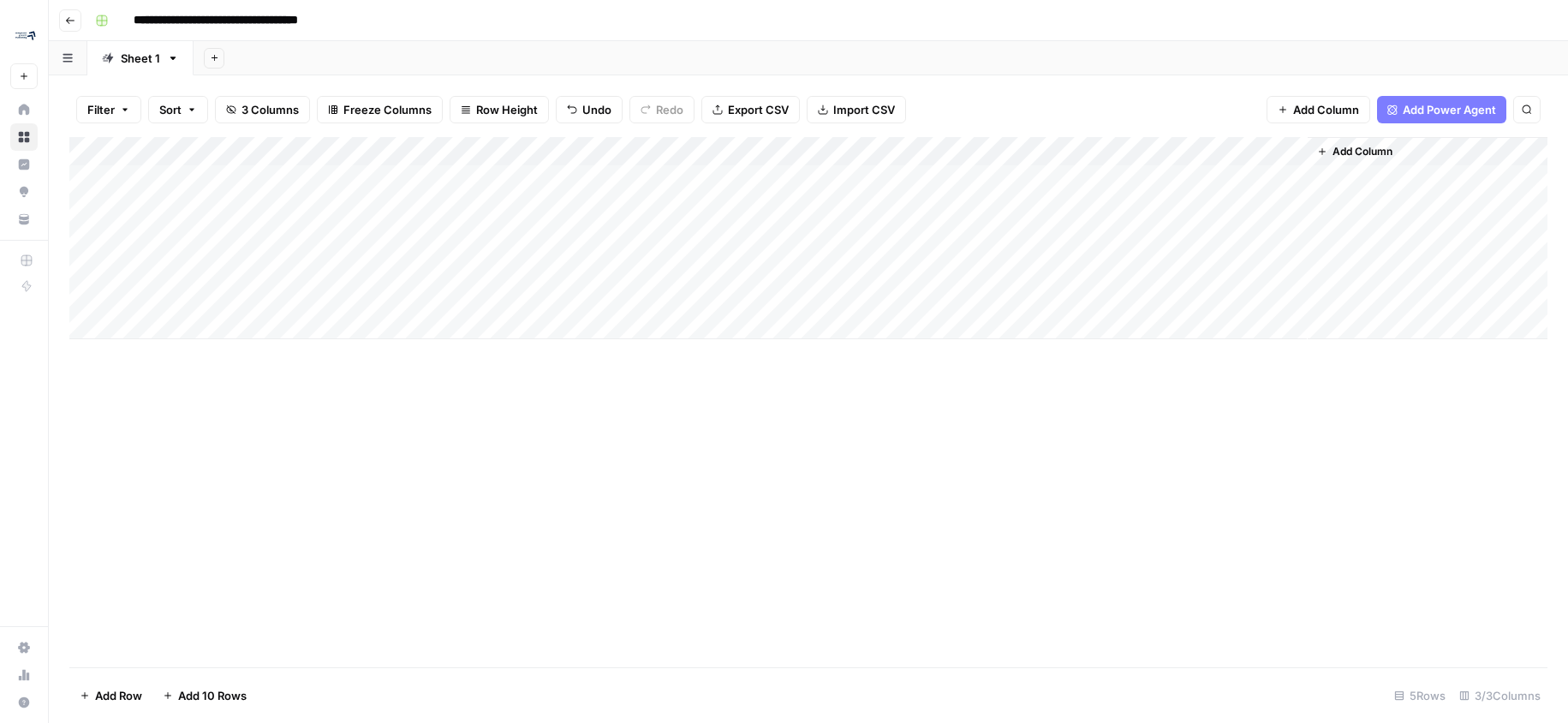
click at [596, 147] on div "Add Column" at bounding box center [807, 238] width 1478 height 202
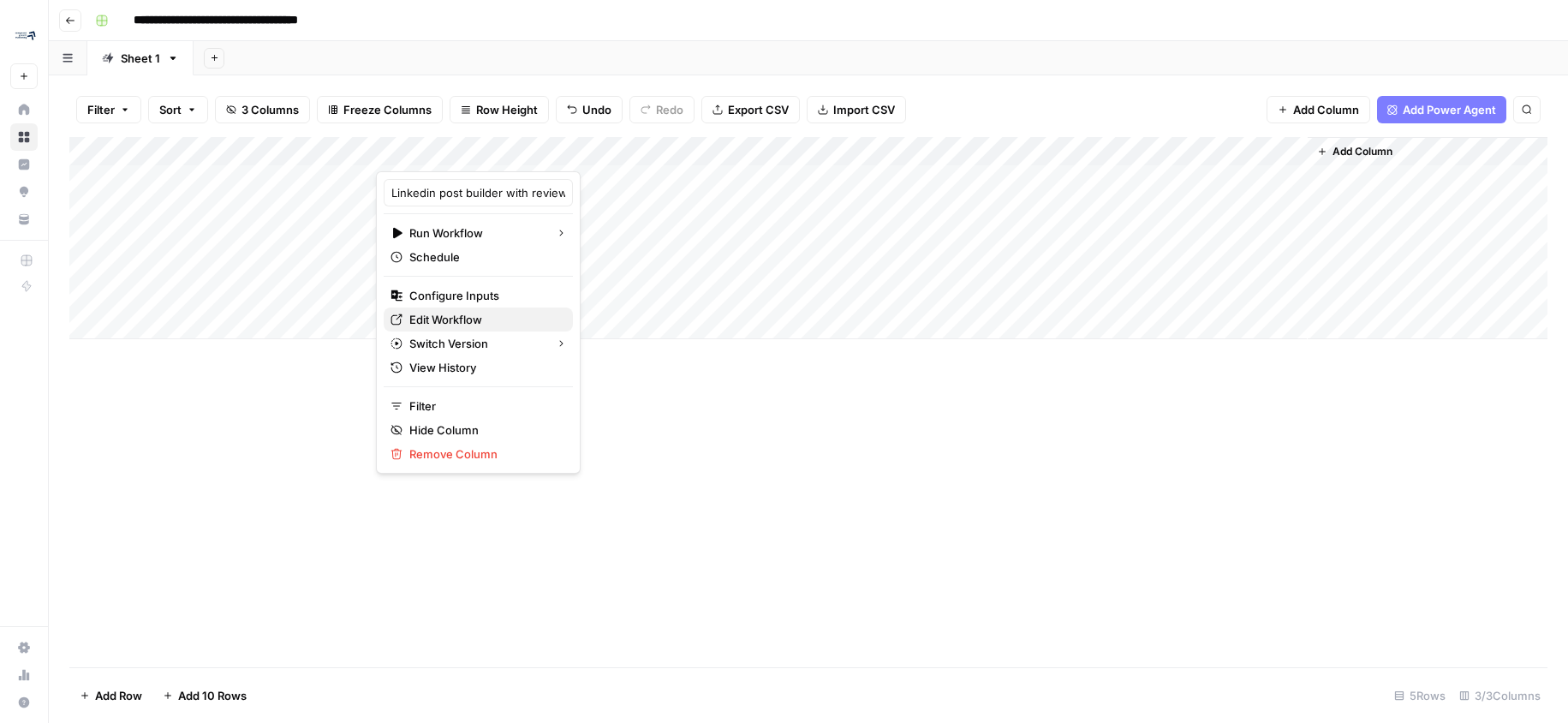
click at [463, 311] on span "Edit Workflow" at bounding box center [484, 320] width 150 height 18
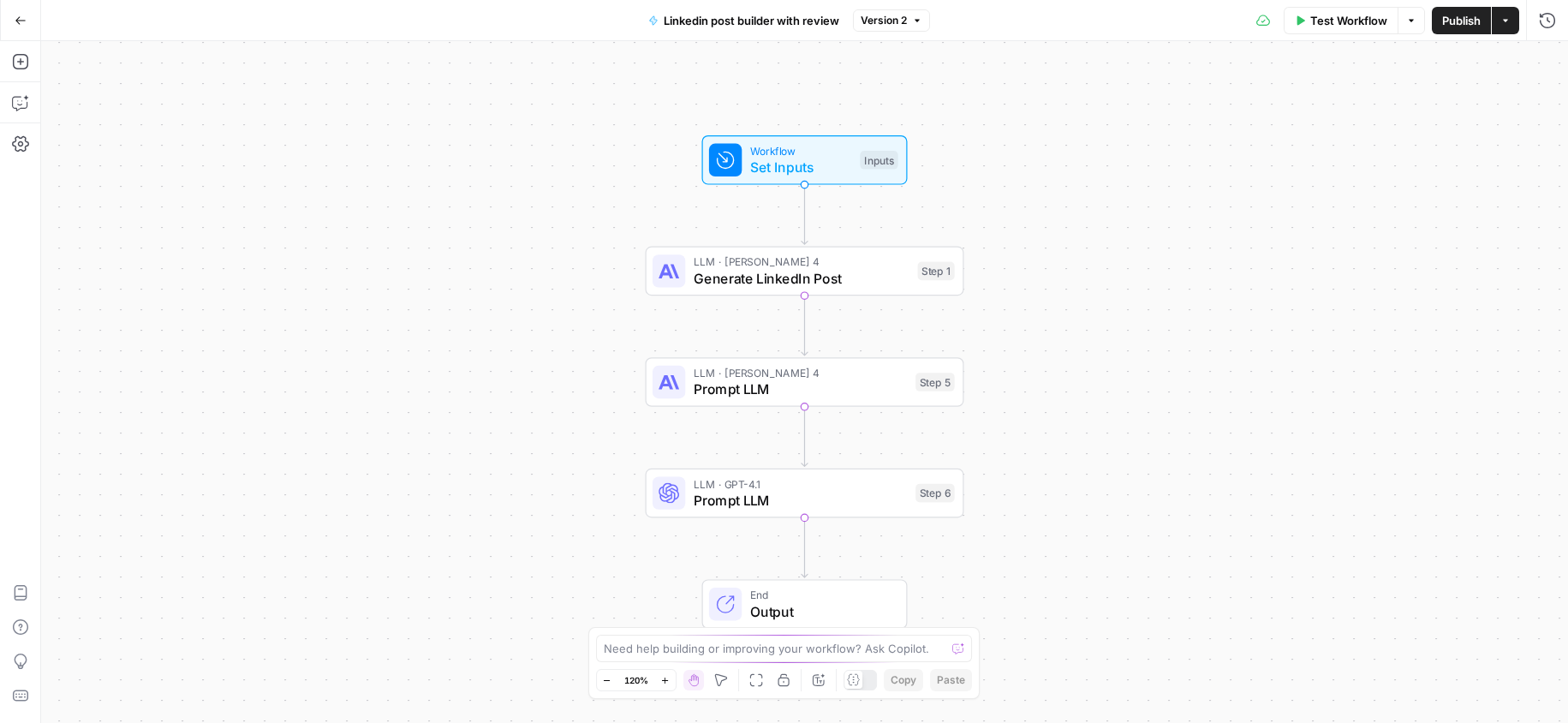
click at [778, 282] on span "Generate LinkedIn Post" at bounding box center [802, 278] width 216 height 20
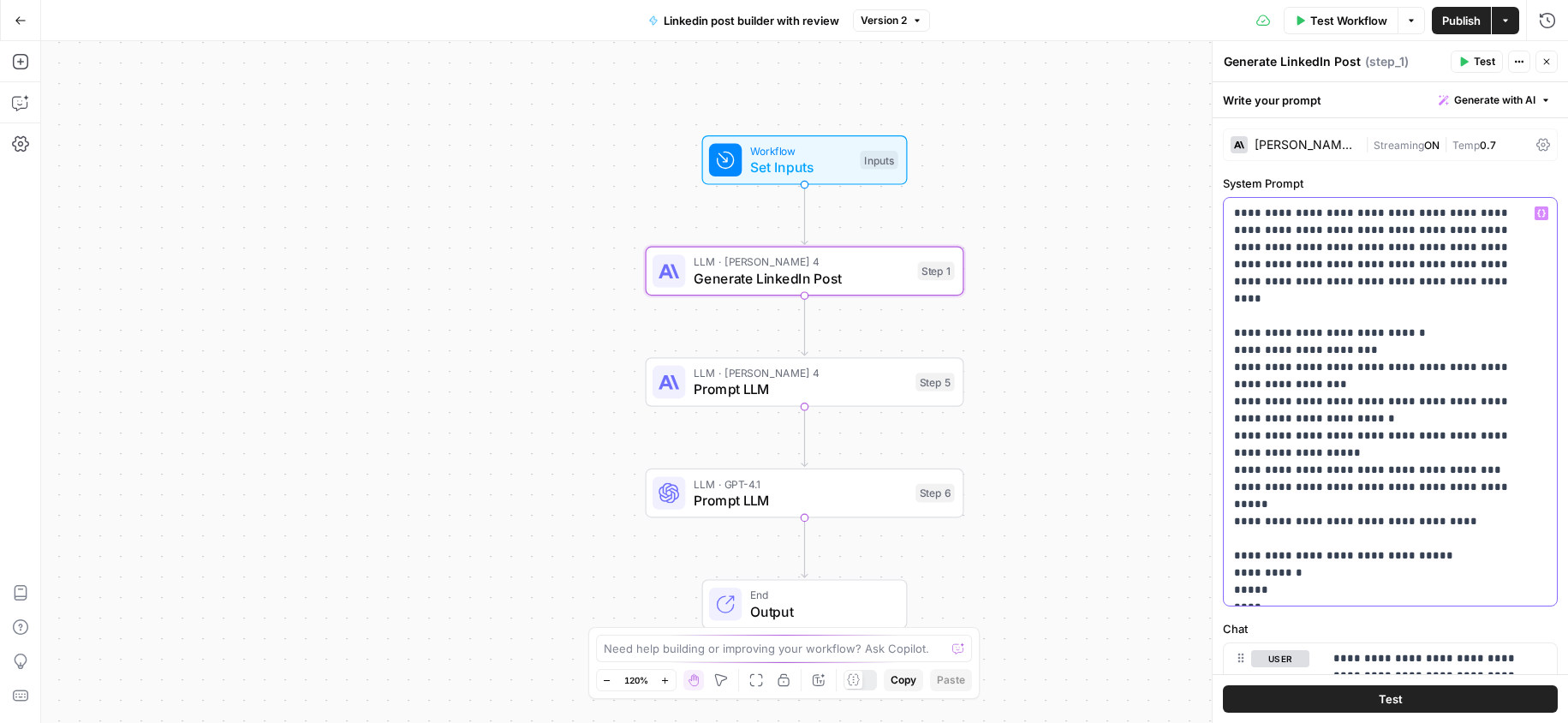
click at [1371, 268] on p "**********" at bounding box center [1384, 401] width 300 height 394
click at [1371, 272] on p "**********" at bounding box center [1384, 401] width 300 height 394
click at [1371, 275] on p "**********" at bounding box center [1384, 401] width 300 height 394
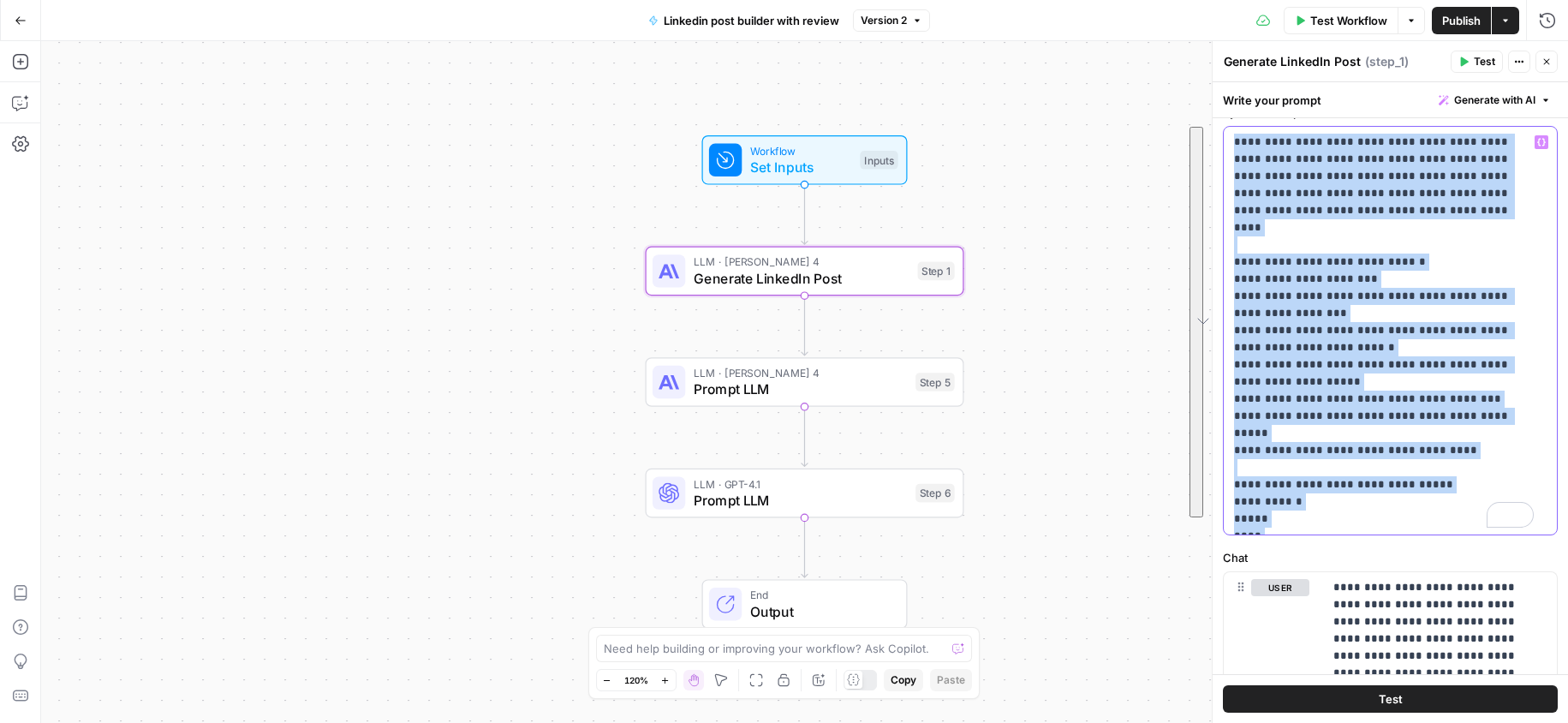
scroll to position [91, 0]
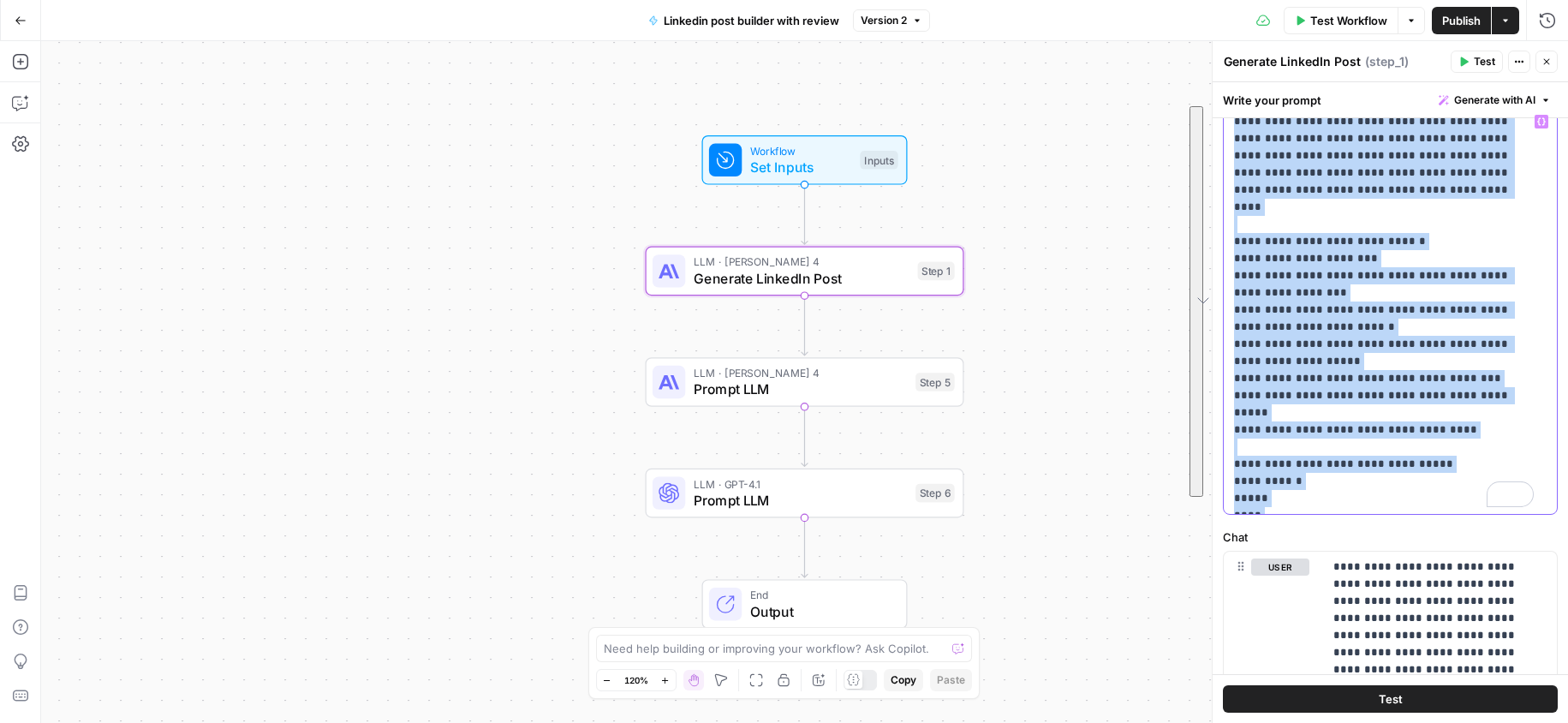
drag, startPoint x: 1234, startPoint y: 214, endPoint x: 1442, endPoint y: 707, distance: 535.1
click at [1442, 707] on div "**********" at bounding box center [1390, 403] width 355 height 641
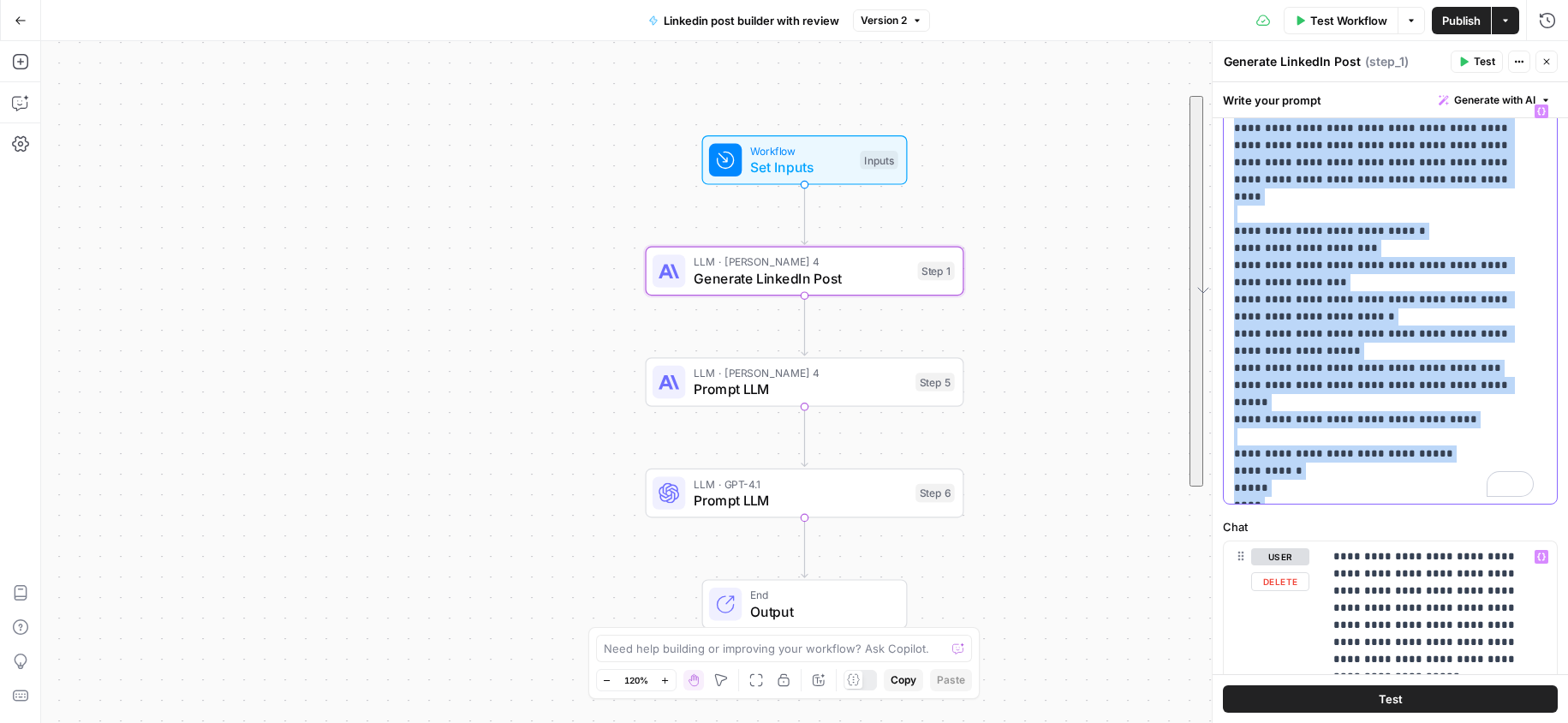
copy p "**********"
click at [1372, 482] on p "**********" at bounding box center [1384, 300] width 300 height 394
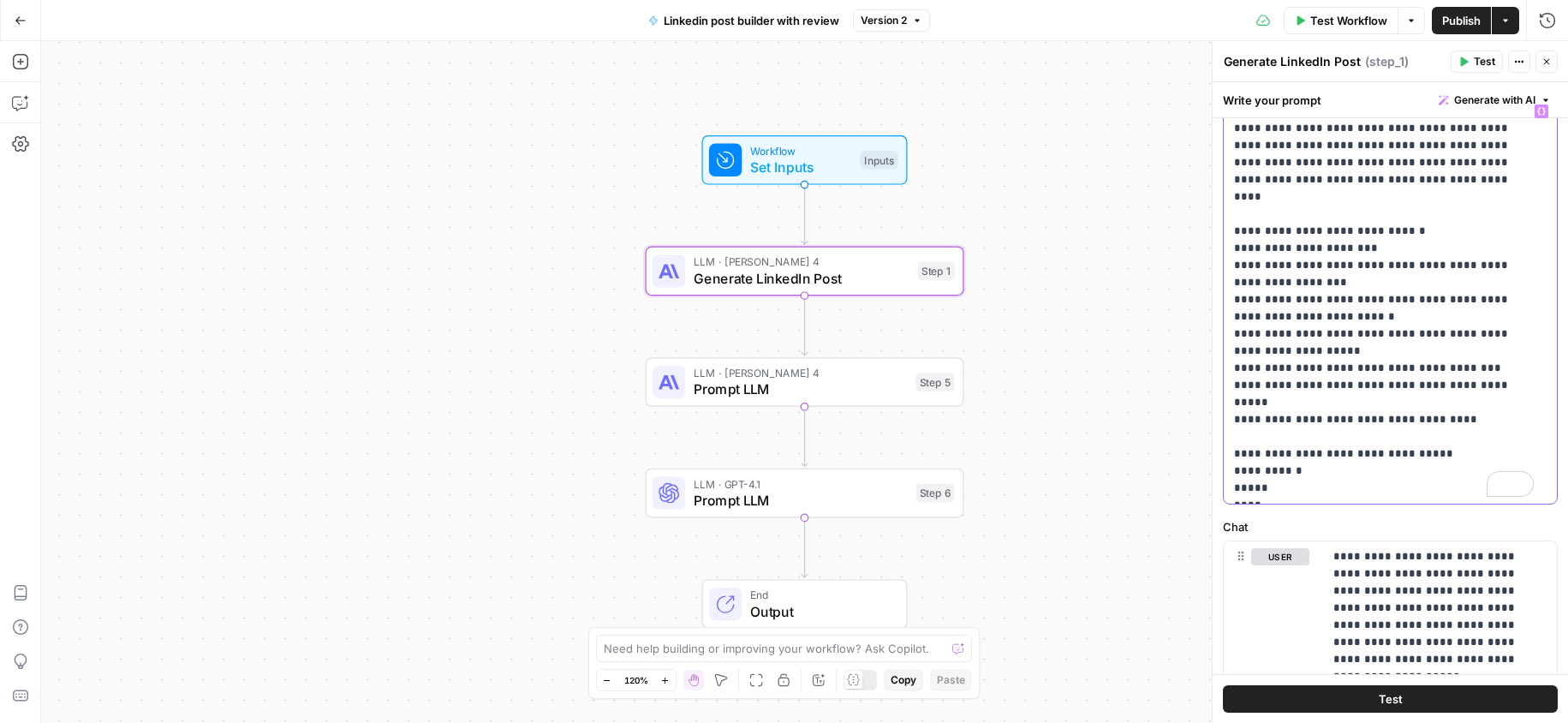
drag, startPoint x: 1297, startPoint y: 491, endPoint x: 1220, endPoint y: 491, distance: 77.0
click at [1220, 491] on div "**********" at bounding box center [1390, 381] width 356 height 682
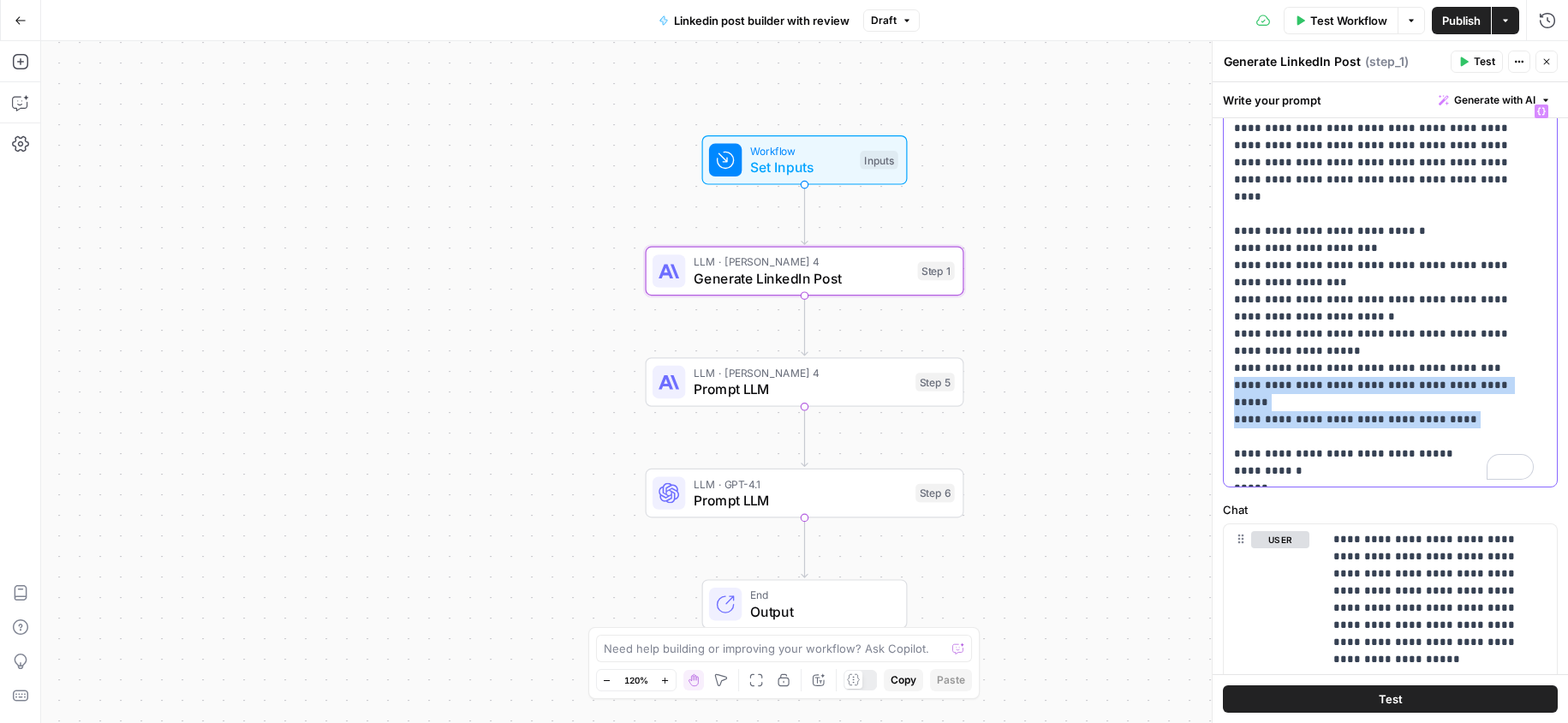
drag, startPoint x: 1458, startPoint y: 396, endPoint x: 1228, endPoint y: 360, distance: 232.8
click at [1228, 360] on div "**********" at bounding box center [1390, 291] width 333 height 390
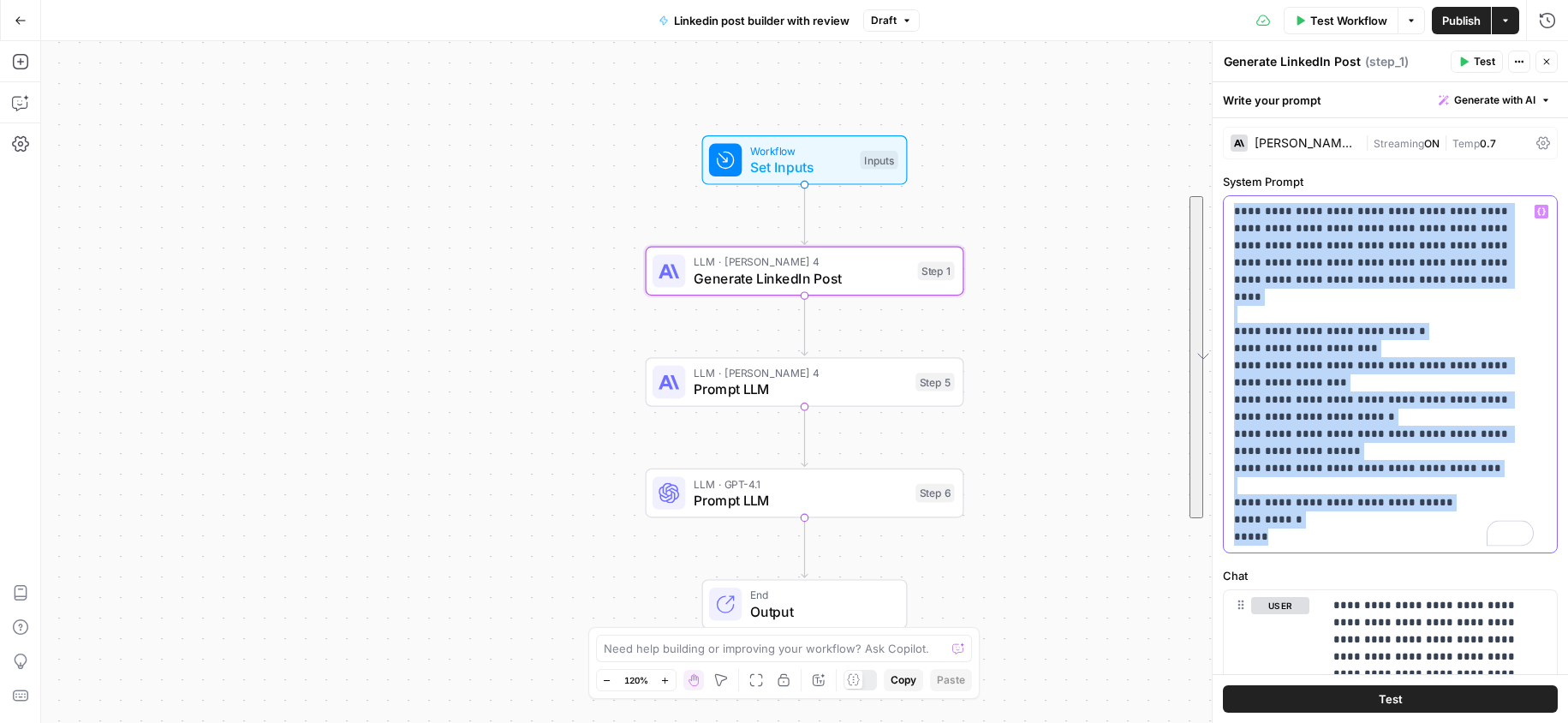
scroll to position [0, 0]
drag, startPoint x: 1297, startPoint y: 424, endPoint x: 1226, endPoint y: 135, distance: 297.6
click at [0, 0] on form "**********" at bounding box center [0, 0] width 0 height 0
copy p "**********"
click at [1473, 90] on button "Generate with AI" at bounding box center [1494, 100] width 125 height 22
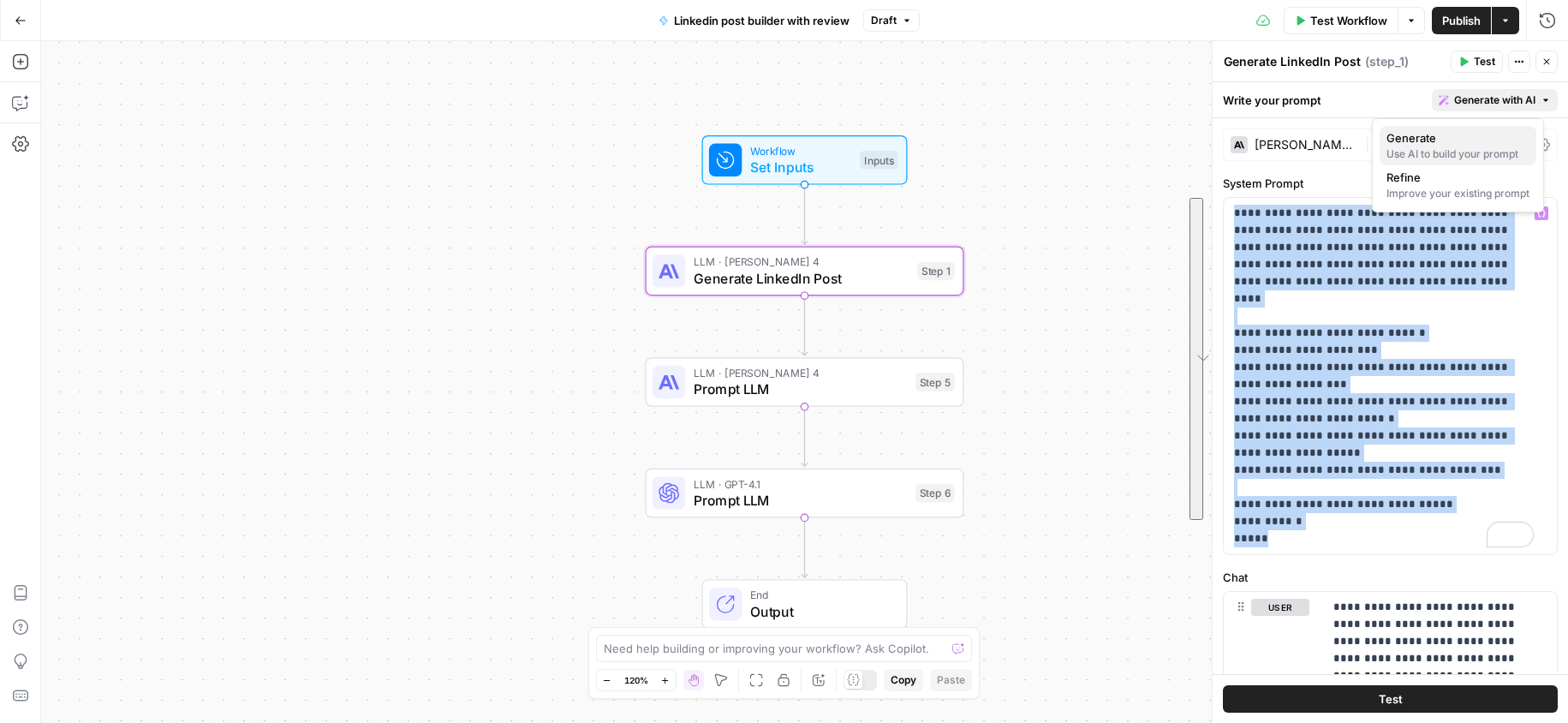
click at [1452, 140] on span "Generate" at bounding box center [1454, 138] width 136 height 18
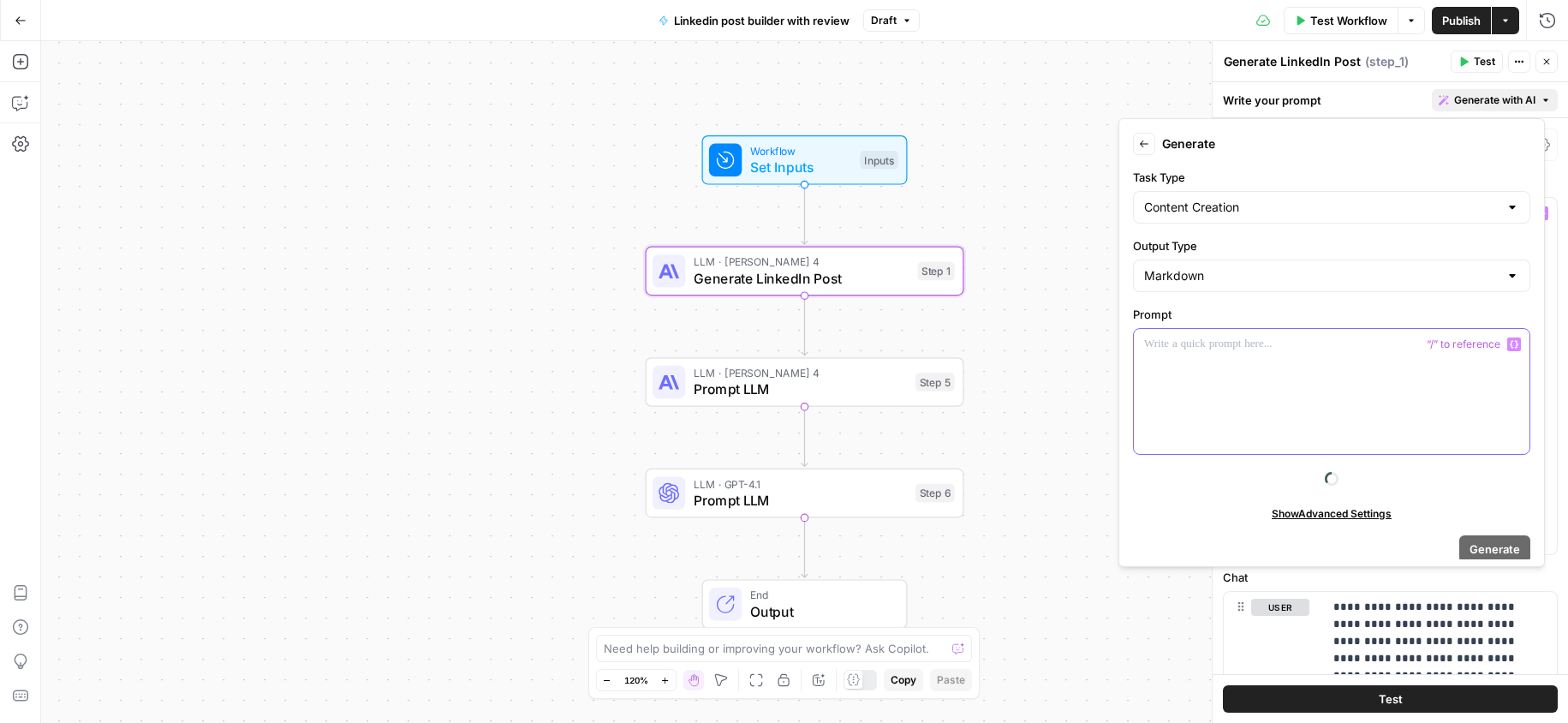
click at [1213, 393] on div at bounding box center [1332, 391] width 396 height 126
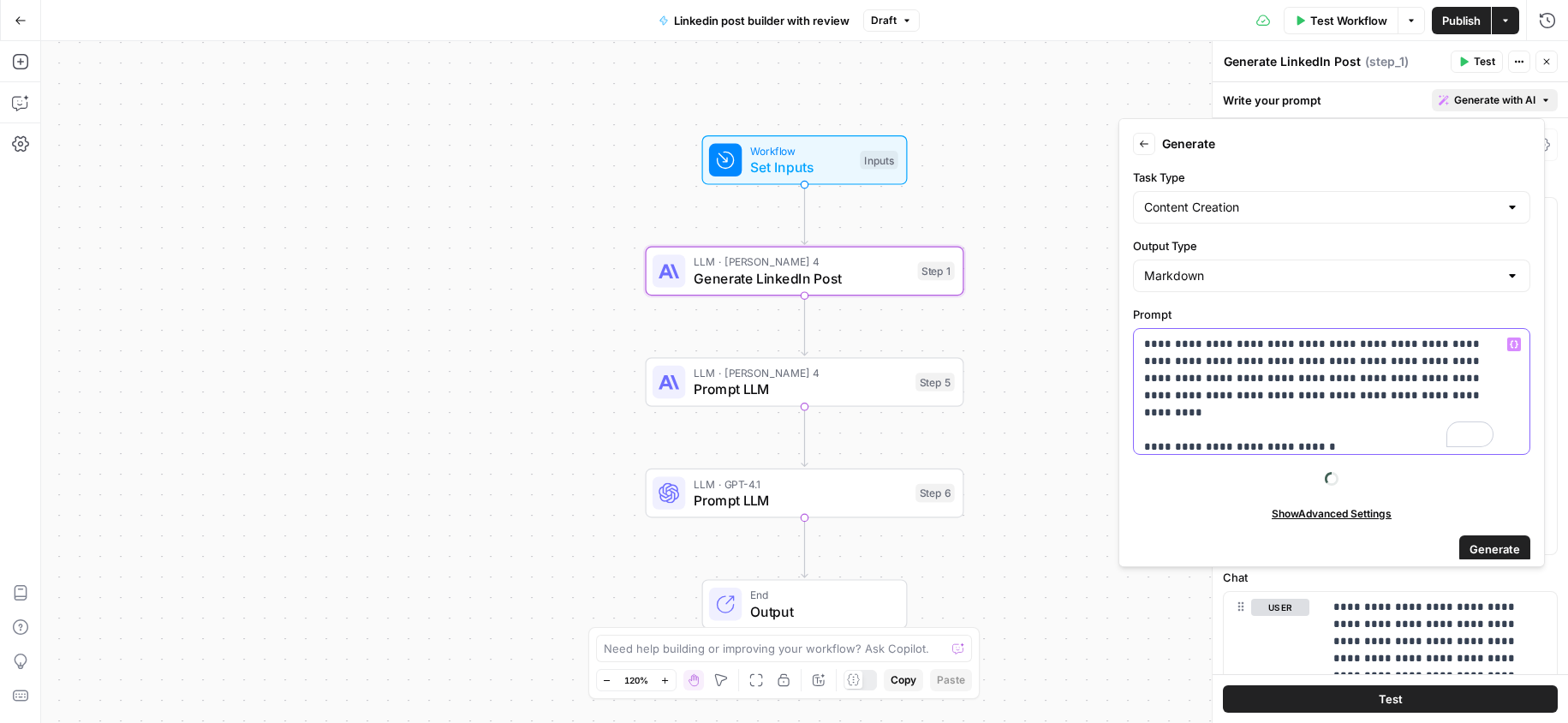
click at [1216, 362] on p "**********" at bounding box center [1318, 473] width 349 height 274
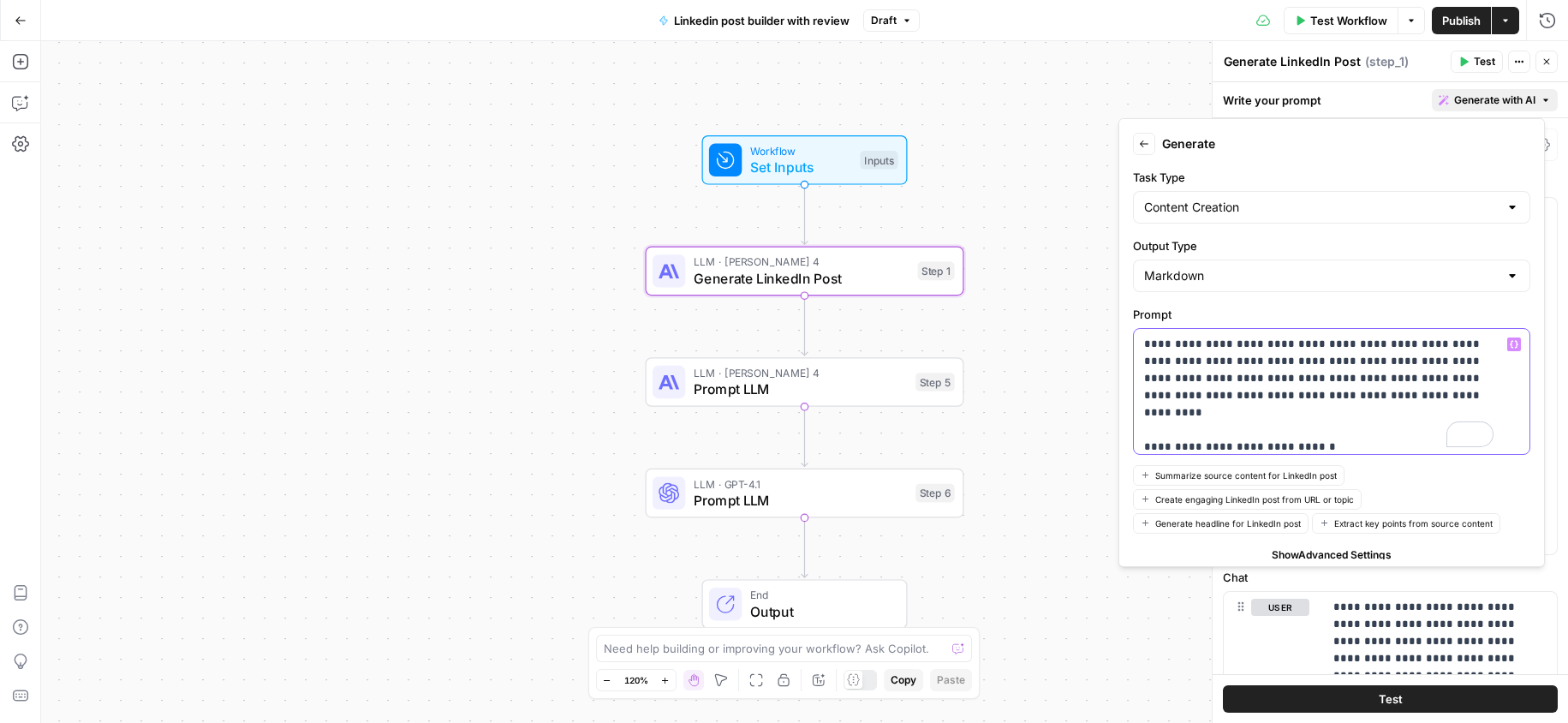
click at [1360, 400] on p "**********" at bounding box center [1318, 473] width 349 height 274
click at [1272, 408] on p "**********" at bounding box center [1318, 473] width 349 height 274
click at [1197, 426] on p "**********" at bounding box center [1318, 489] width 349 height 308
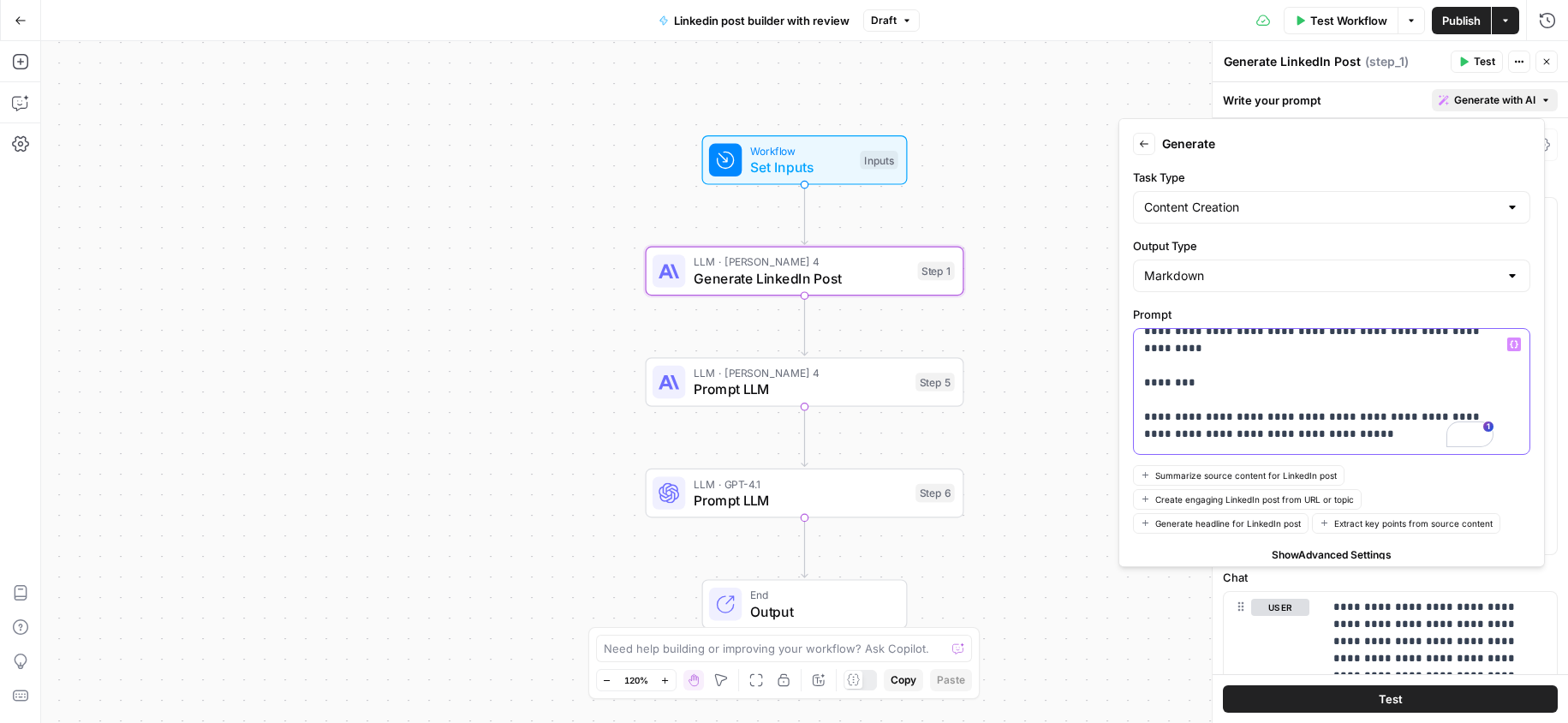
click at [1167, 372] on p "**********" at bounding box center [1318, 674] width 349 height 806
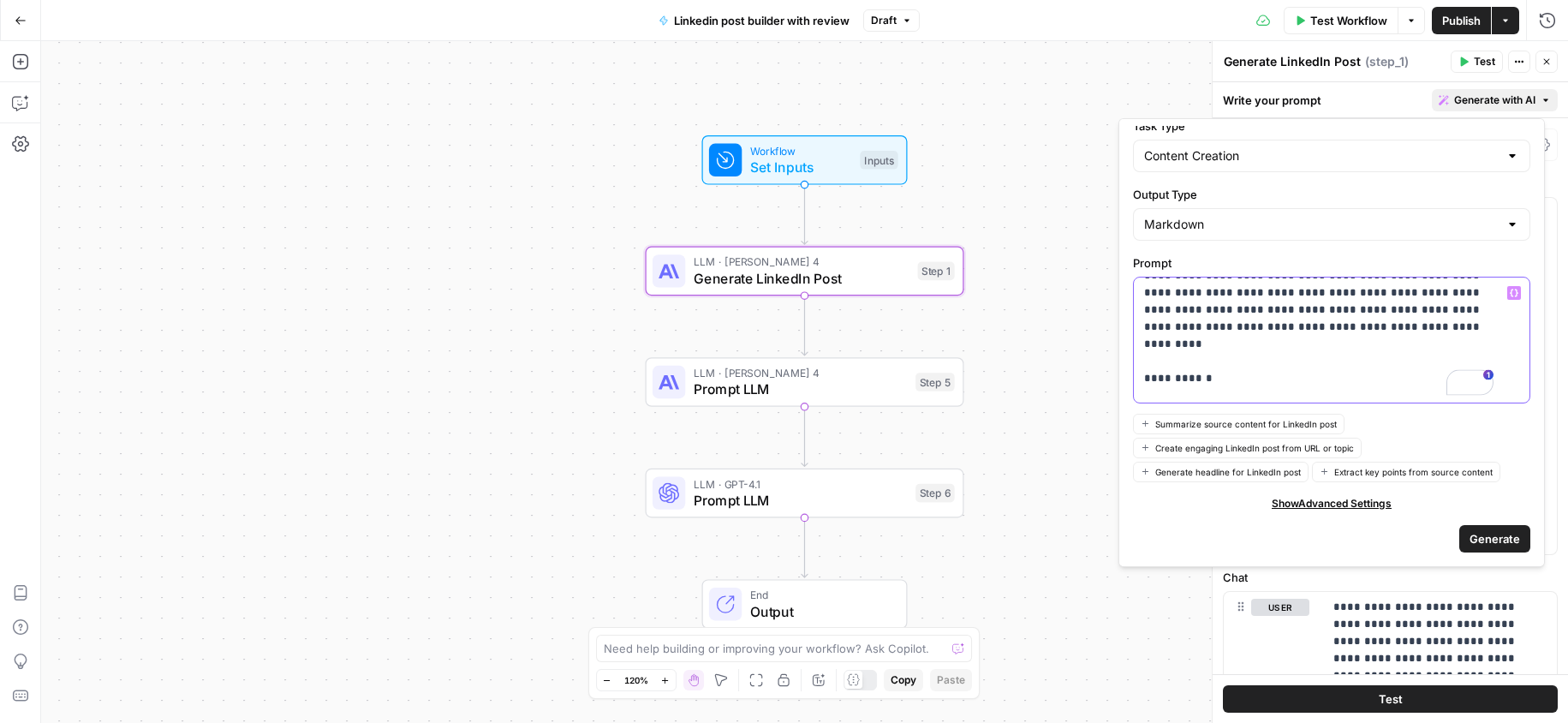
scroll to position [148, 0]
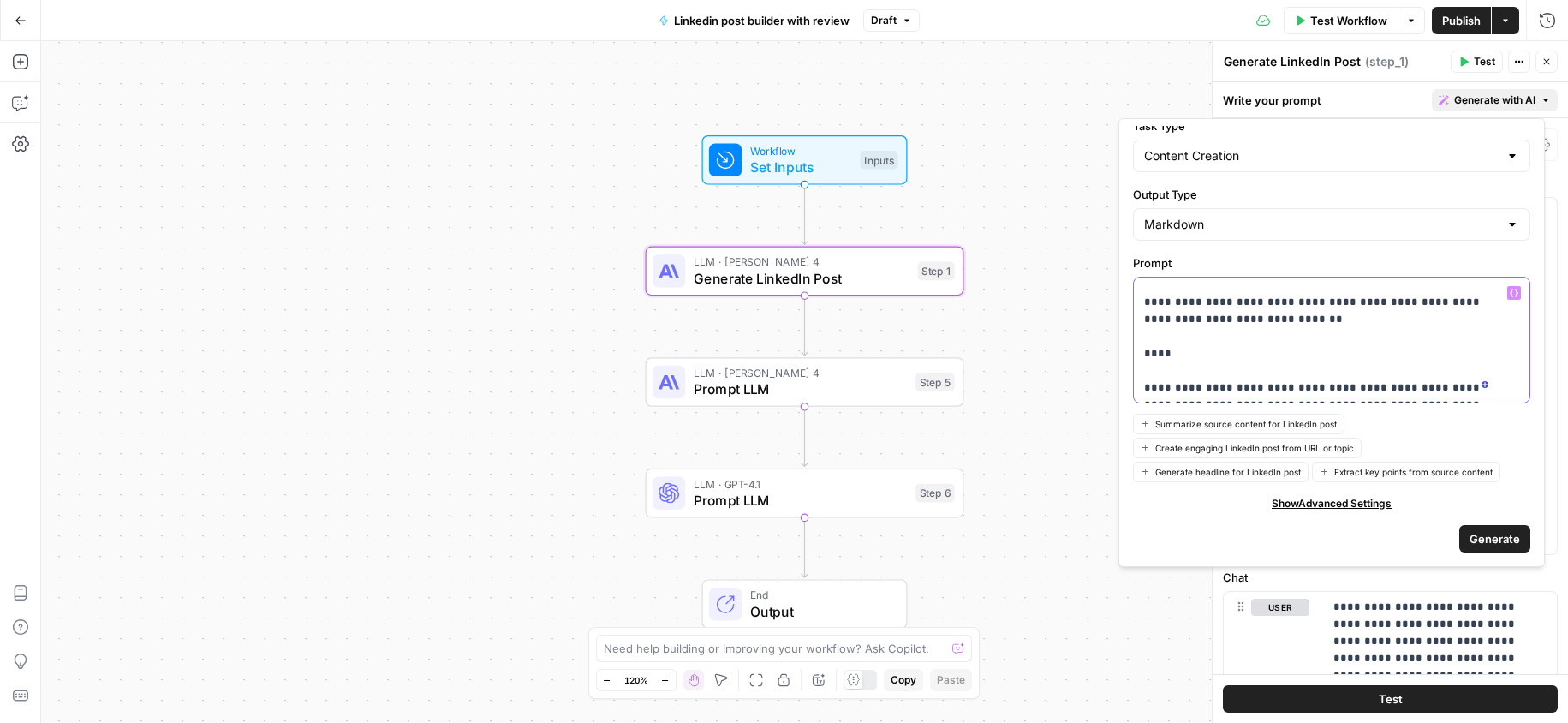
click at [1149, 337] on p "**********" at bounding box center [1318, 430] width 349 height 822
click at [1144, 338] on p "**********" at bounding box center [1318, 430] width 349 height 822
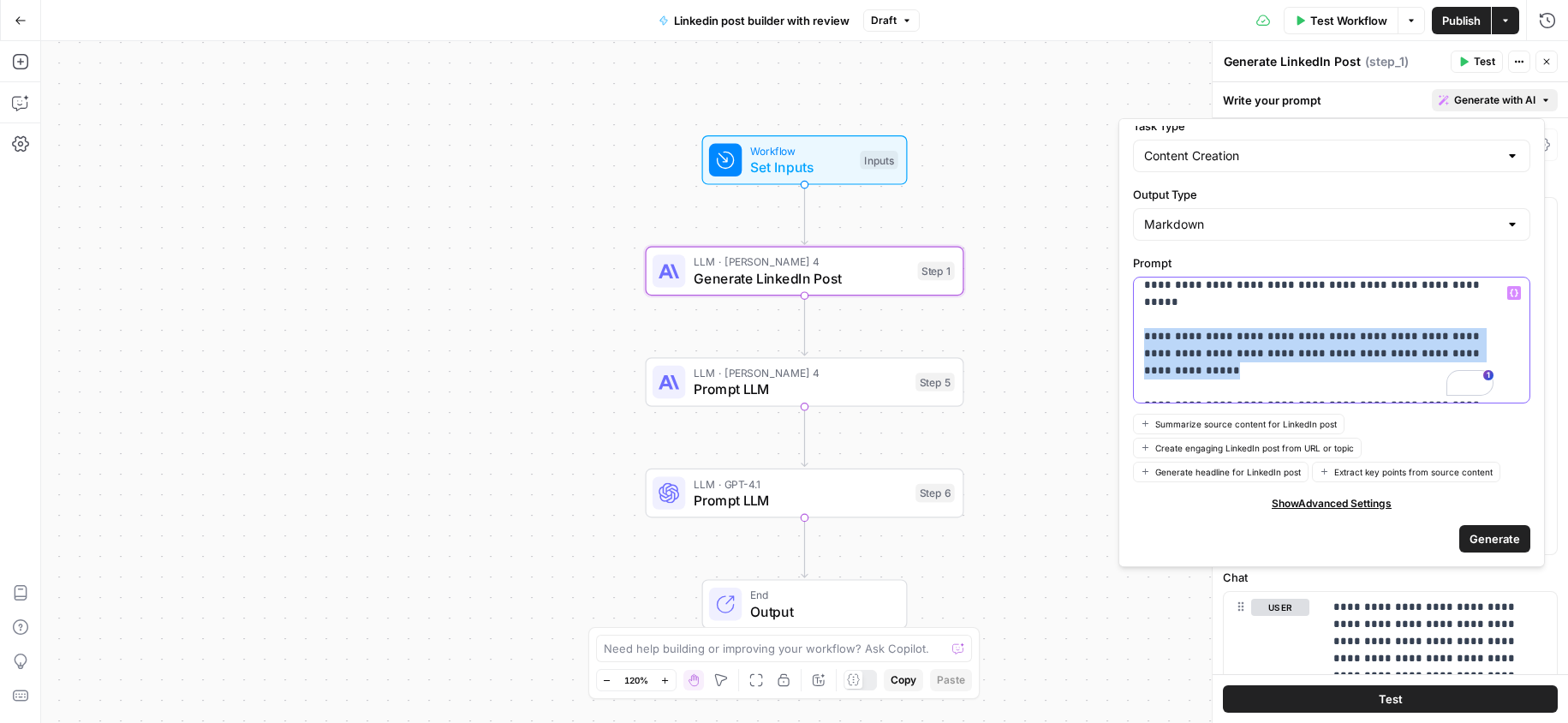
drag, startPoint x: 1451, startPoint y: 318, endPoint x: 1133, endPoint y: 306, distance: 318.2
click at [1134, 306] on div "**********" at bounding box center [1326, 340] width 383 height 126
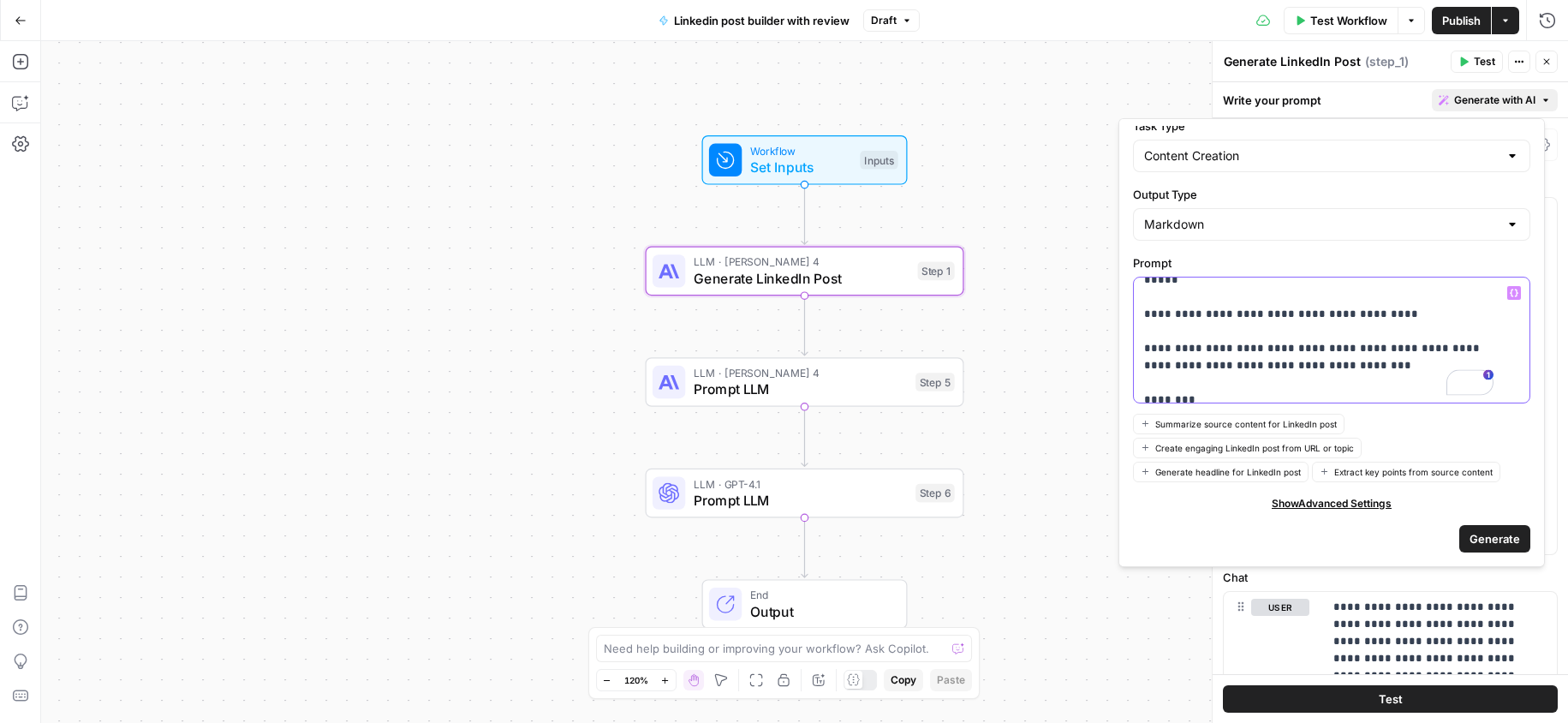
drag, startPoint x: 1155, startPoint y: 352, endPoint x: 1154, endPoint y: 363, distance: 11.0
click at [1155, 352] on p "**********" at bounding box center [1318, 280] width 349 height 806
click at [1153, 367] on p "**********" at bounding box center [1318, 280] width 349 height 806
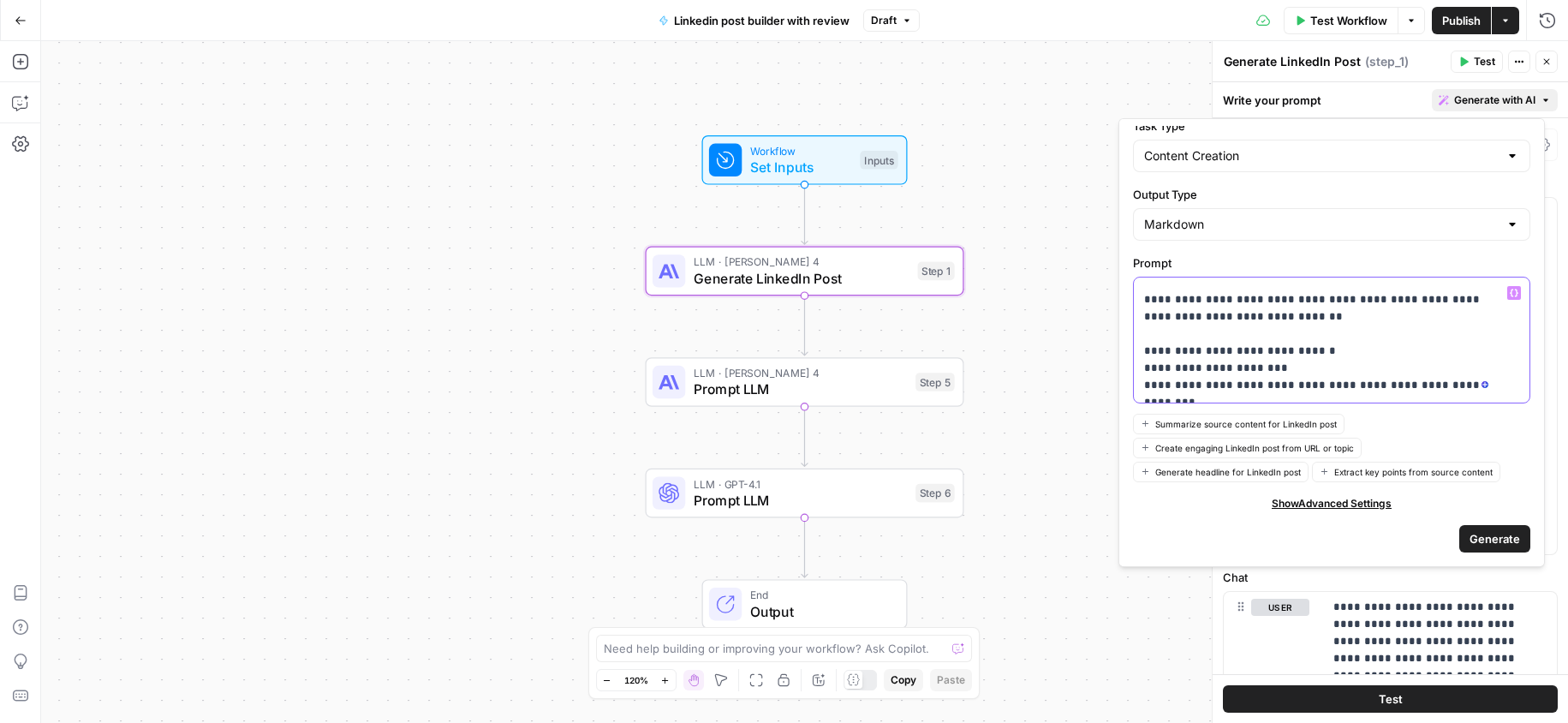
click at [1150, 318] on p "**********" at bounding box center [1318, 94] width 349 height 806
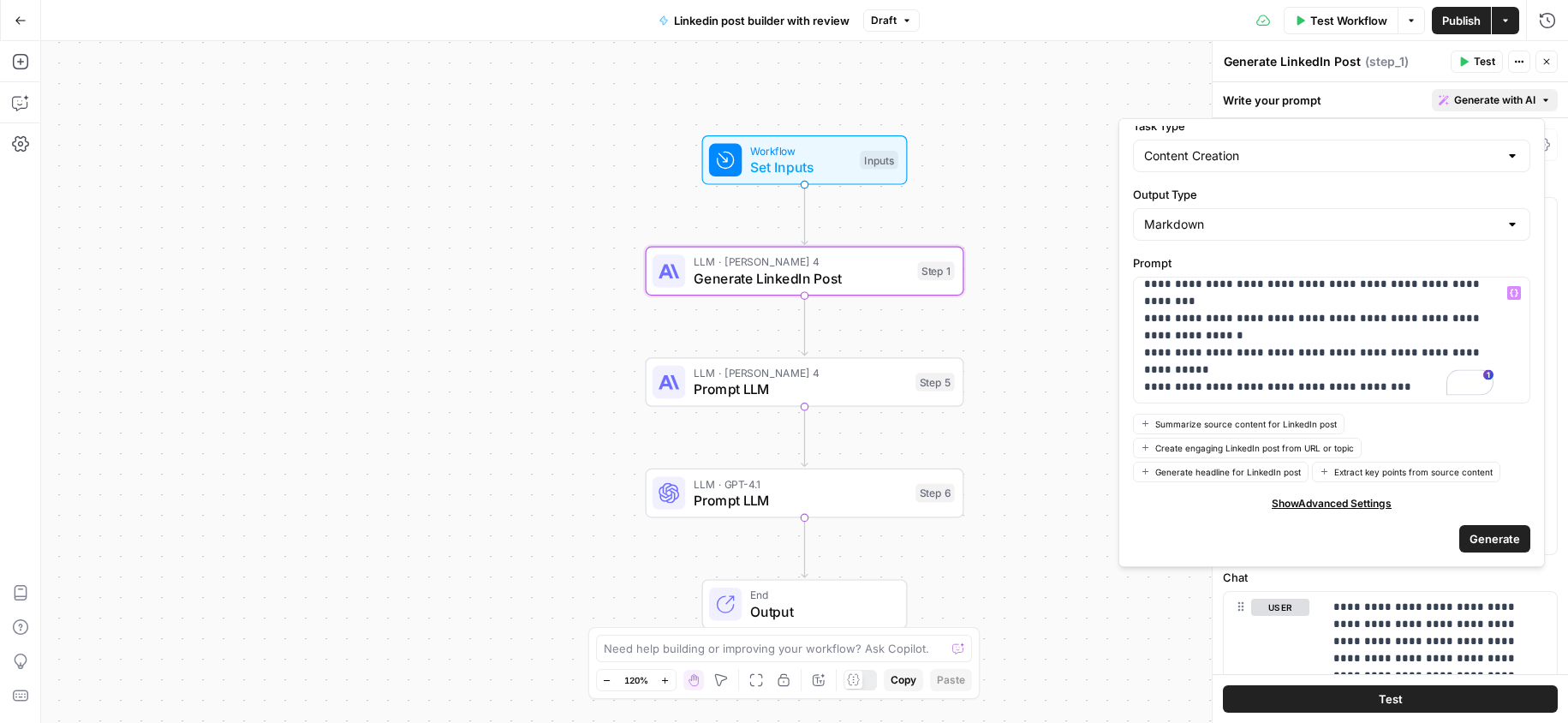
click at [1215, 402] on div "**********" at bounding box center [1332, 340] width 397 height 127
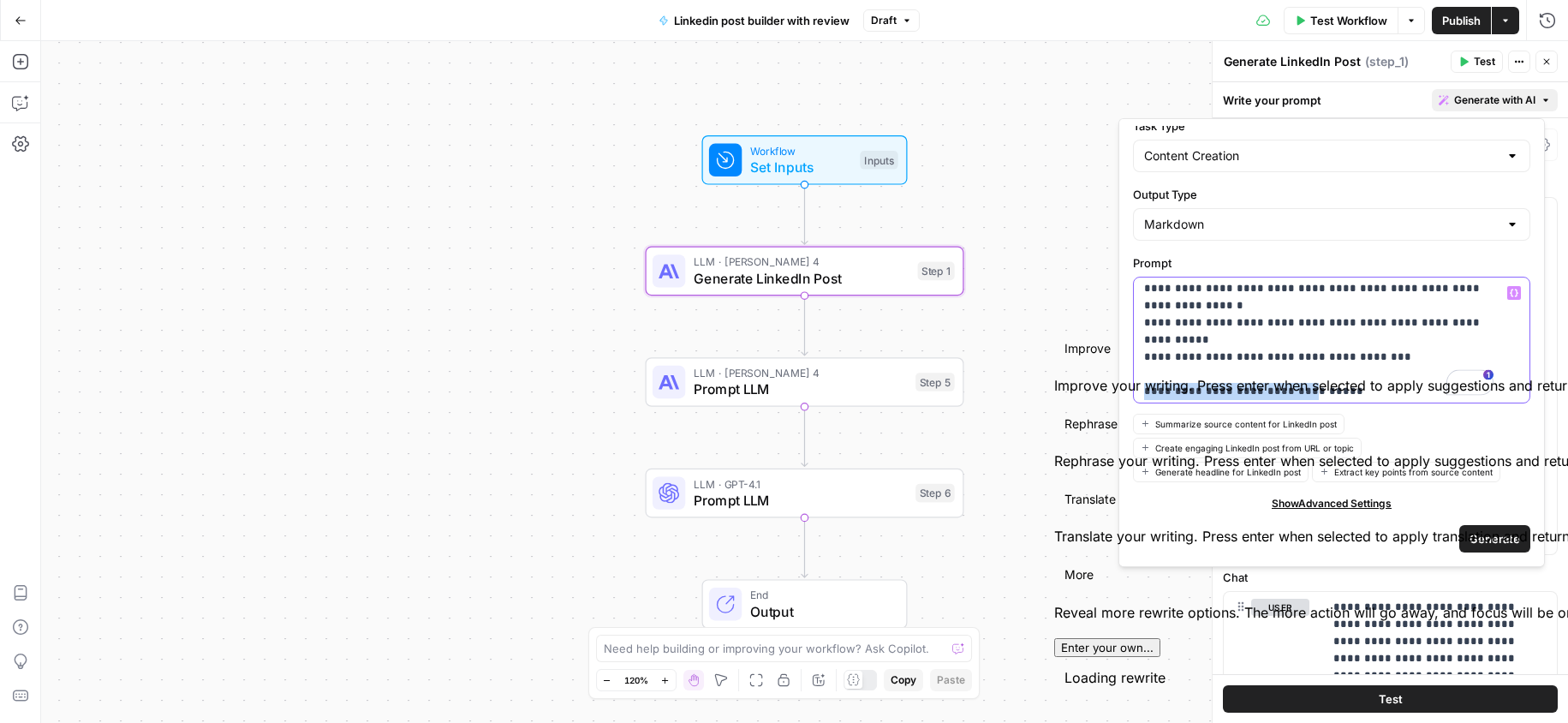
drag, startPoint x: 1288, startPoint y: 324, endPoint x: 1120, endPoint y: 330, distance: 168.1
click at [1129, 330] on div "**********" at bounding box center [1332, 342] width 426 height 449
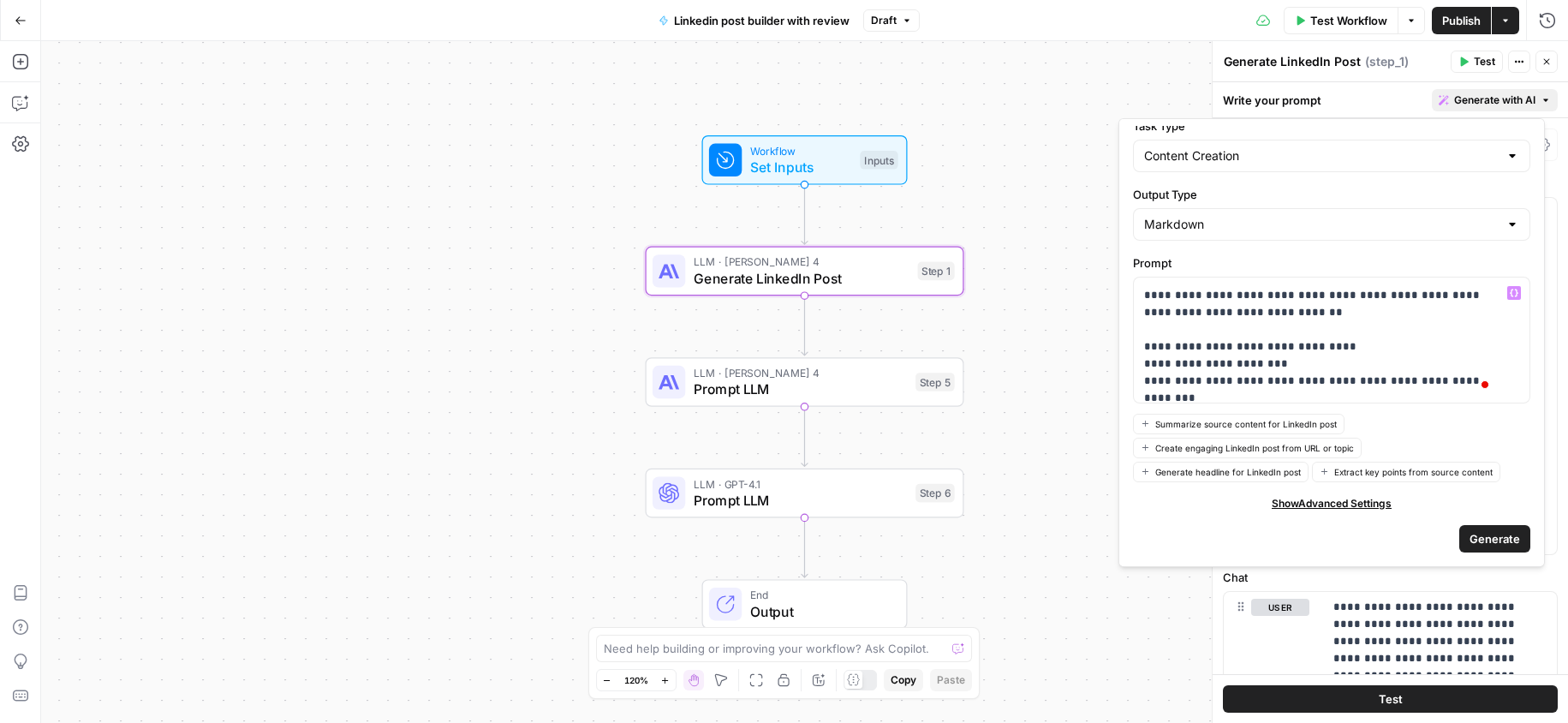
click at [1494, 543] on span "Generate" at bounding box center [1495, 539] width 51 height 18
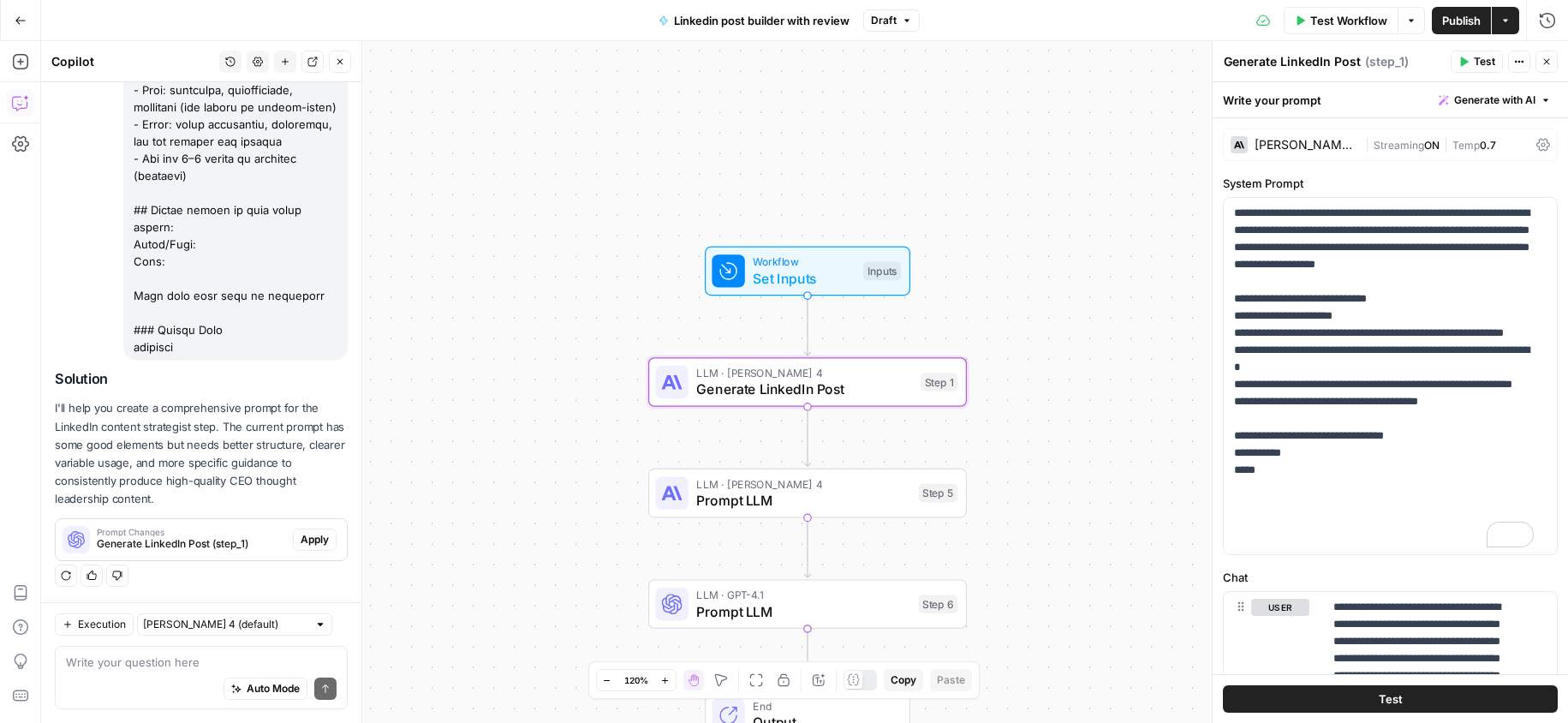
click at [301, 538] on span "Apply" at bounding box center [314, 540] width 28 height 16
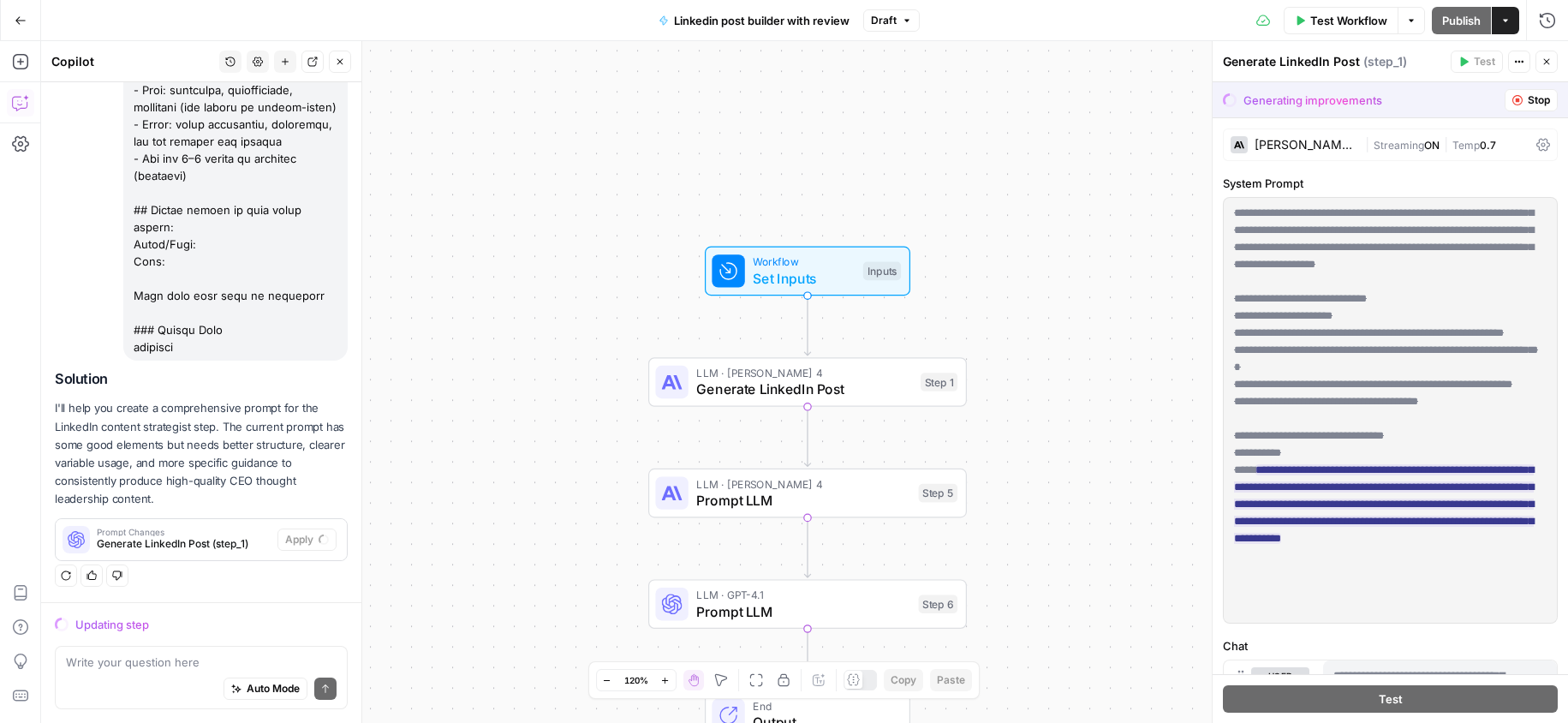
scroll to position [394, 0]
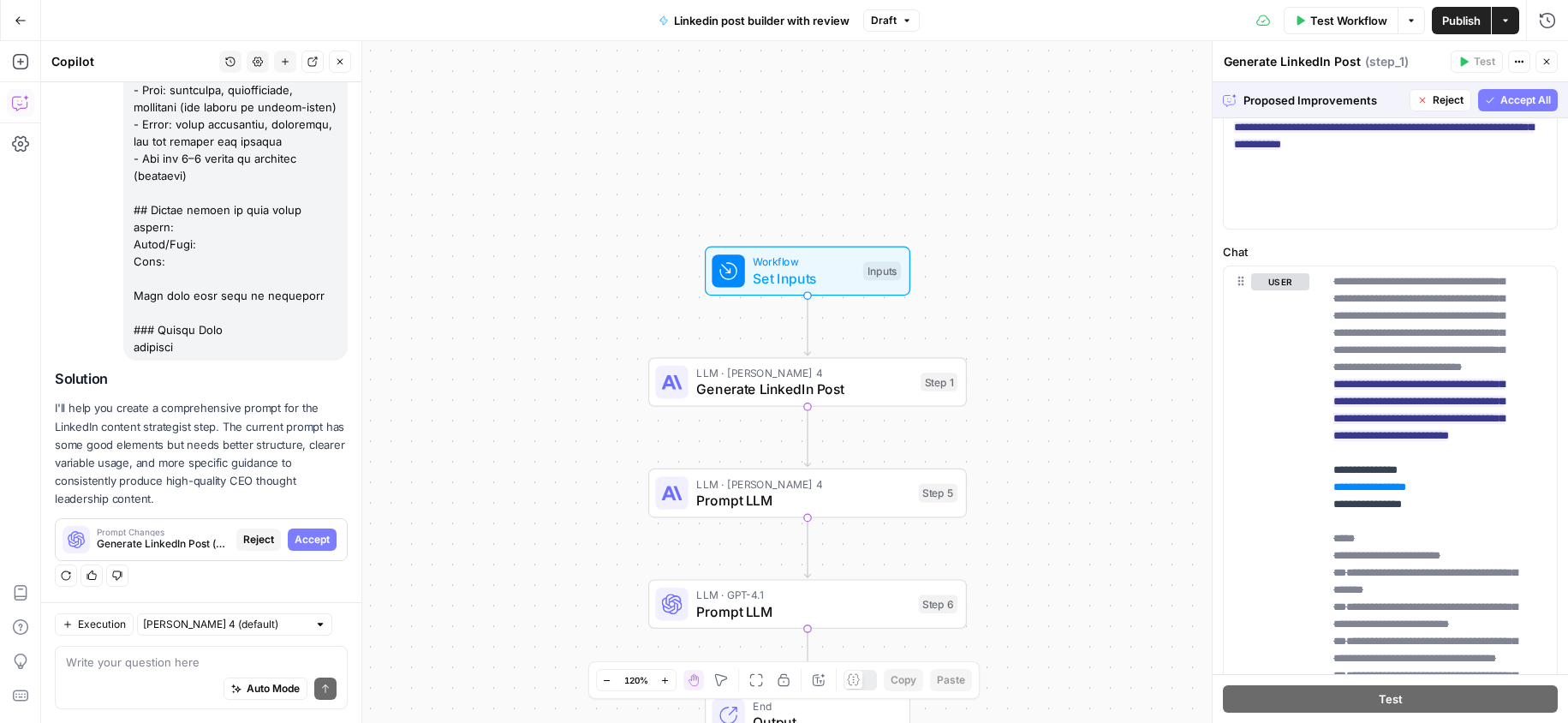
click at [1536, 96] on span "Accept All" at bounding box center [1525, 100] width 51 height 16
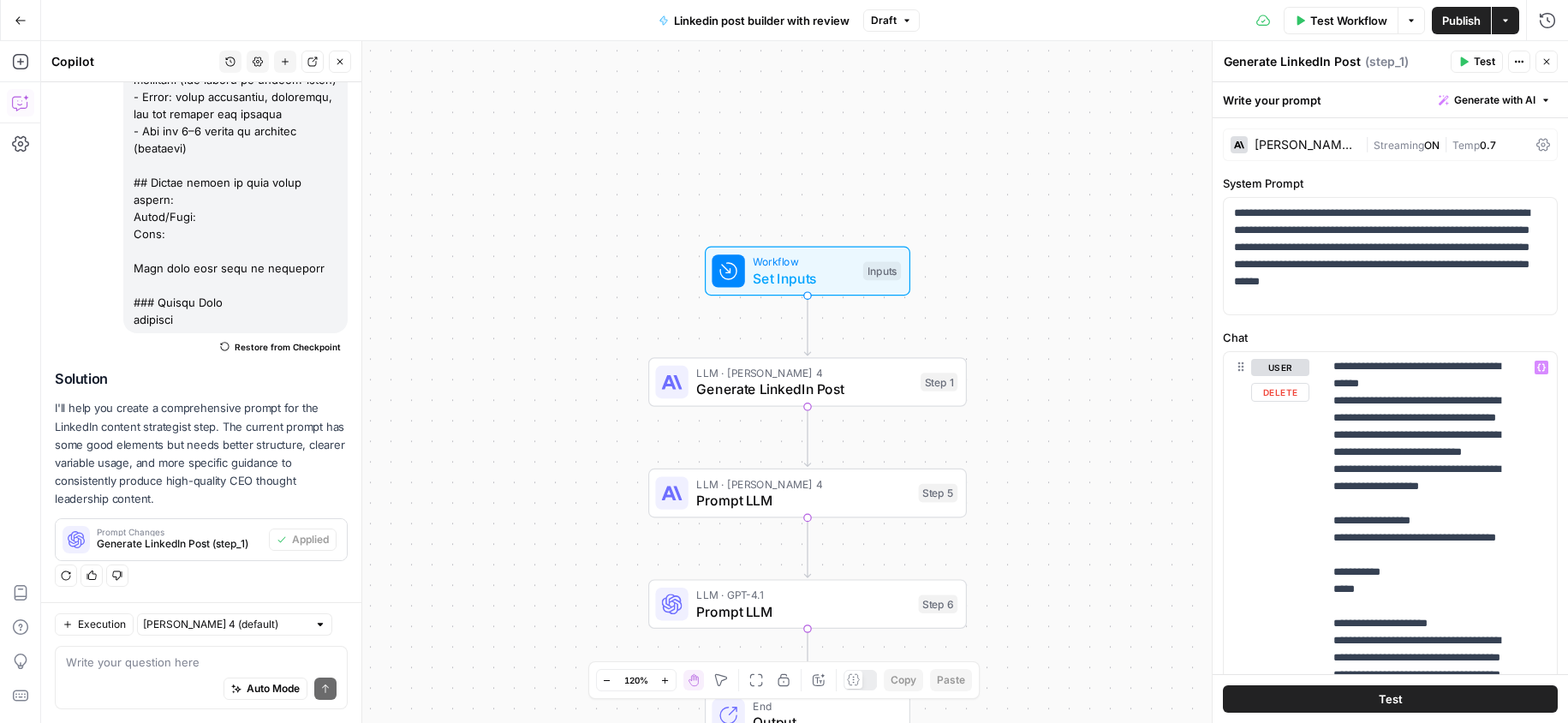
scroll to position [467, 0]
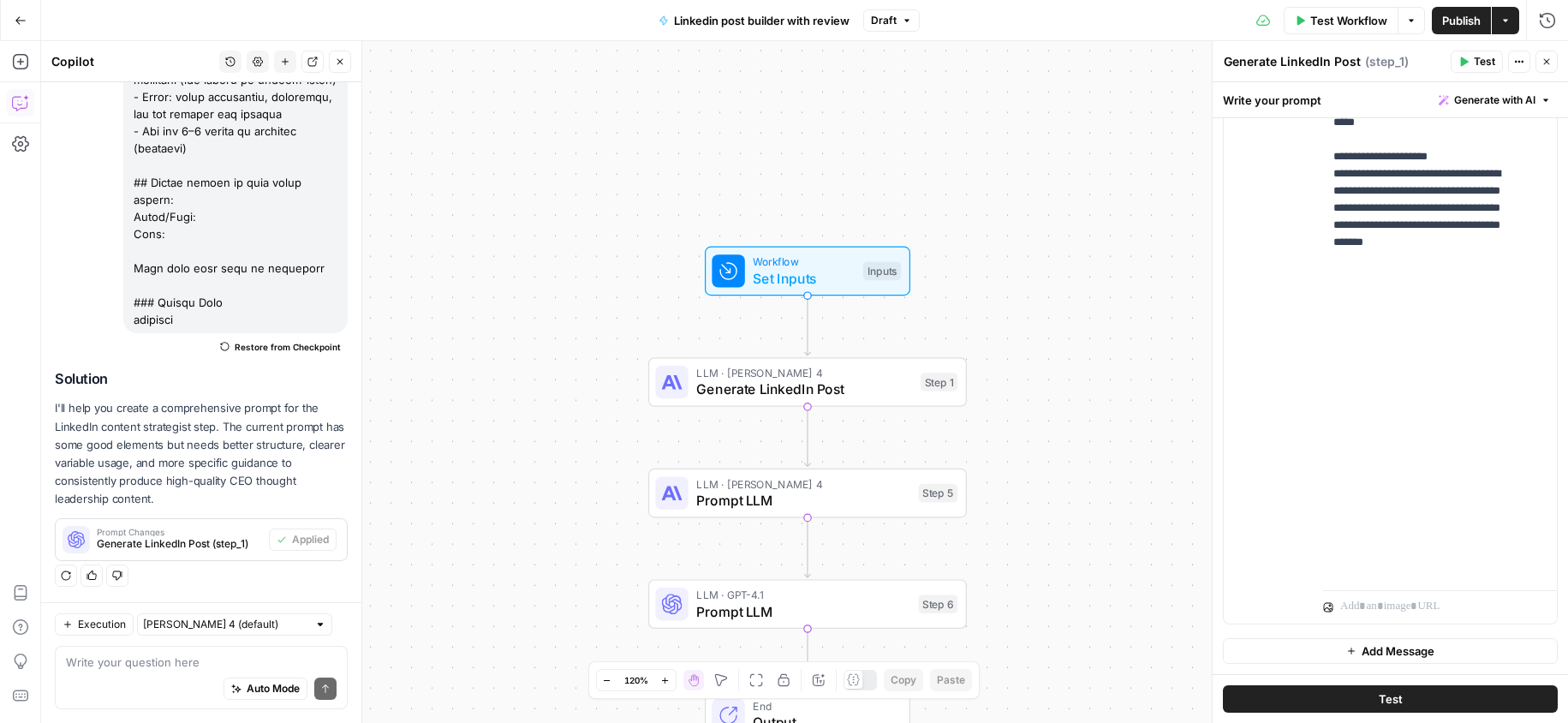
click at [1454, 15] on span "Publish" at bounding box center [1462, 20] width 39 height 18
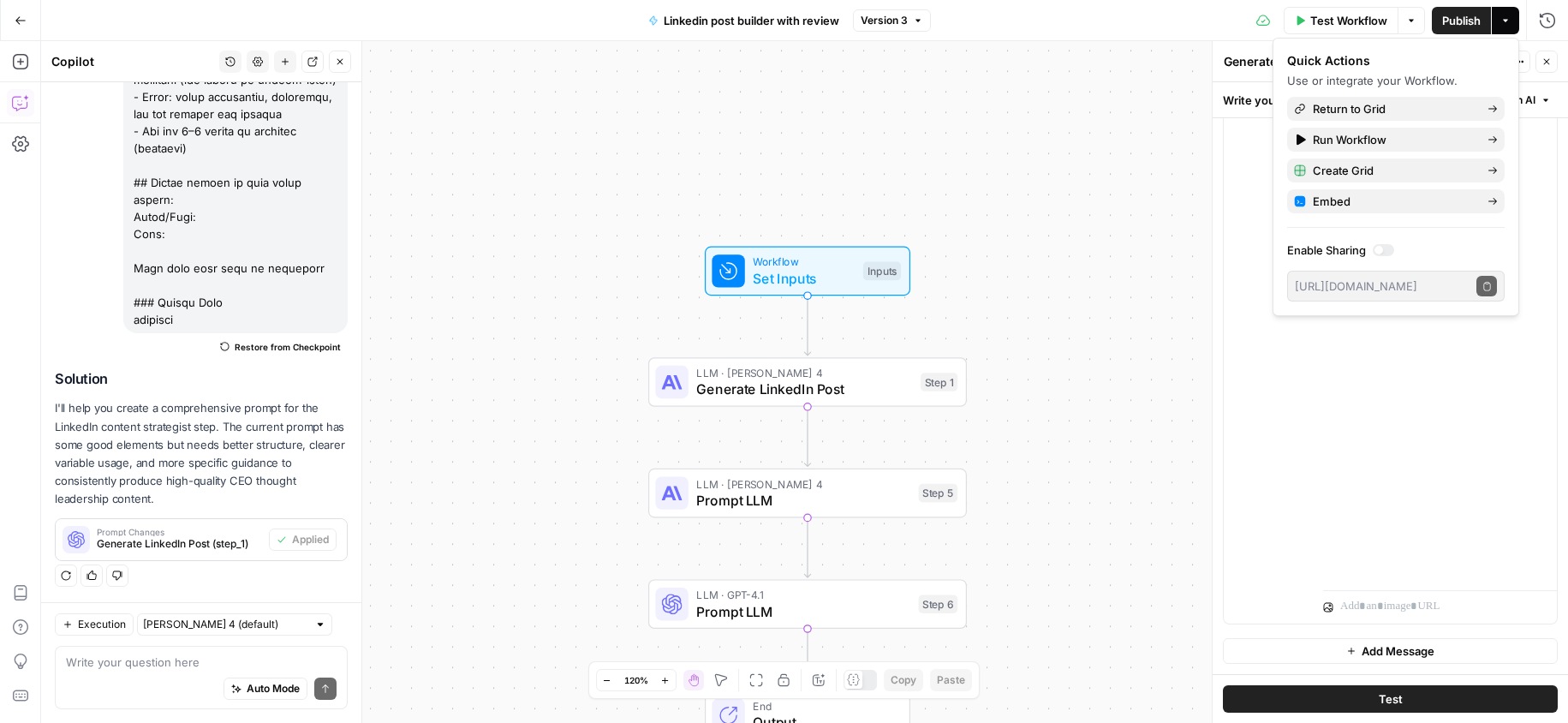
scroll to position [413, 0]
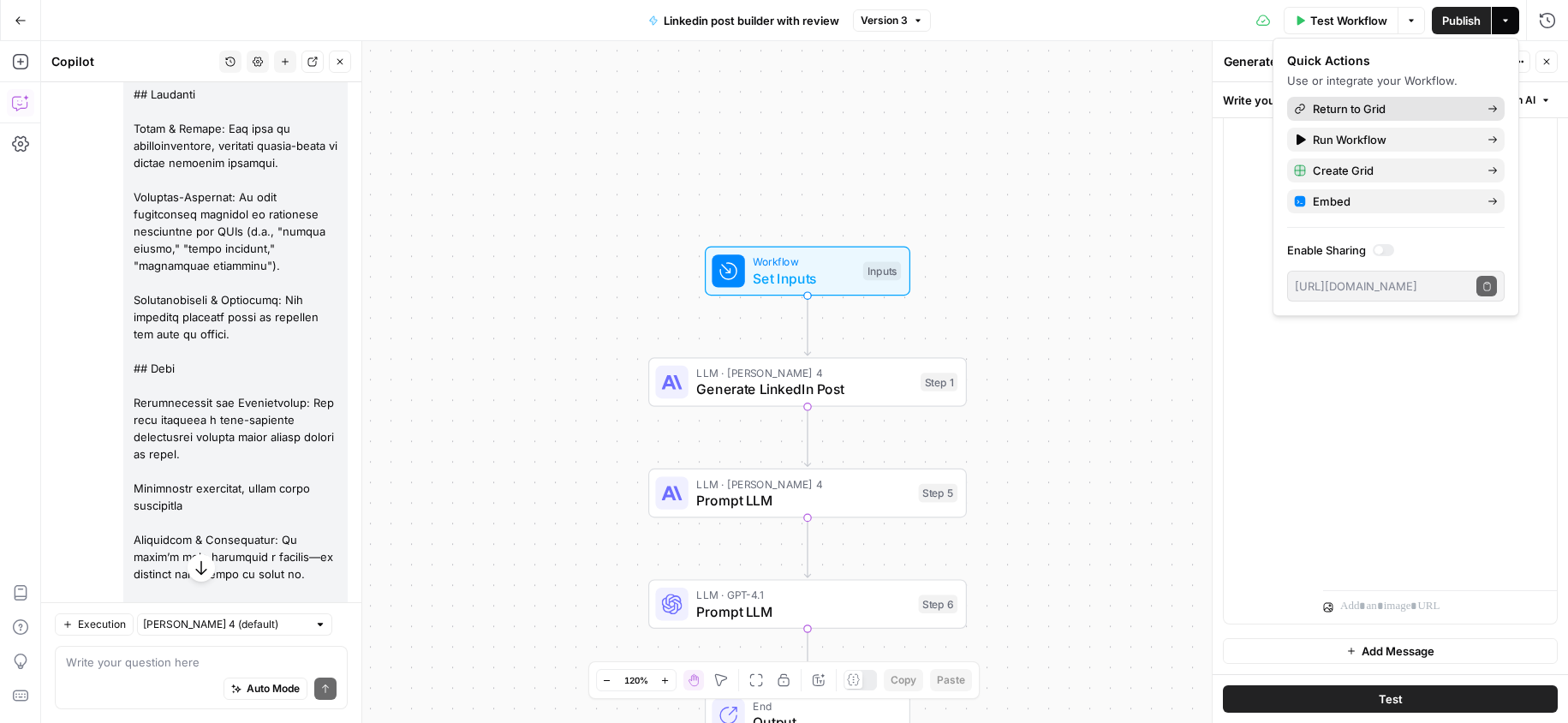
click at [1362, 104] on span "Return to Grid" at bounding box center [1394, 109] width 161 height 18
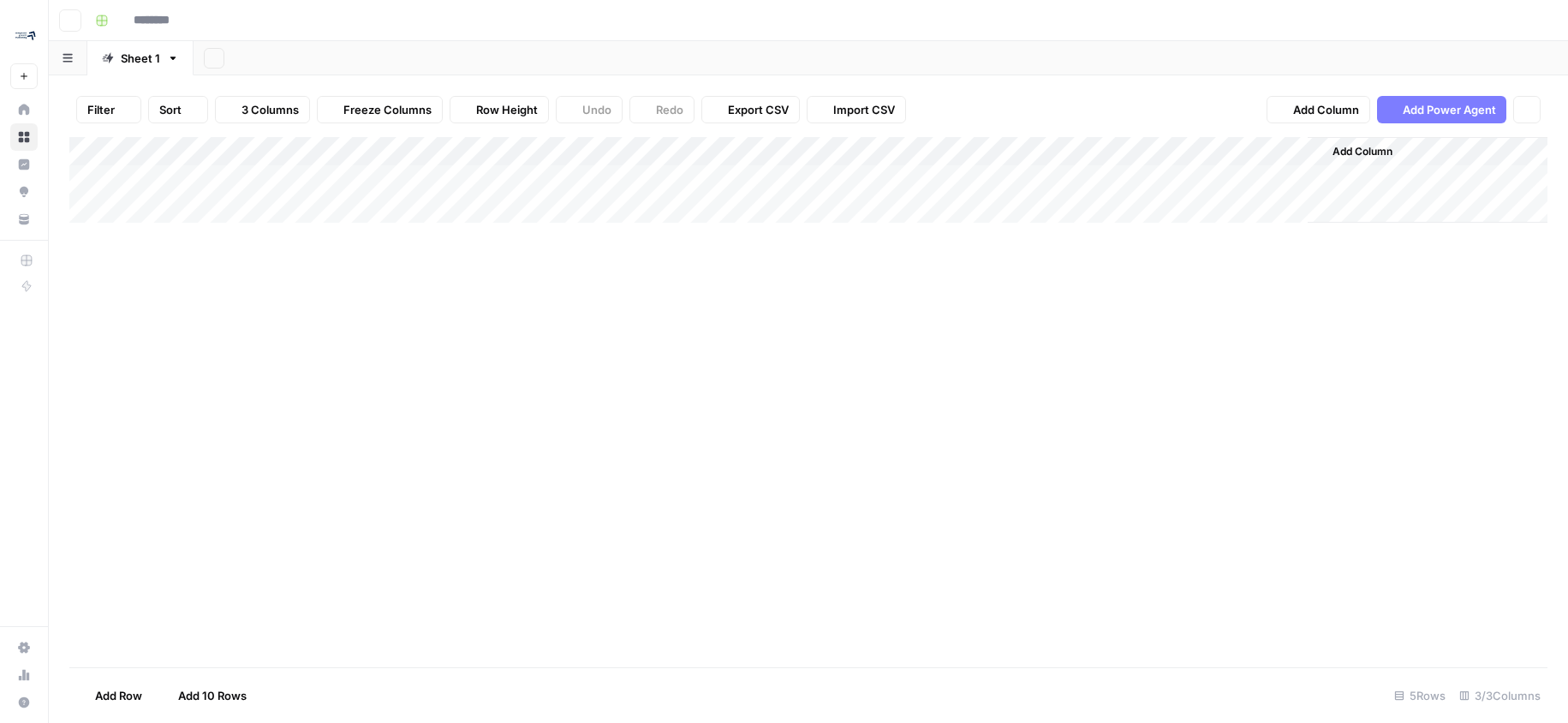
type input "**********"
click at [207, 240] on div "Add Column" at bounding box center [807, 238] width 1478 height 202
click at [613, 209] on div "Add Column" at bounding box center [807, 238] width 1478 height 202
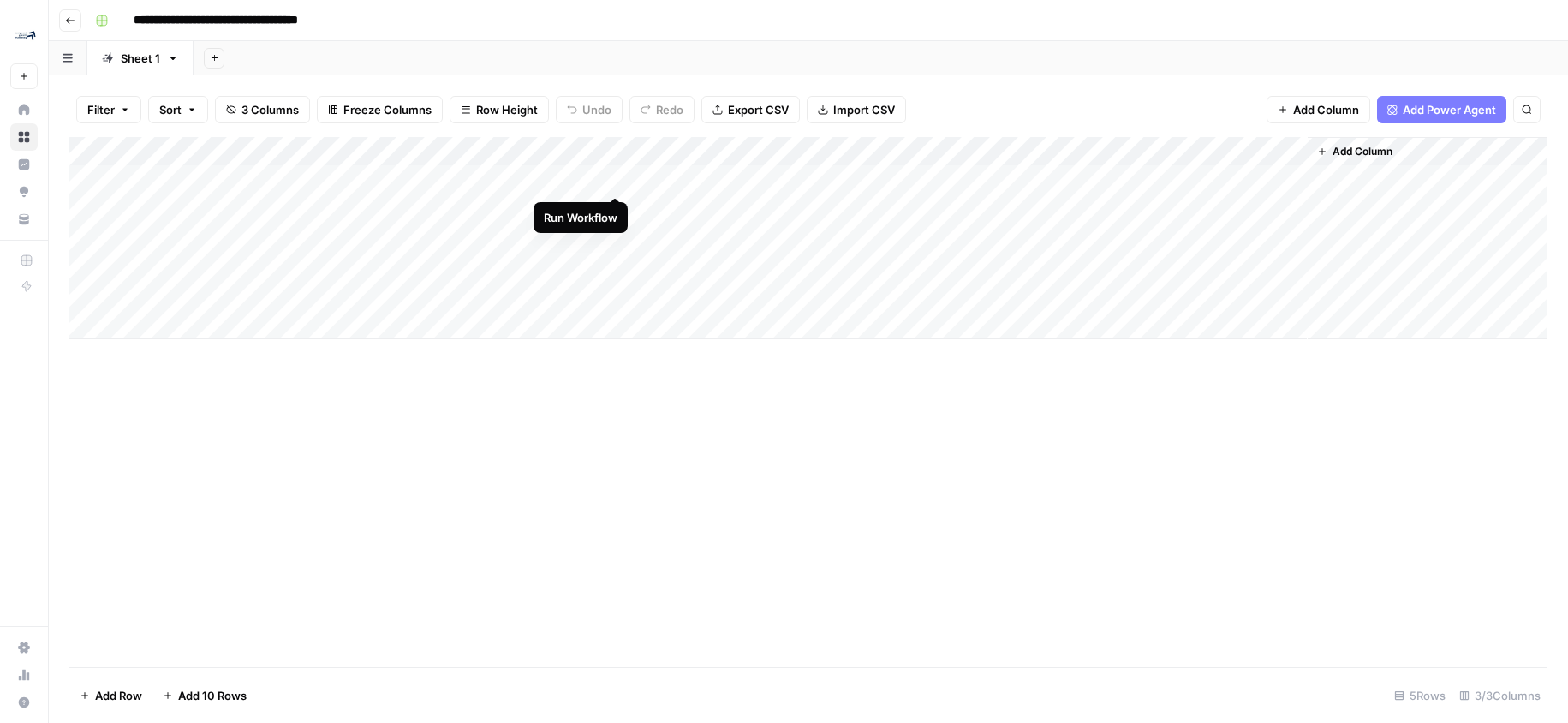
click at [614, 182] on div "Add Column" at bounding box center [807, 238] width 1478 height 202
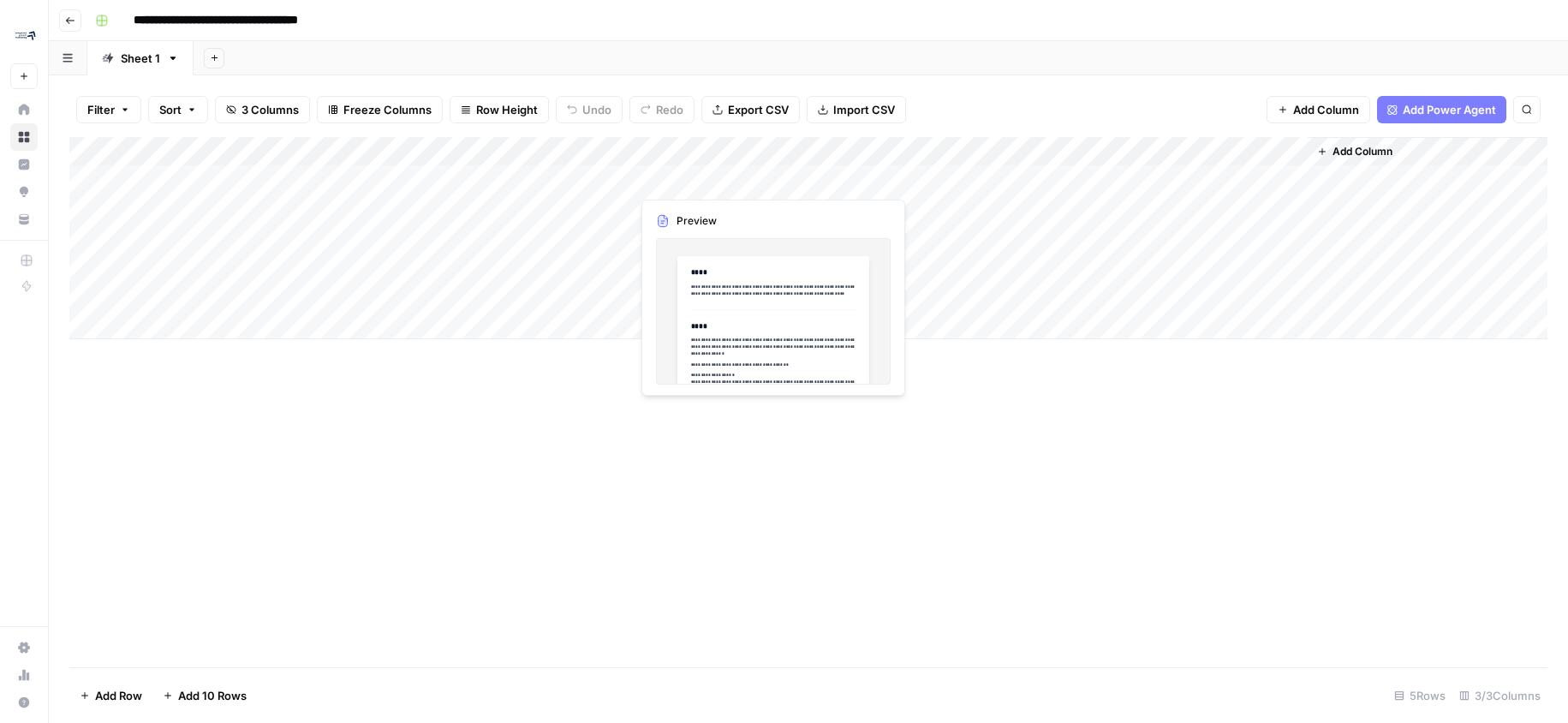
click at [839, 180] on div "Add Column" at bounding box center [807, 238] width 1478 height 202
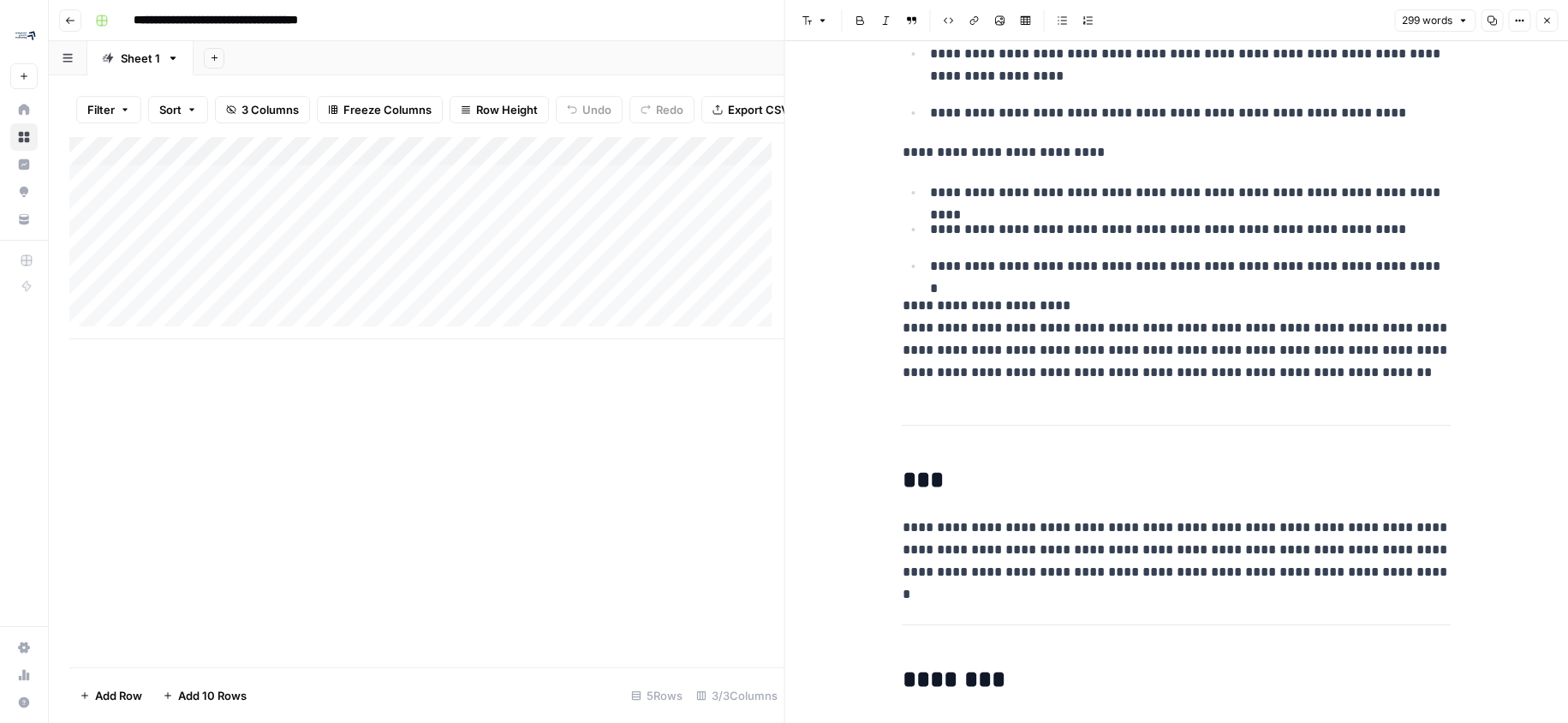
scroll to position [701, 0]
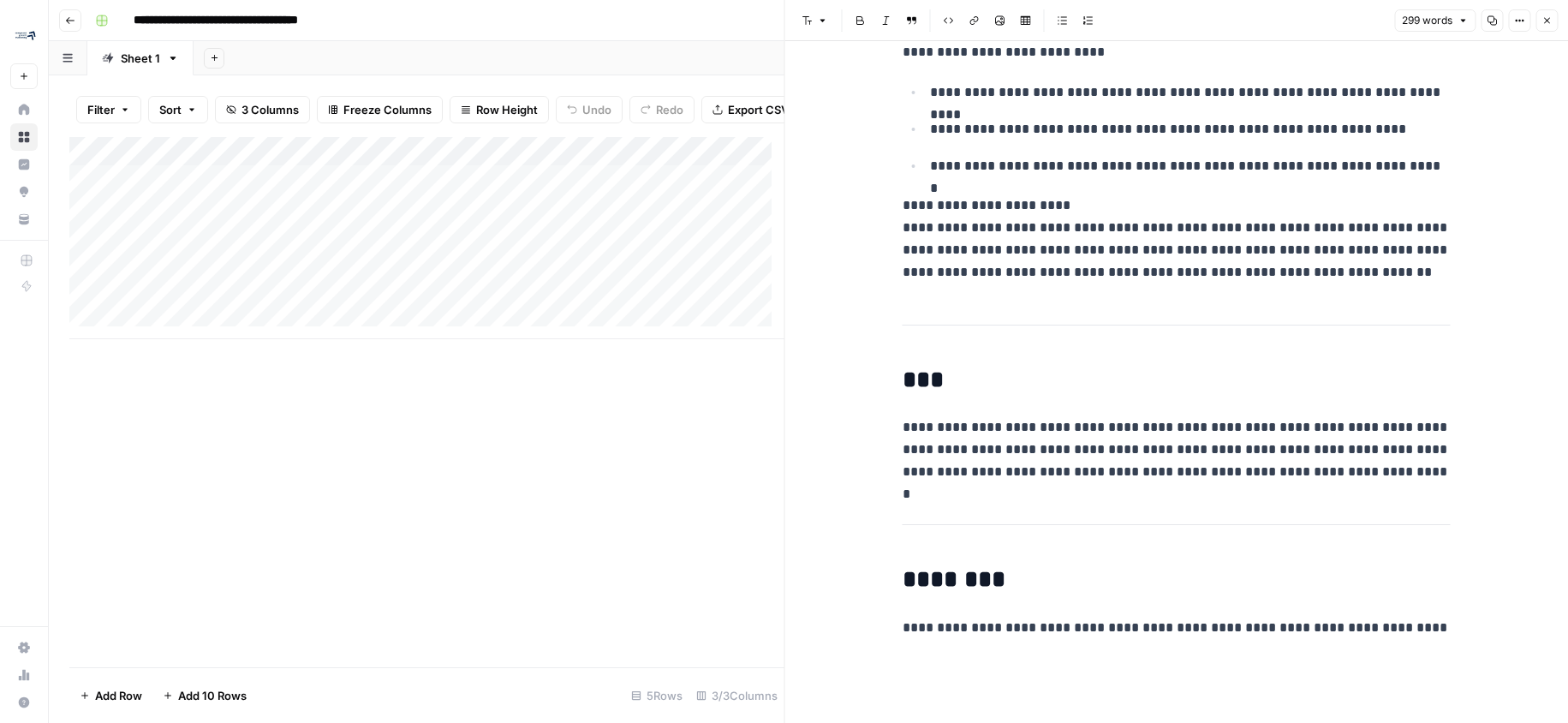
click at [734, 215] on div "Add Column" at bounding box center [426, 238] width 715 height 202
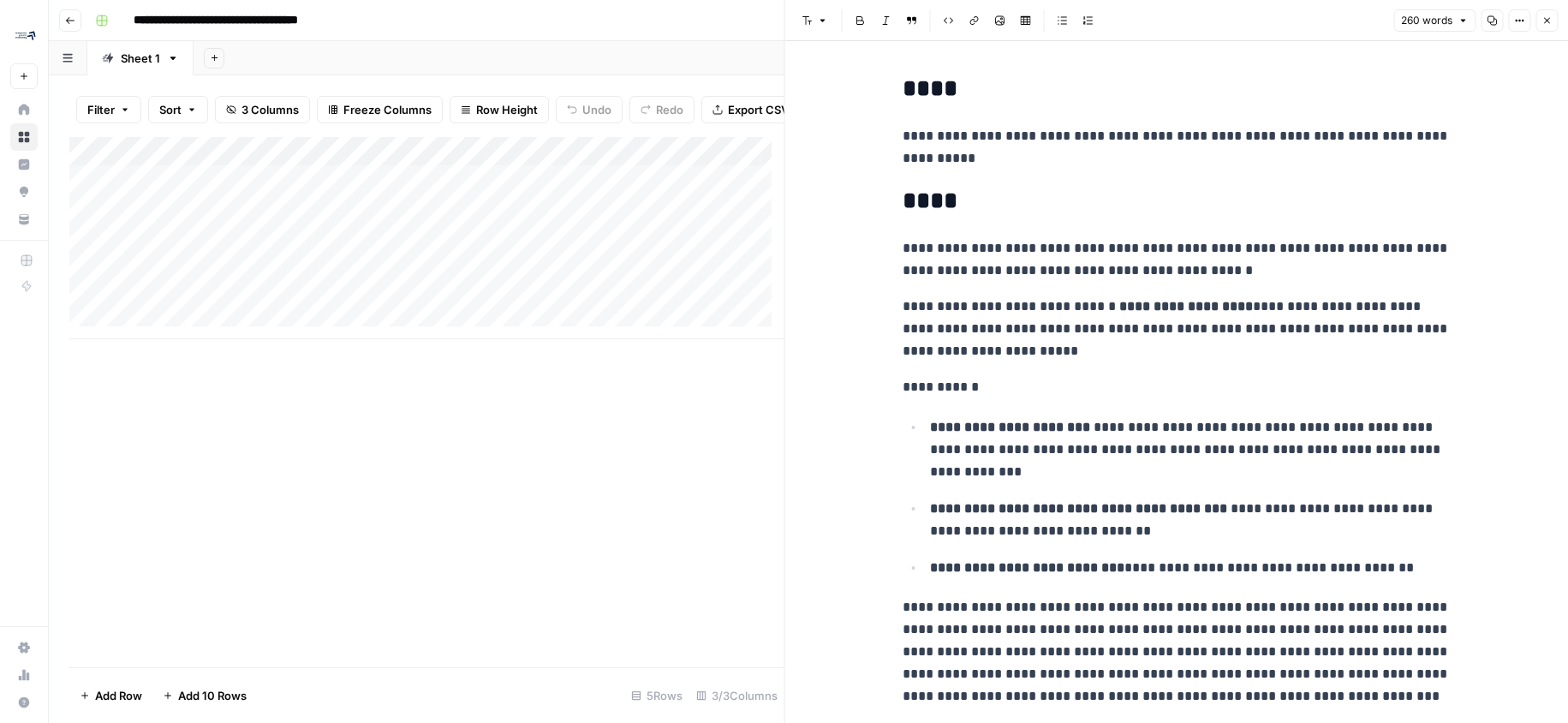
click at [1548, 27] on button "Close" at bounding box center [1546, 20] width 22 height 22
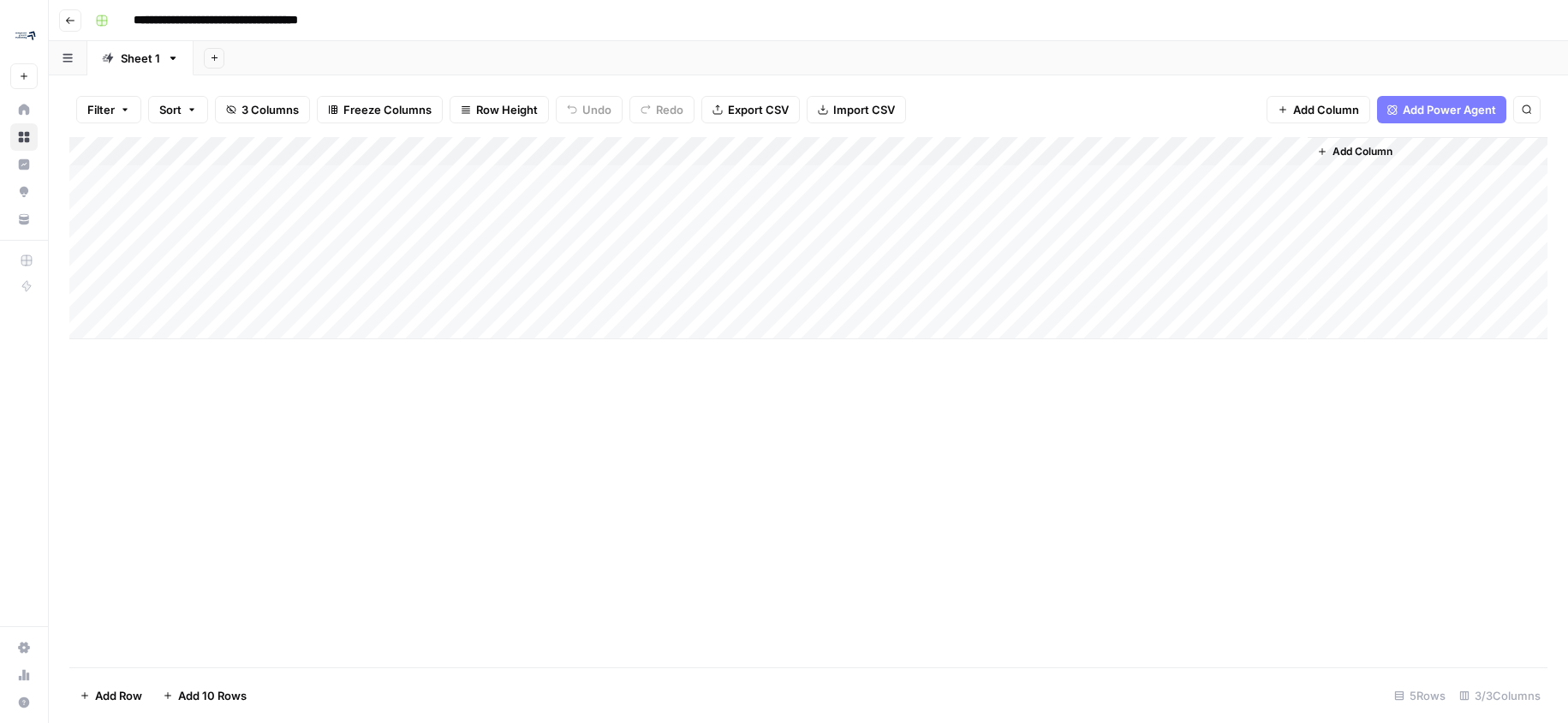
click at [597, 147] on div "Add Column" at bounding box center [807, 238] width 1478 height 202
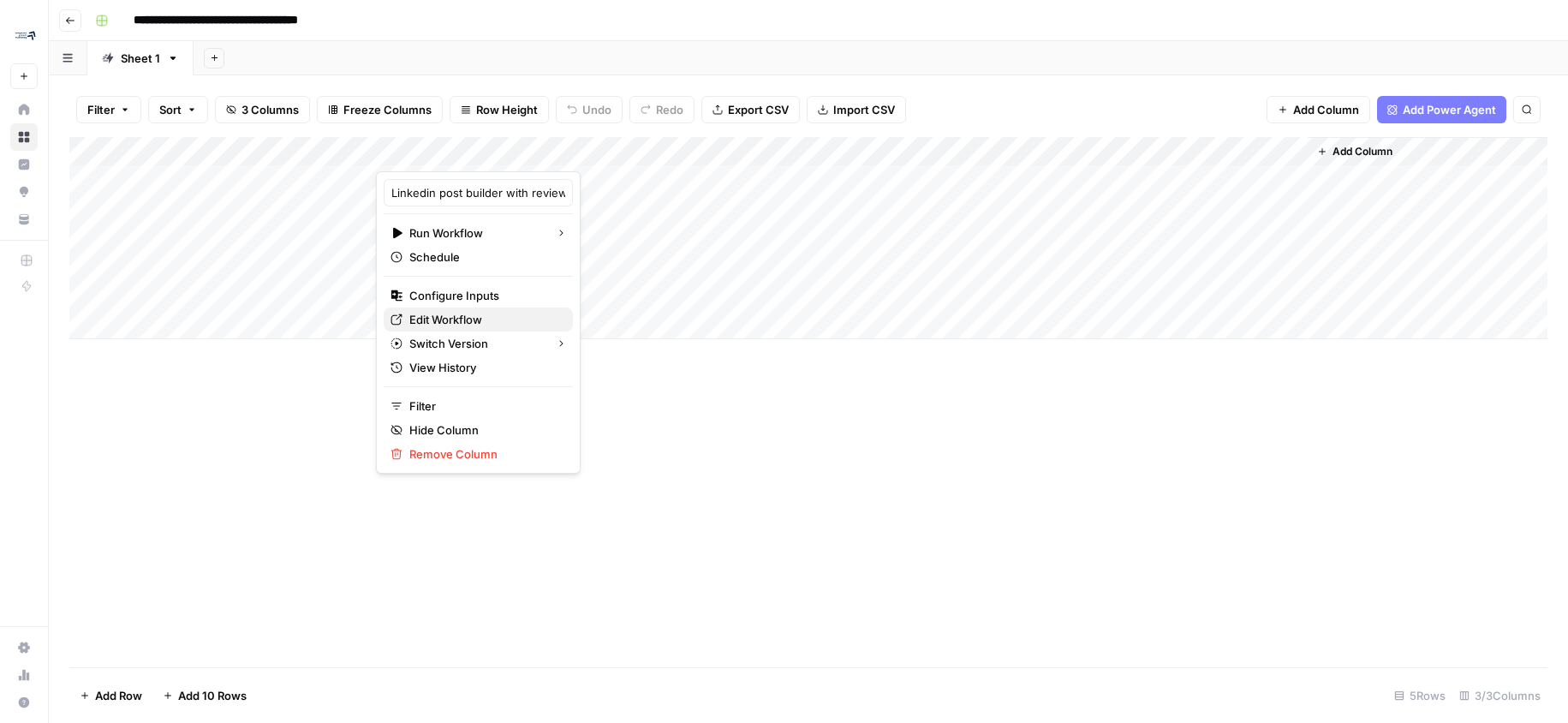
click at [480, 311] on span "Edit Workflow" at bounding box center [484, 320] width 150 height 18
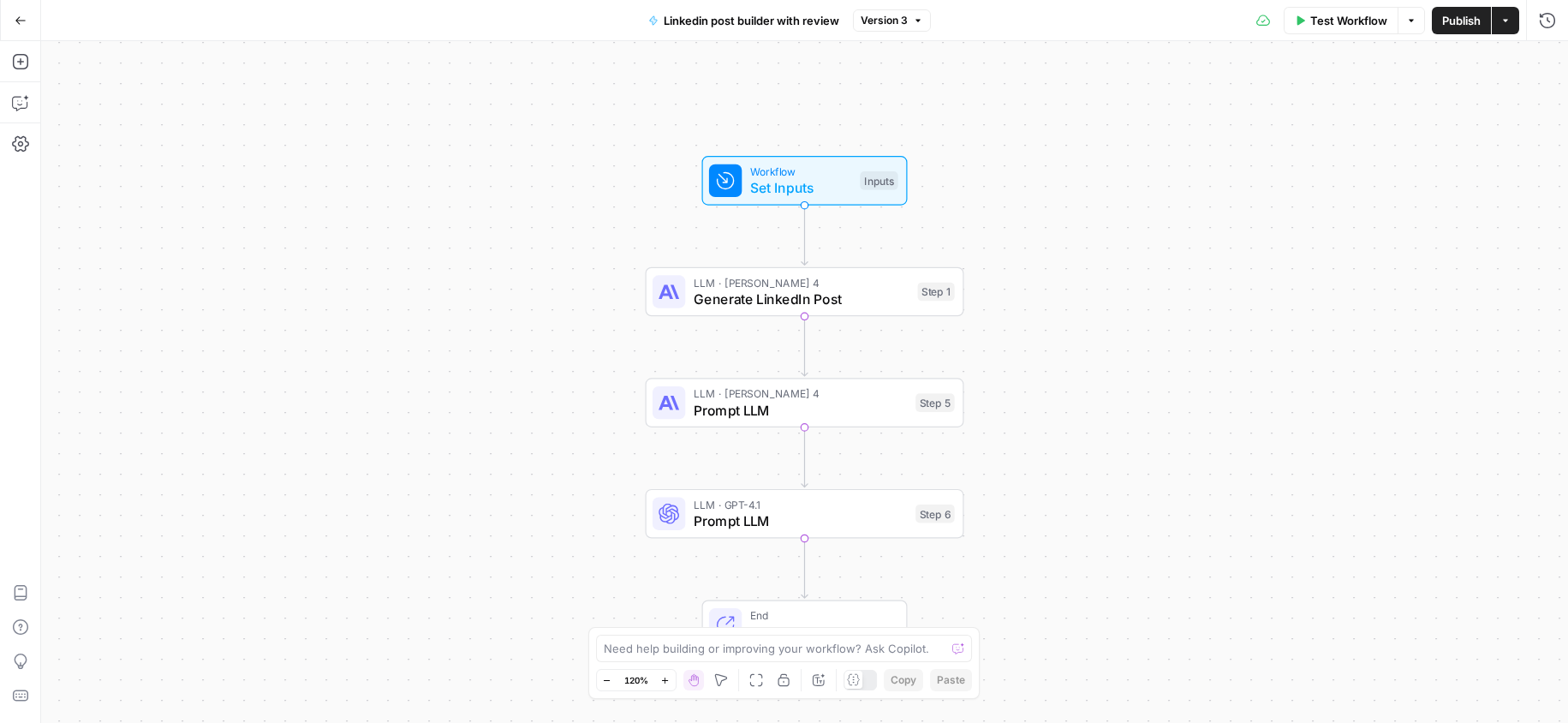
click at [865, 304] on span "Generate LinkedIn Post" at bounding box center [802, 299] width 216 height 20
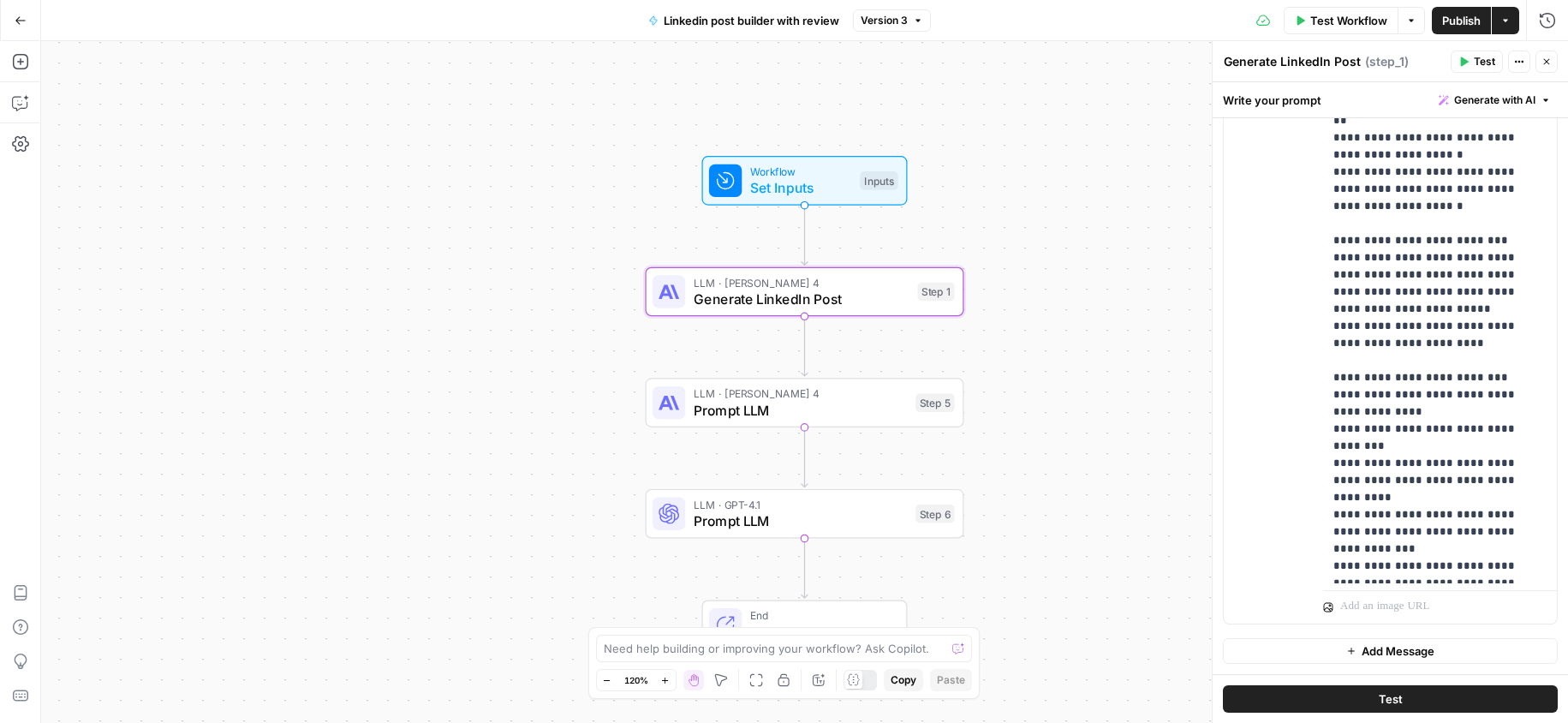
scroll to position [546, 0]
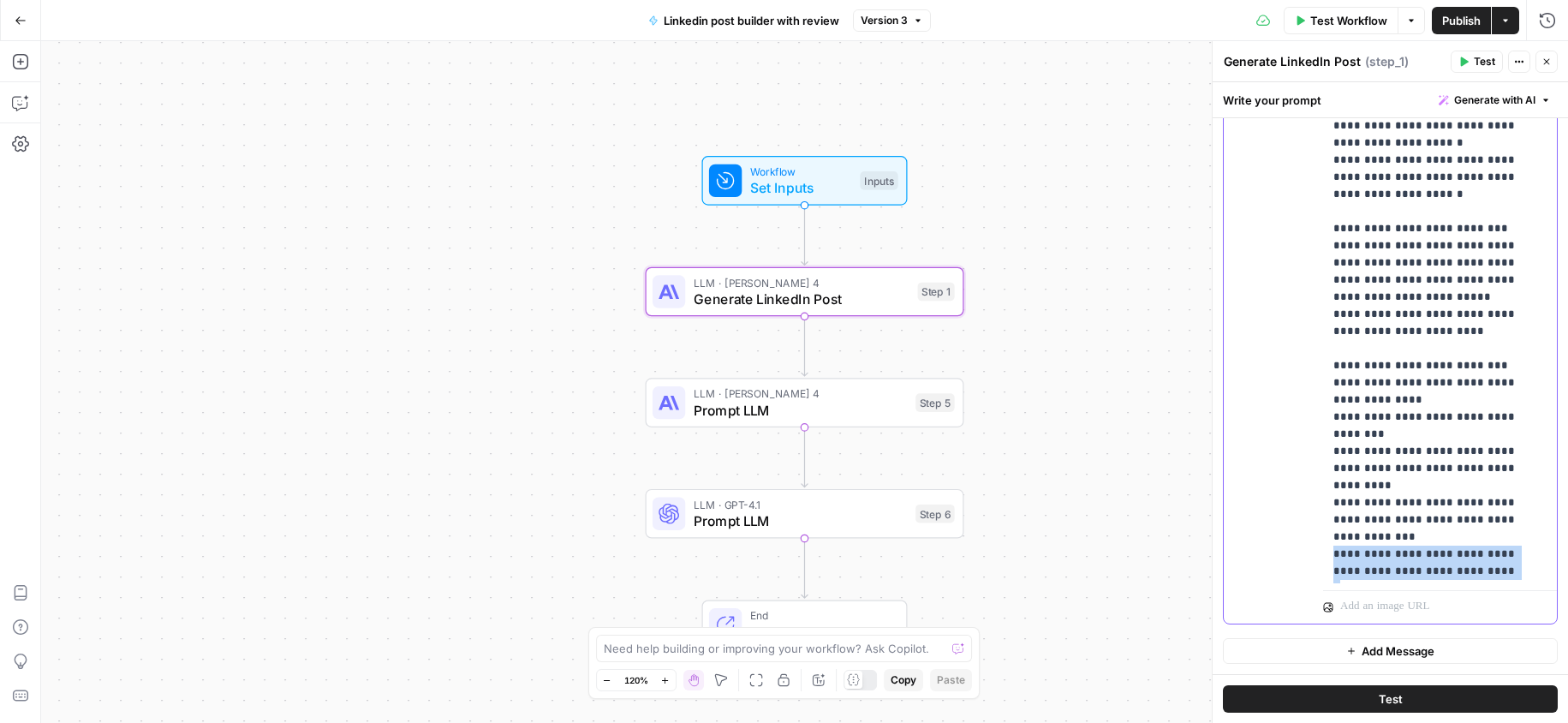
drag, startPoint x: 1497, startPoint y: 532, endPoint x: 1328, endPoint y: 524, distance: 169.2
click at [1328, 524] on div "**********" at bounding box center [1433, 234] width 221 height 698
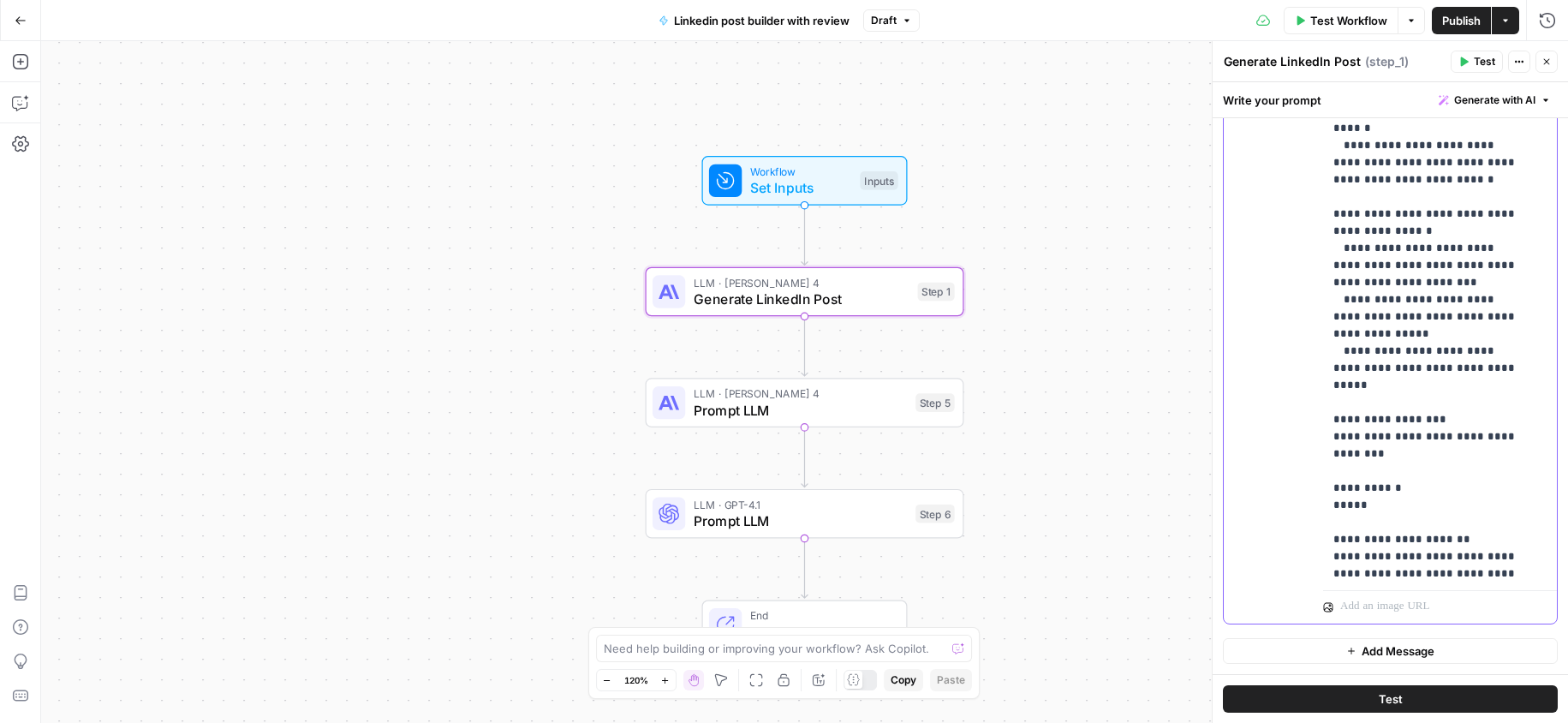
scroll to position [1200, 0]
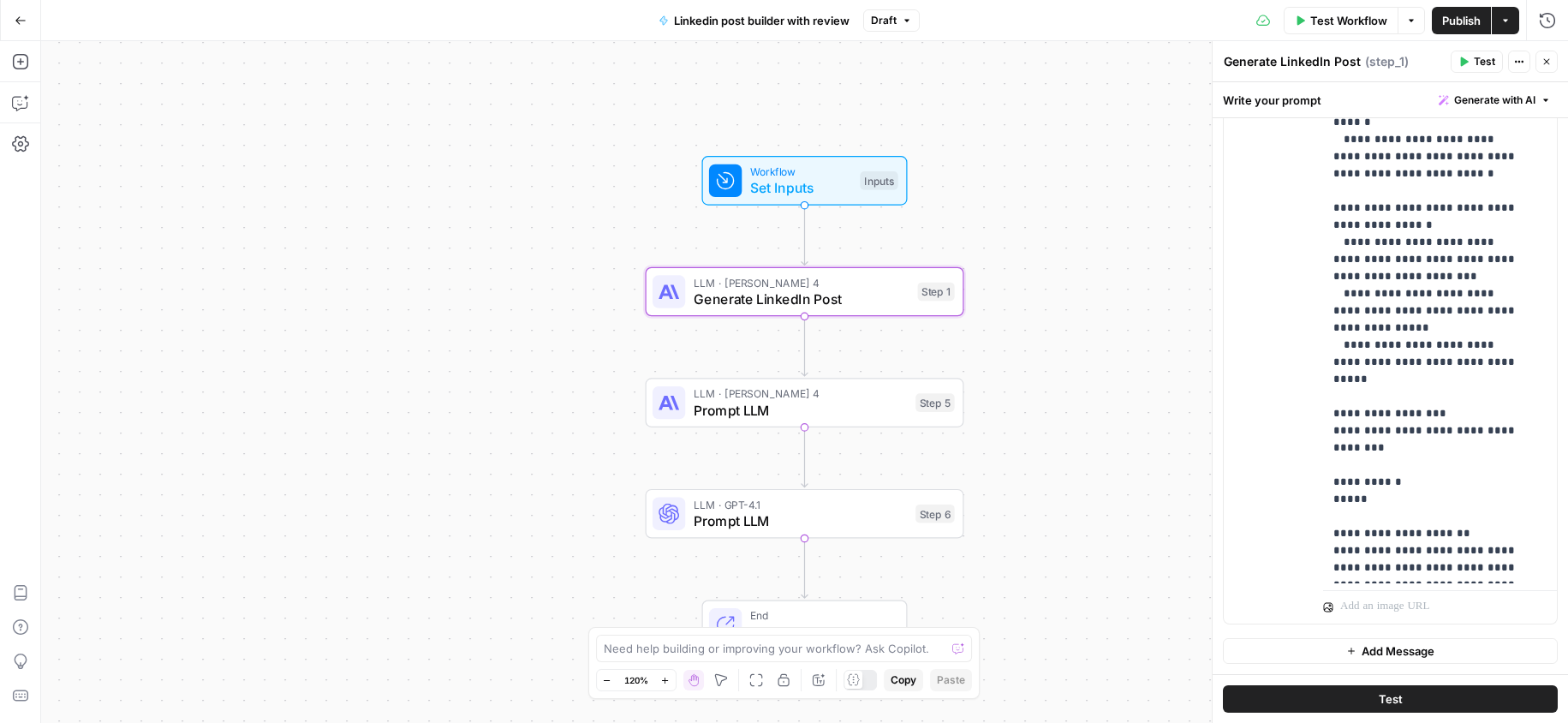
click at [1465, 18] on span "Publish" at bounding box center [1462, 20] width 39 height 18
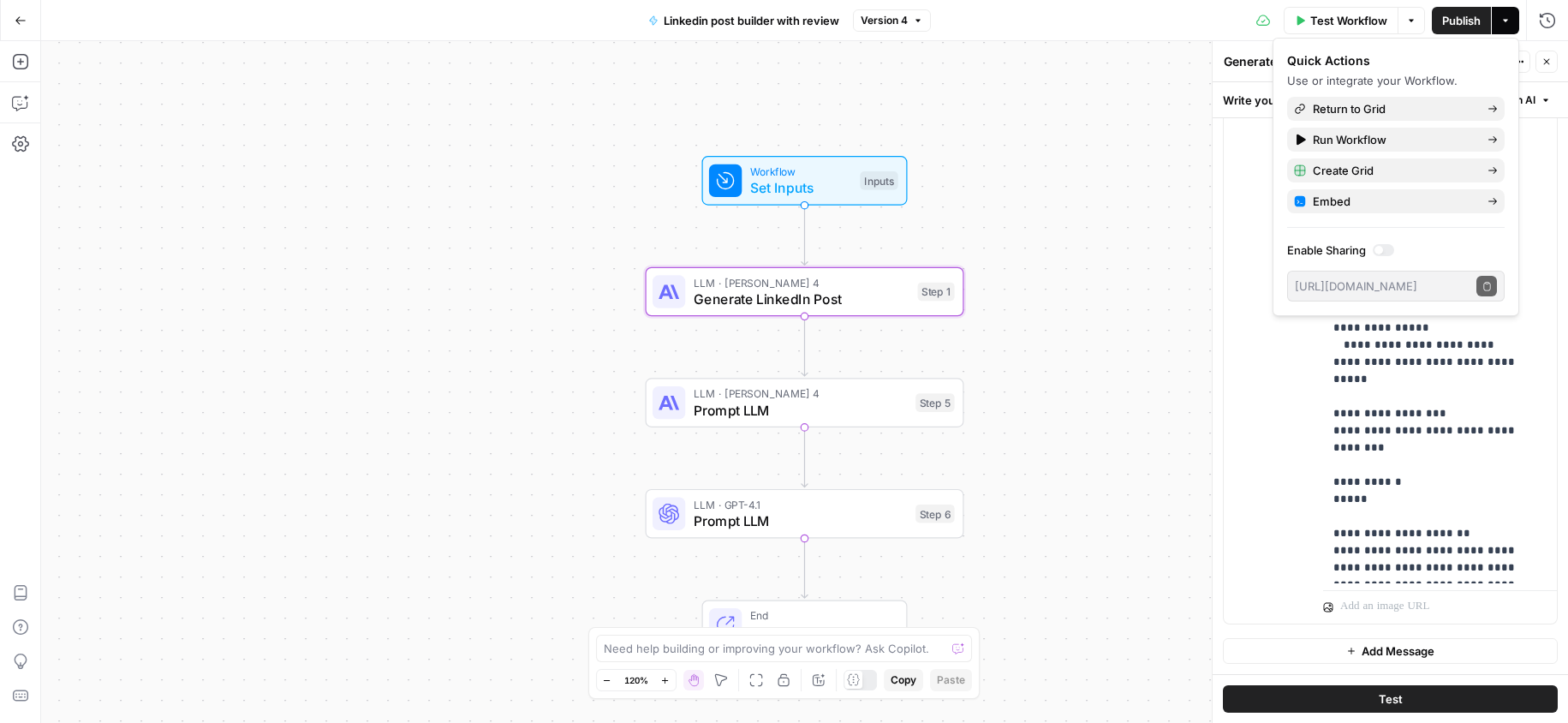
click at [1395, 58] on div "Quick Actions" at bounding box center [1396, 61] width 218 height 18
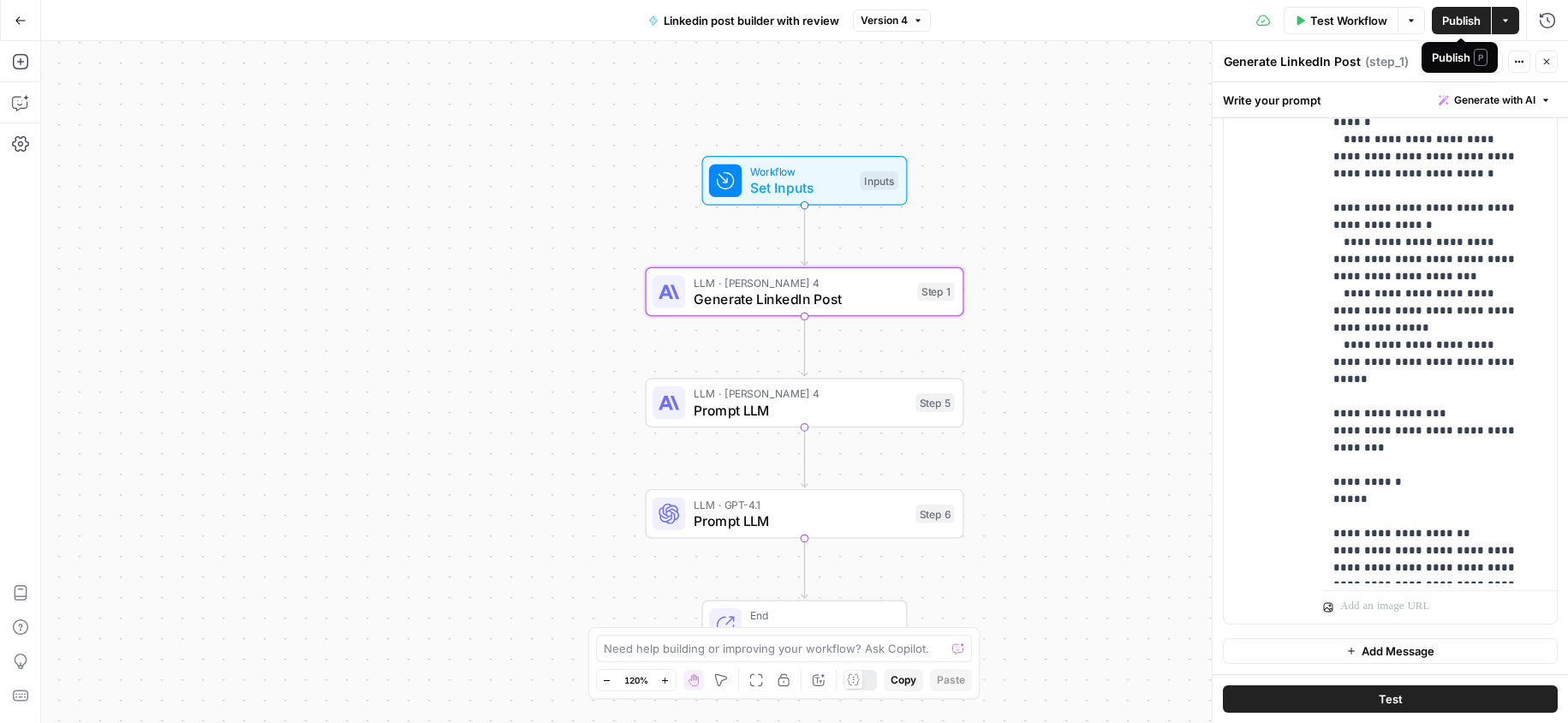
click at [1473, 12] on span "Publish" at bounding box center [1462, 20] width 39 height 18
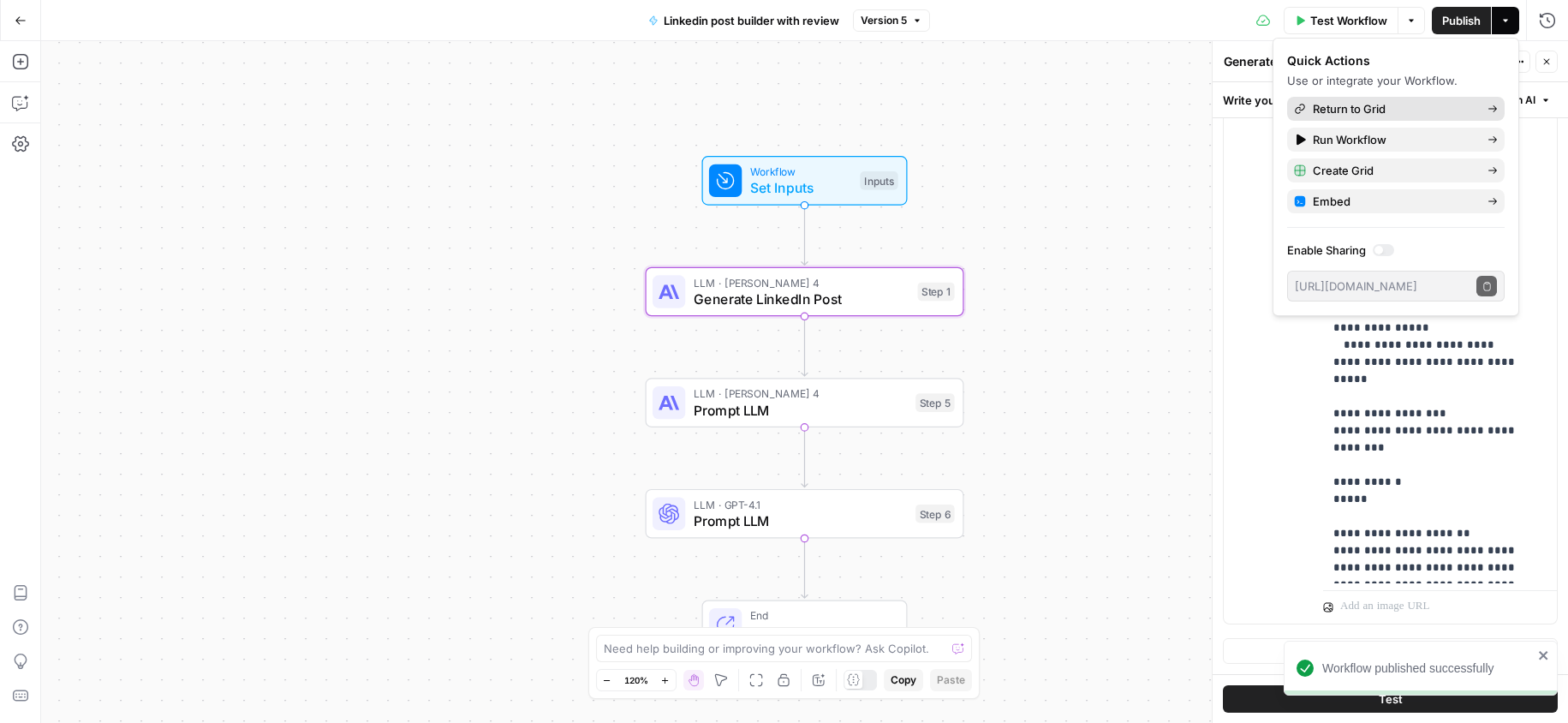
click at [1357, 102] on span "Return to Grid" at bounding box center [1394, 109] width 161 height 18
